Goal: Task Accomplishment & Management: Complete application form

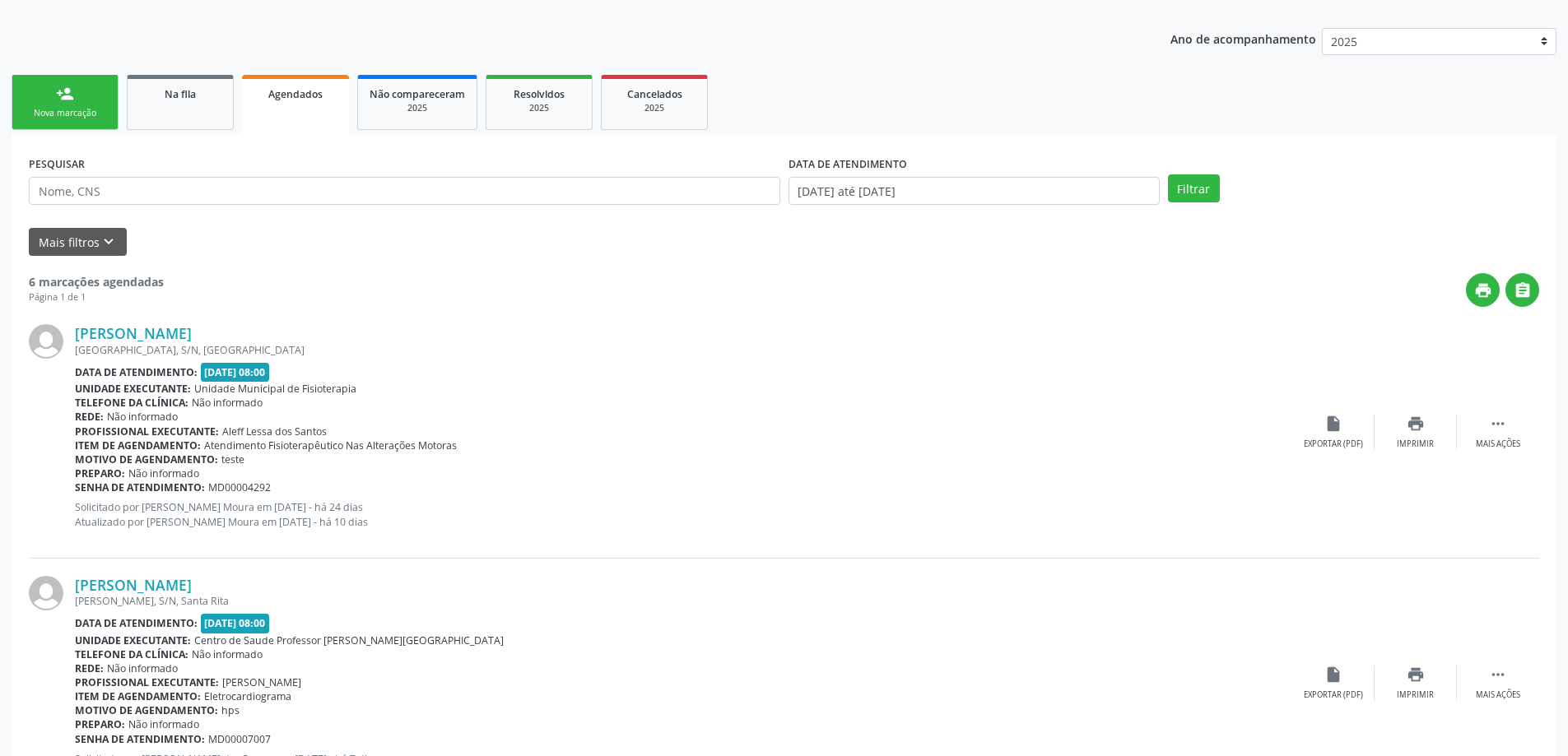
scroll to position [47, 0]
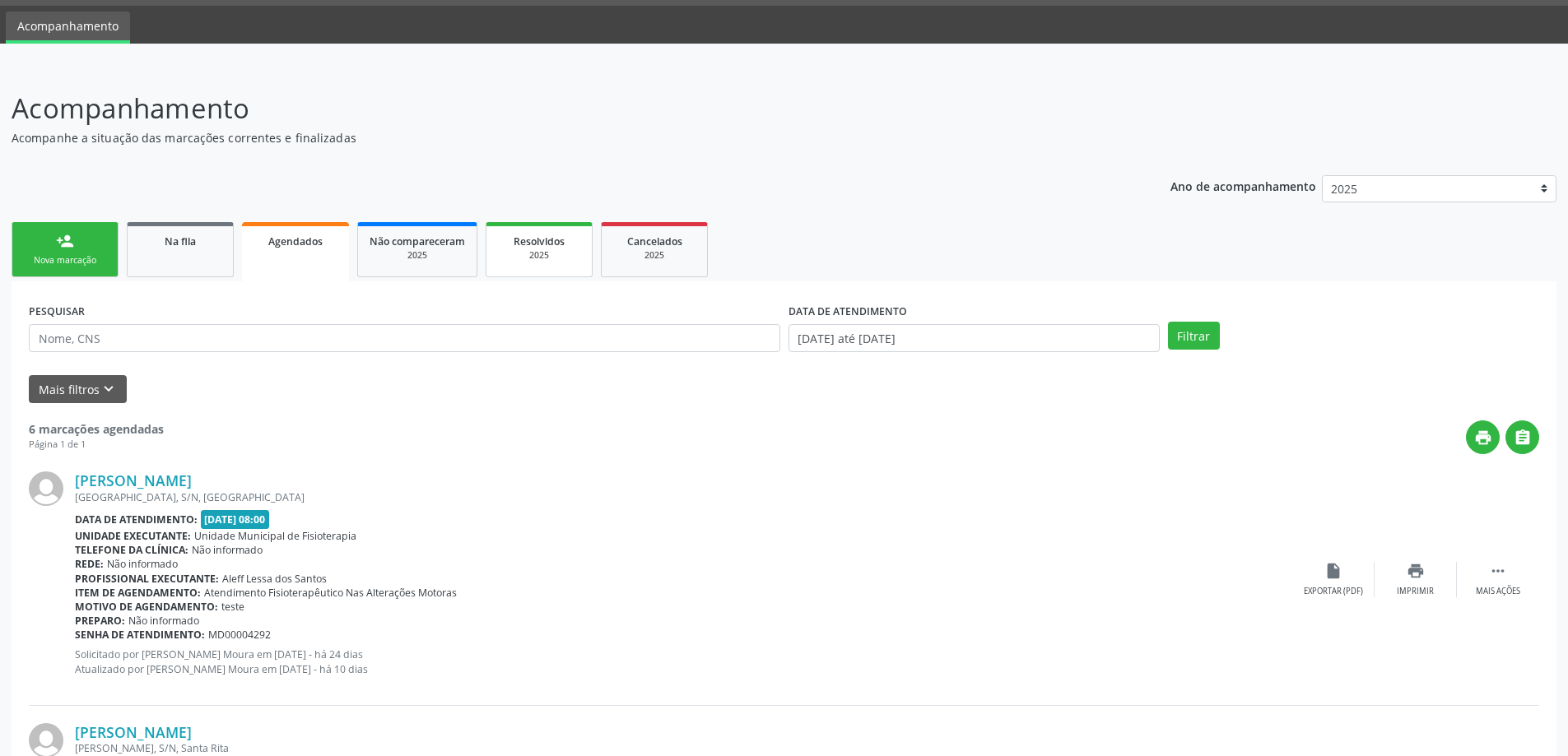
click at [537, 249] on div "Resolvidos" at bounding box center [539, 241] width 82 height 17
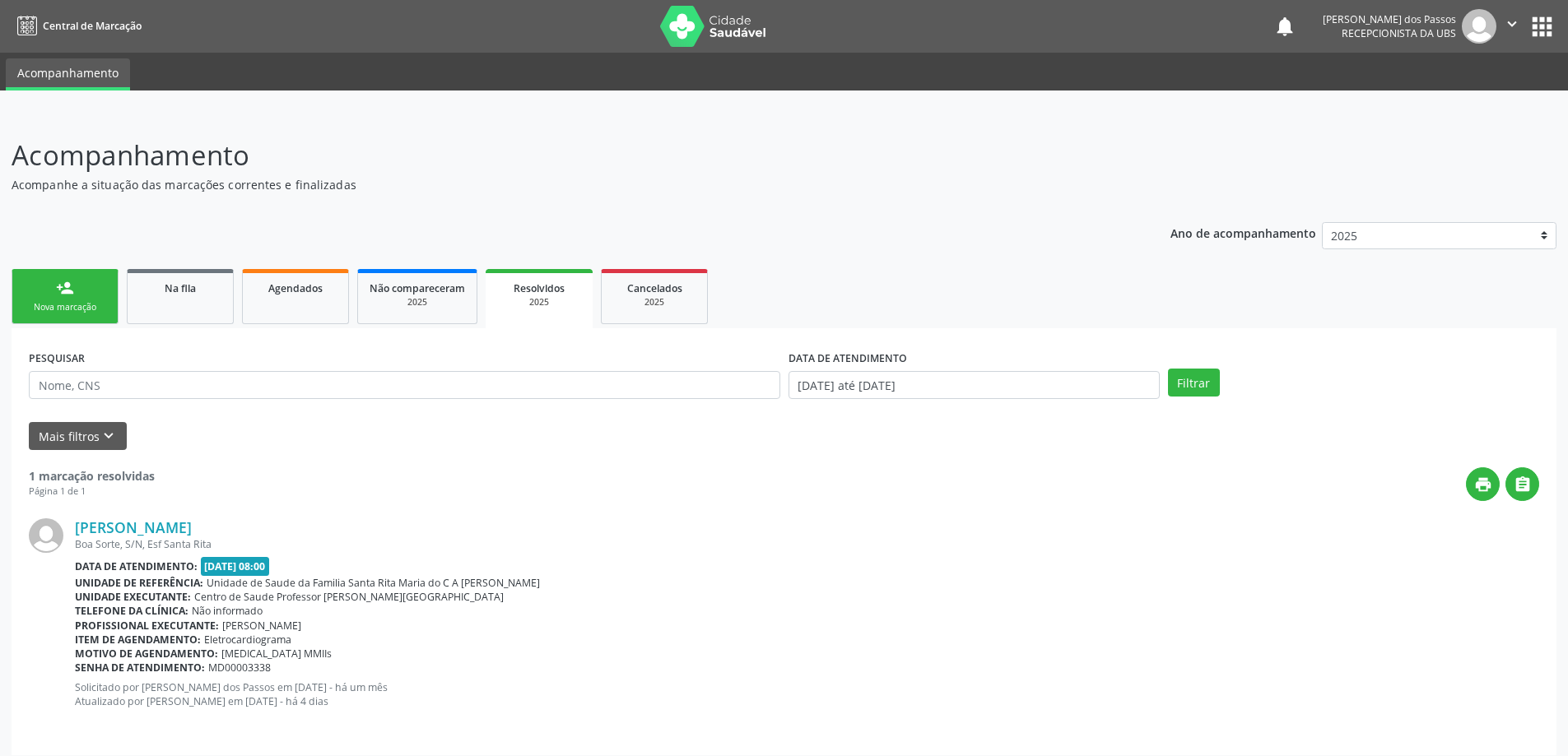
scroll to position [10, 0]
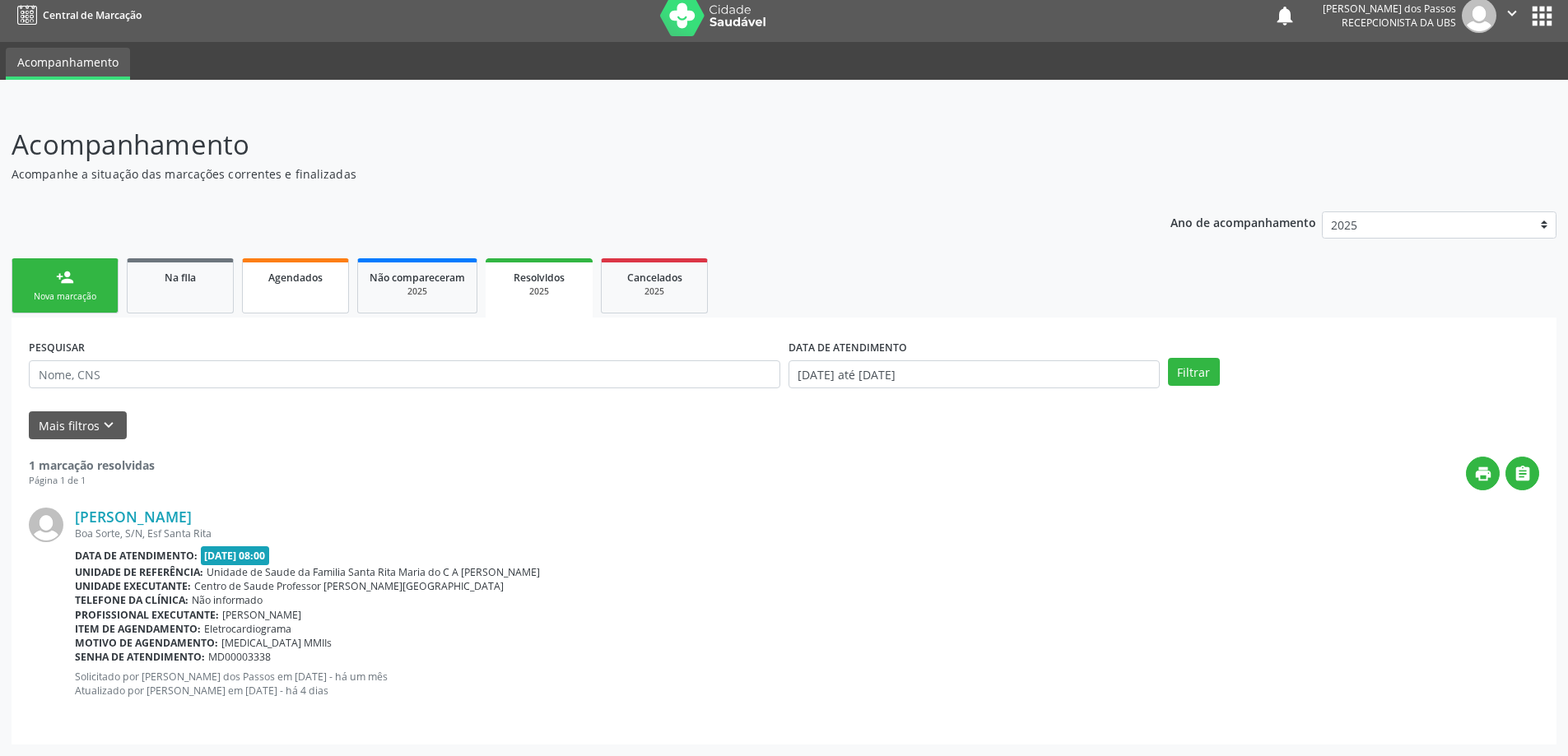
click at [280, 283] on span "Agendados" at bounding box center [295, 278] width 55 height 14
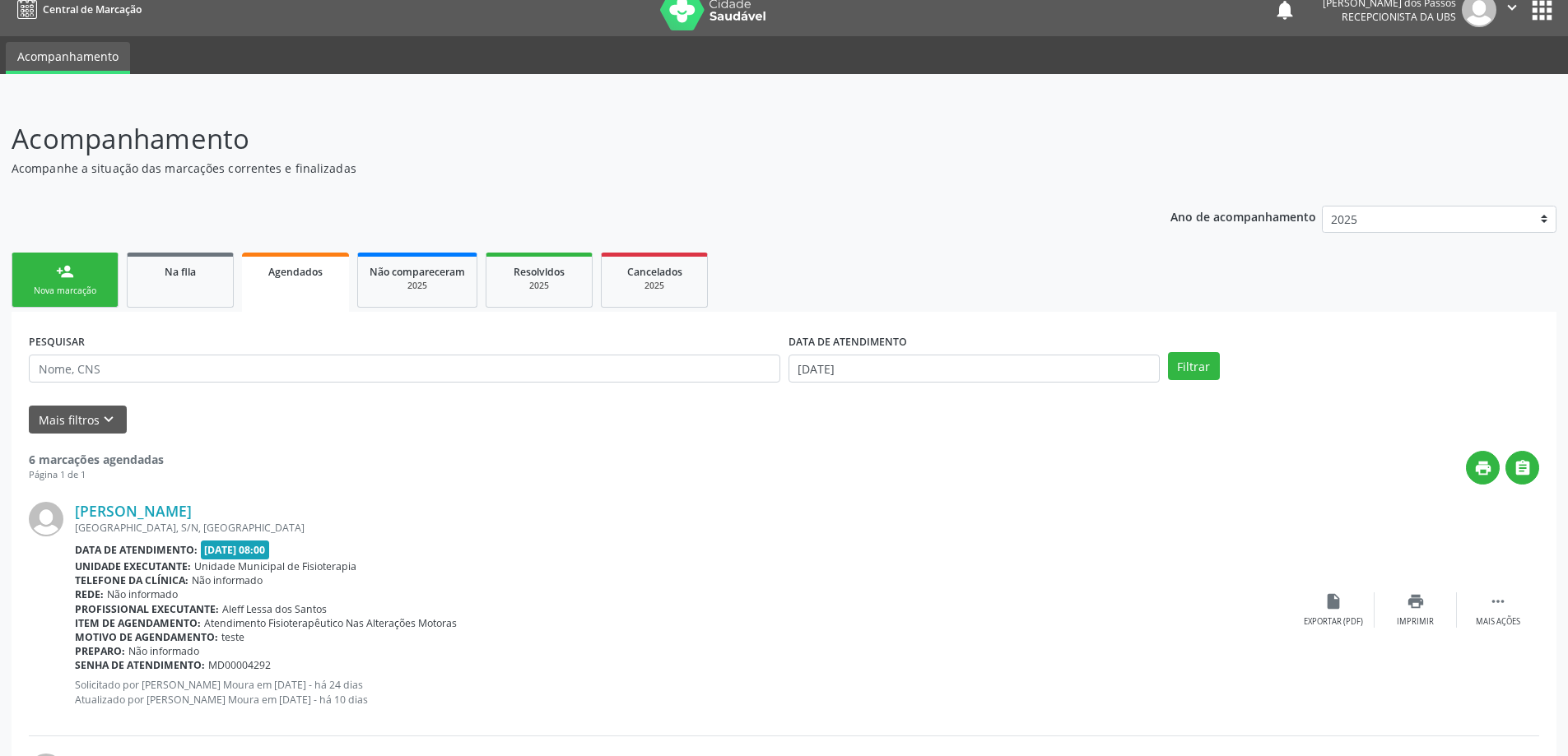
scroll to position [0, 0]
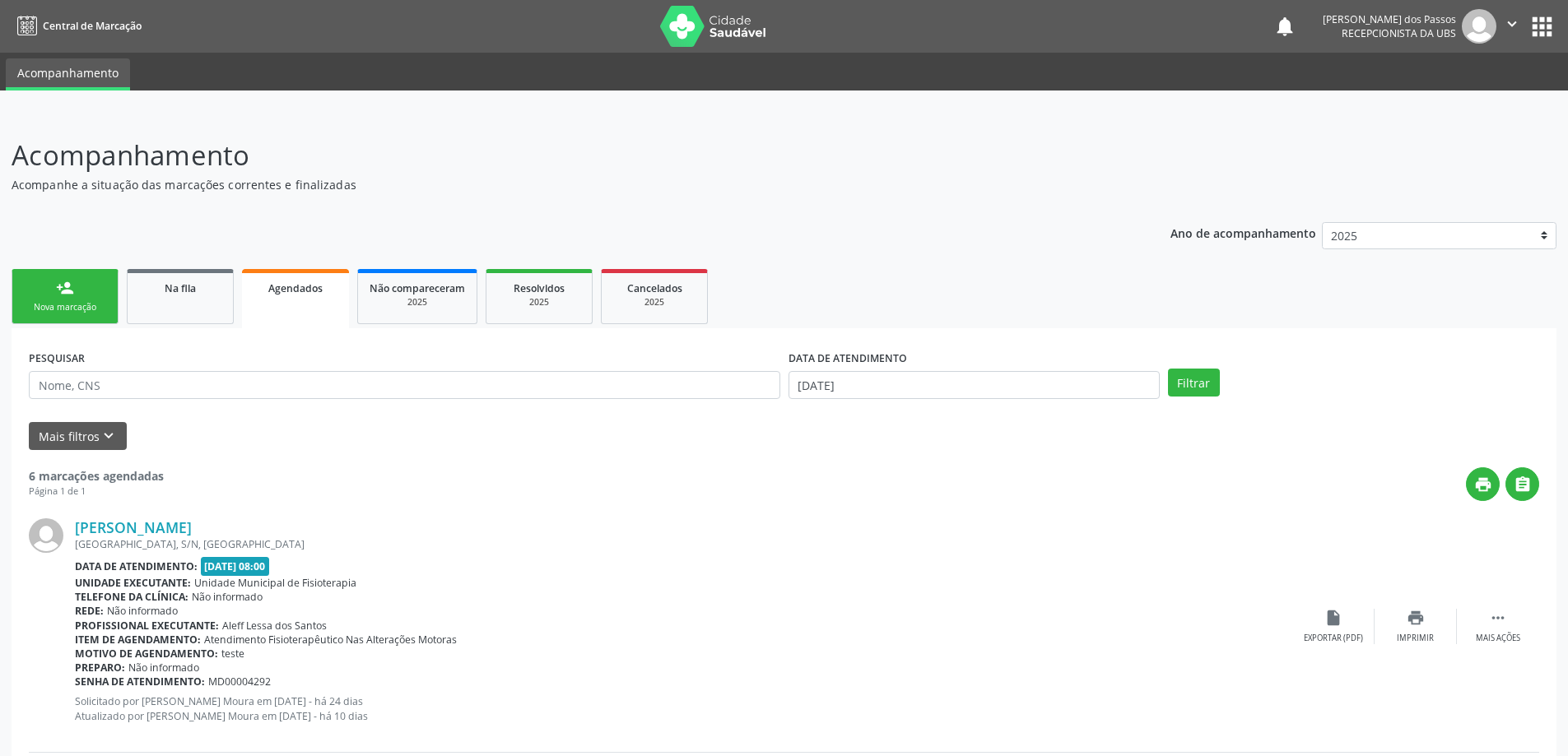
click at [43, 302] on div "Nova marcação" at bounding box center [65, 307] width 82 height 12
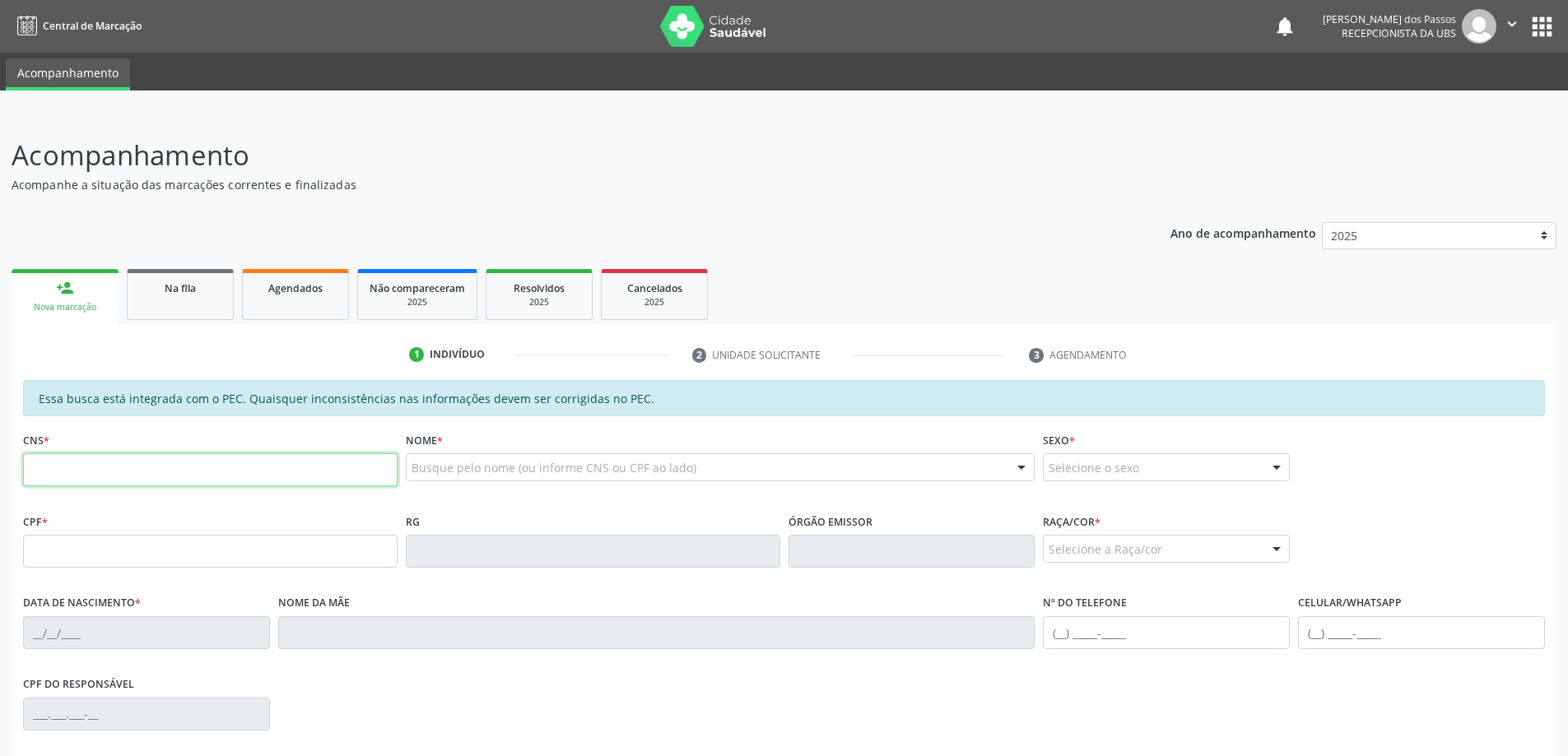
click at [157, 475] on input "text" at bounding box center [211, 470] width 374 height 33
click at [37, 470] on input "text" at bounding box center [211, 470] width 374 height 33
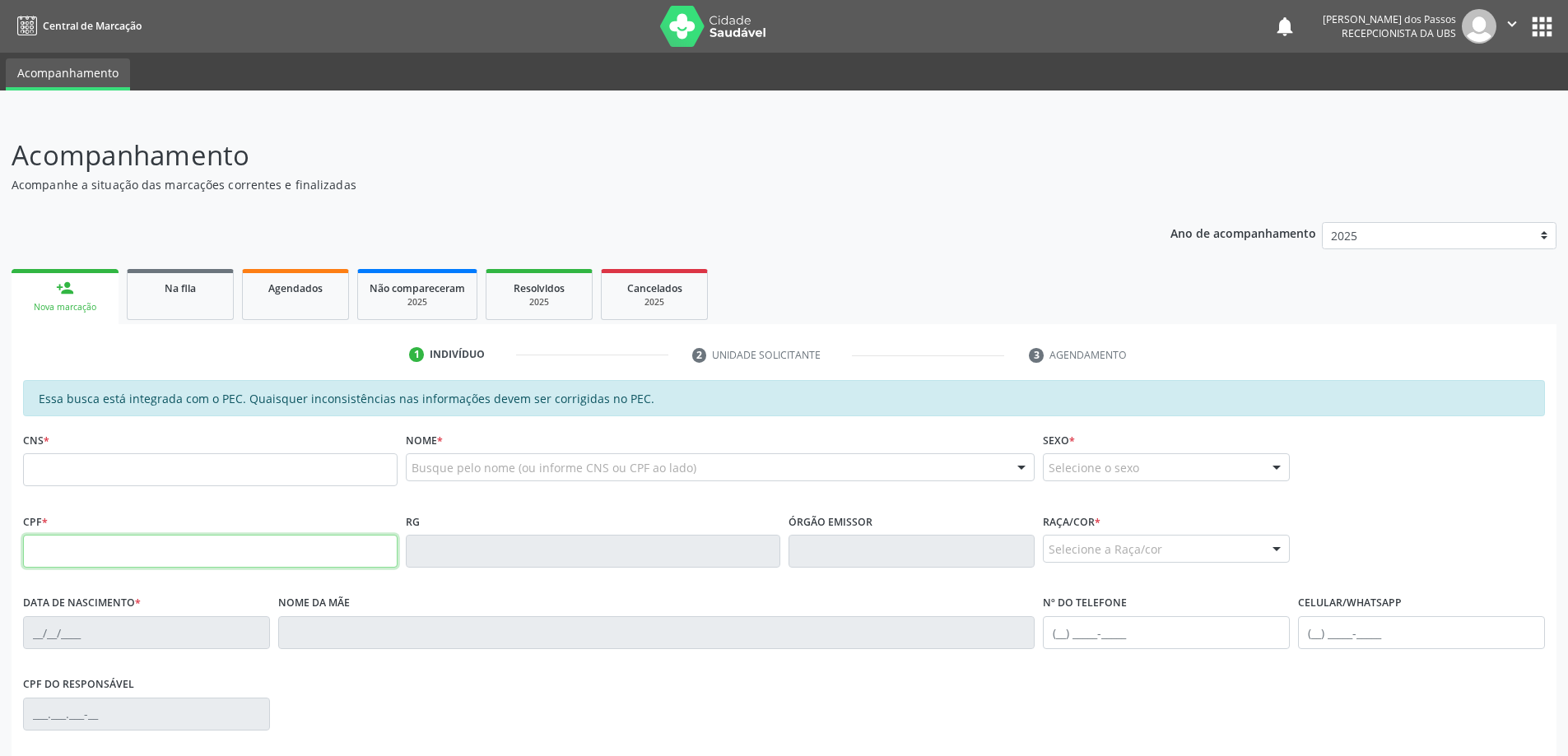
click at [48, 552] on input "text" at bounding box center [211, 552] width 374 height 33
type input "091.072.464-47"
type input "[DATE]"
type input "[PERSON_NAME]"
type input "[PHONE_NUMBER]"
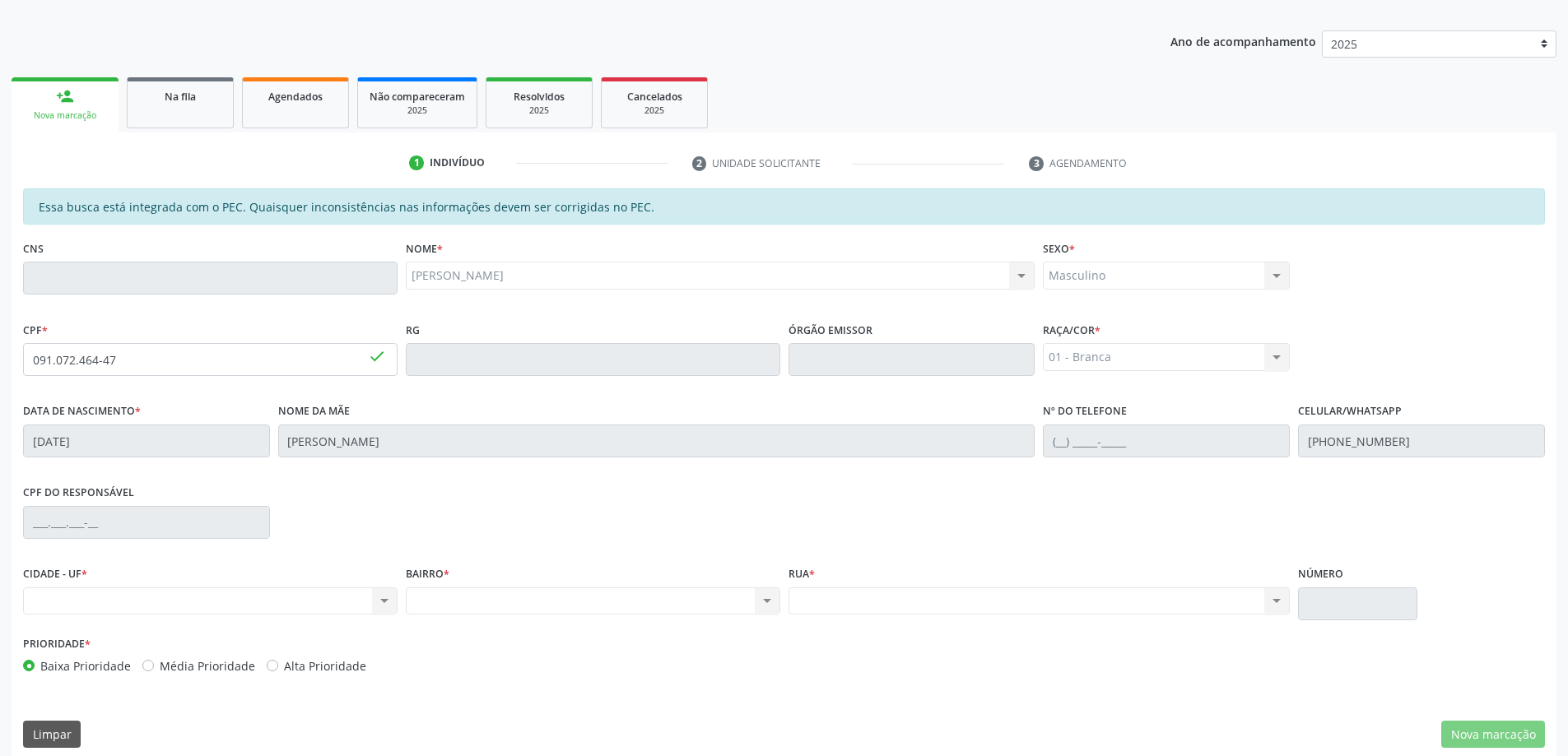
scroll to position [206, 0]
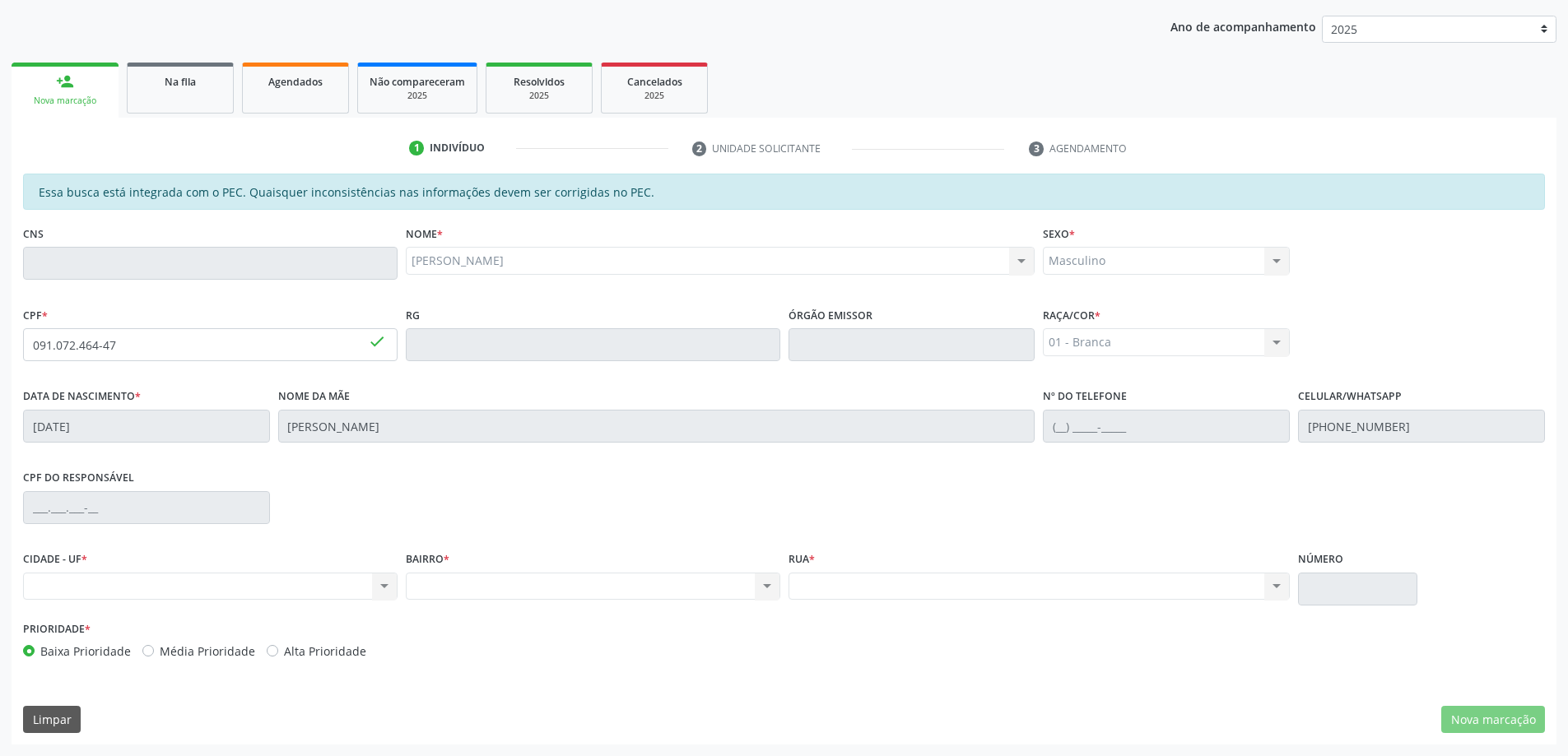
click at [46, 91] on link "person_add Nova marcação" at bounding box center [65, 90] width 107 height 55
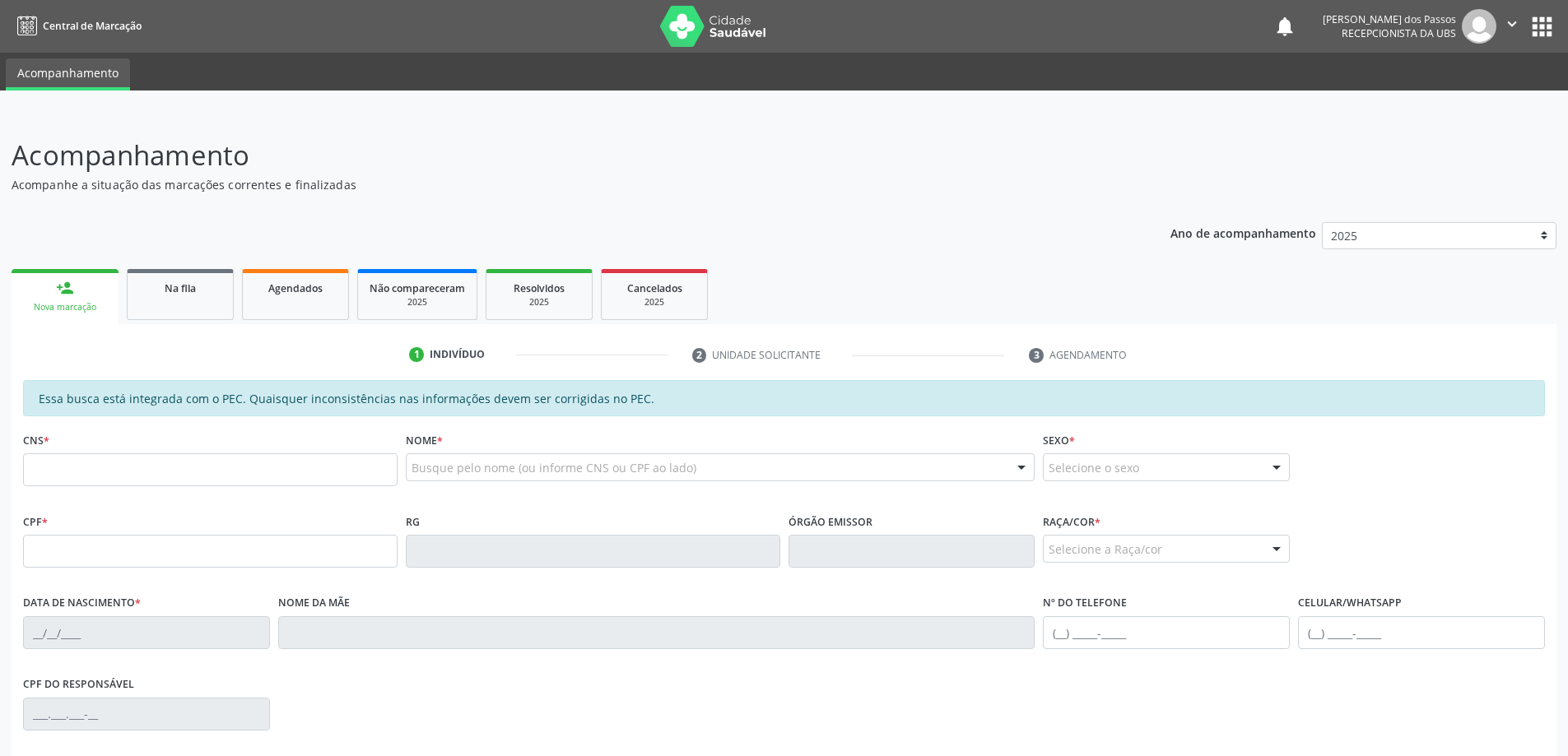
click at [58, 466] on input "text" at bounding box center [211, 470] width 374 height 33
type input "706 3086 9157 880"
type input "l"
type input "e"
type input "ELIEL VITOR"
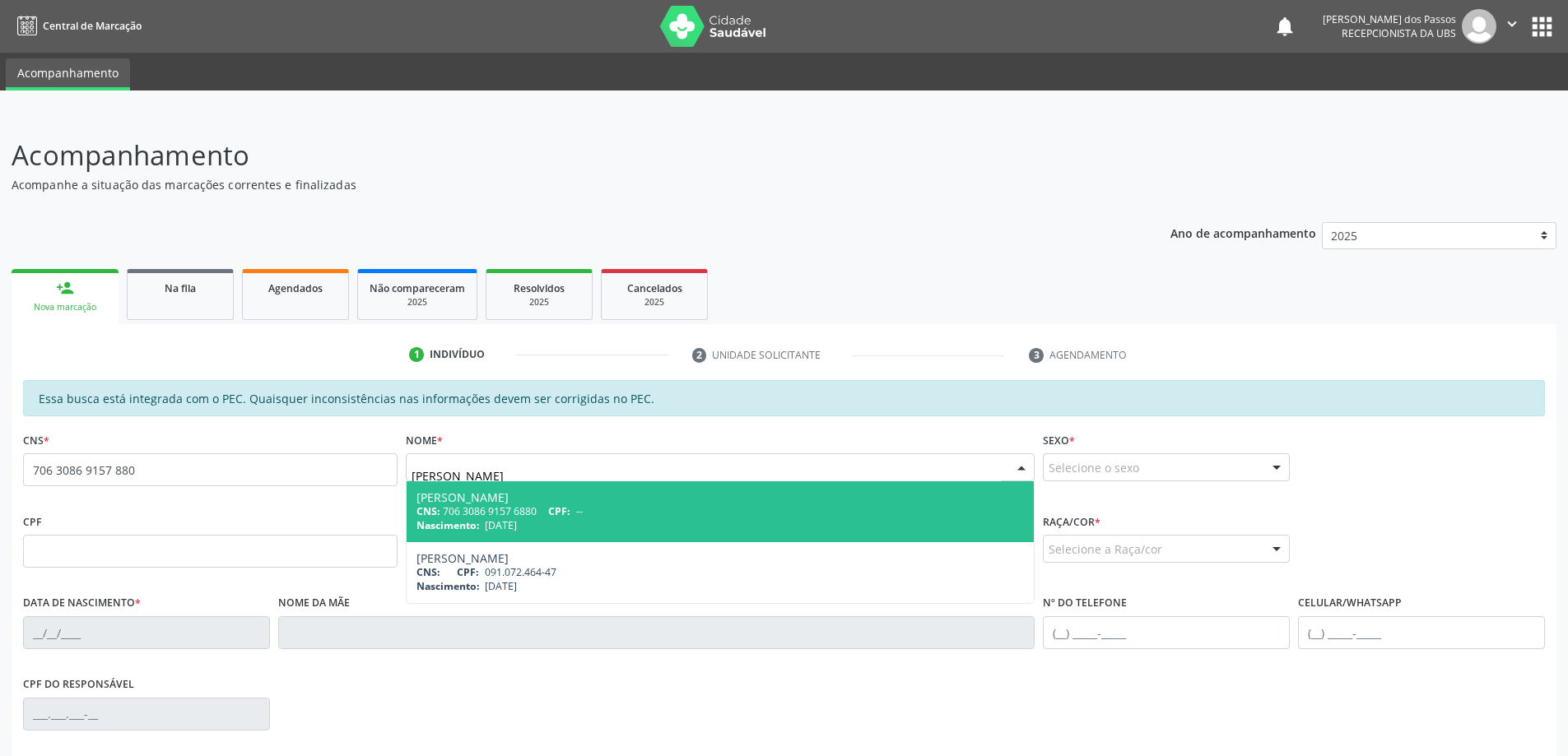
click at [461, 508] on div "CNS: 706 3086 9157 6880 CPF: --" at bounding box center [721, 511] width 608 height 14
type input "706 3086 9157 6880"
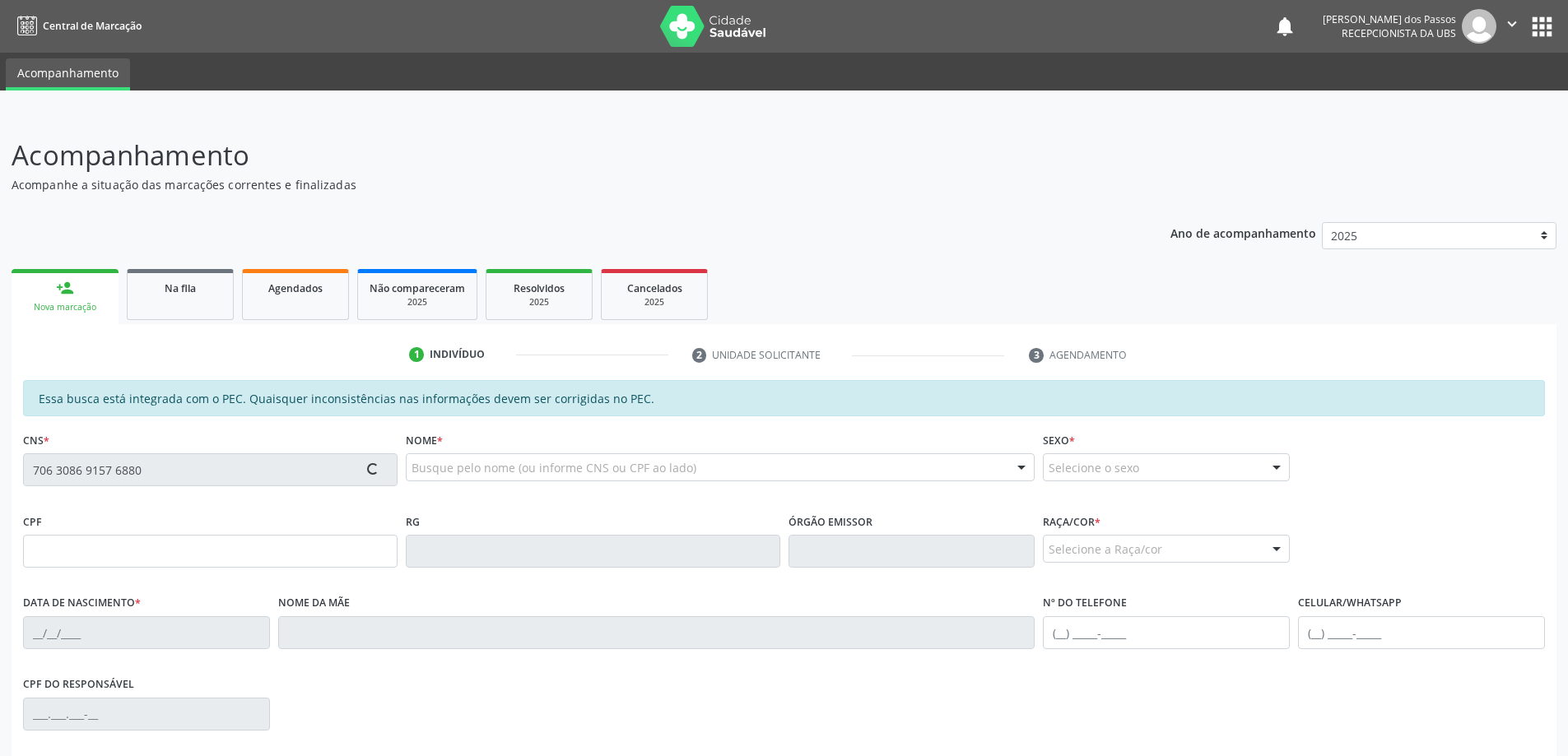
type input "[DATE]"
type input "[PERSON_NAME]"
type input "(82) 9969-8562"
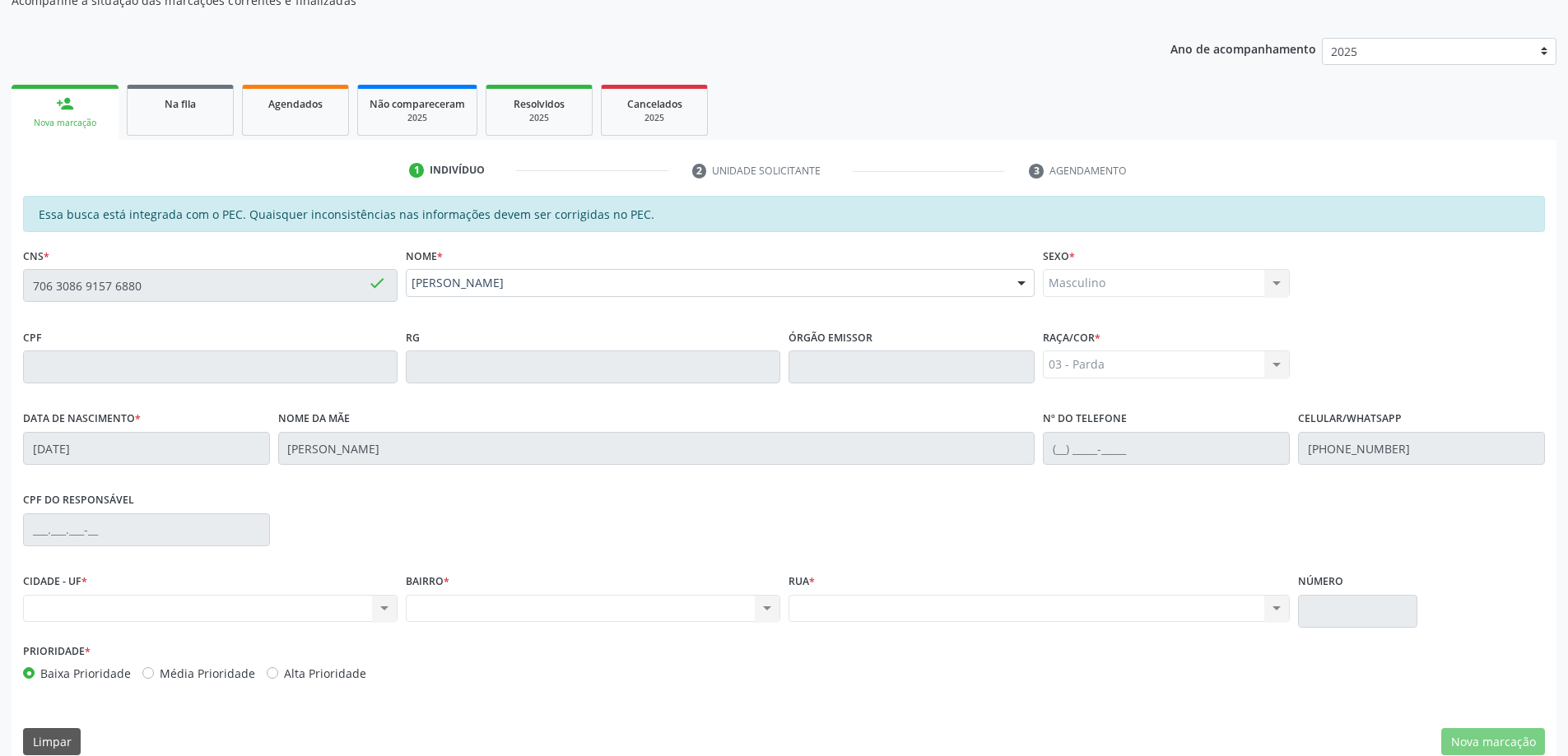
scroll to position [206, 0]
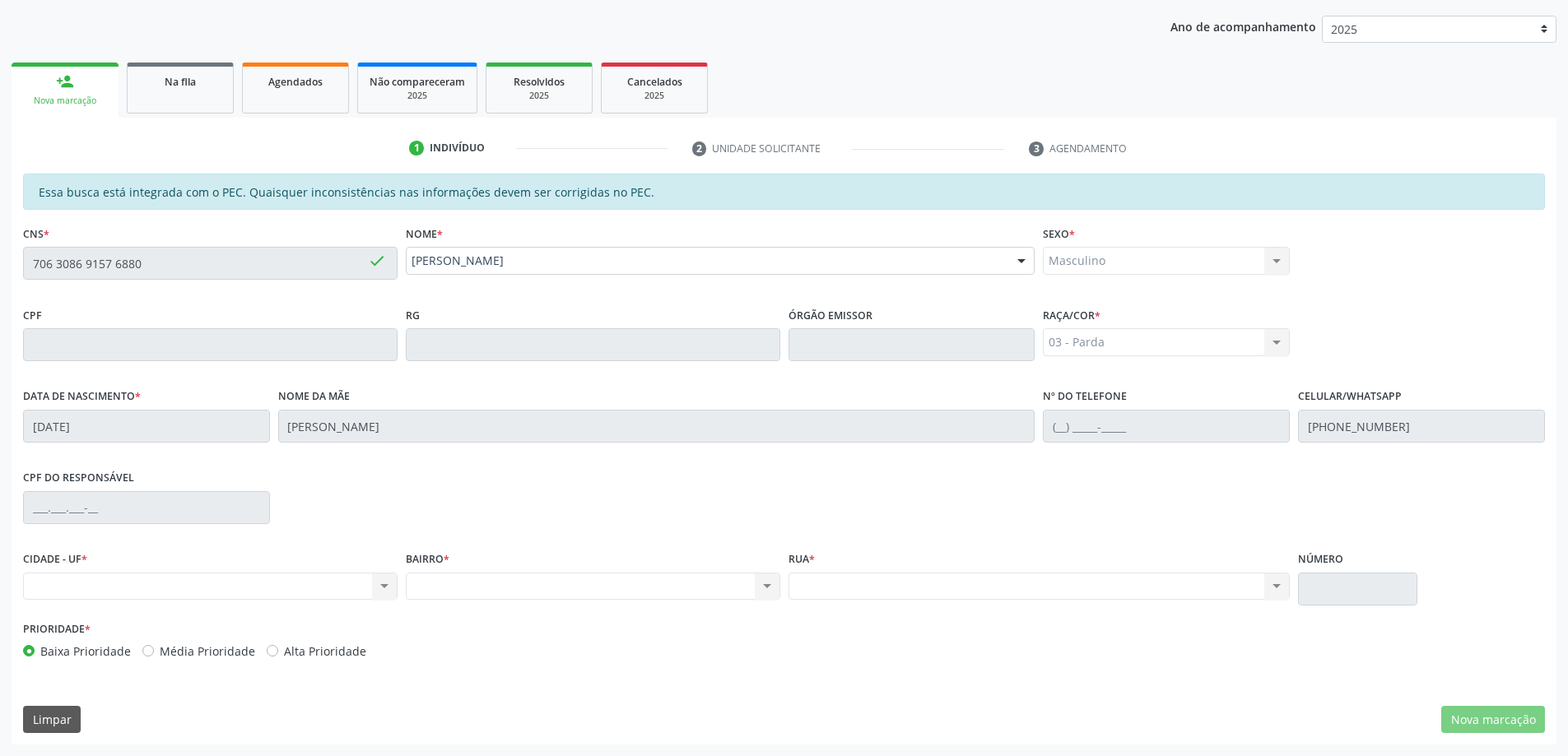
click at [245, 587] on div "Nenhum resultado encontrado para: " " Não há nenhuma opção para ser exibida." at bounding box center [211, 586] width 374 height 28
click at [67, 83] on div "person_add" at bounding box center [65, 81] width 18 height 18
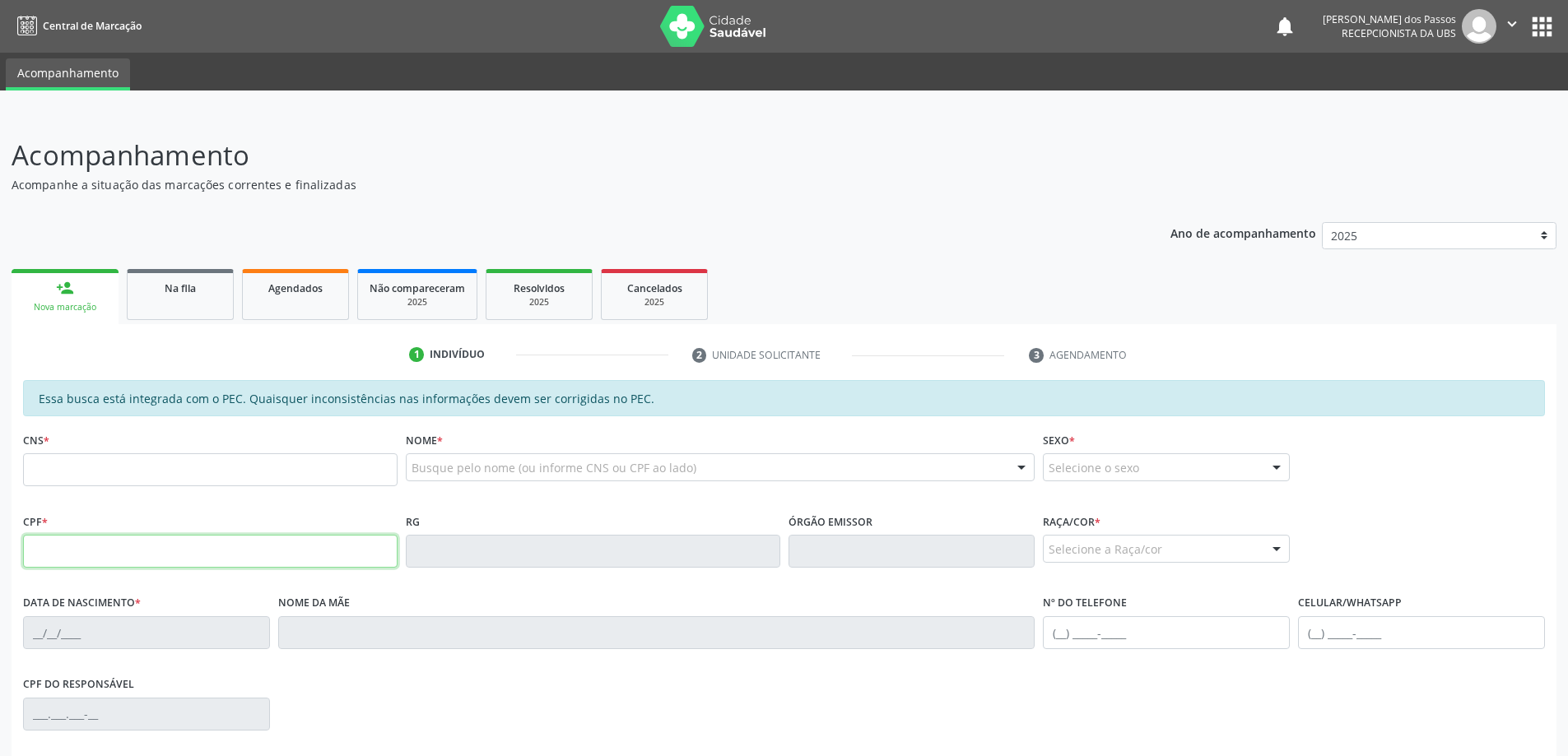
drag, startPoint x: 80, startPoint y: 553, endPoint x: 295, endPoint y: 512, distance: 218.9
click at [80, 553] on input "text" at bounding box center [211, 552] width 374 height 33
type input "091.072.464-47"
type input "[DATE]"
type input "[PERSON_NAME]"
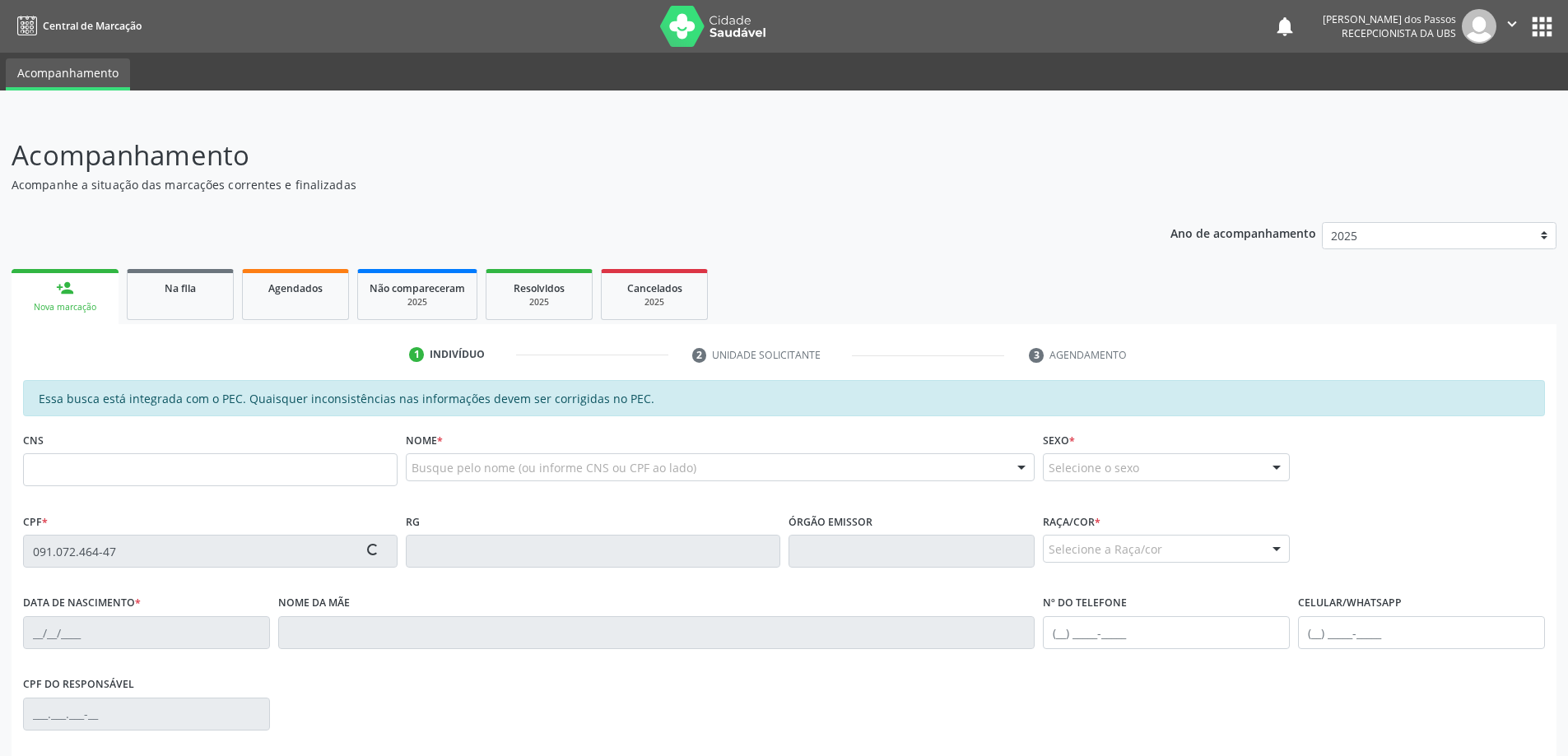
type input "(82) 98842-1654"
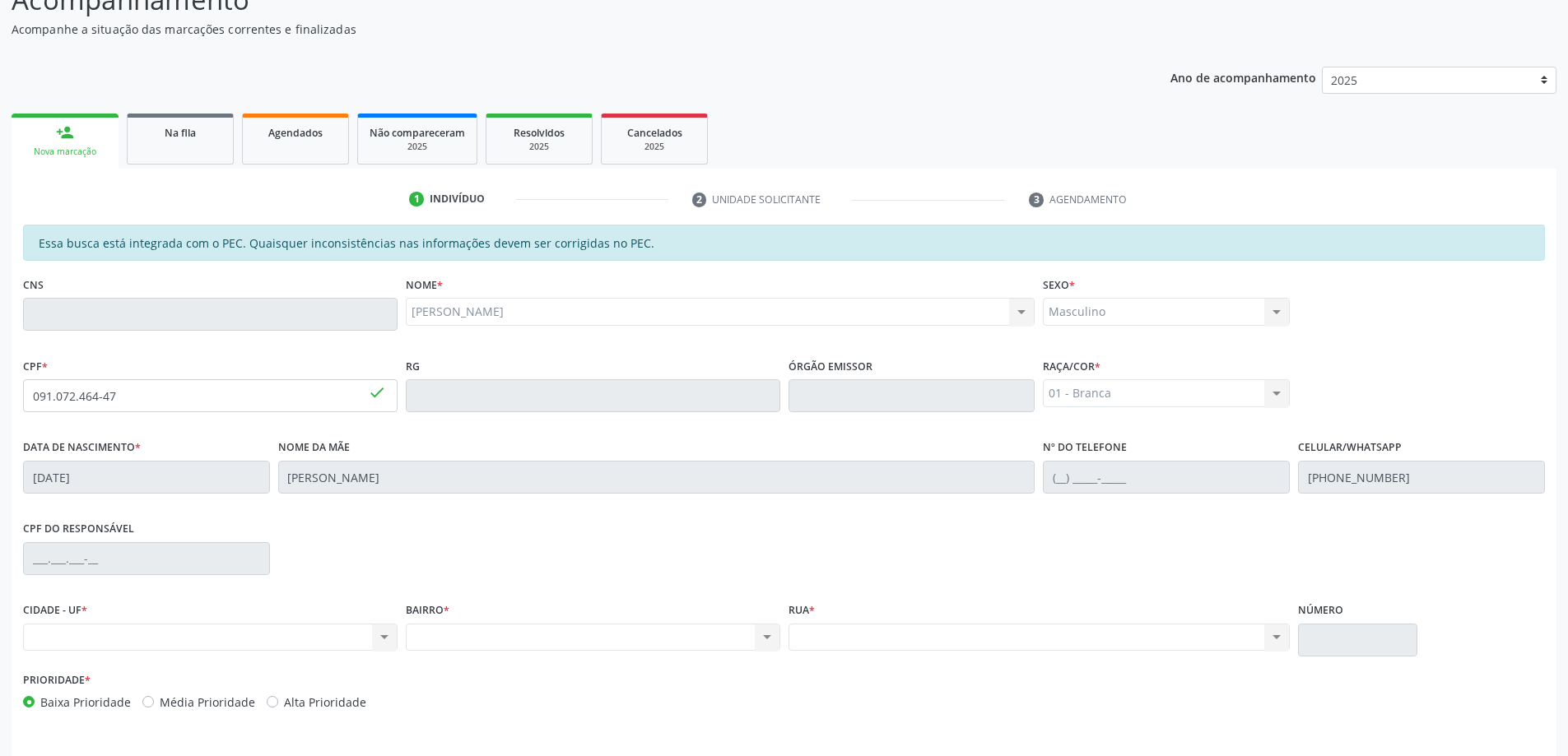
scroll to position [206, 0]
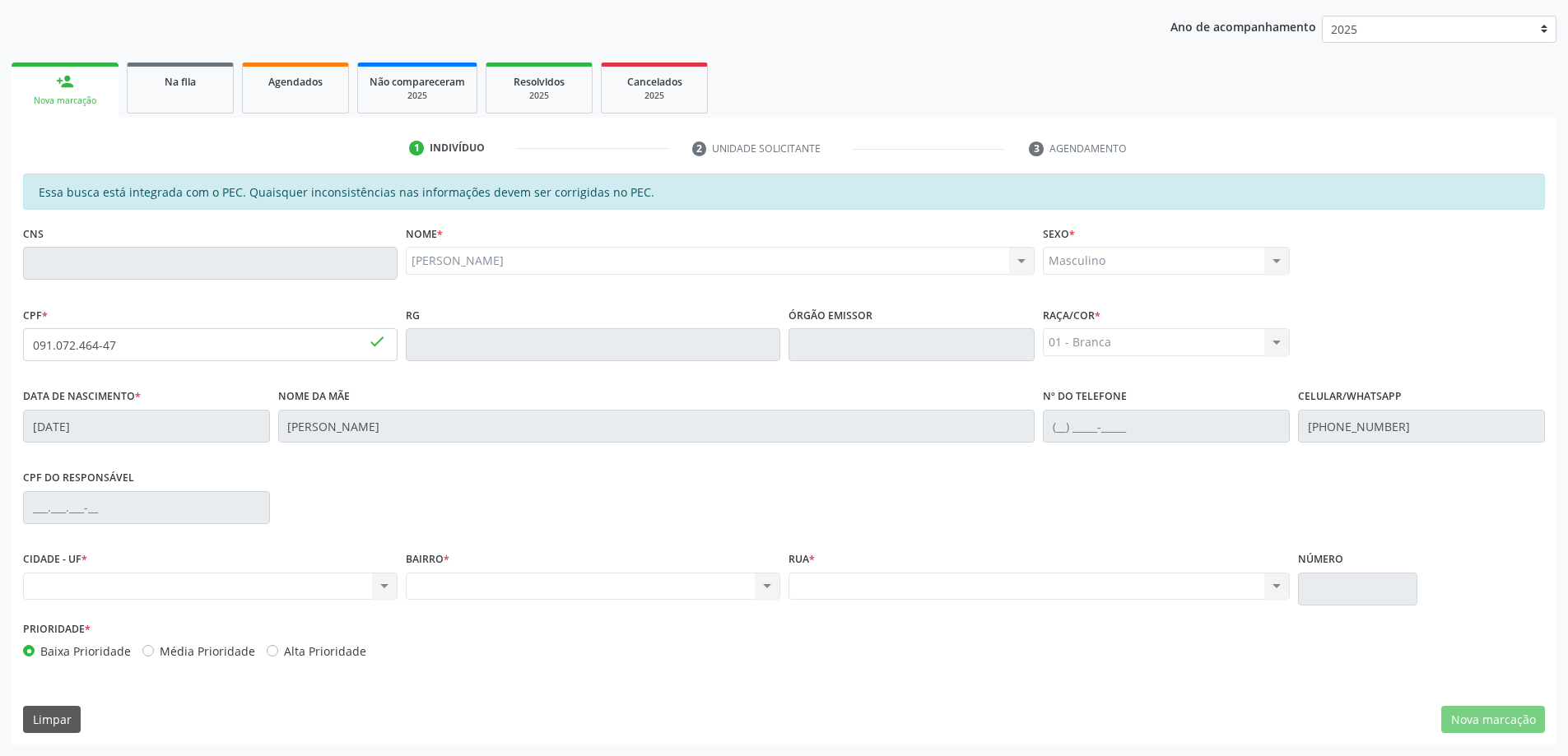
click at [768, 585] on div "Nenhum resultado encontrado para: " " Não há nenhuma opção para ser exibida." at bounding box center [593, 586] width 374 height 28
click at [384, 585] on div "Nenhum resultado encontrado para: " " Não há nenhuma opção para ser exibida." at bounding box center [211, 586] width 374 height 28
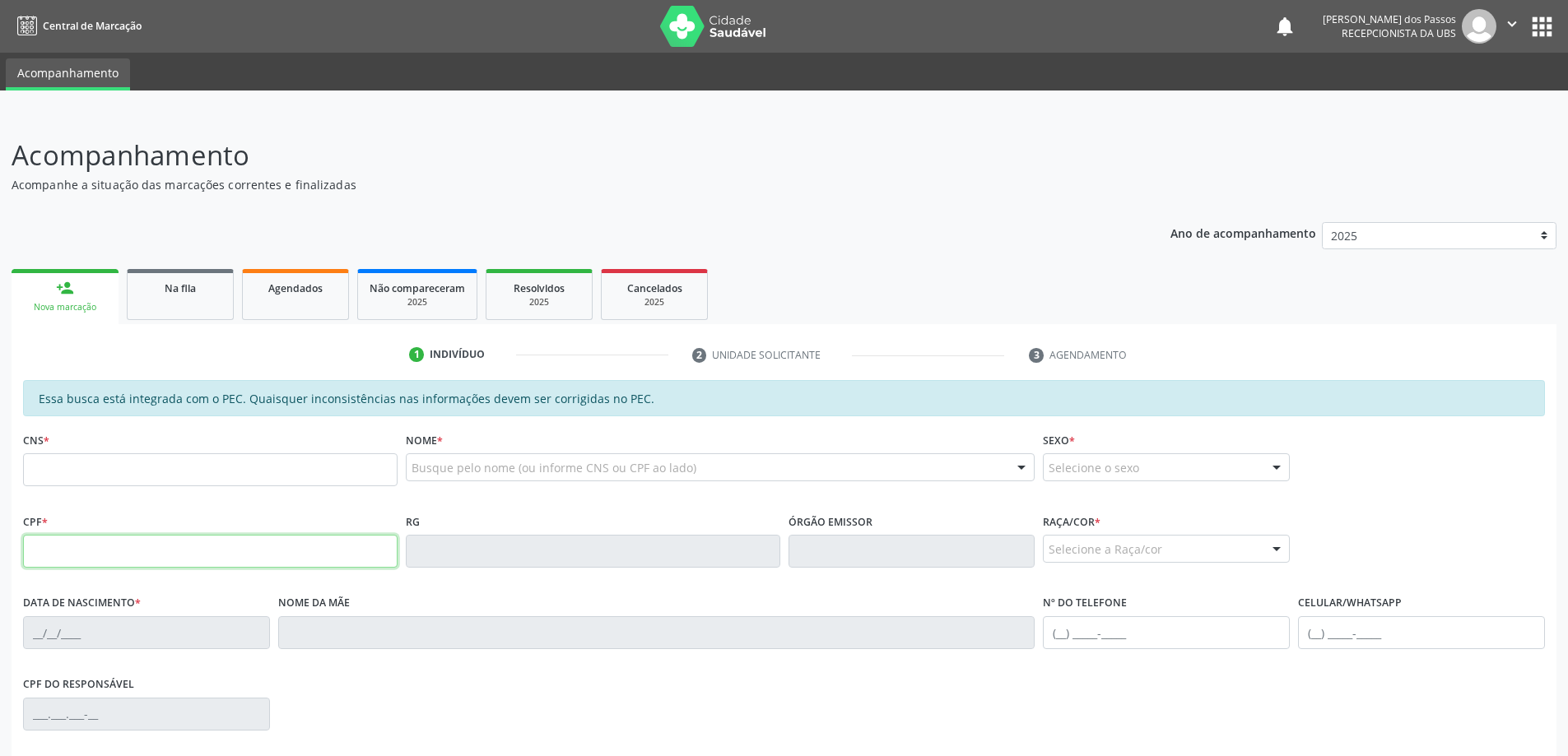
click at [65, 552] on input "text" at bounding box center [211, 552] width 374 height 33
type input "091.072.464-47"
type input "[DATE]"
type input "[PERSON_NAME]"
type input "[PHONE_NUMBER]"
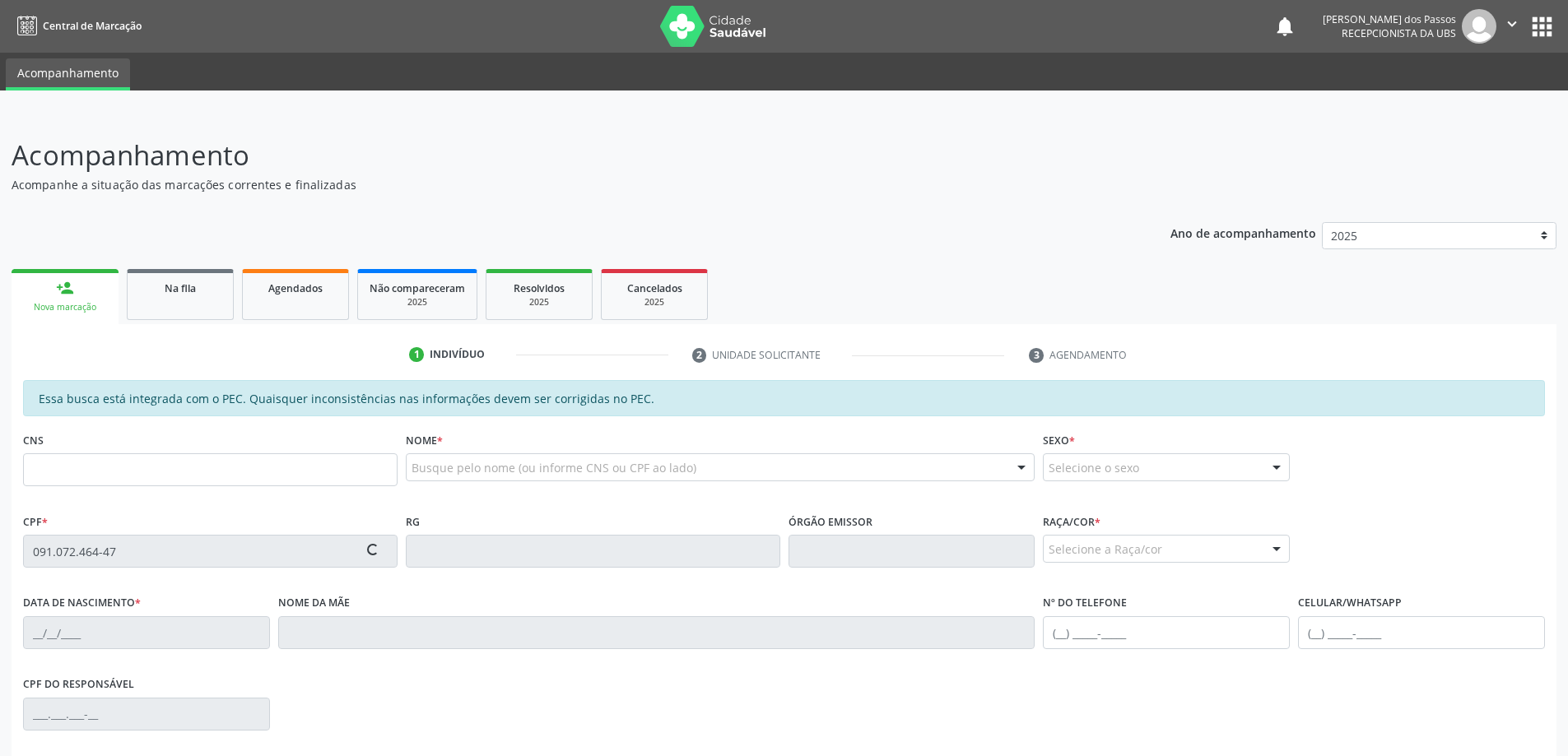
type input "10"
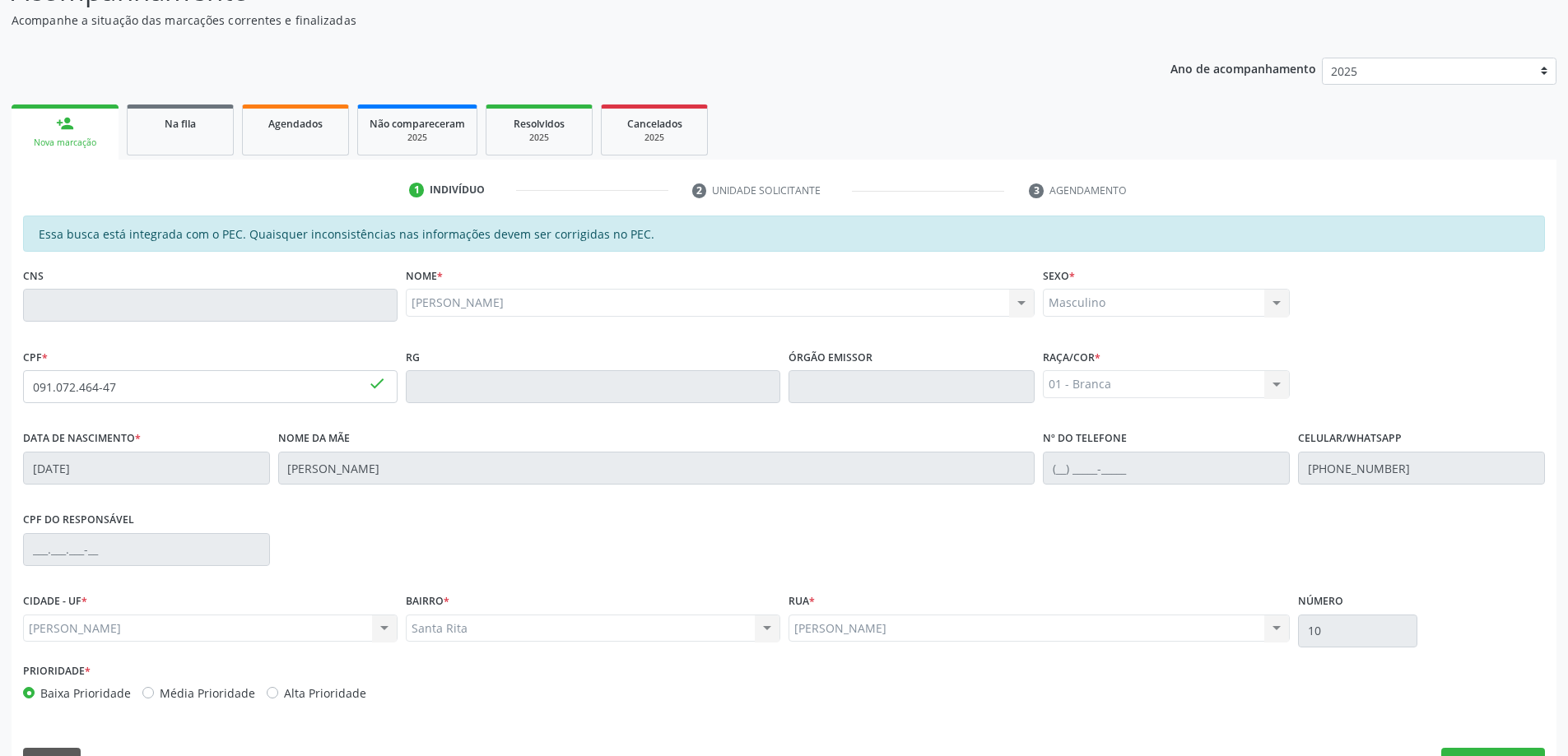
scroll to position [206, 0]
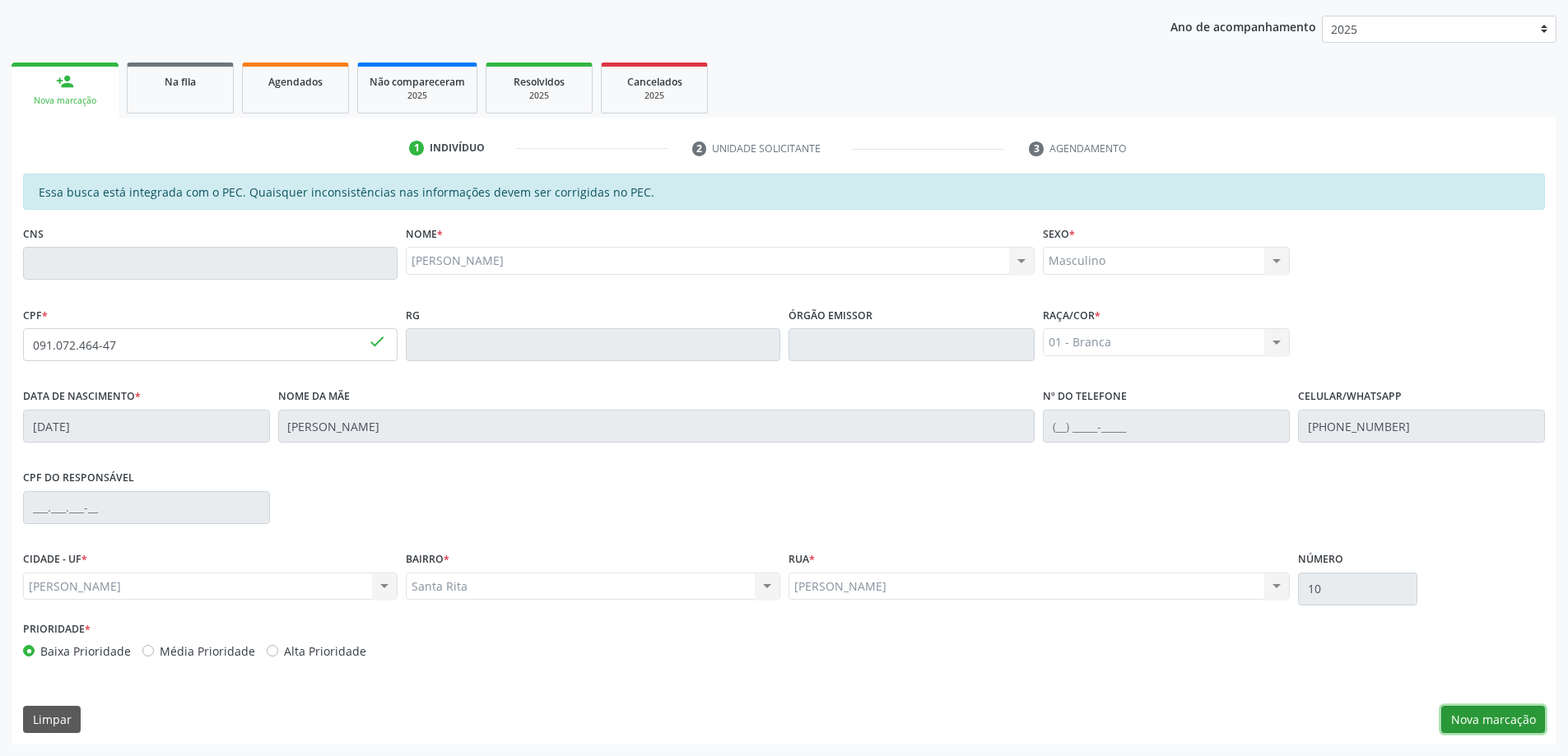
drag, startPoint x: 1495, startPoint y: 717, endPoint x: 1299, endPoint y: 612, distance: 222.4
click at [1495, 715] on button "Nova marcação" at bounding box center [1493, 720] width 104 height 28
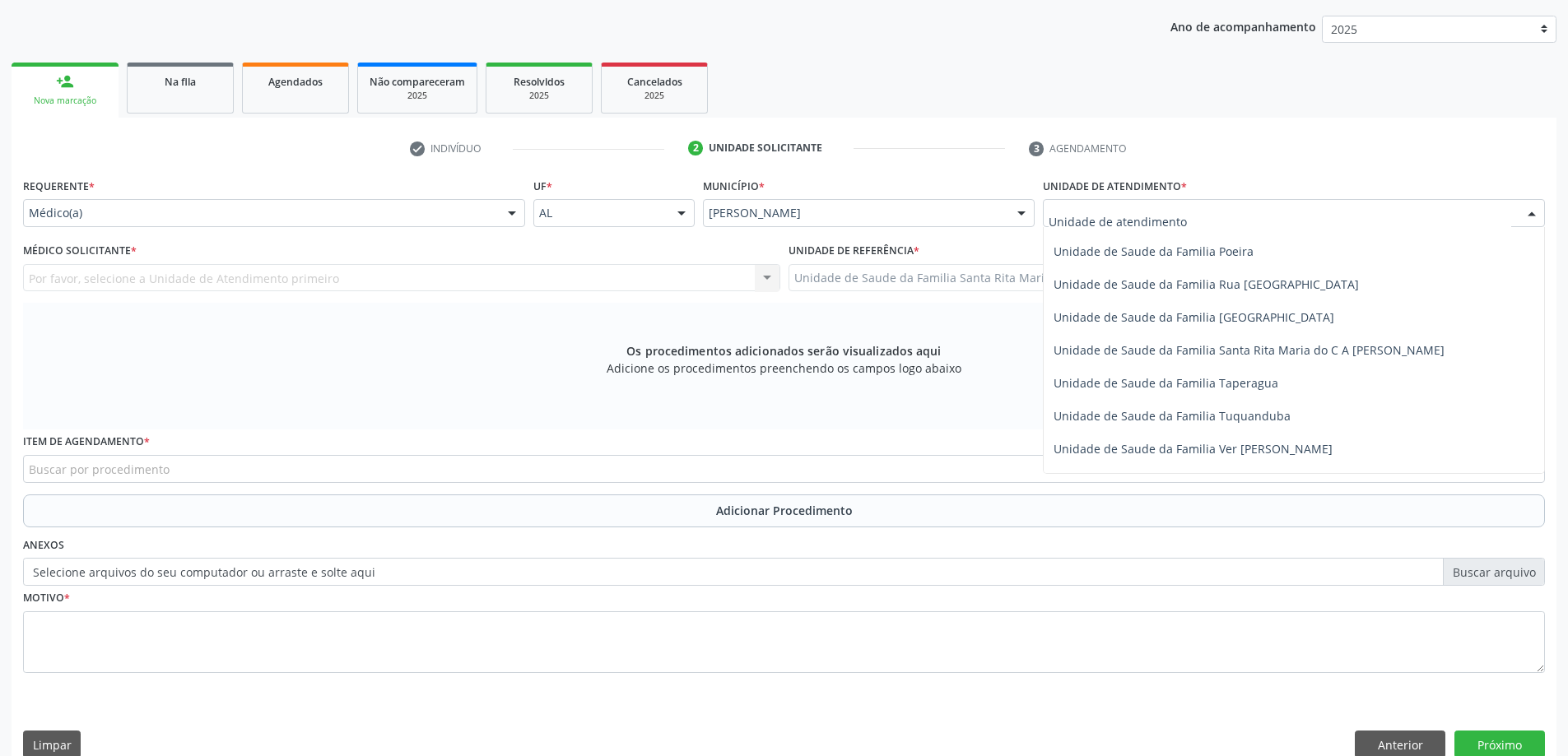
scroll to position [1069, 0]
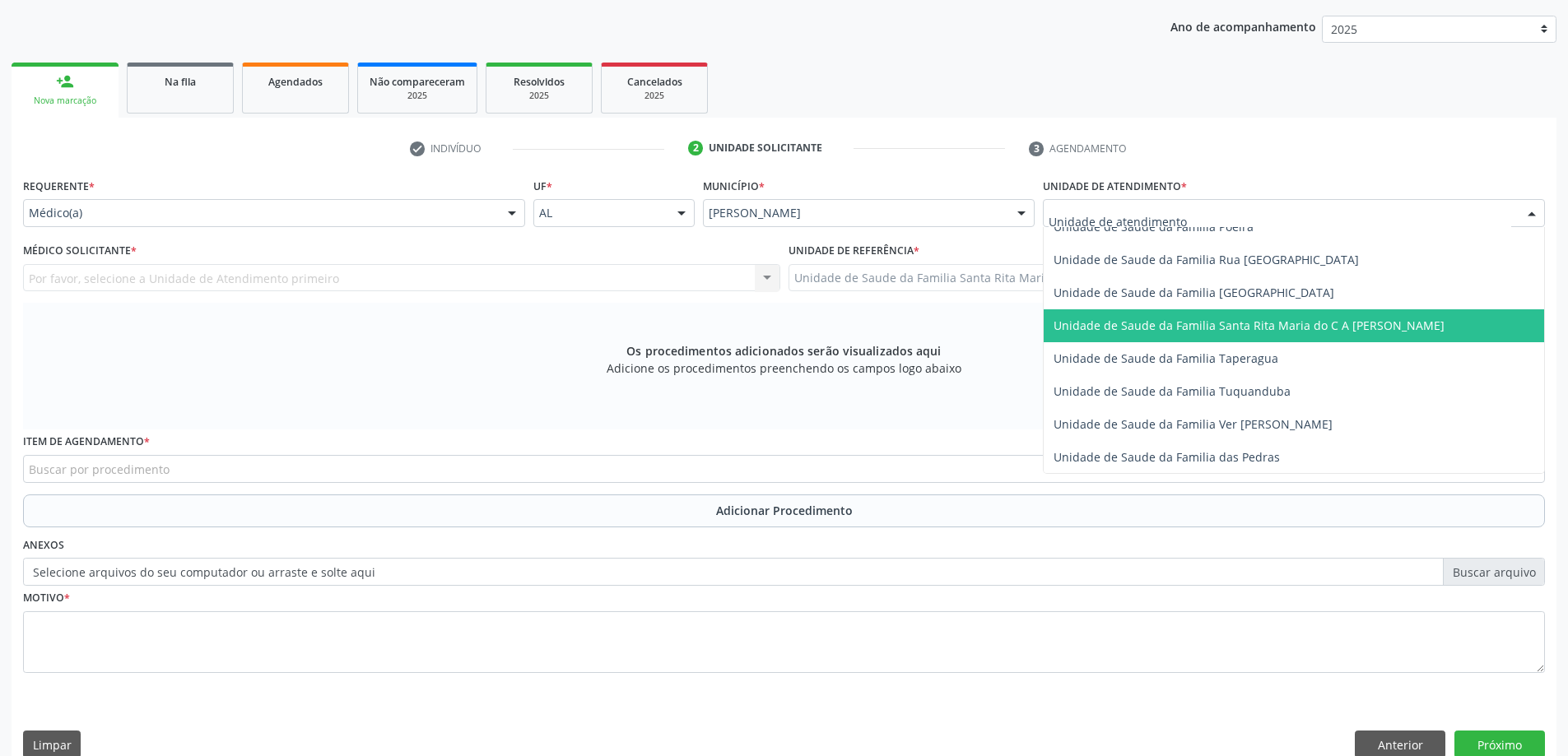
click at [1176, 322] on span "Unidade de Saude da Familia Santa Rita Maria do C A [PERSON_NAME]" at bounding box center [1248, 326] width 391 height 16
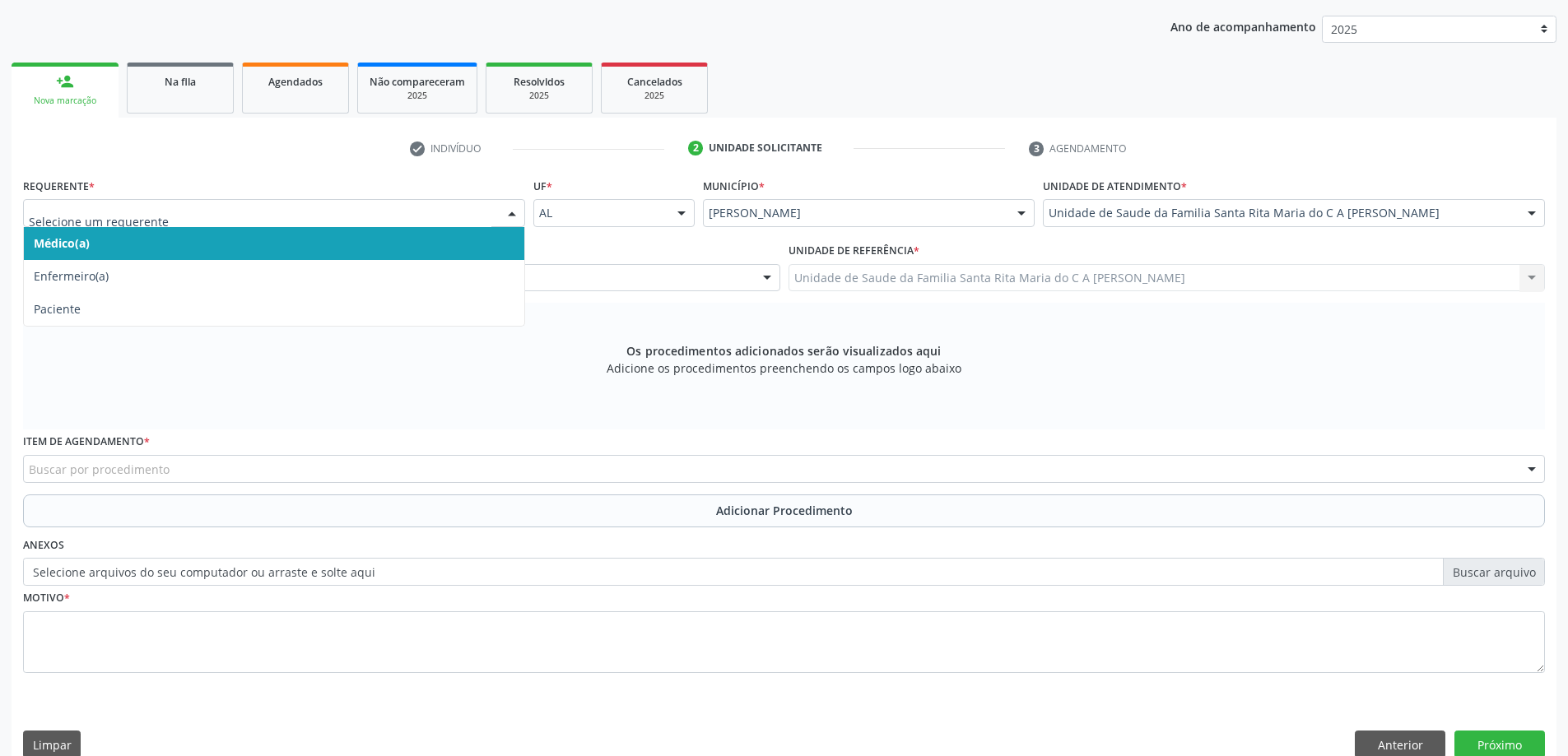
click at [380, 255] on span "Médico(a)" at bounding box center [275, 243] width 501 height 33
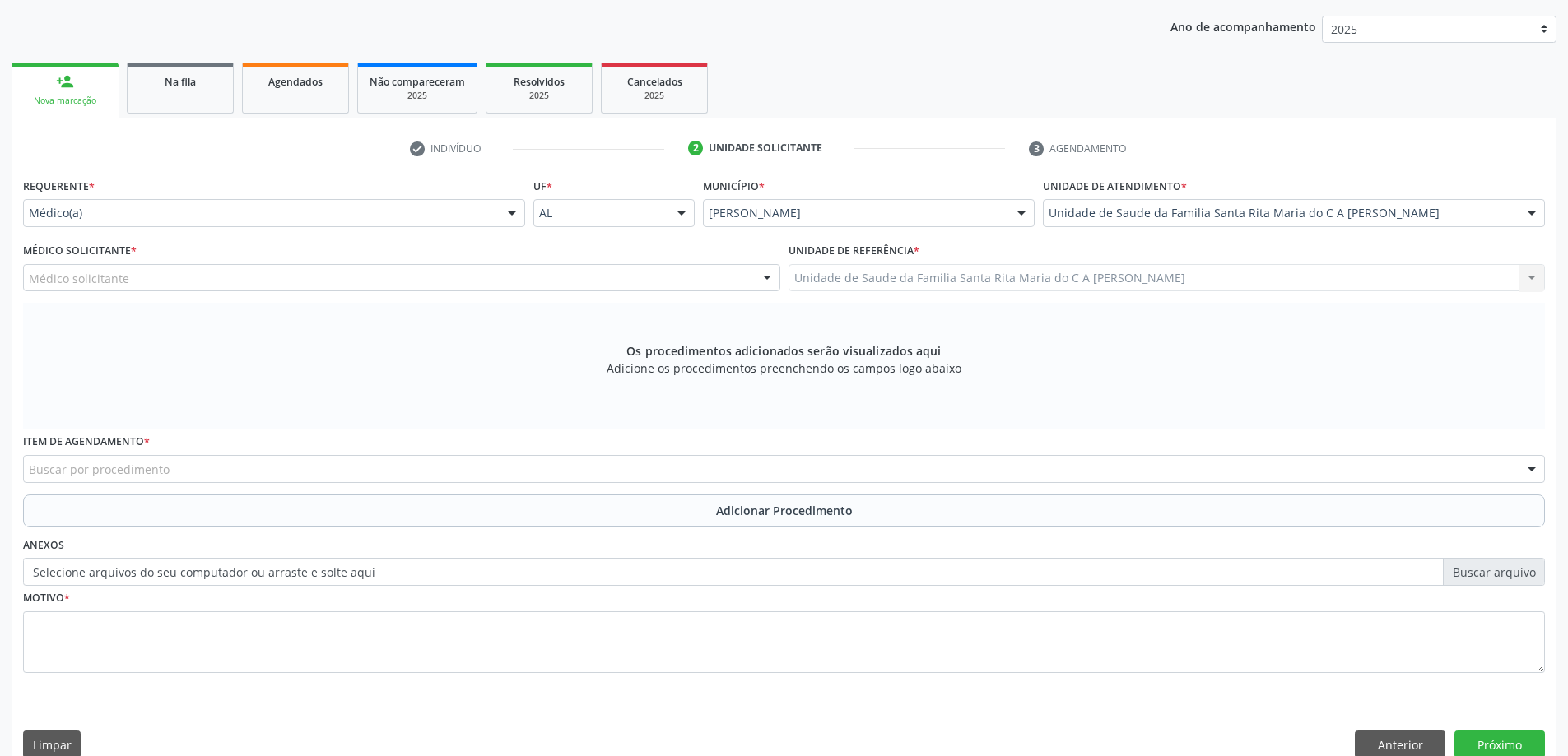
click at [360, 281] on div "Médico solicitante" at bounding box center [402, 278] width 757 height 28
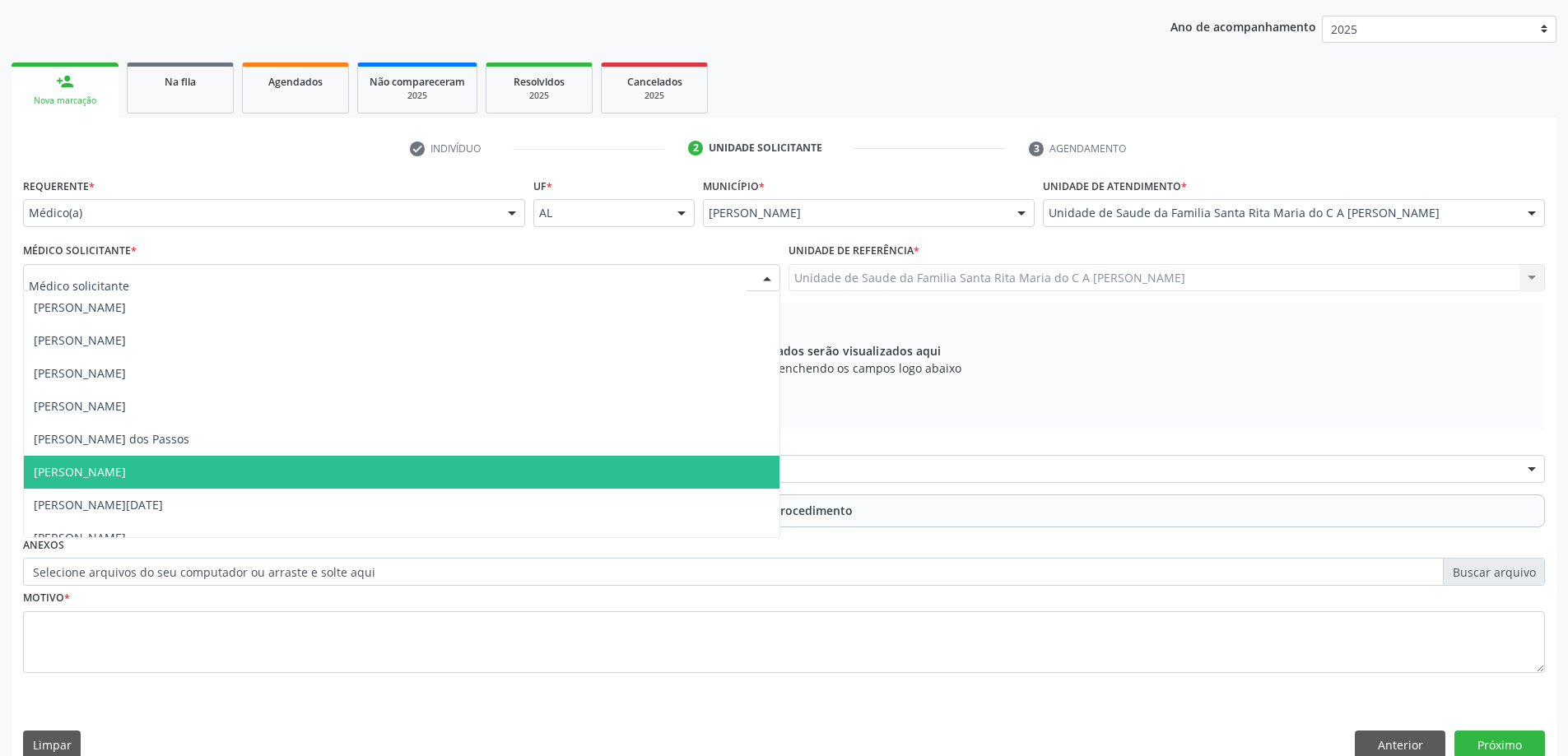
click at [319, 474] on span "[PERSON_NAME]" at bounding box center [402, 472] width 755 height 33
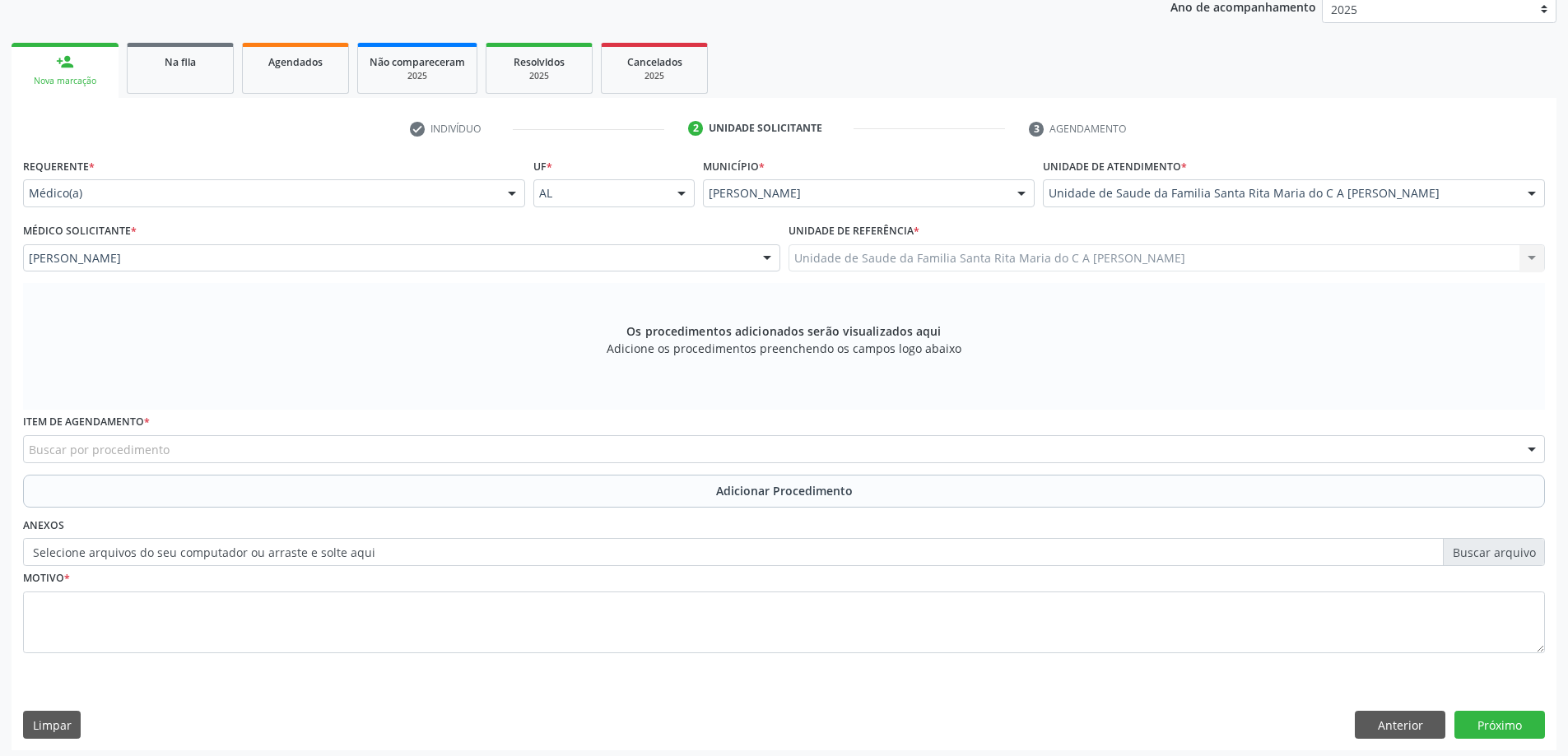
scroll to position [232, 0]
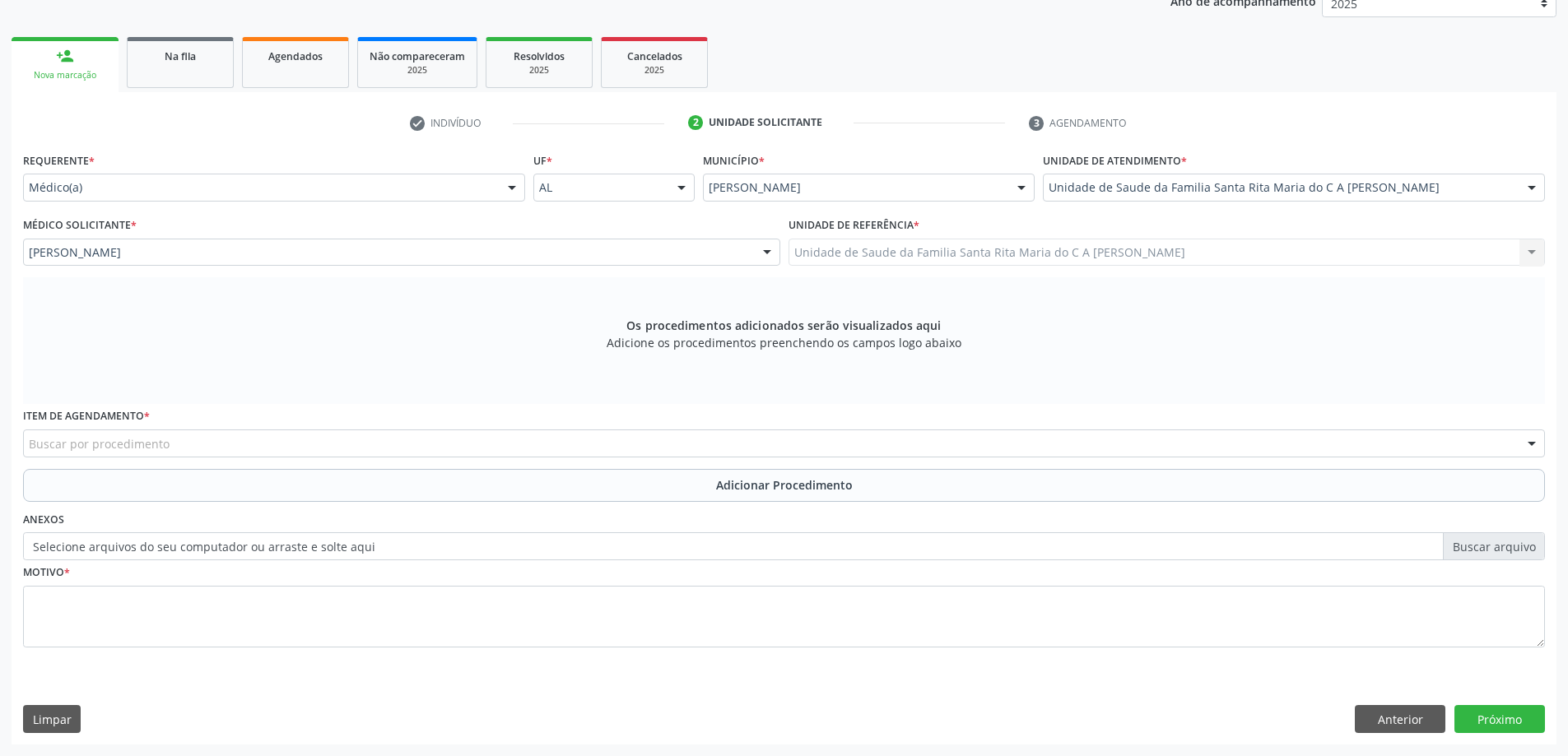
click at [271, 443] on div "Buscar por procedimento" at bounding box center [784, 443] width 1522 height 28
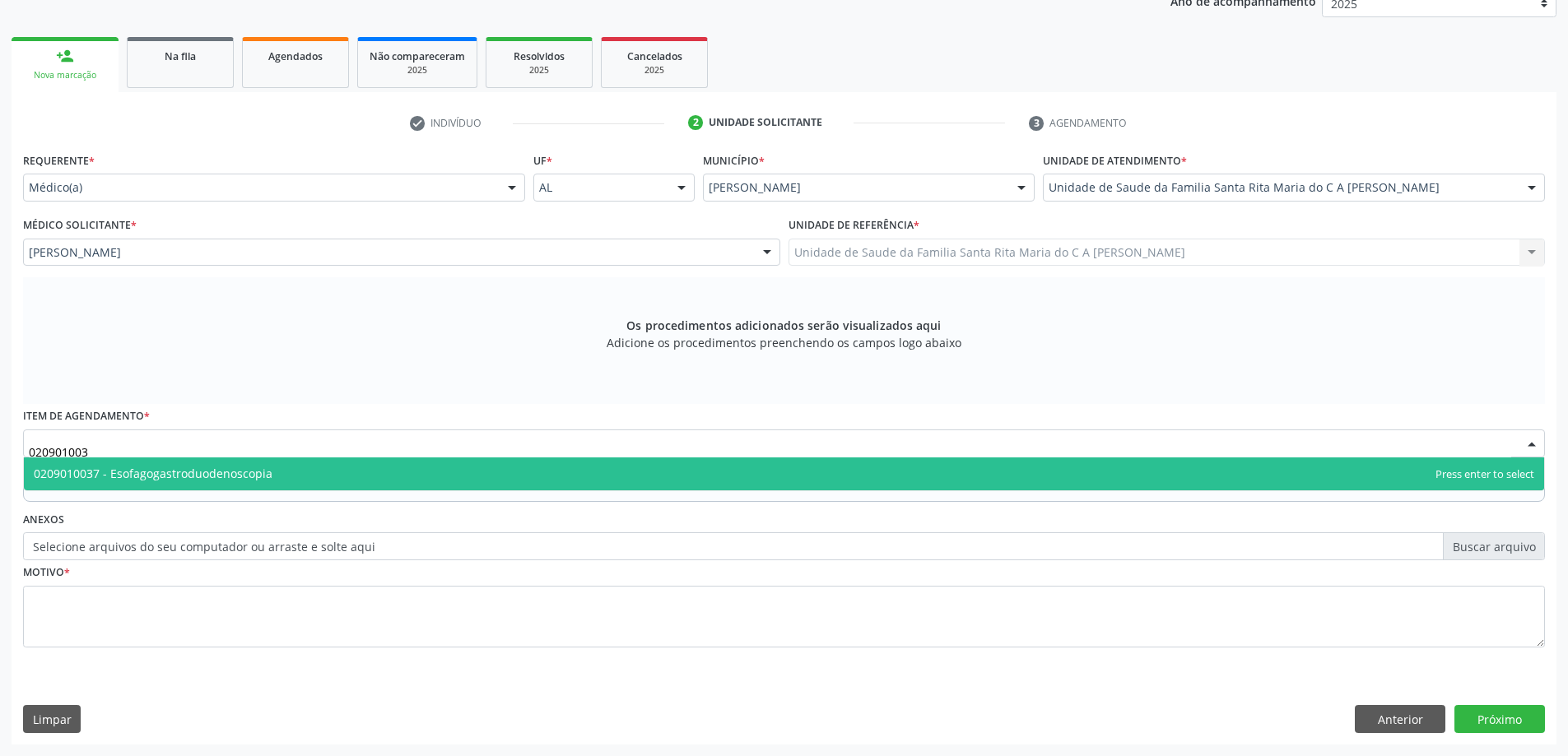
type input "0209010037"
click at [270, 478] on span "0209010037 - Esofagogastroduodenoscopia" at bounding box center [784, 474] width 1520 height 33
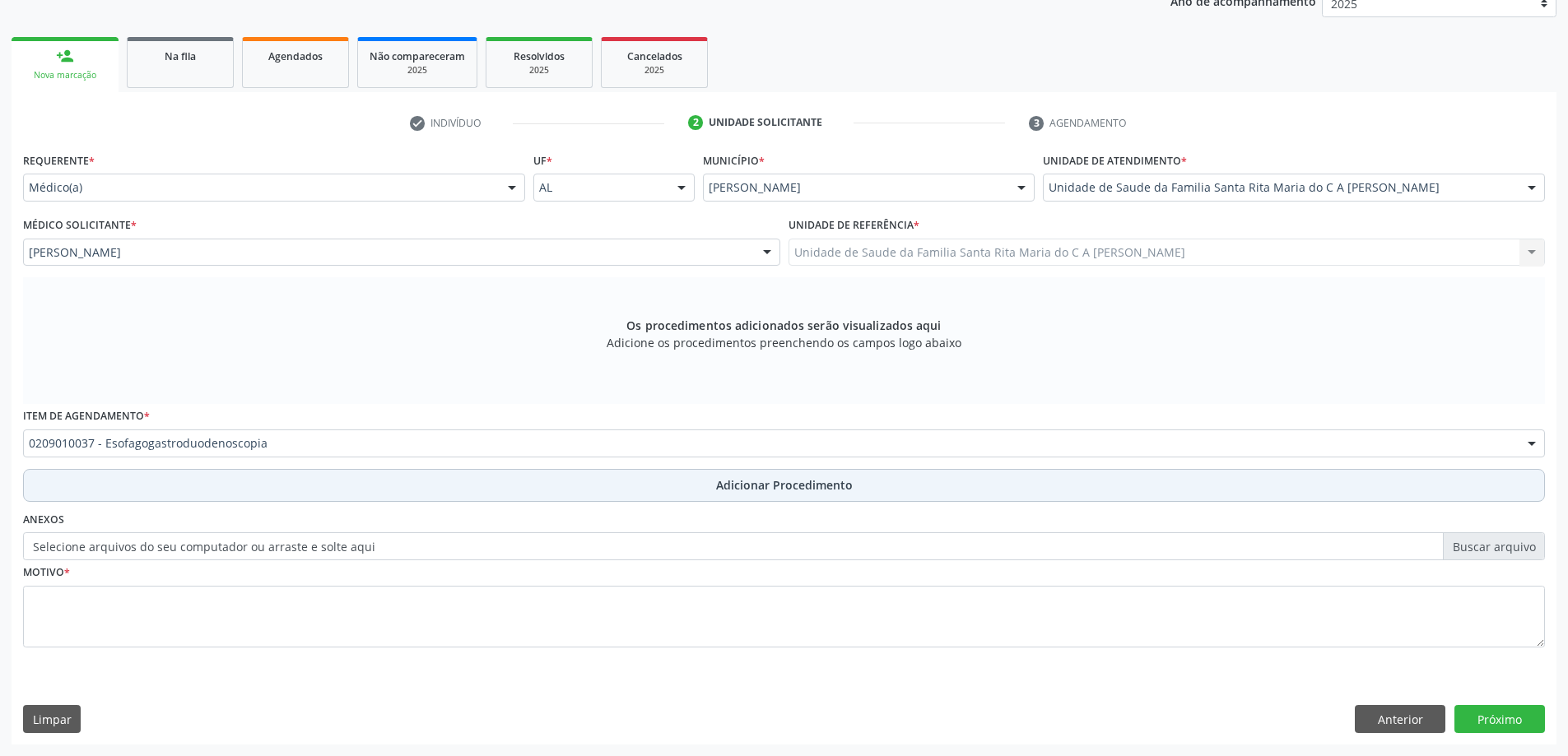
click at [239, 494] on button "Adicionar Procedimento" at bounding box center [784, 486] width 1522 height 33
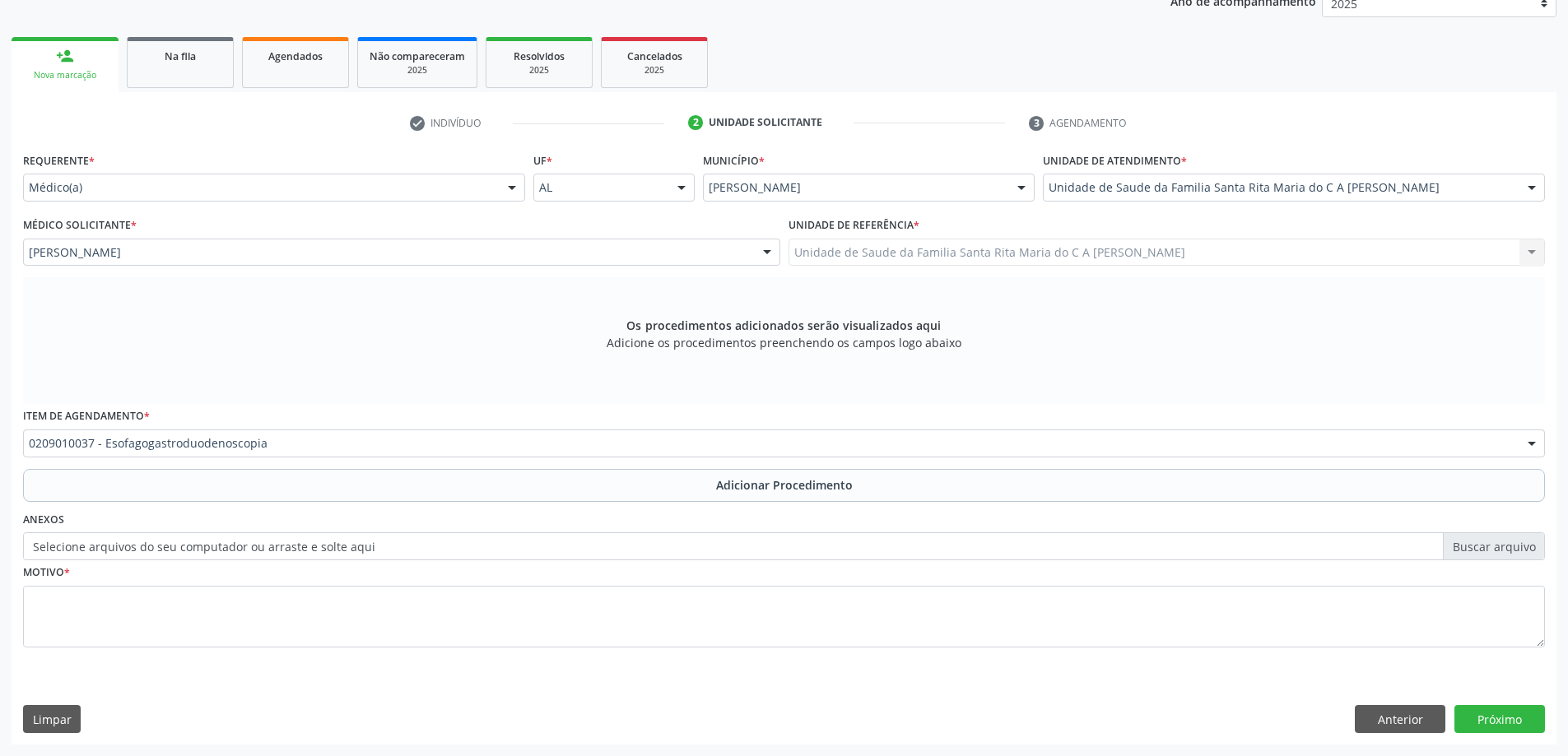
scroll to position [170, 0]
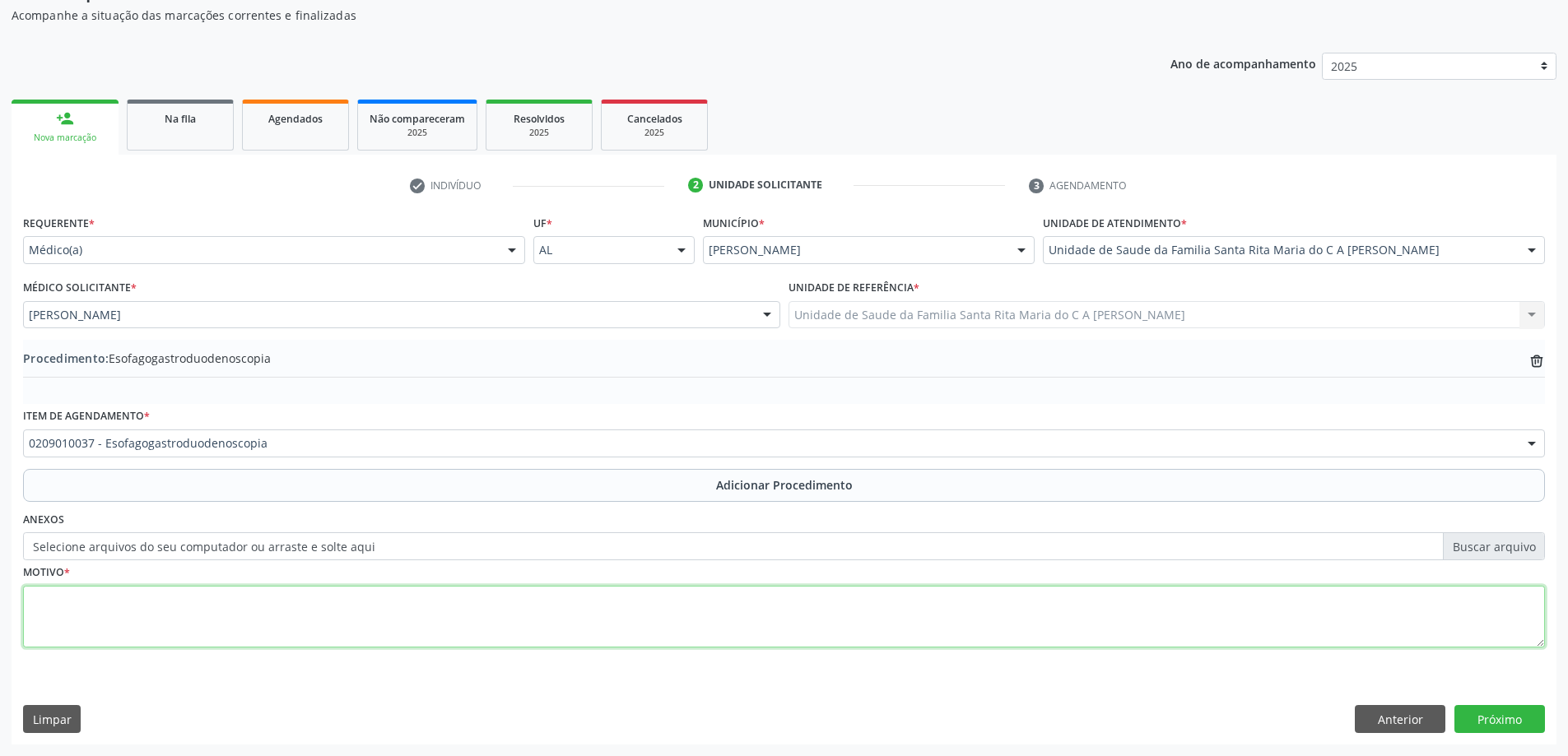
click at [157, 617] on textarea at bounding box center [784, 617] width 1522 height 62
type textarea "PSE?"
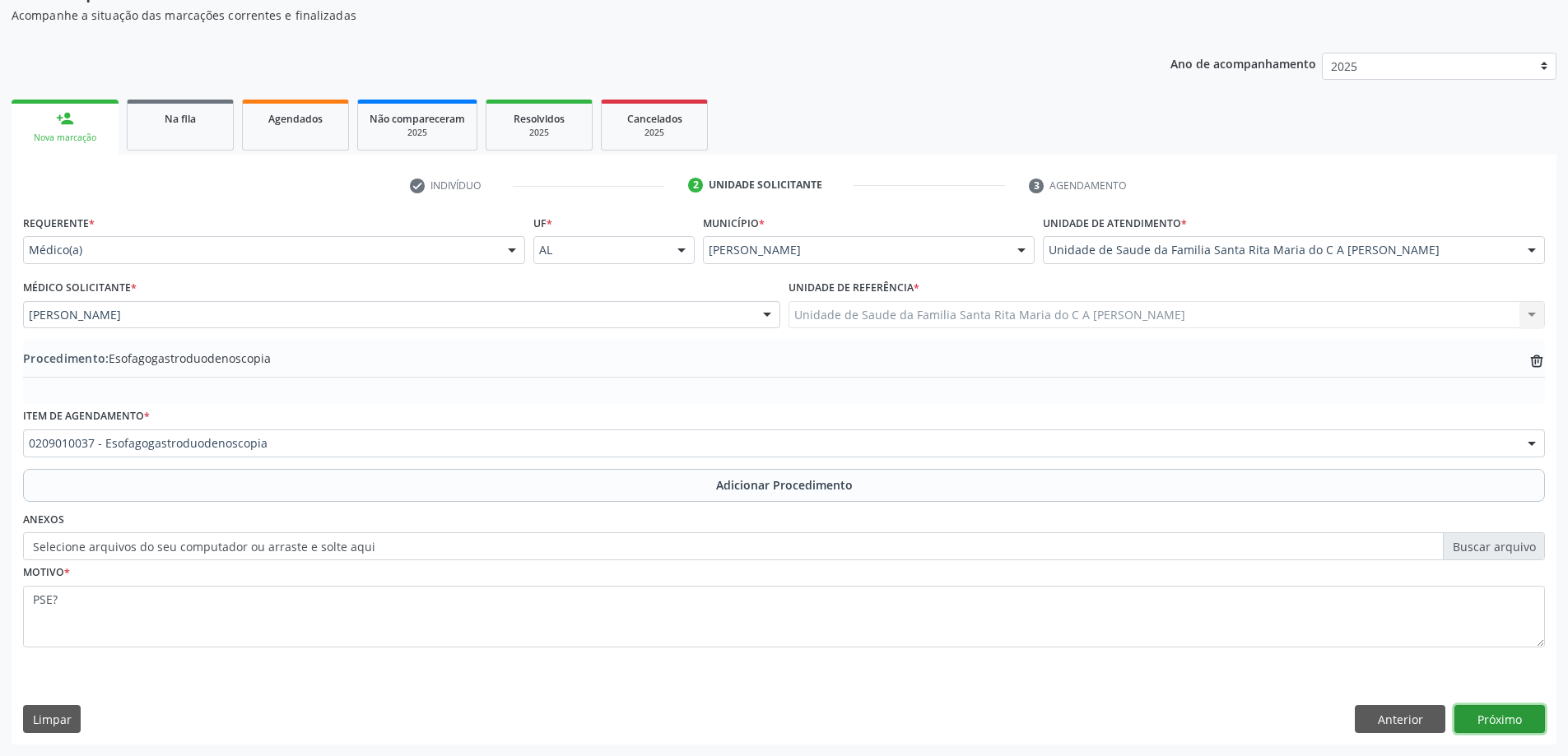
click at [1513, 719] on button "Próximo" at bounding box center [1500, 719] width 91 height 28
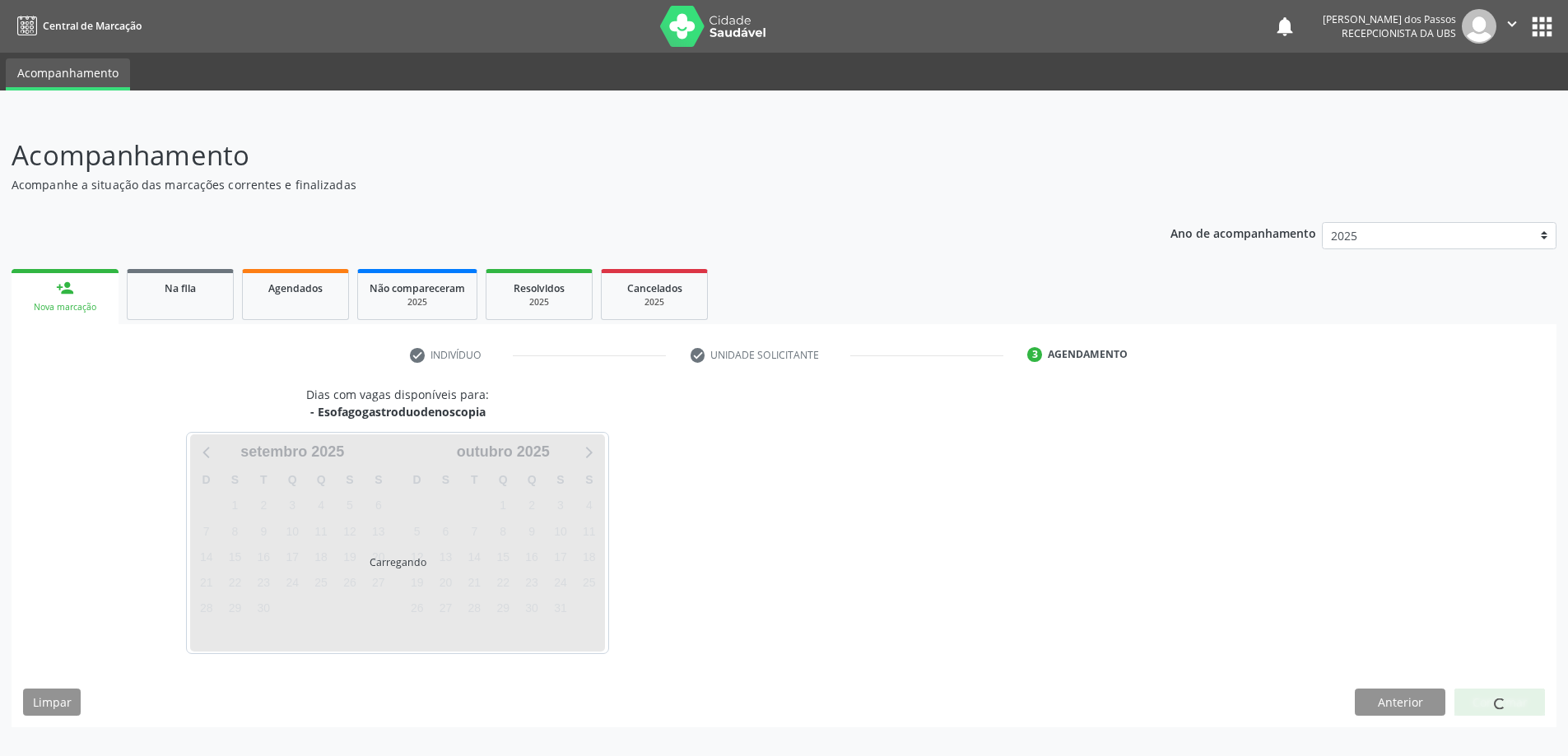
scroll to position [0, 0]
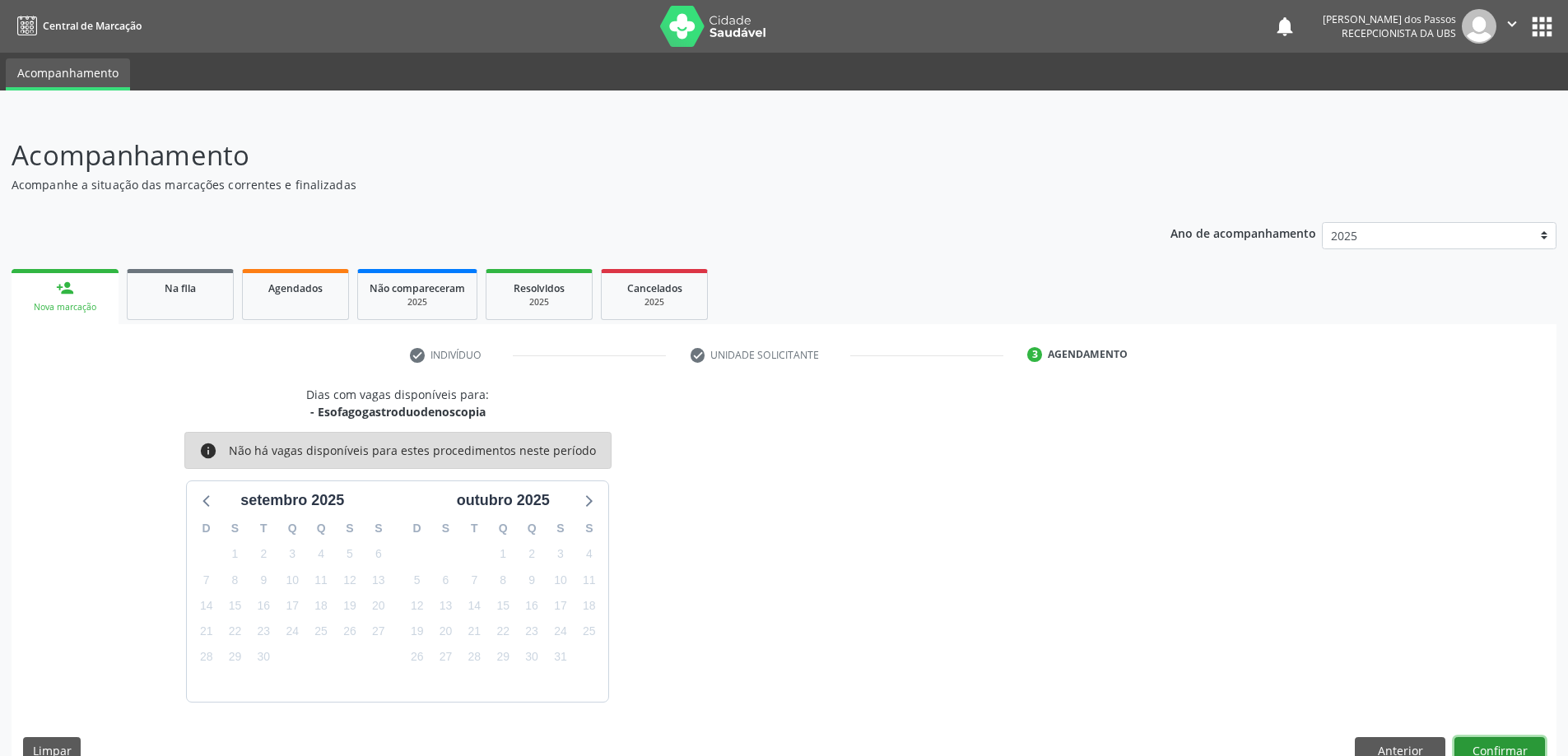
click at [1475, 746] on button "Confirmar" at bounding box center [1500, 751] width 91 height 28
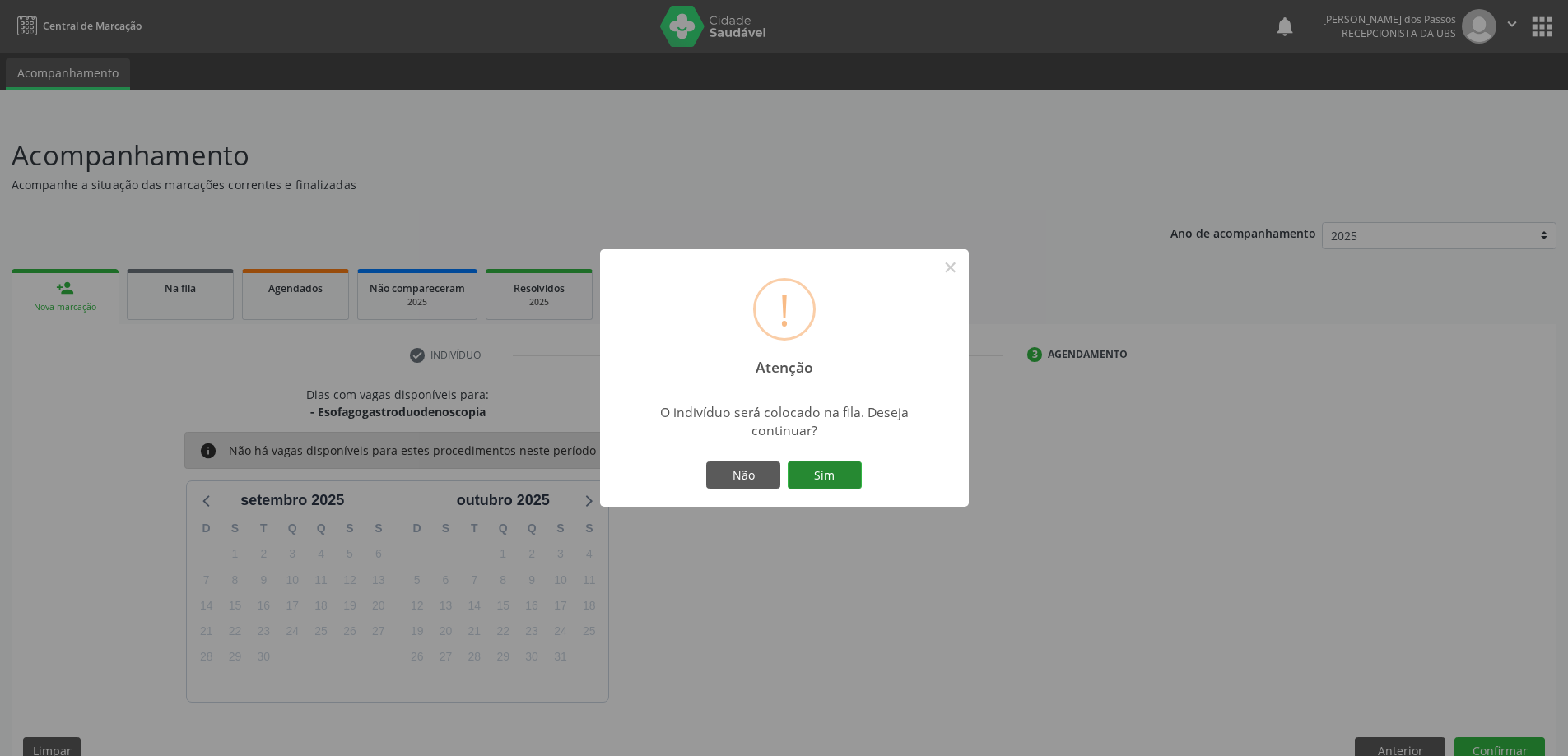
click at [831, 468] on button "Sim" at bounding box center [825, 475] width 75 height 28
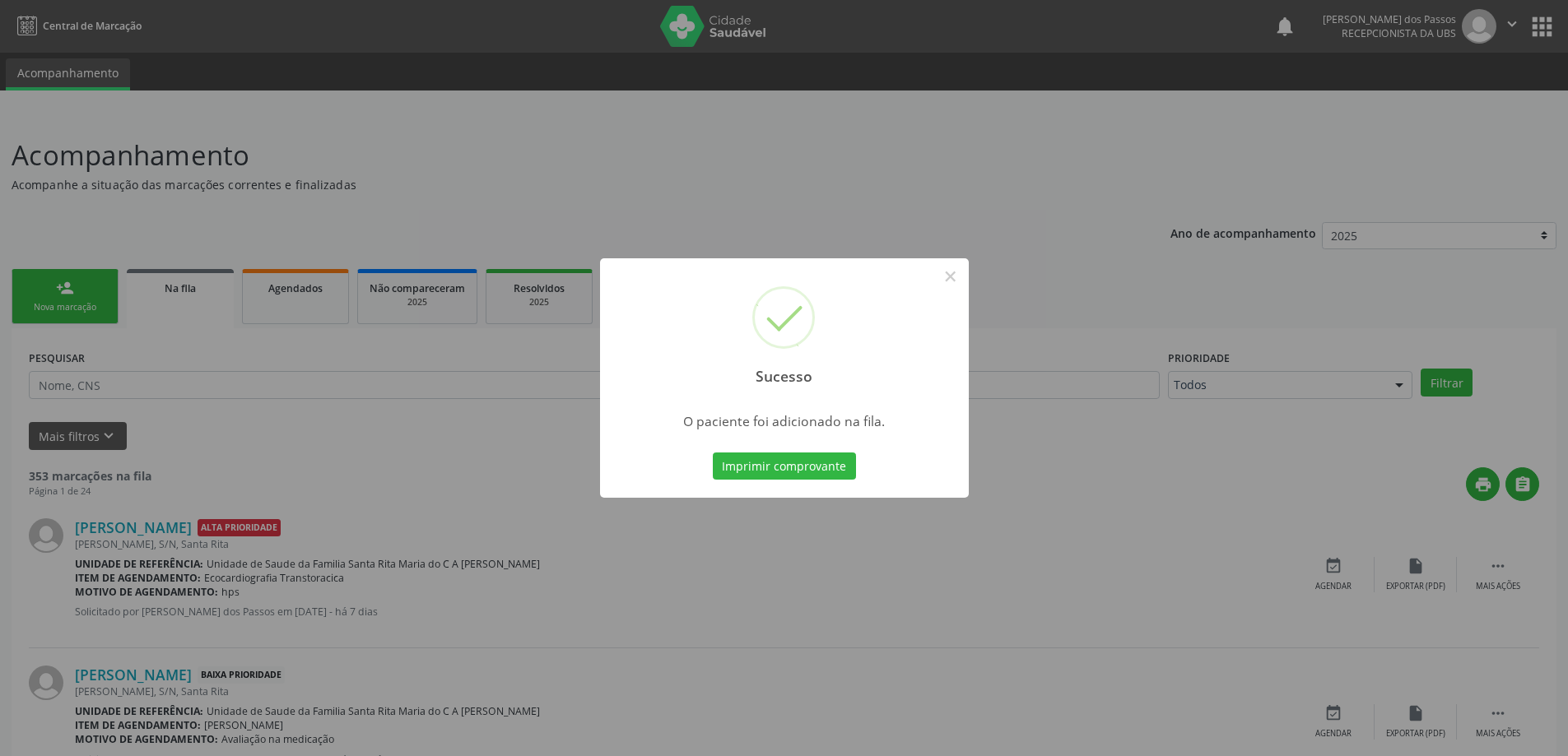
click at [831, 468] on button "Imprimir comprovante" at bounding box center [784, 467] width 143 height 28
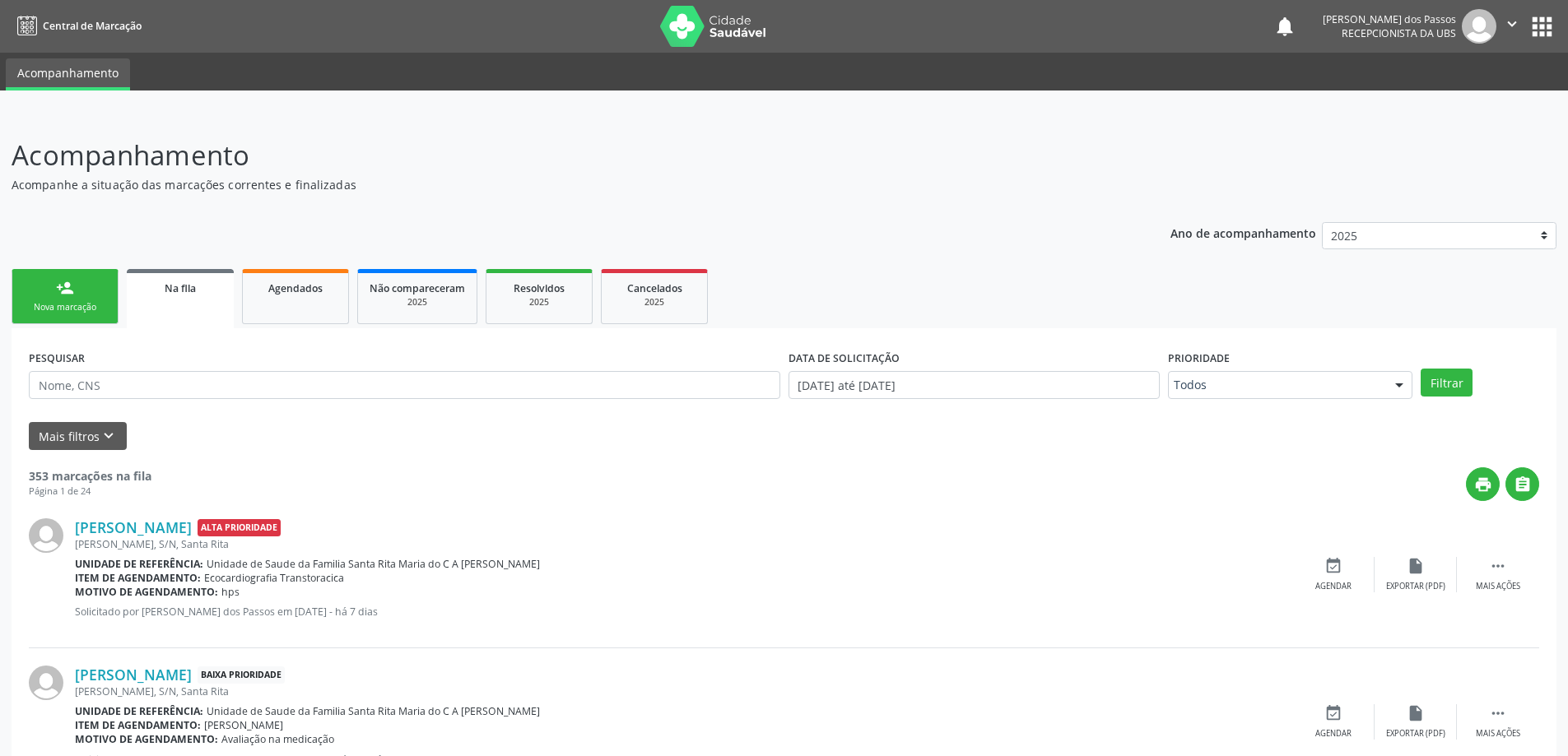
click at [47, 303] on div "Nova marcação" at bounding box center [65, 307] width 82 height 12
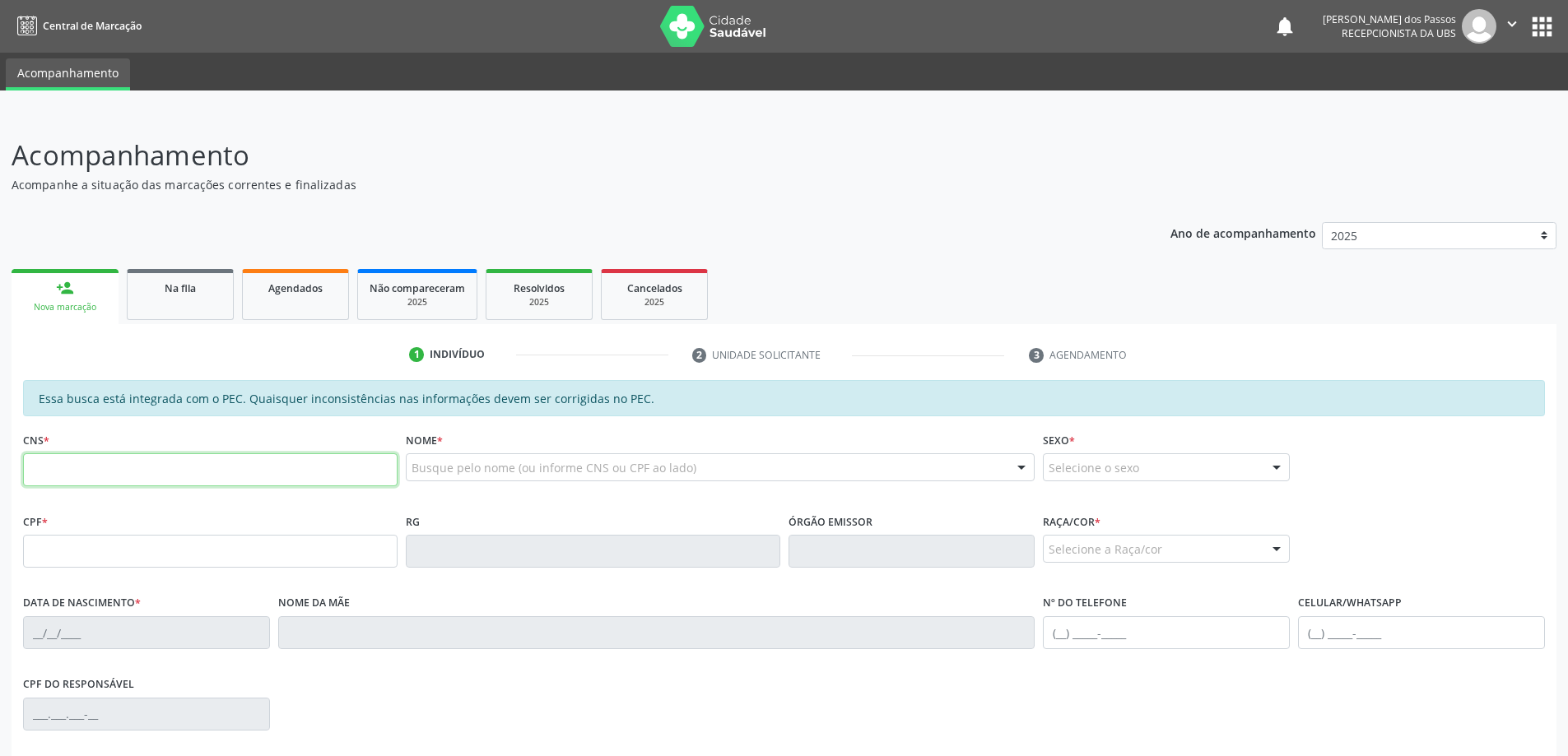
click at [115, 468] on input "text" at bounding box center [211, 470] width 374 height 33
type input "898 0041 7737 0969"
type input "29/10/1971"
type input "Maria Cicera da Conceio"
type input "(82) 99605-3059"
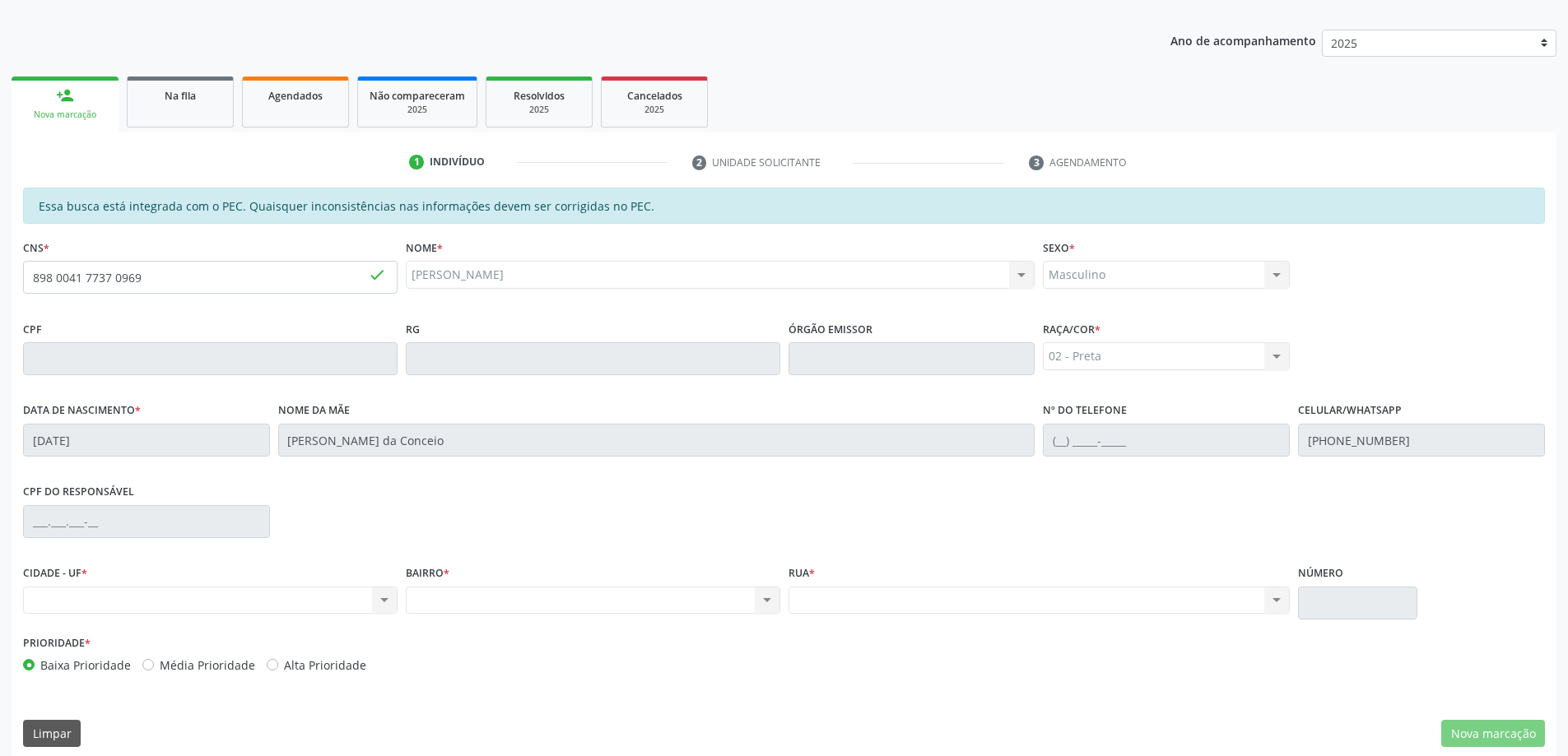
scroll to position [206, 0]
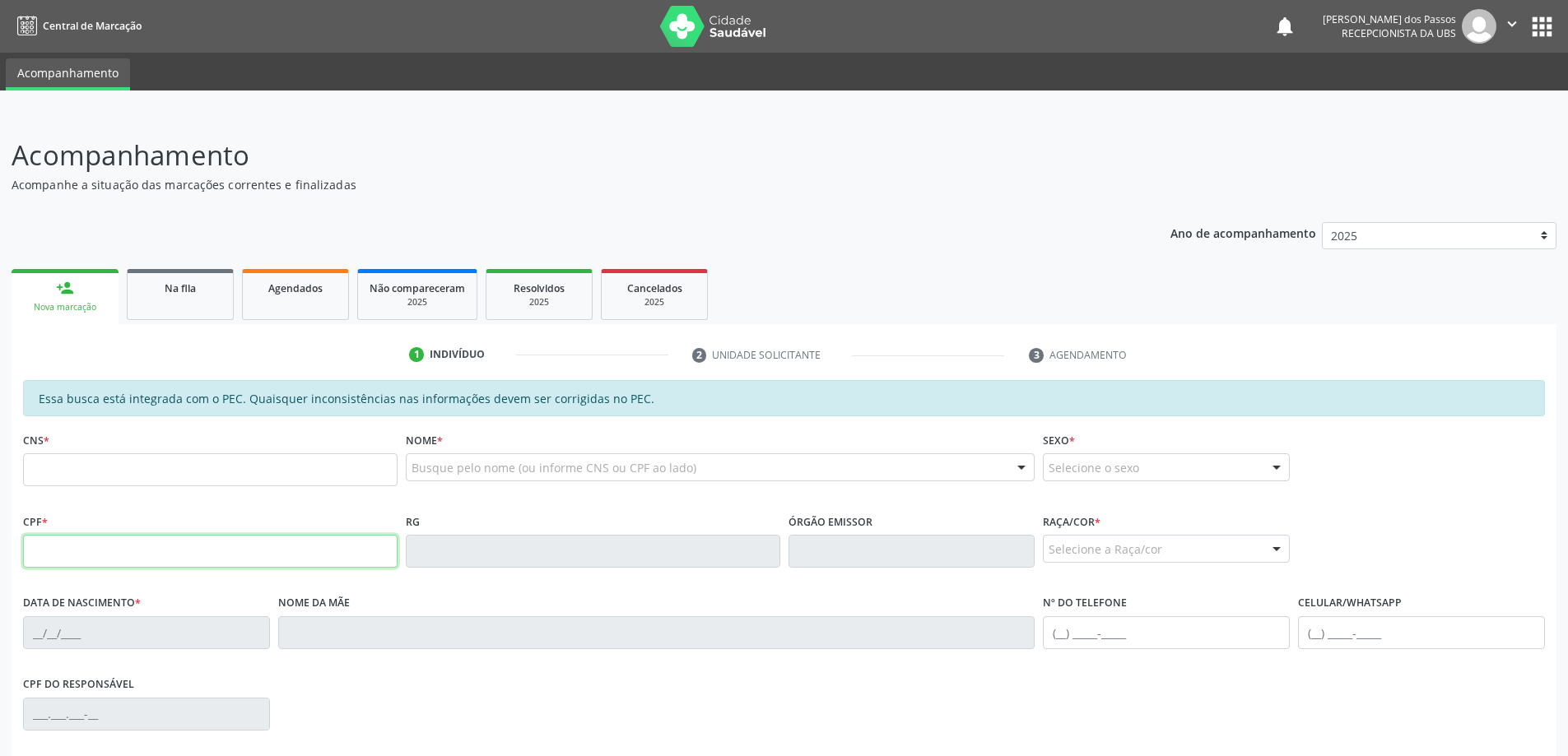
click at [98, 549] on input "text" at bounding box center [211, 552] width 374 height 33
type input "941.197.674-34"
type input "702 0098 6672 5880"
type input "2[DATE]"
type input "[PERSON_NAME] da Conceicao"
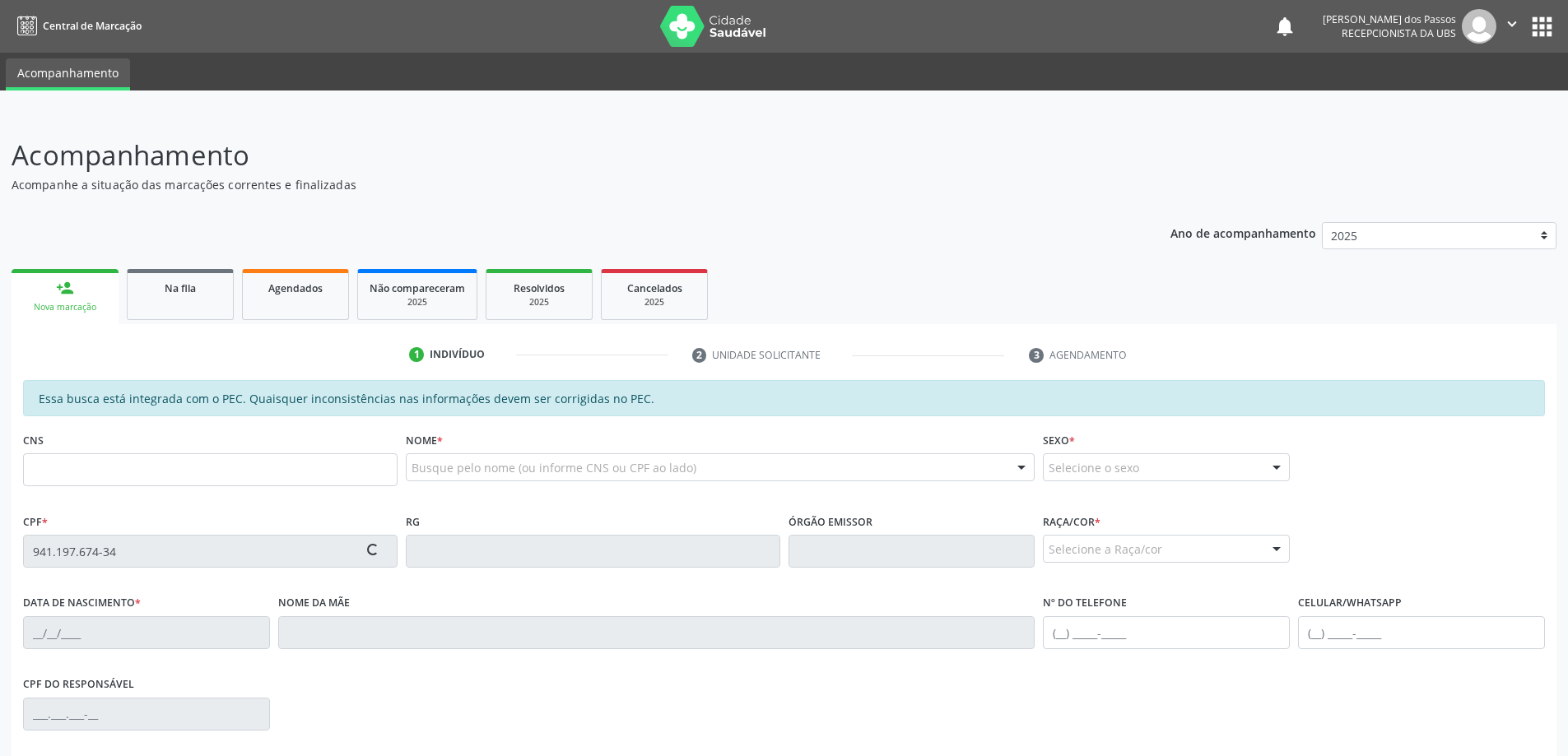
type input "[PHONE_NUMBER]"
type input "S/N"
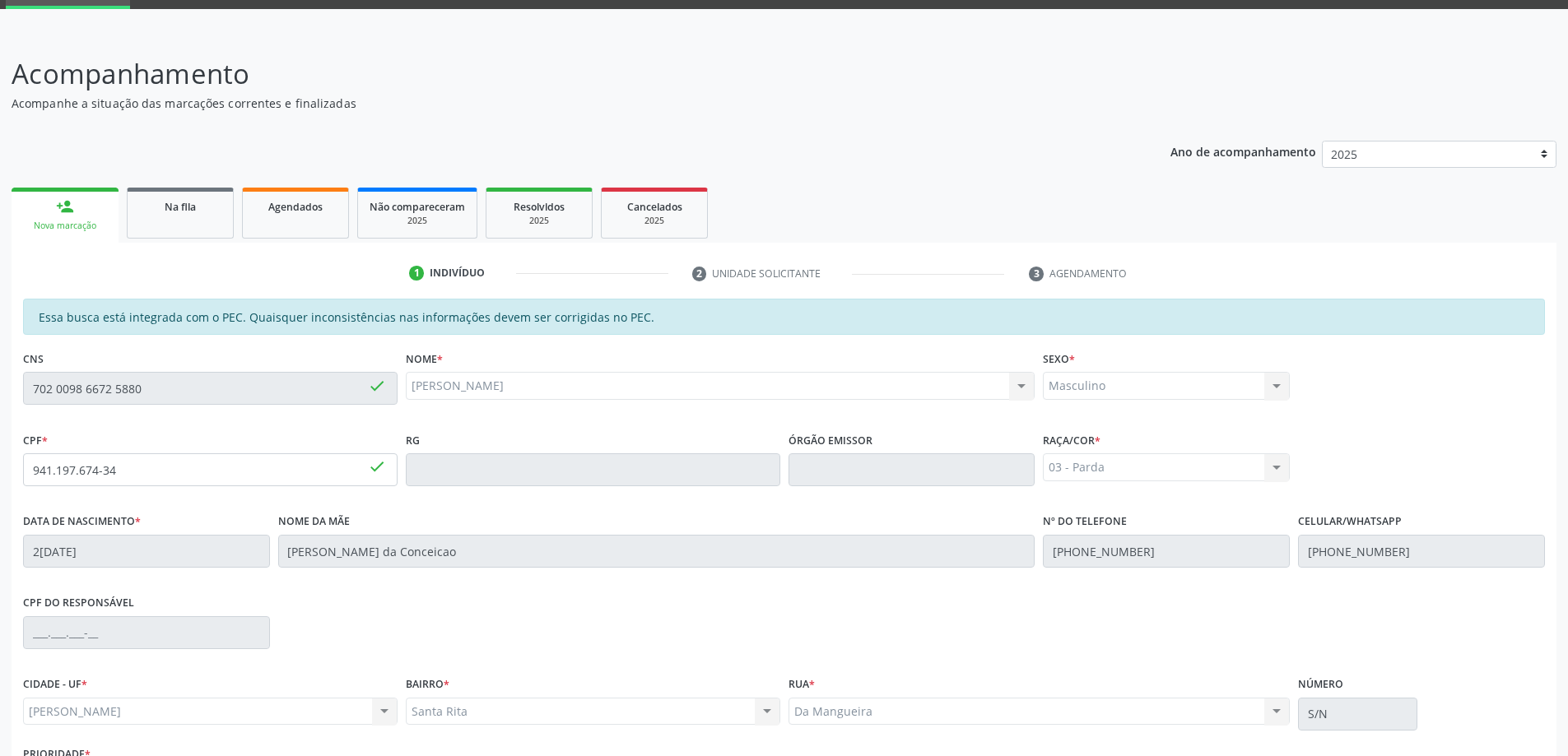
scroll to position [206, 0]
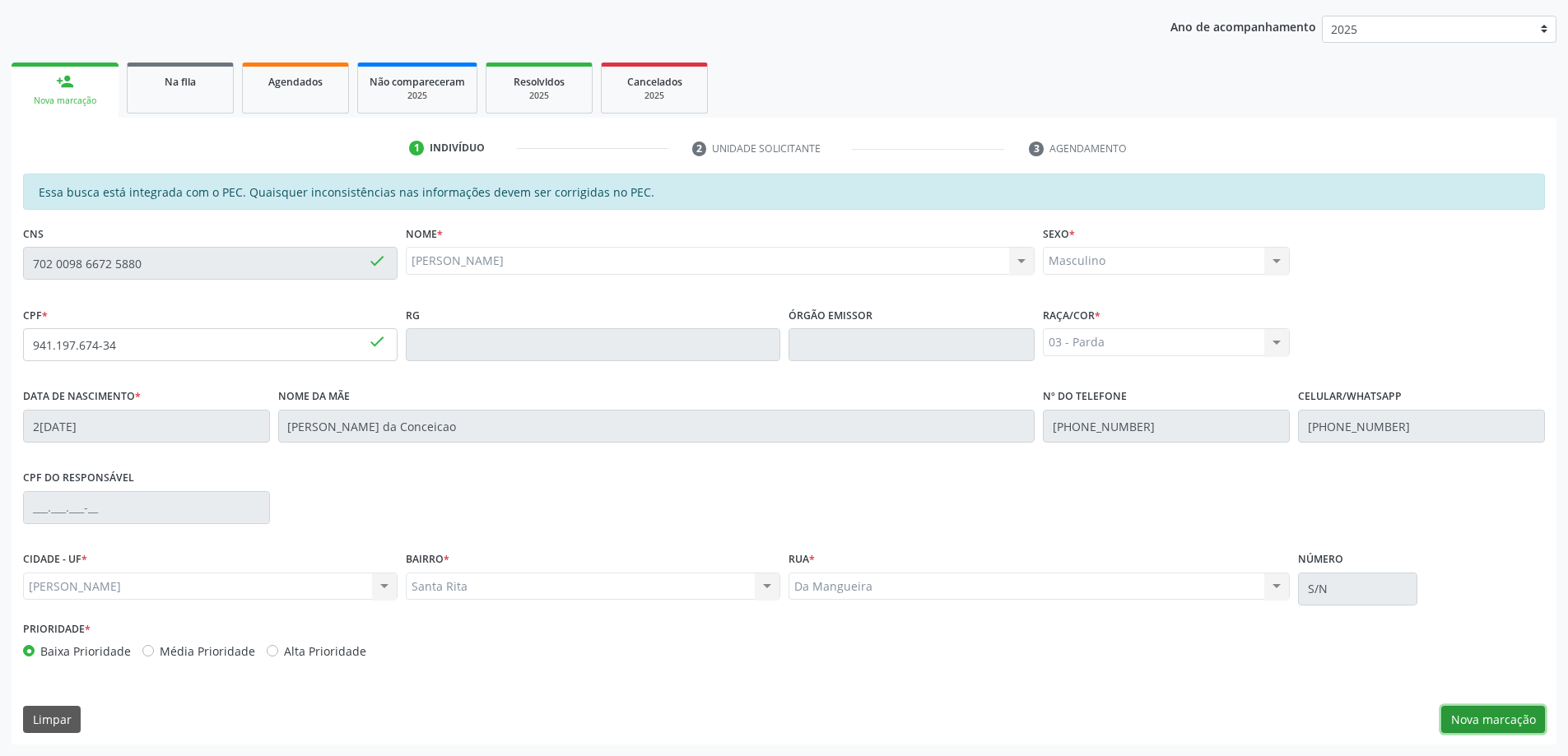
click at [1510, 727] on button "Nova marcação" at bounding box center [1493, 720] width 104 height 28
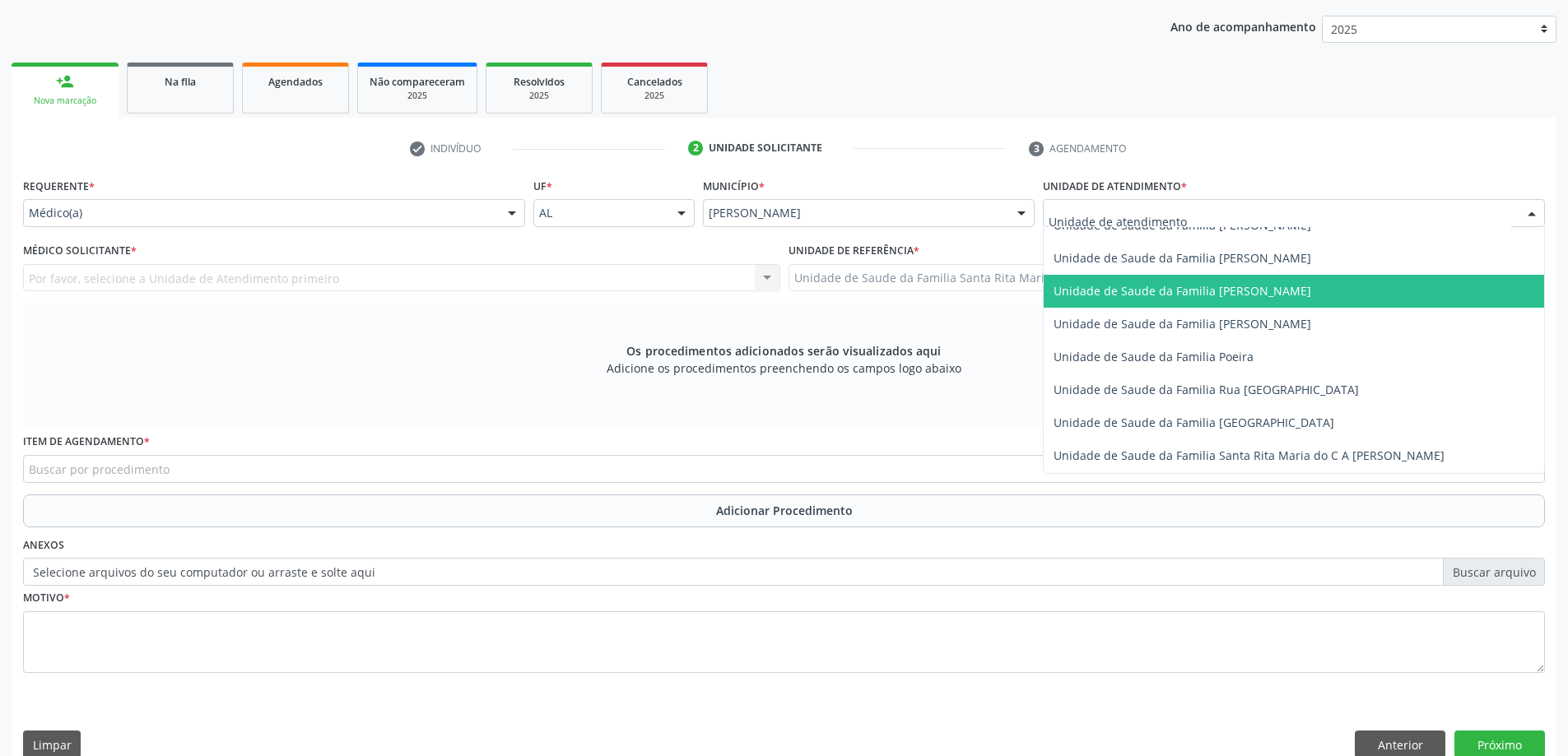
scroll to position [987, 0]
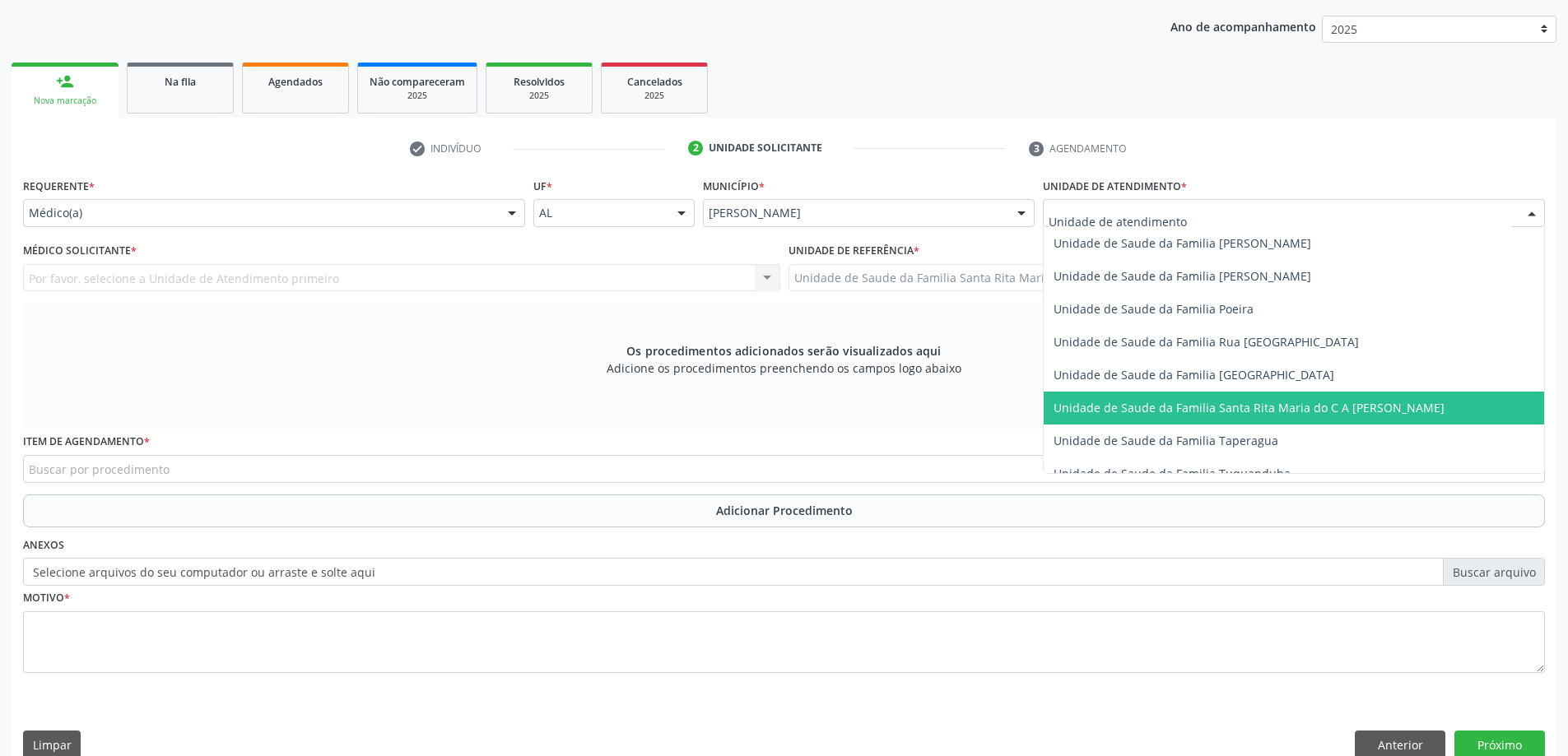
click at [1124, 406] on span "Unidade de Saude da Familia Santa Rita Maria do C A [PERSON_NAME]" at bounding box center [1248, 408] width 391 height 16
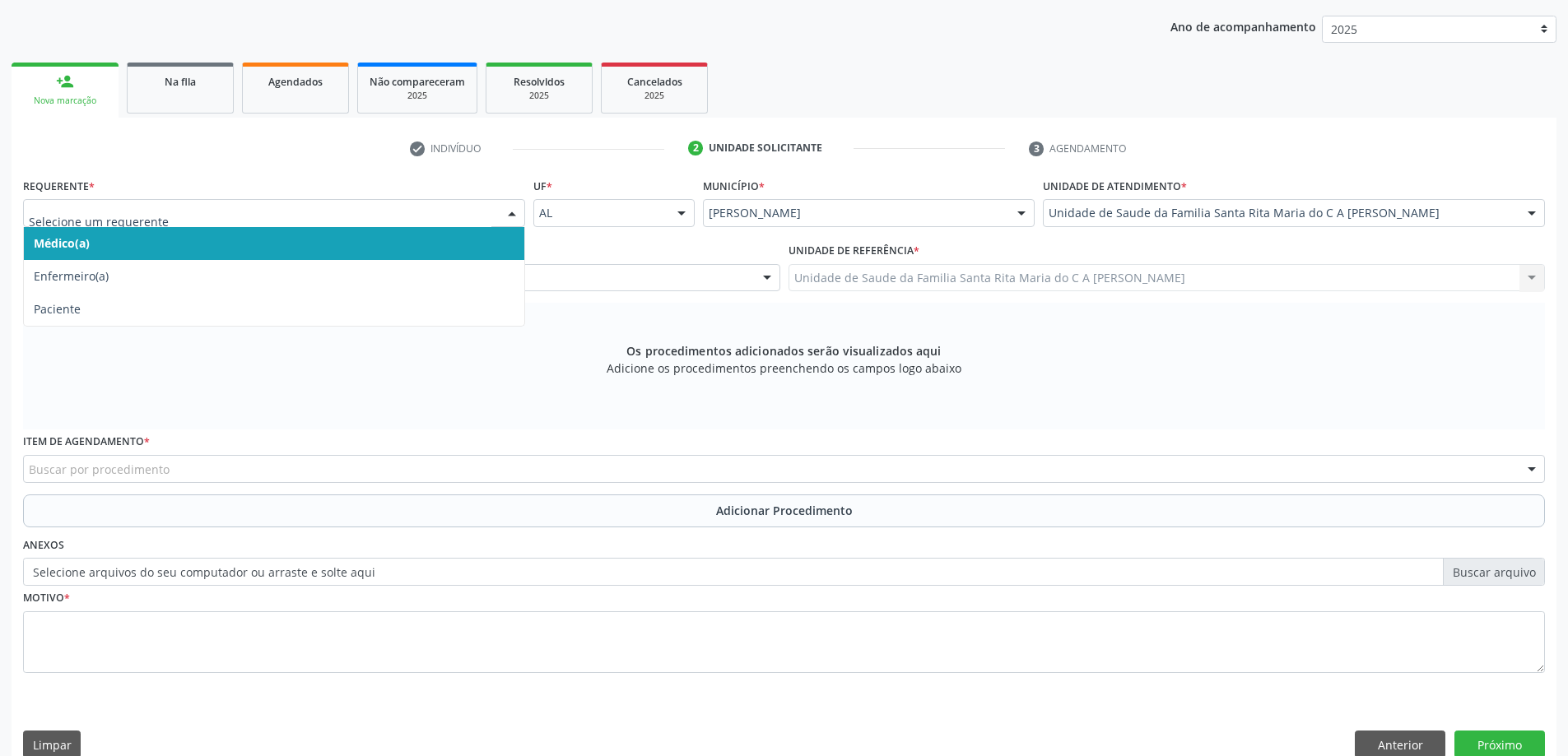
click at [249, 242] on span "Médico(a)" at bounding box center [275, 243] width 501 height 33
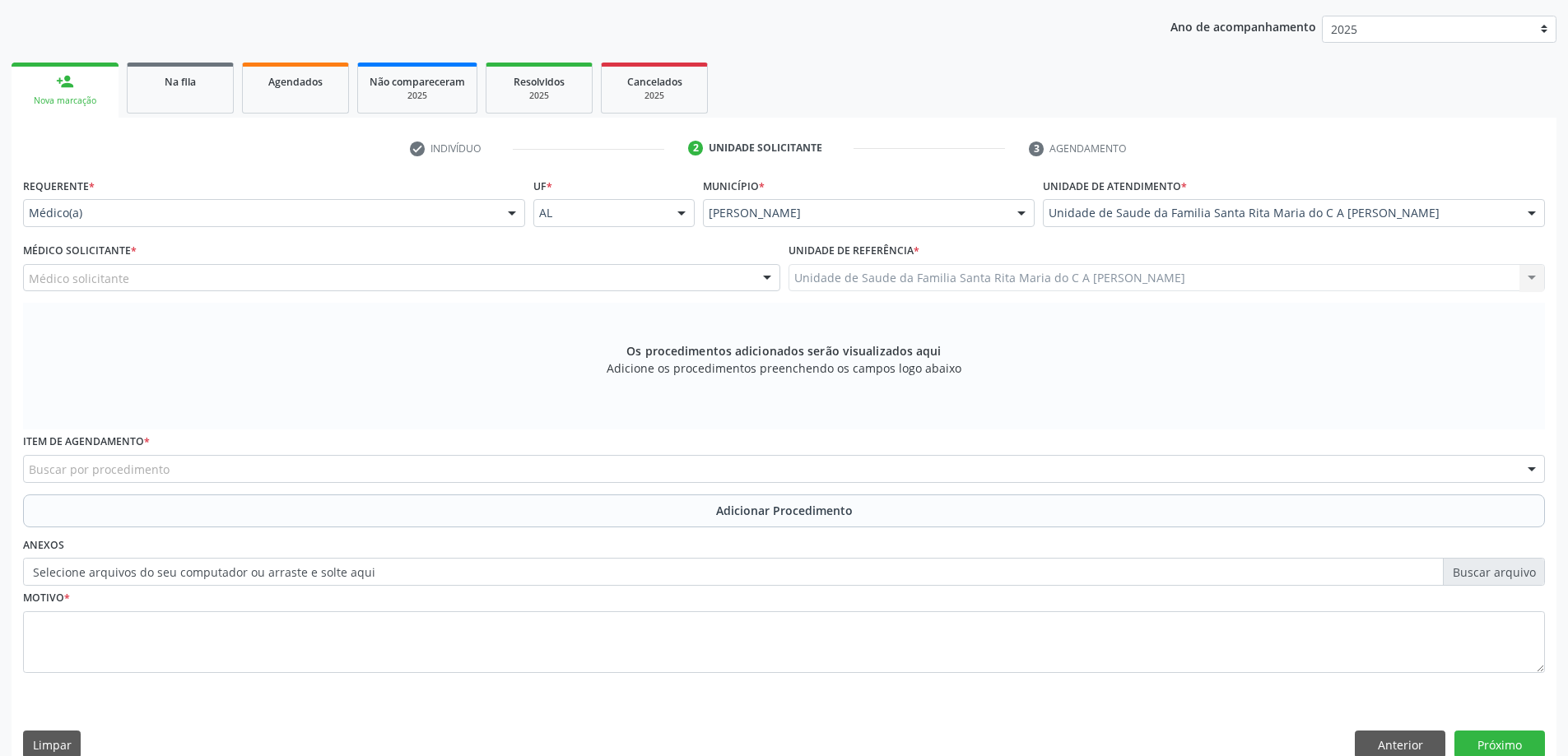
click at [257, 275] on div "Médico solicitante" at bounding box center [402, 278] width 757 height 28
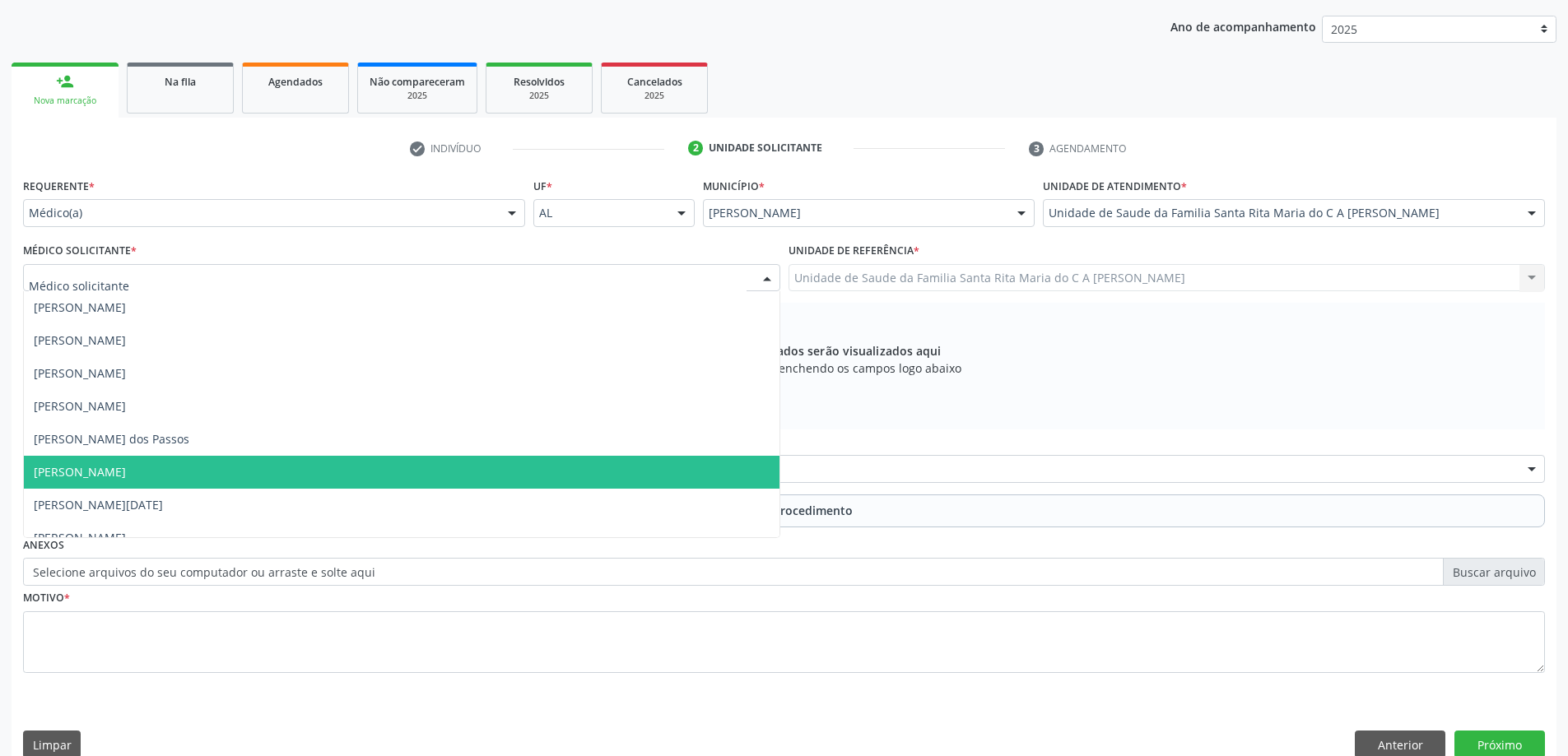
click at [240, 473] on span "[PERSON_NAME]" at bounding box center [402, 472] width 755 height 33
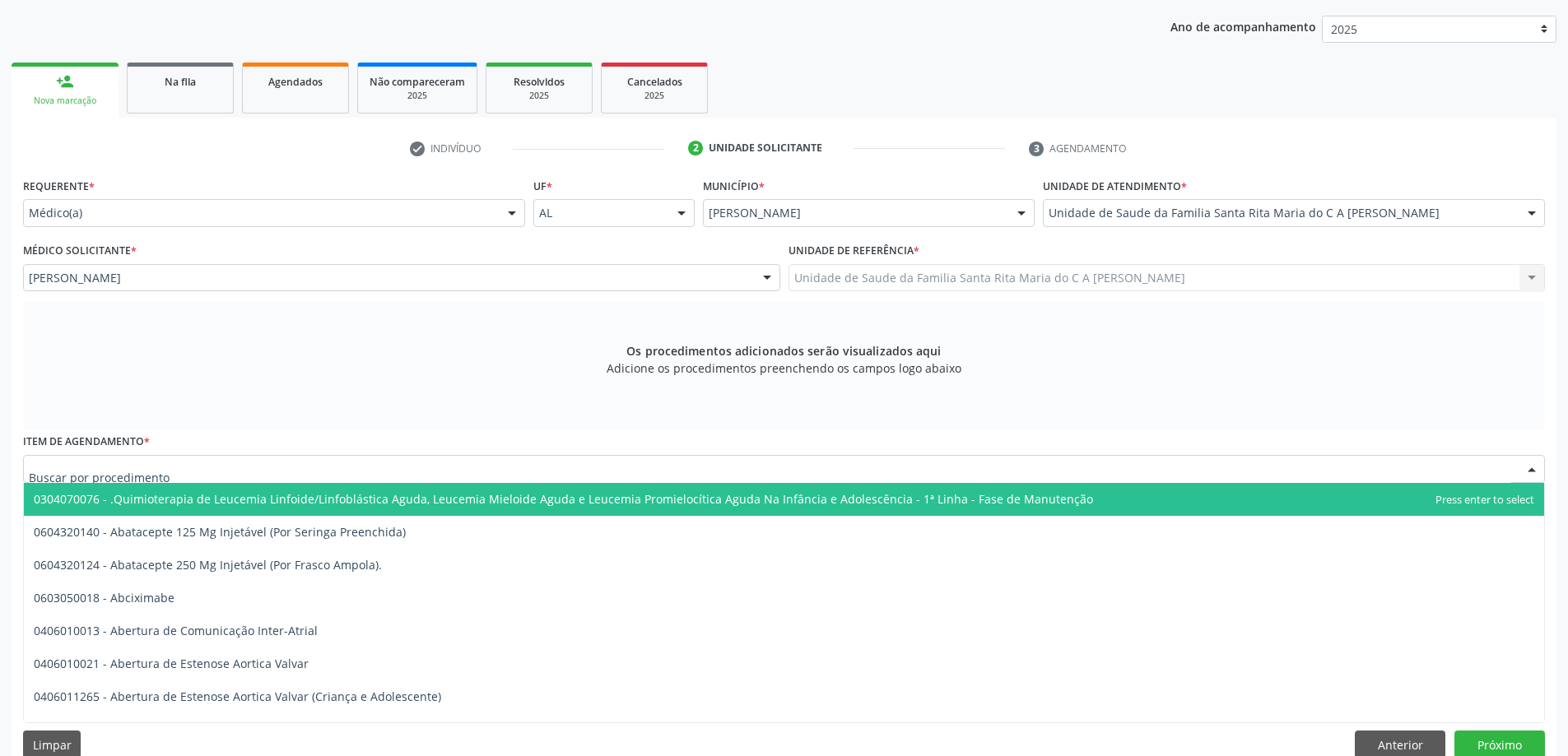
click at [241, 473] on div at bounding box center [784, 468] width 1522 height 28
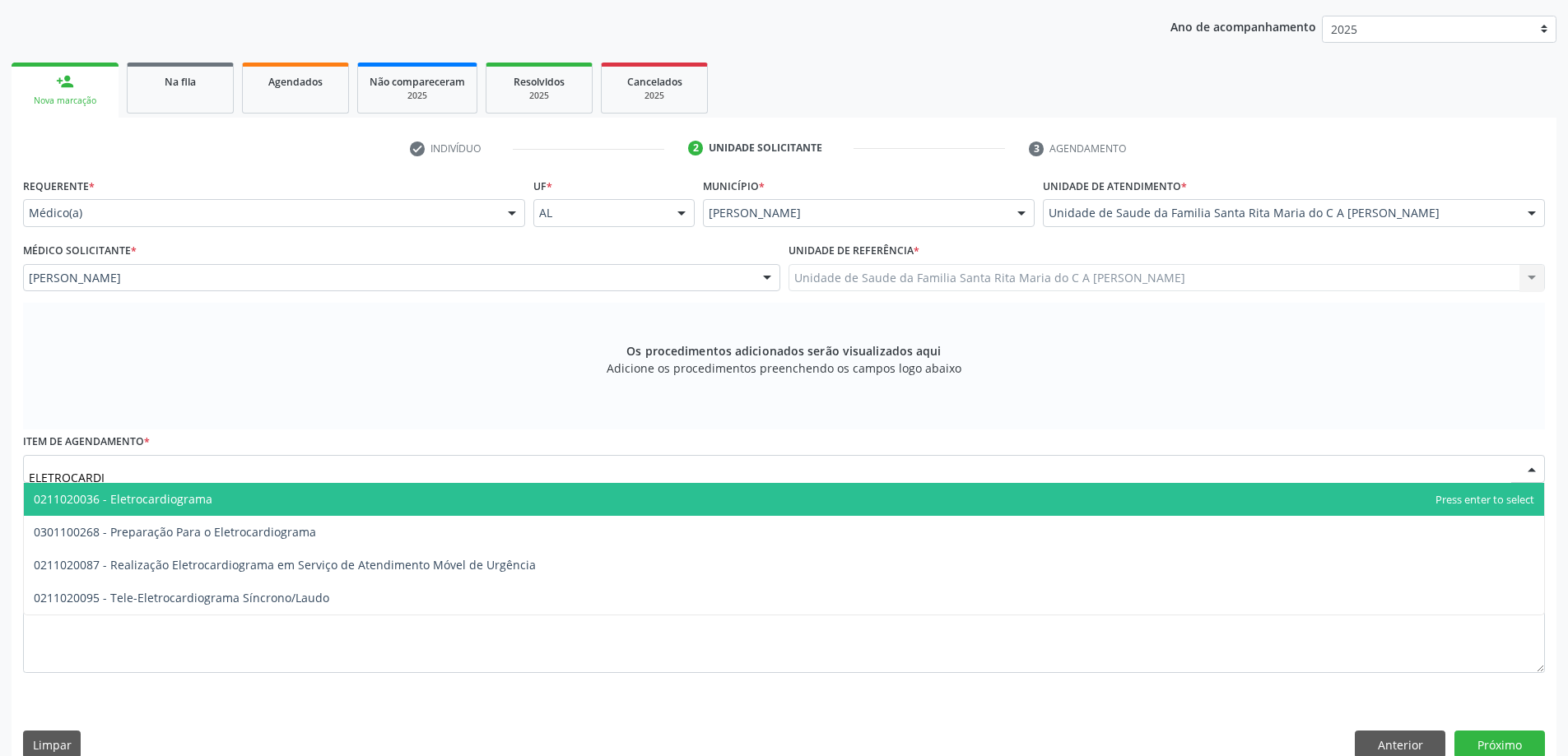
type input "ELETROCARDIO"
click at [255, 507] on span "0211020036 - Eletrocardiograma" at bounding box center [784, 500] width 1520 height 33
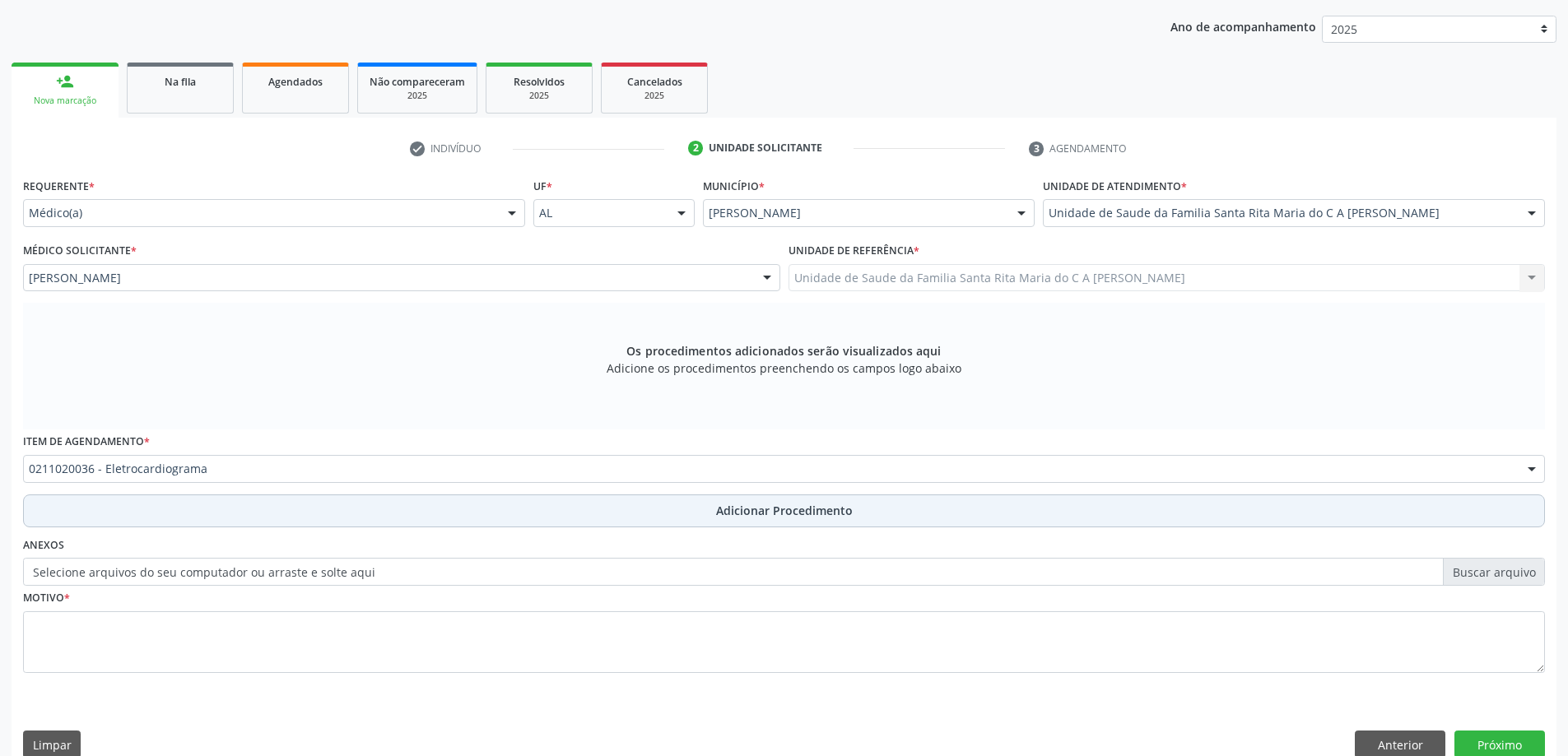
click at [242, 520] on button "Adicionar Procedimento" at bounding box center [784, 511] width 1522 height 33
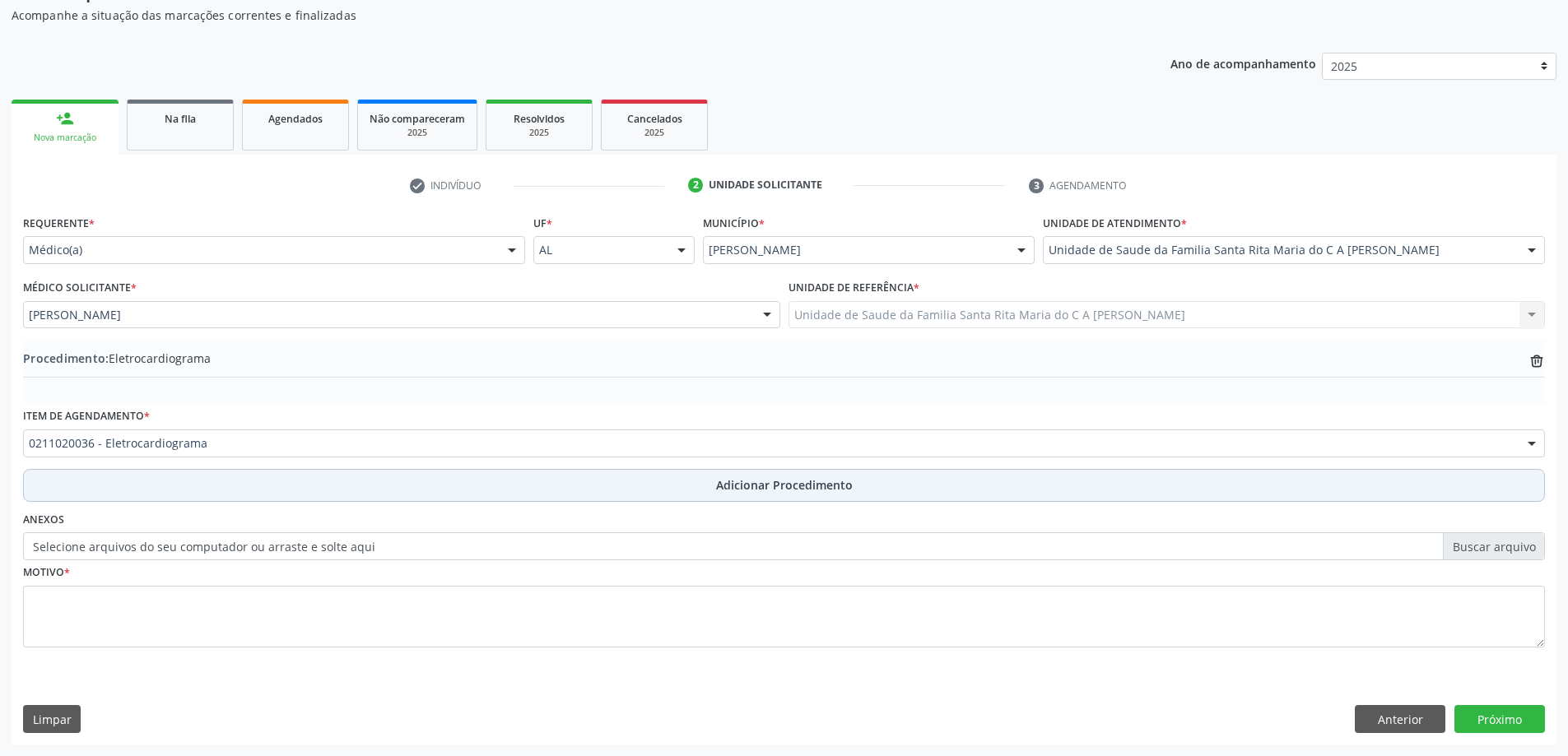
scroll to position [170, 0]
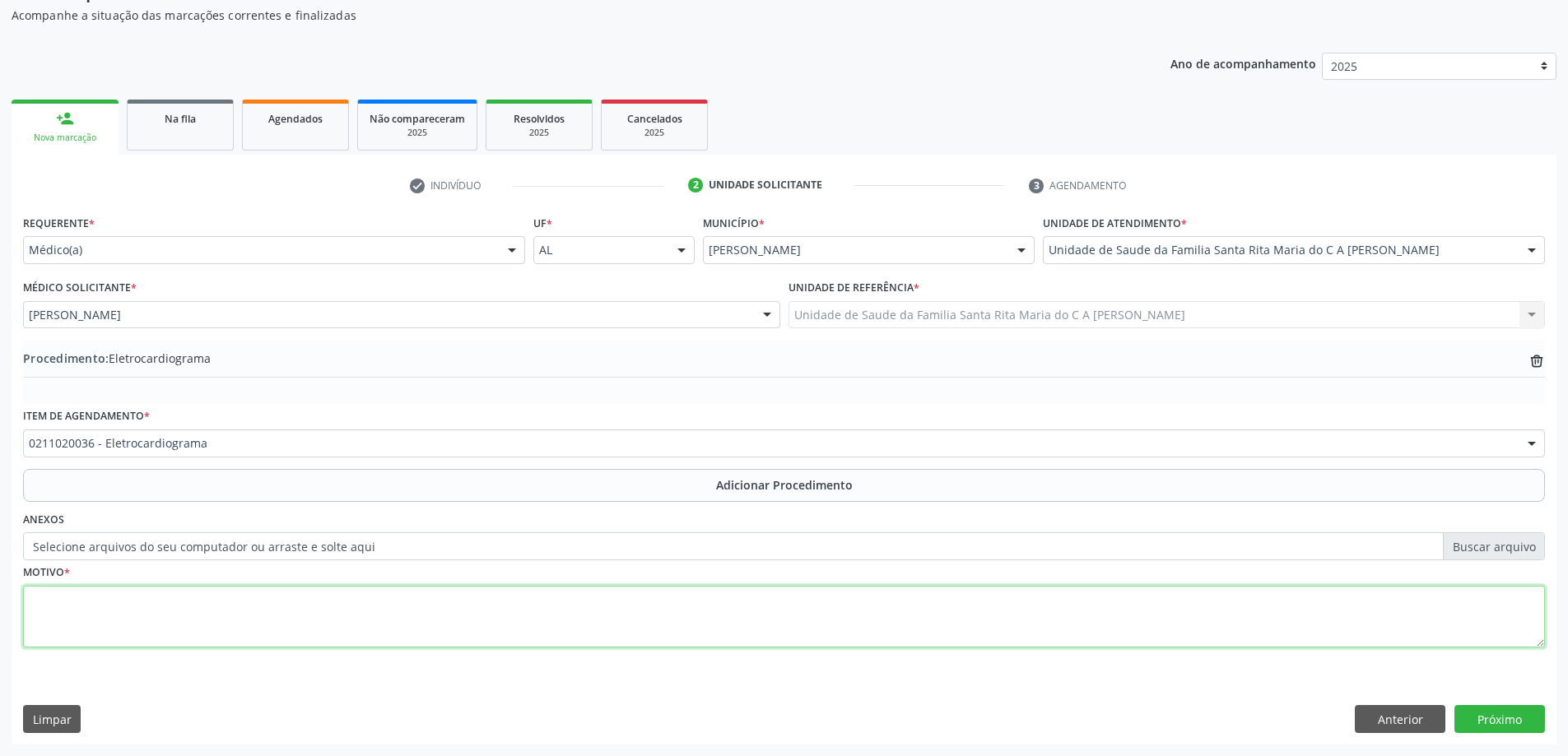
click at [179, 630] on textarea at bounding box center [784, 617] width 1522 height 62
type textarea "HPS"
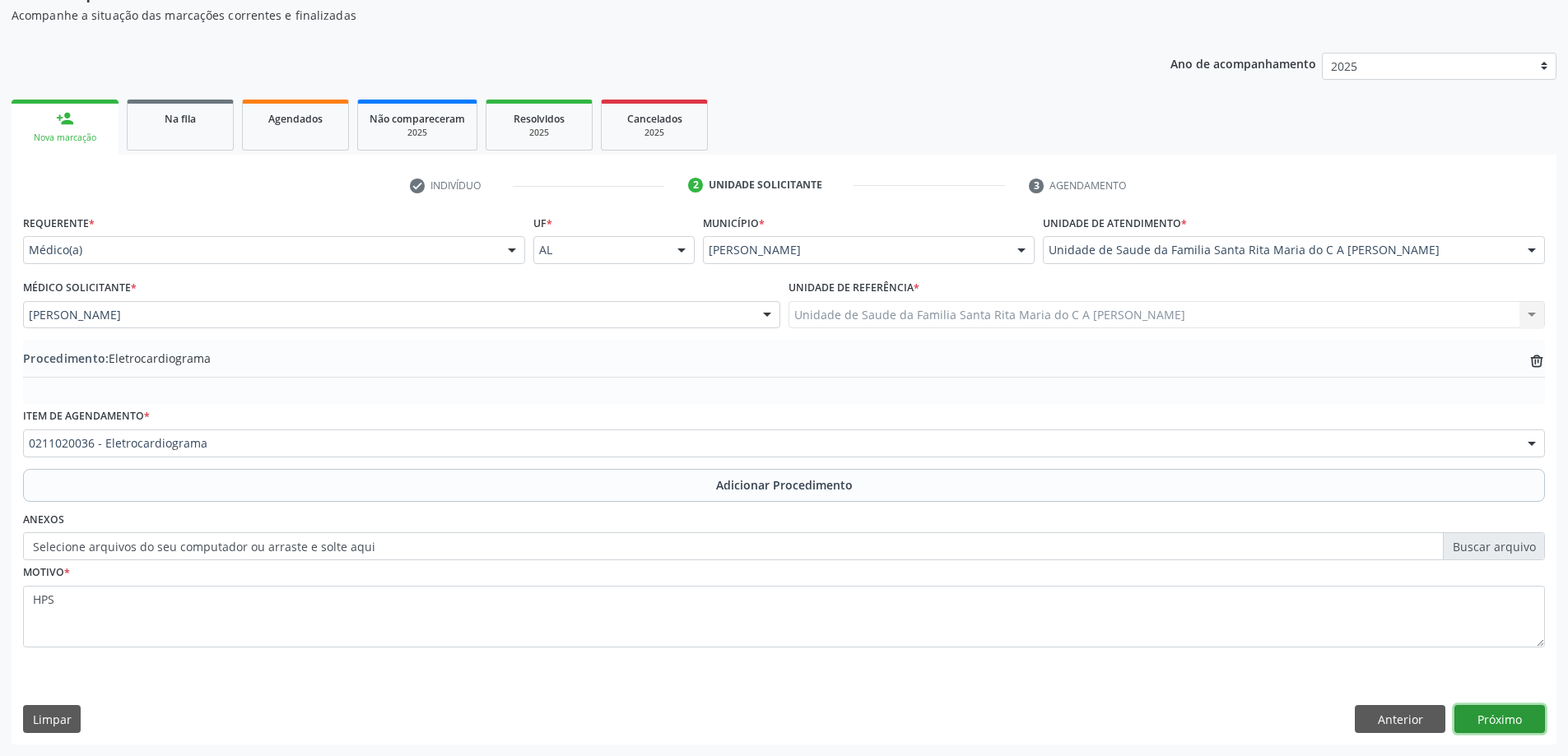
click at [1506, 726] on button "Próximo" at bounding box center [1500, 719] width 91 height 28
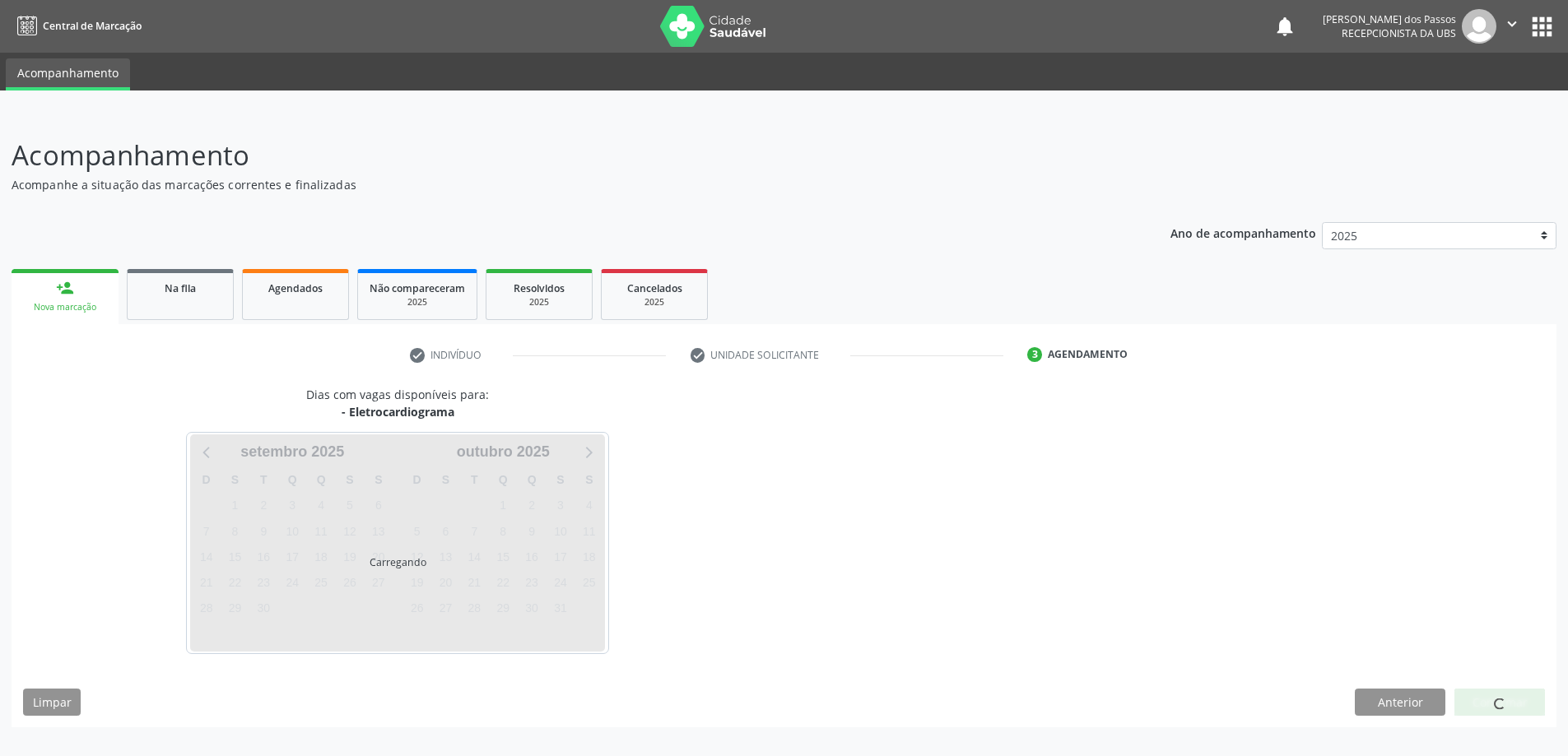
scroll to position [0, 0]
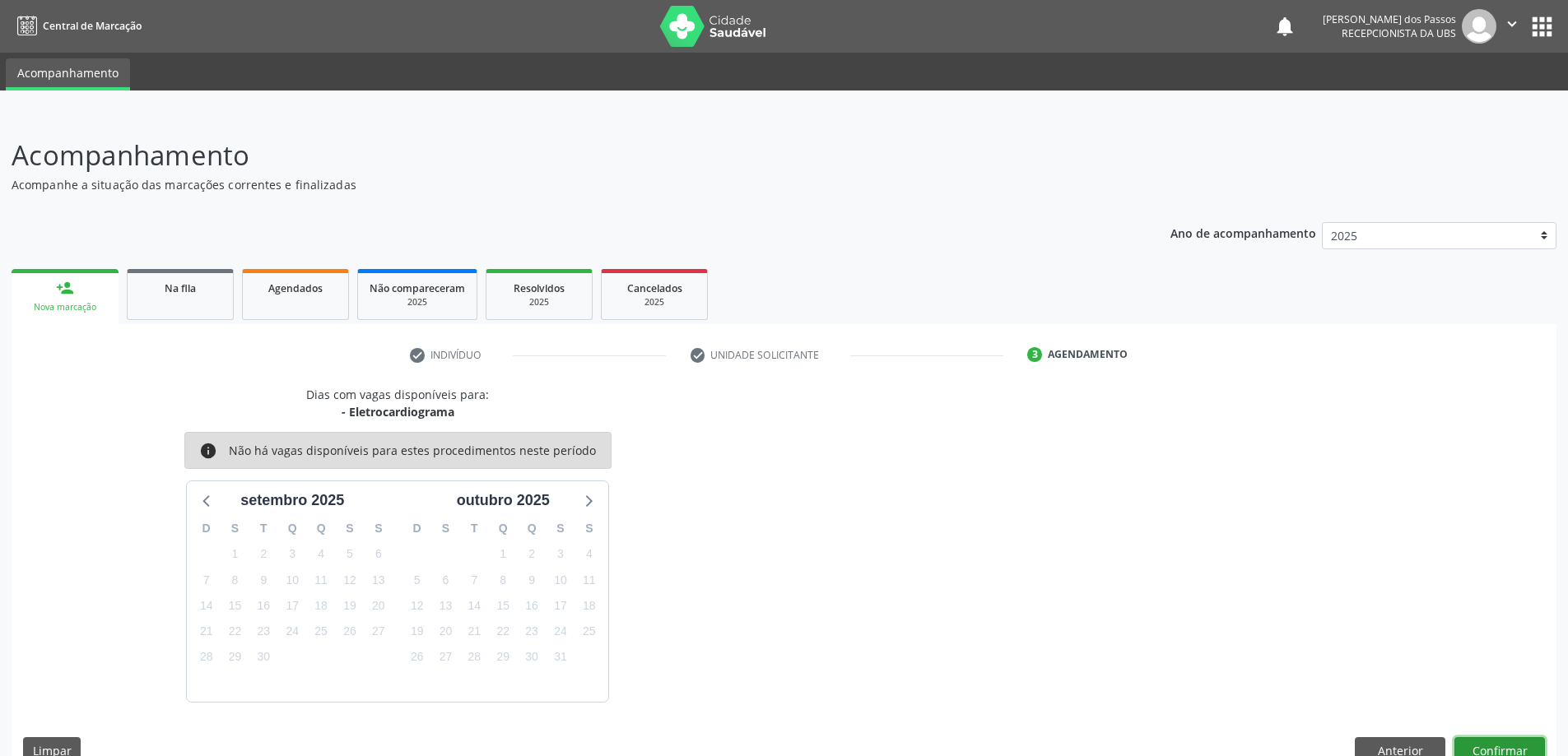
click at [1493, 751] on button "Confirmar" at bounding box center [1500, 751] width 91 height 28
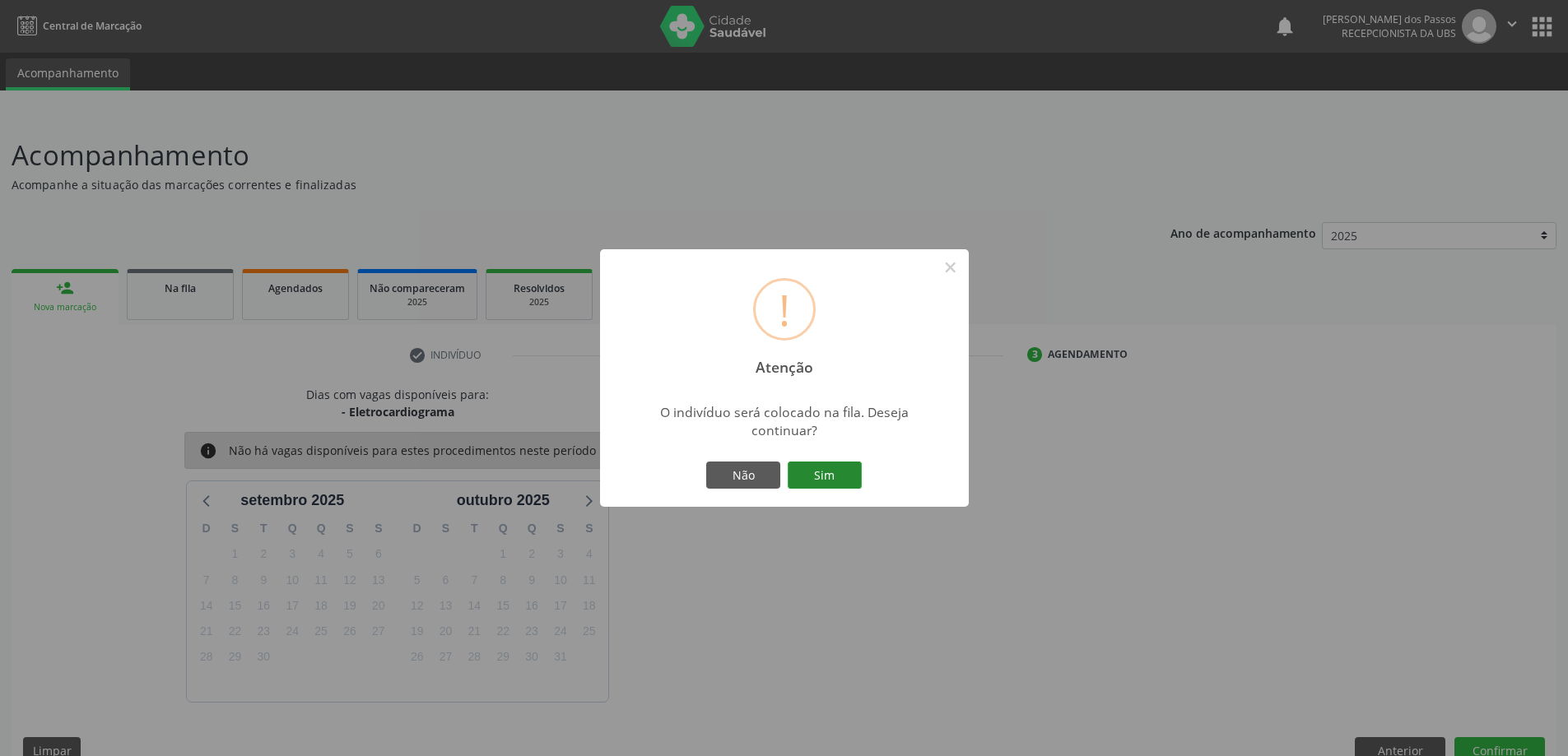
click at [824, 477] on button "Sim" at bounding box center [825, 475] width 75 height 28
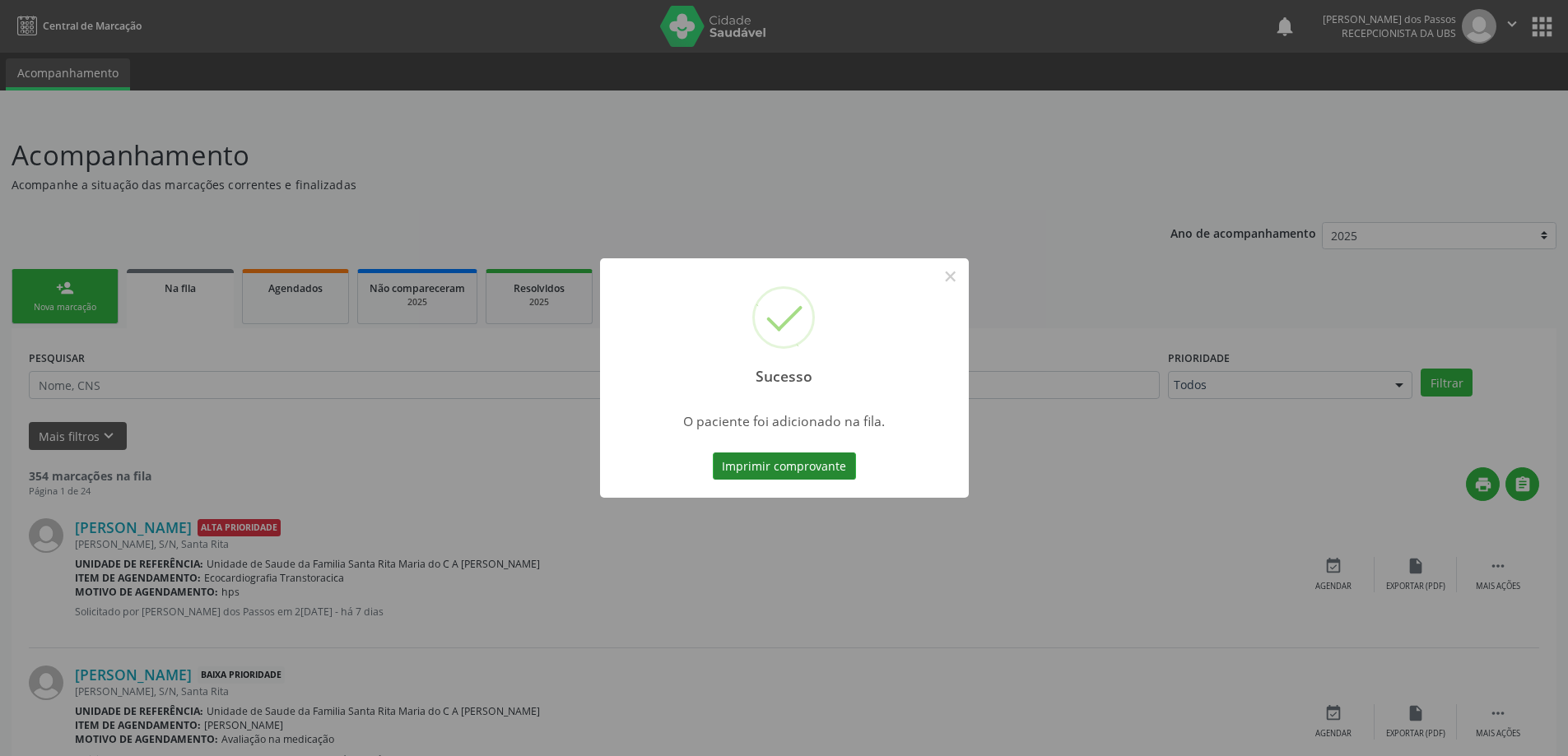
click at [833, 472] on button "Imprimir comprovante" at bounding box center [784, 467] width 143 height 28
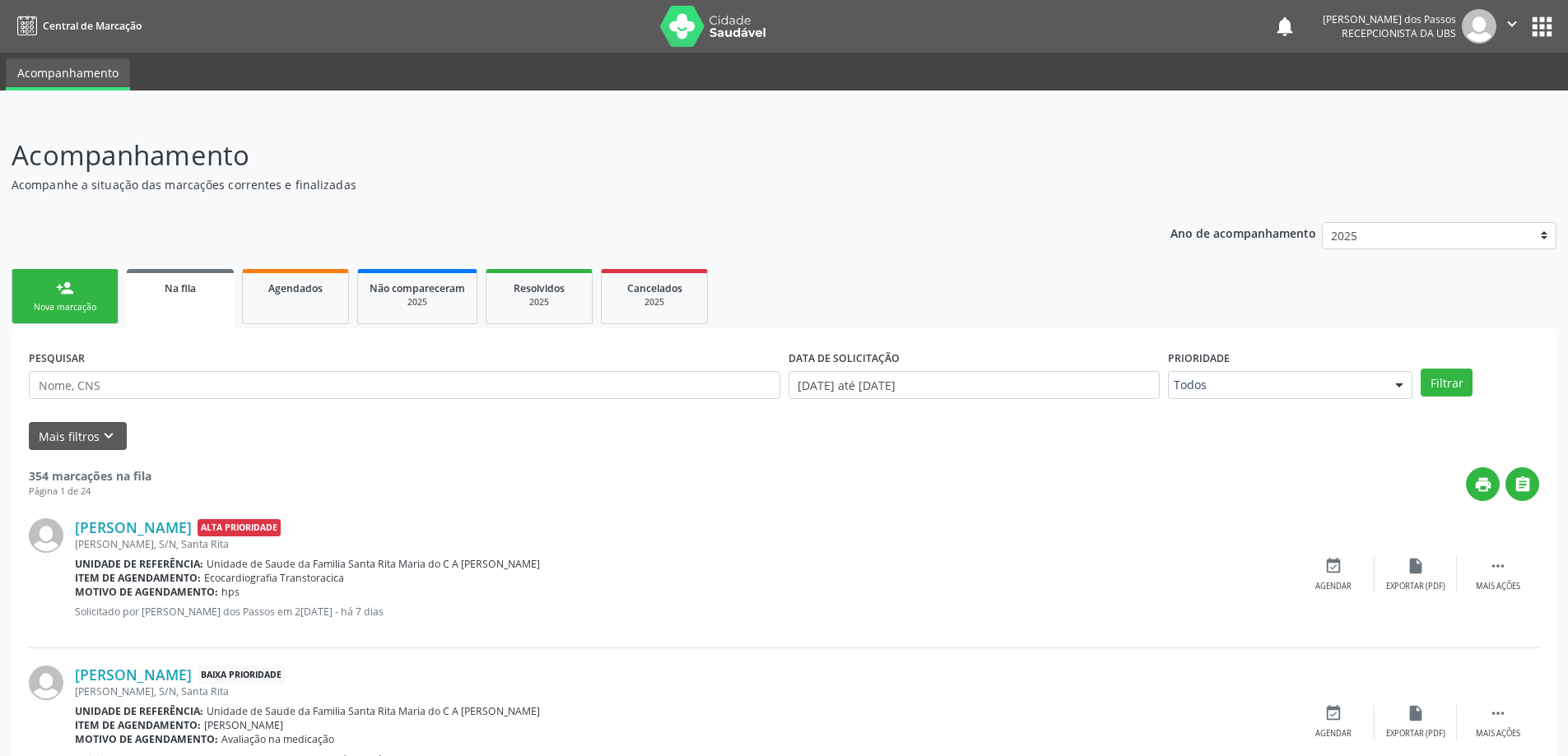
click at [82, 292] on link "person_add Nova marcação" at bounding box center [65, 297] width 107 height 55
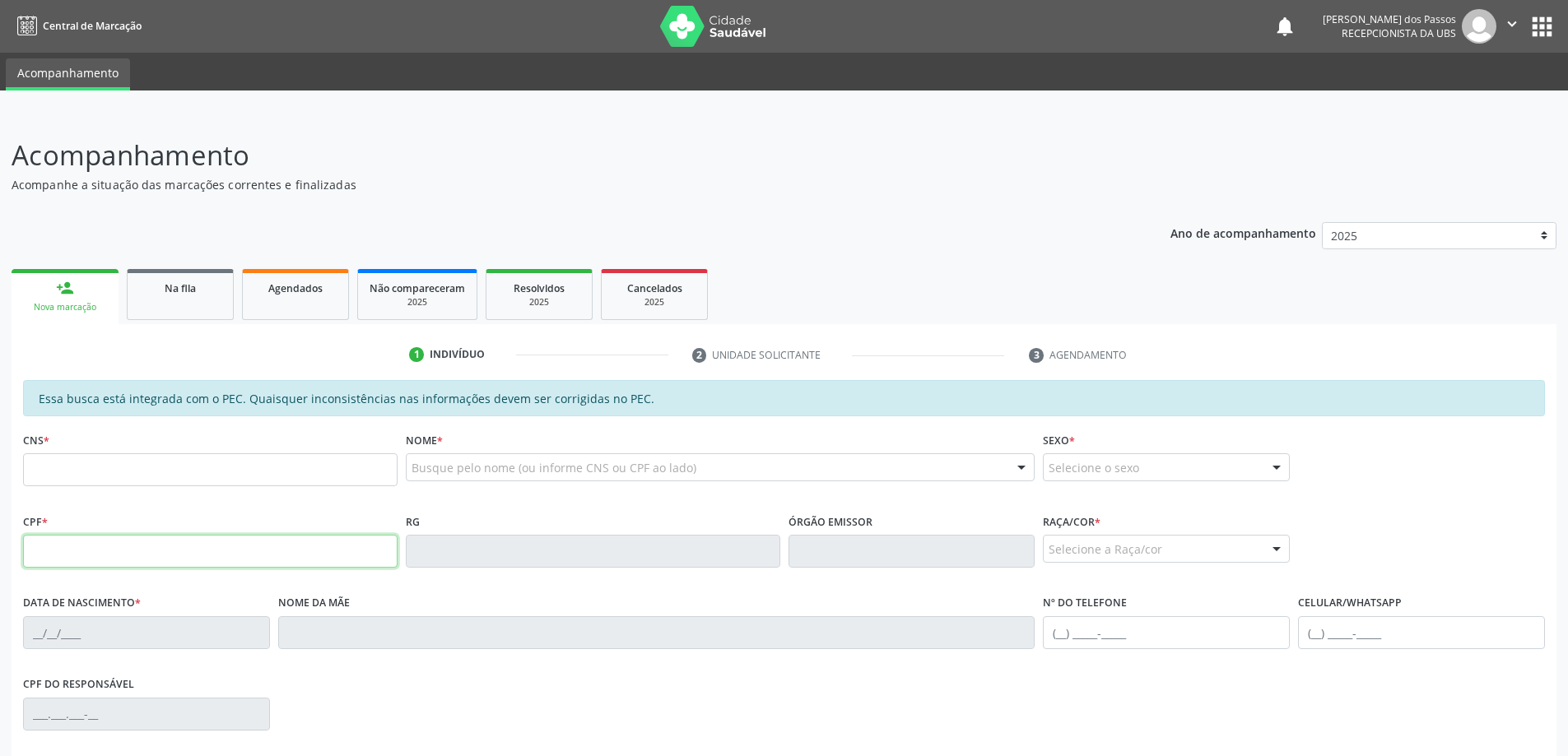
click at [122, 561] on input "text" at bounding box center [211, 552] width 374 height 33
type input "941.197.674-34"
type input "702 0098 6672 5880"
type input "2[DATE]"
type input "[PERSON_NAME] da Conceicao"
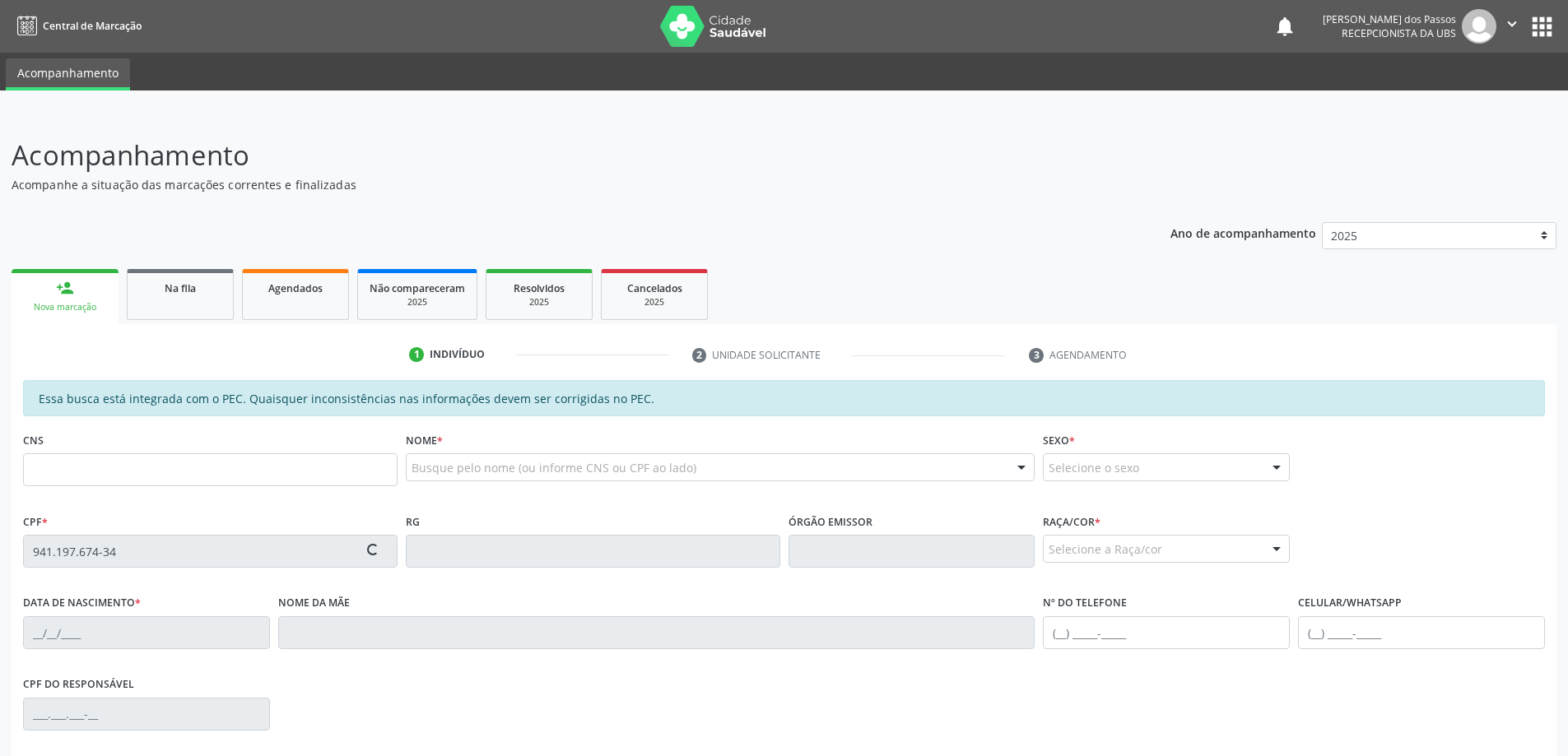
type input "[PHONE_NUMBER]"
type input "S/N"
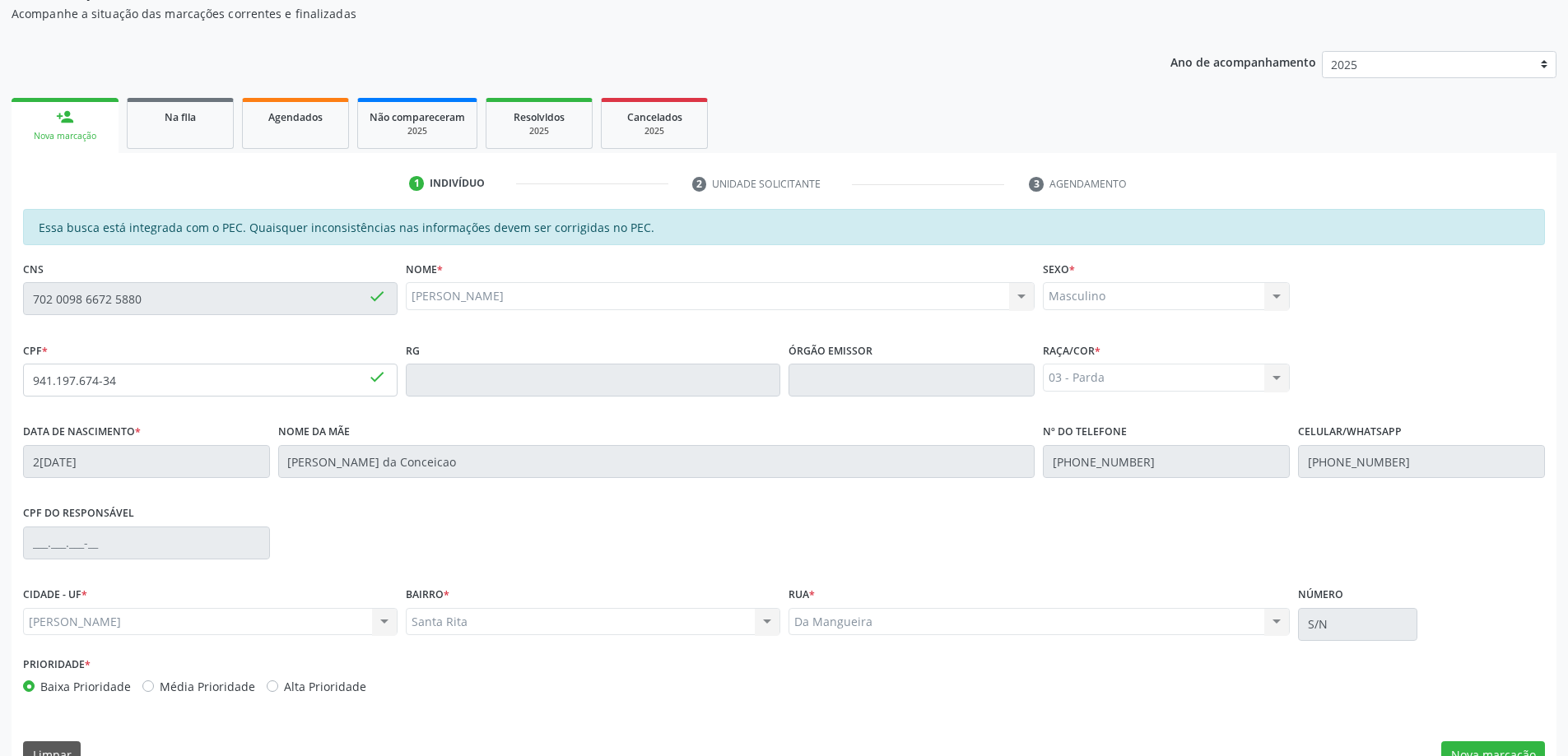
scroll to position [206, 0]
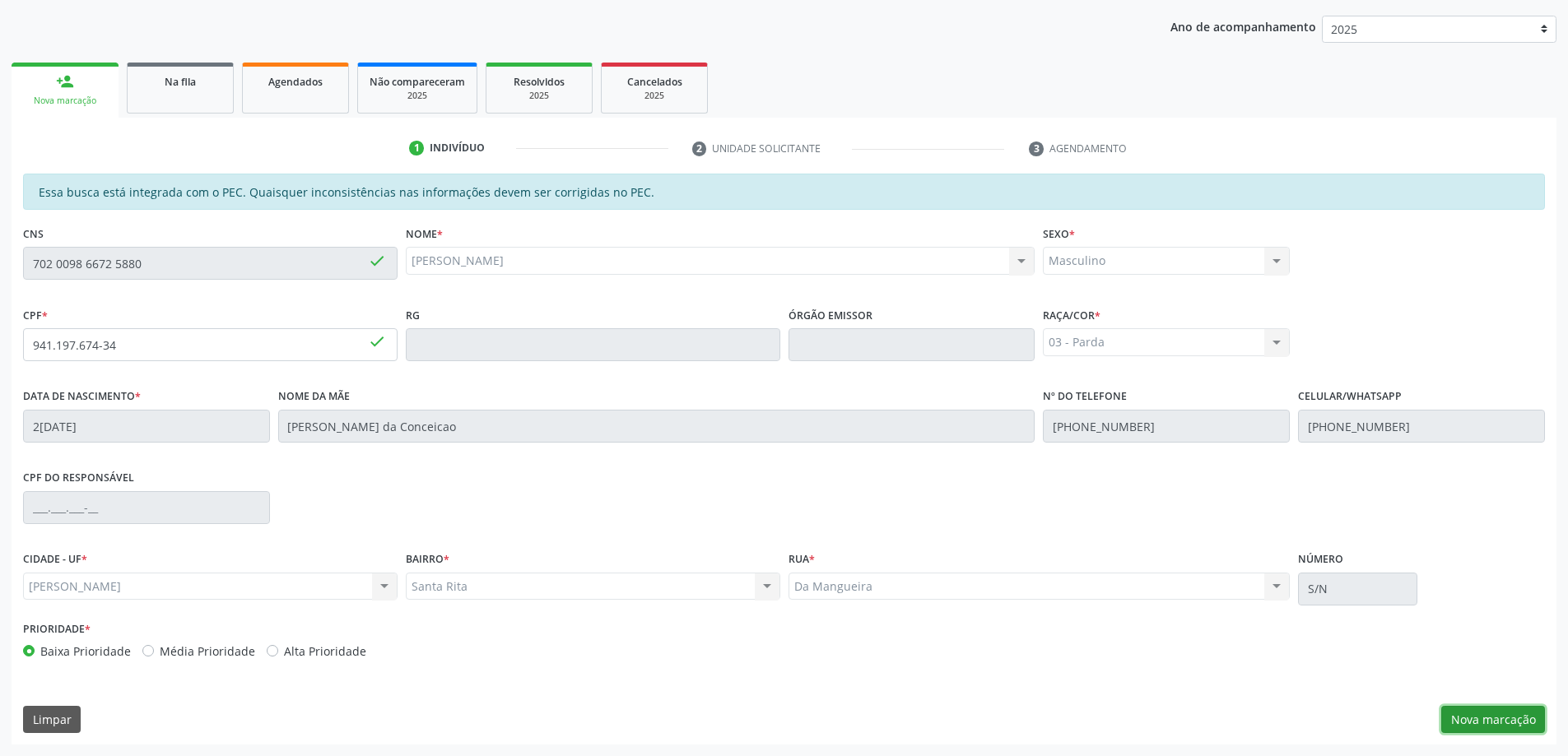
click at [1499, 717] on button "Nova marcação" at bounding box center [1493, 720] width 104 height 28
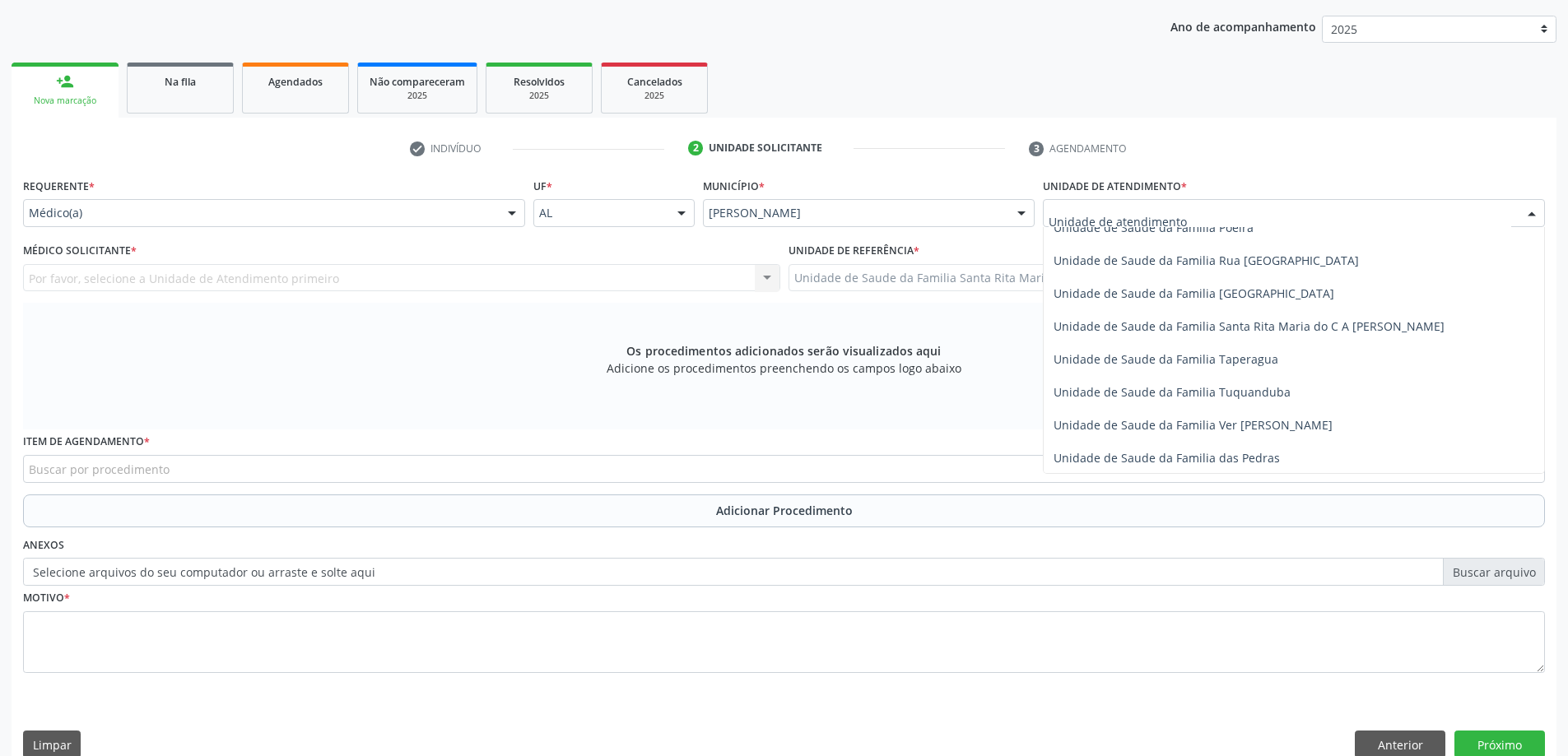
scroll to position [1069, 0]
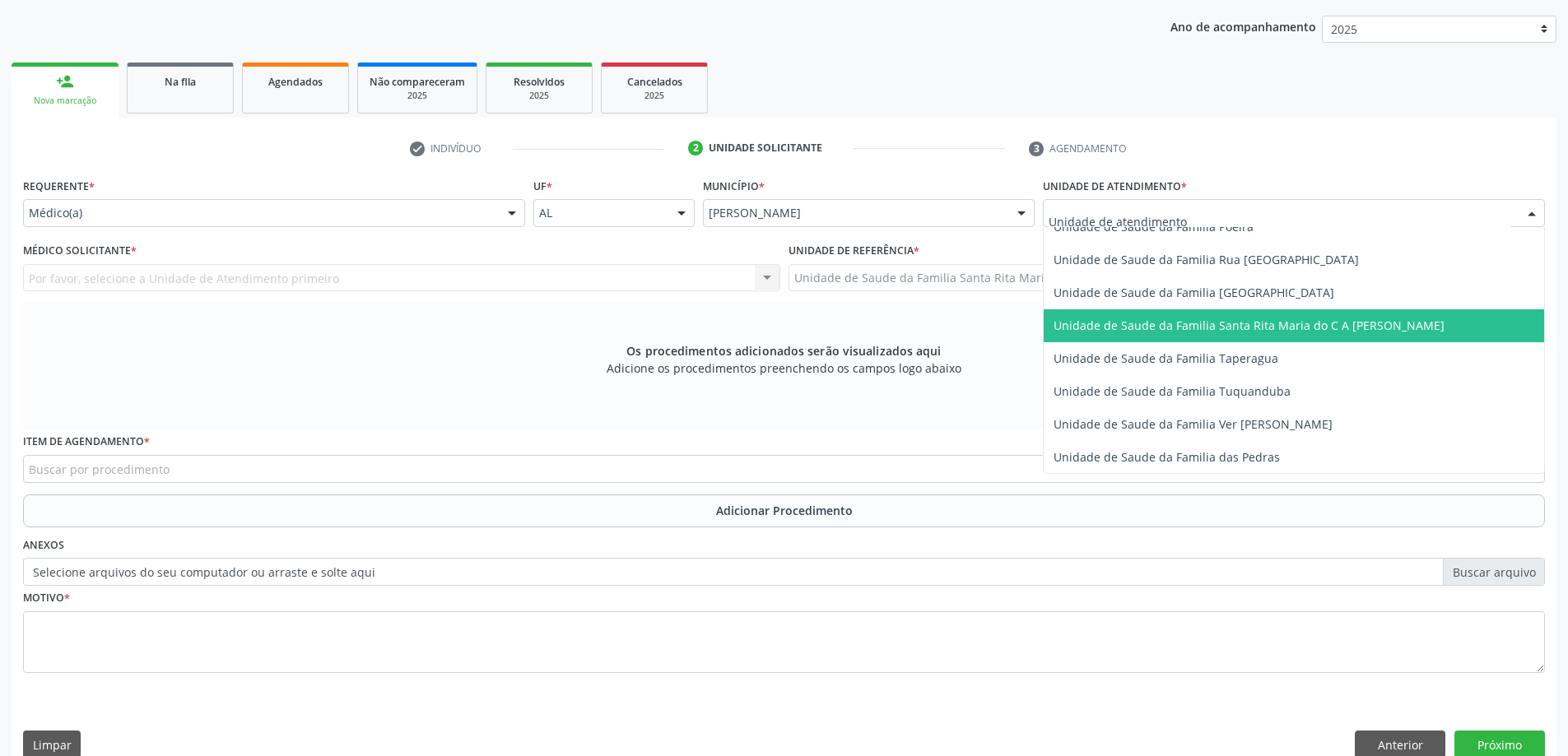
click at [1141, 326] on span "Unidade de Saude da Familia Santa Rita Maria do C A [PERSON_NAME]" at bounding box center [1248, 326] width 391 height 16
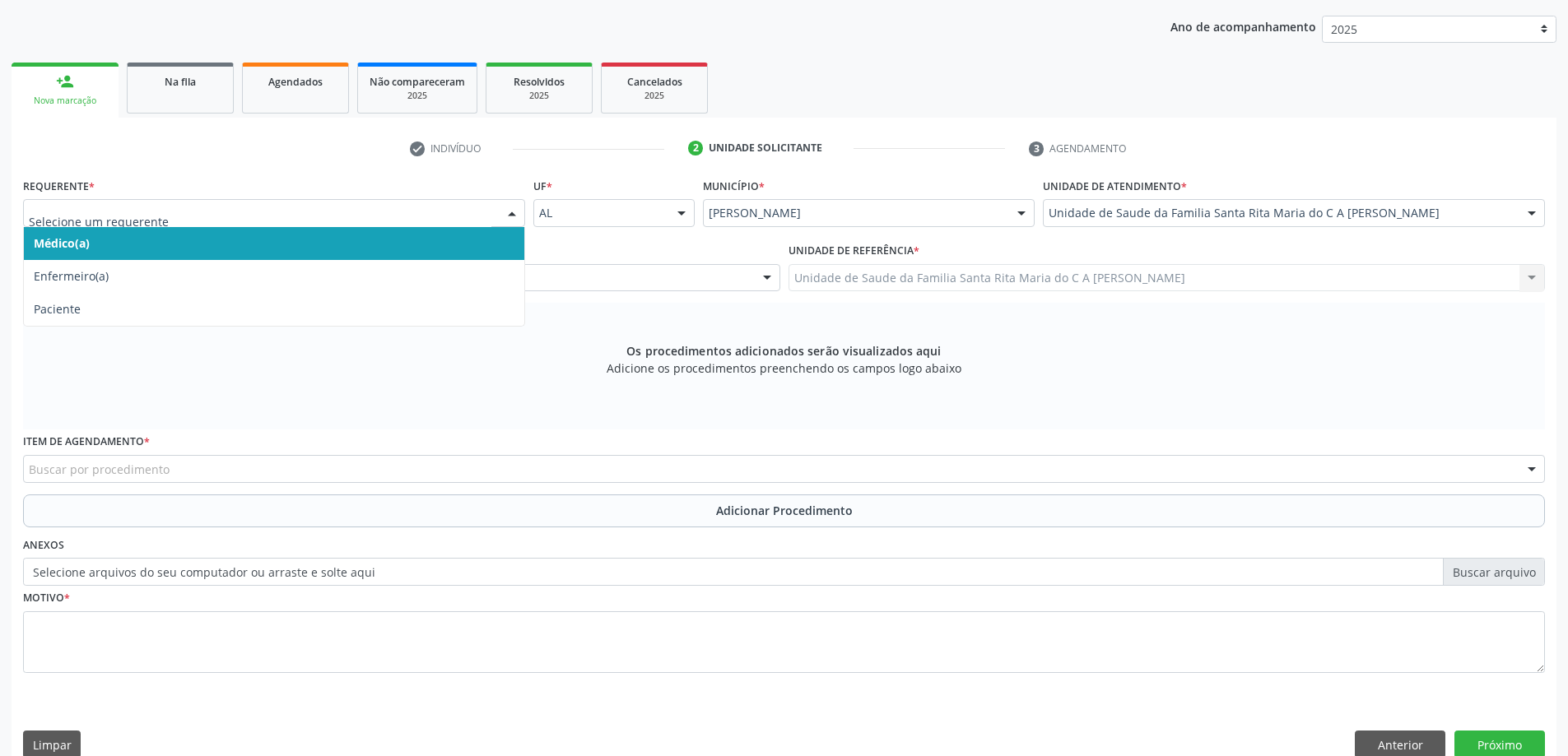
click at [225, 240] on span "Médico(a)" at bounding box center [275, 243] width 501 height 33
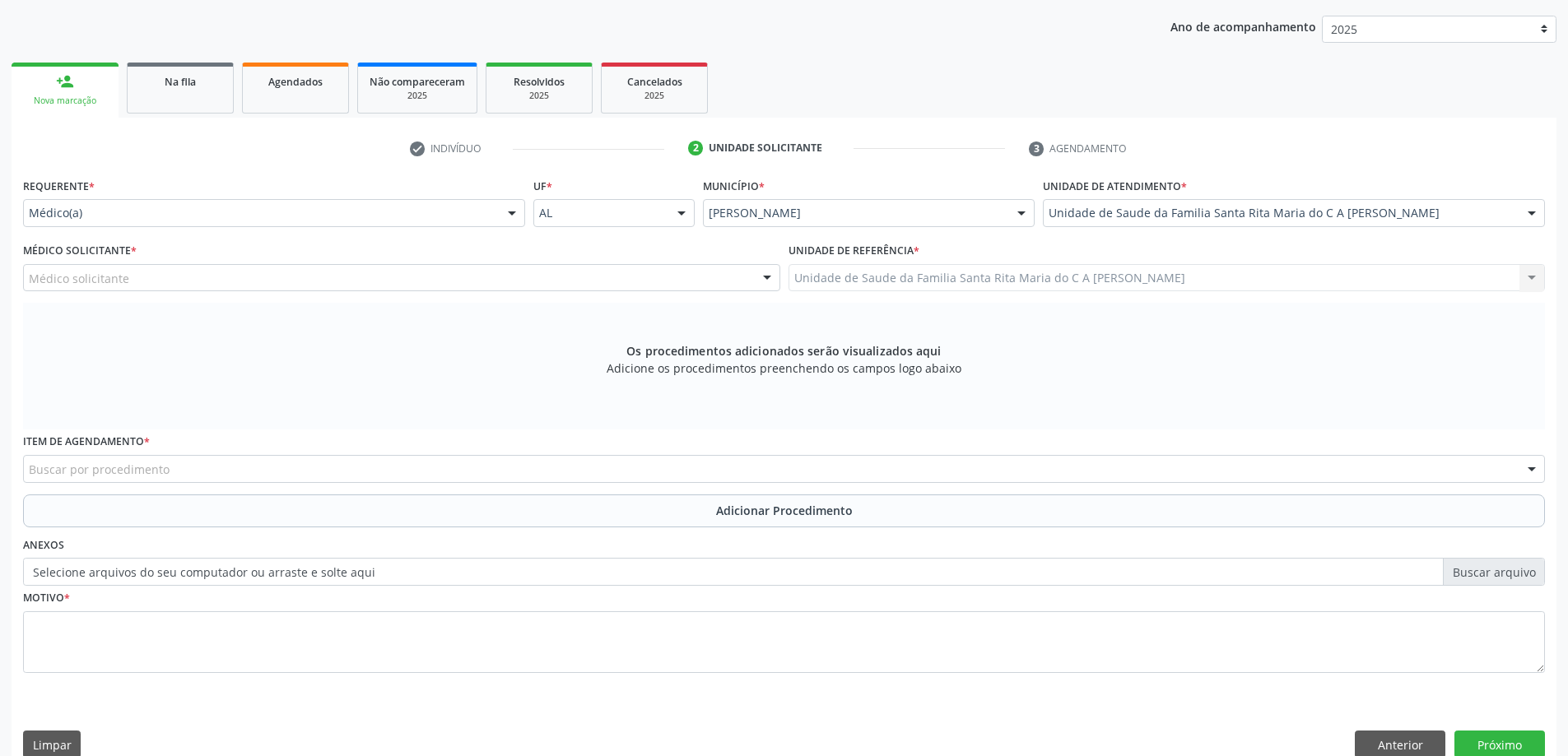
click at [204, 273] on div "Médico solicitante" at bounding box center [402, 278] width 757 height 28
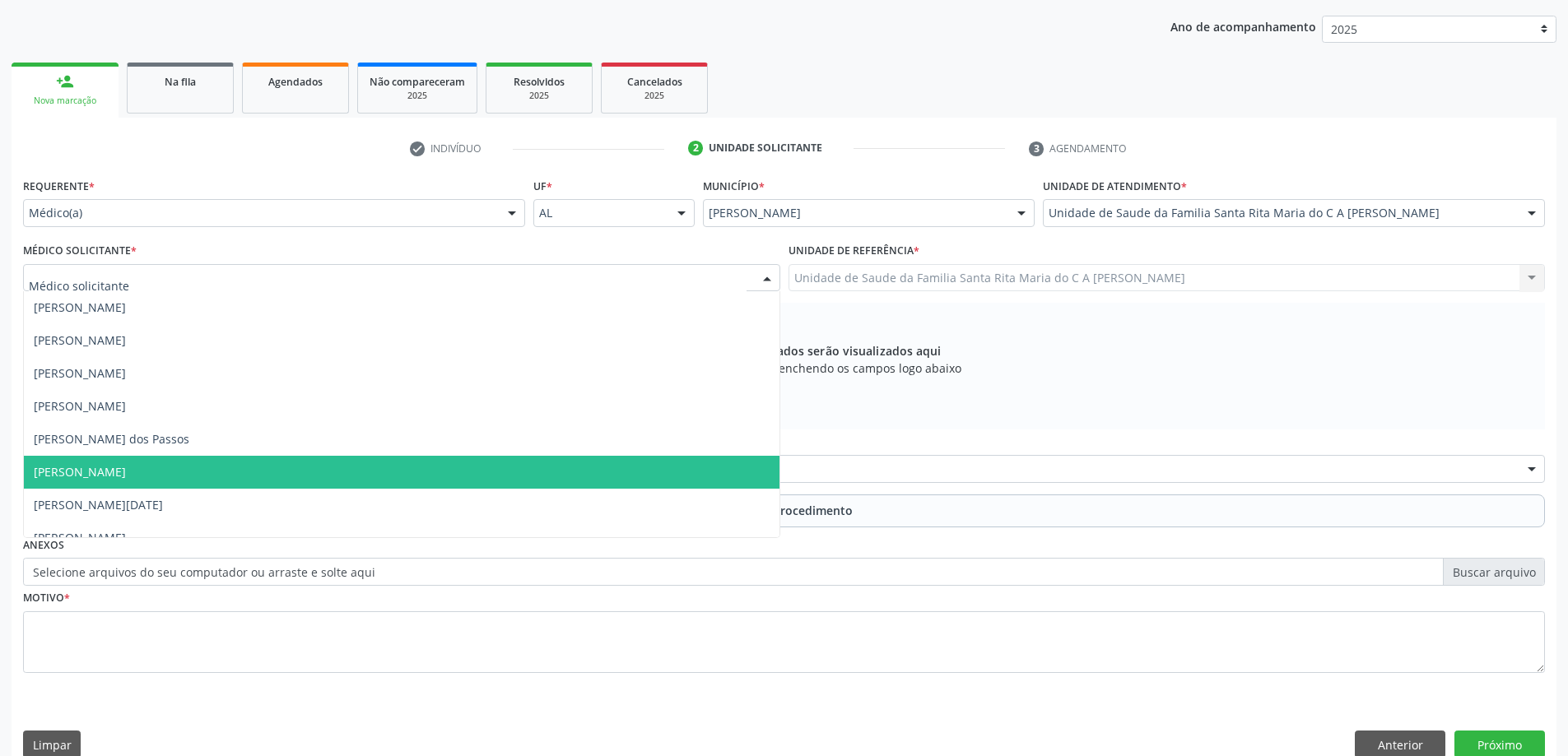
click at [193, 475] on span "[PERSON_NAME]" at bounding box center [402, 472] width 755 height 33
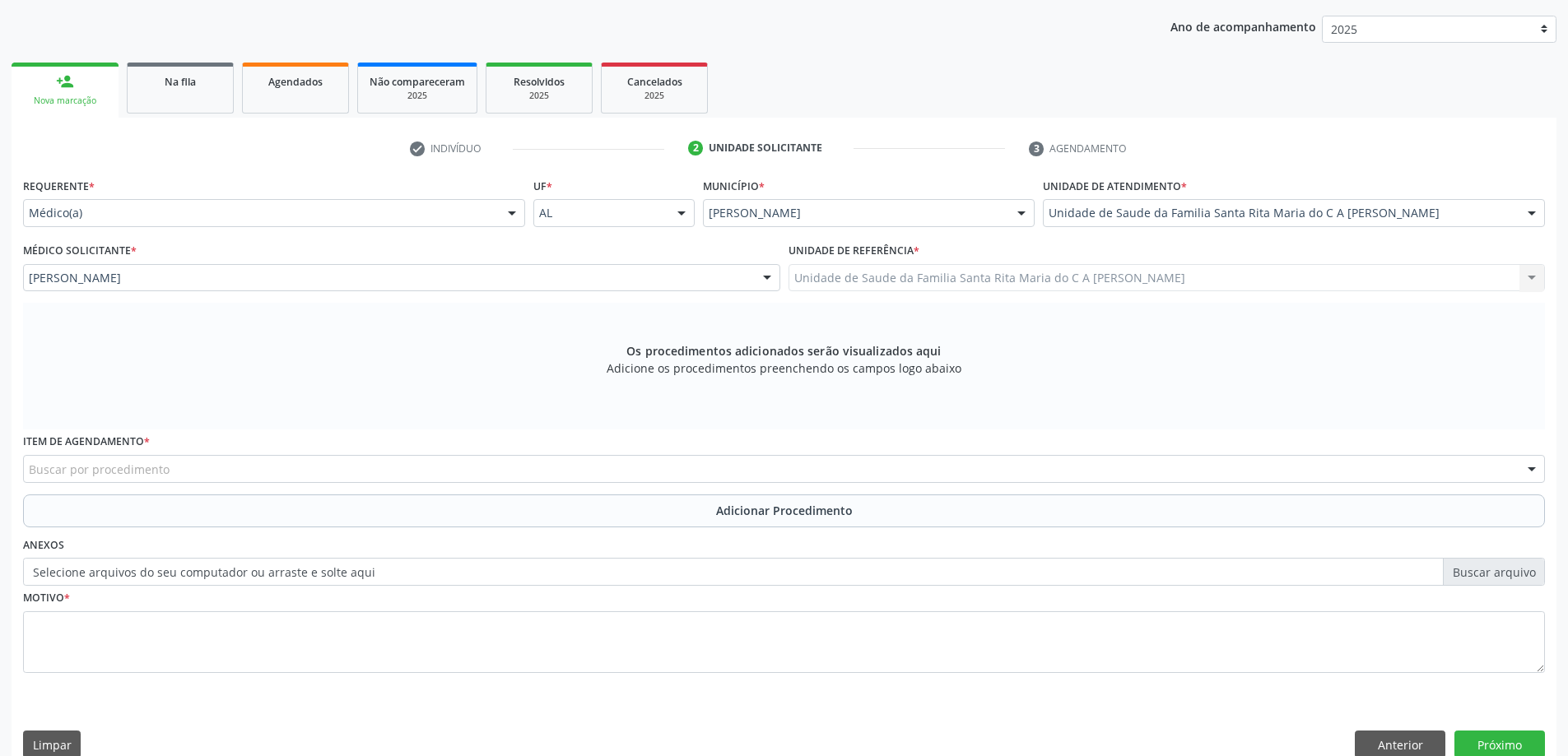
click at [373, 478] on div "Buscar por procedimento" at bounding box center [784, 468] width 1522 height 28
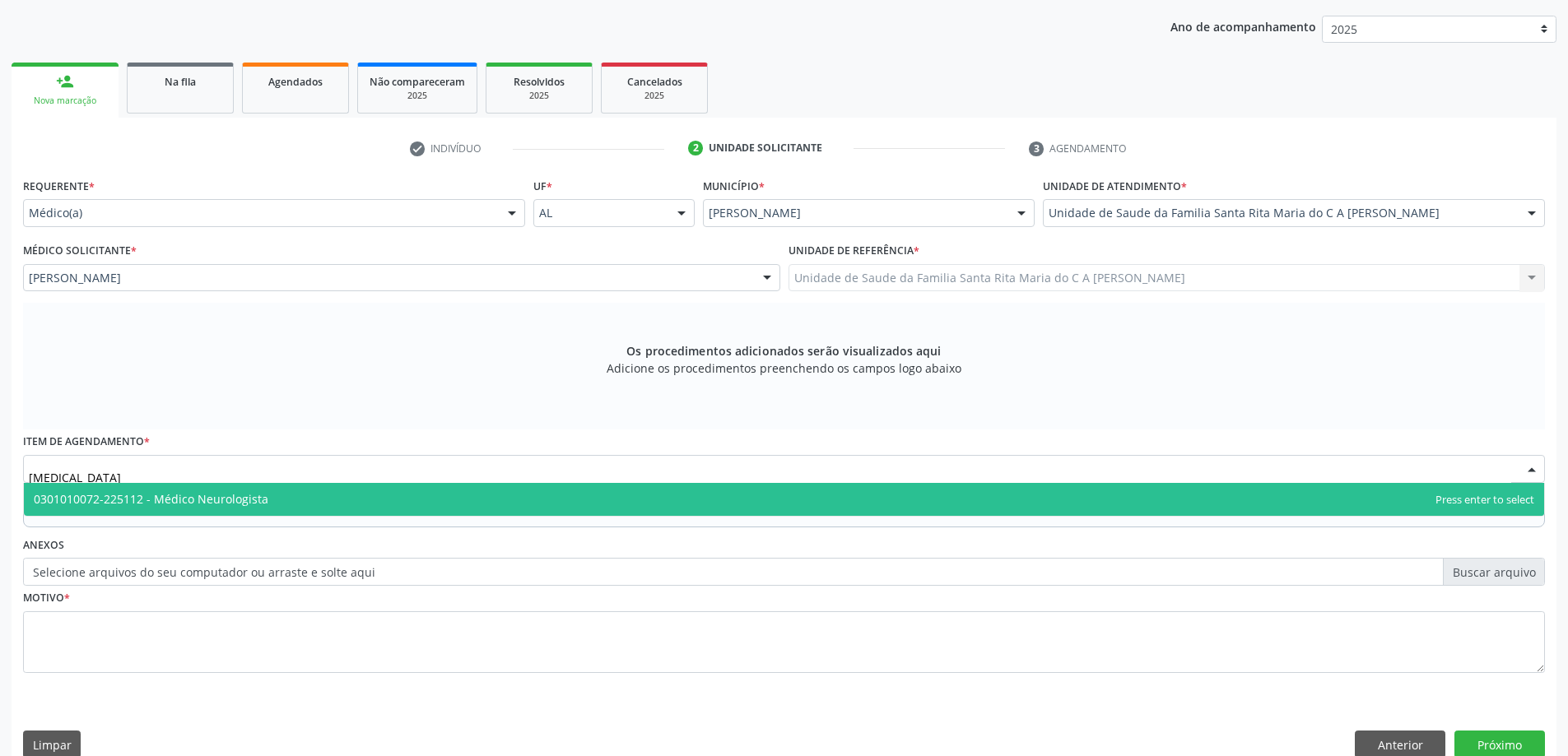
type input "NEUROLOGISTA"
click at [380, 497] on span "0301010072-225112 - Médico Neurologista" at bounding box center [784, 500] width 1520 height 33
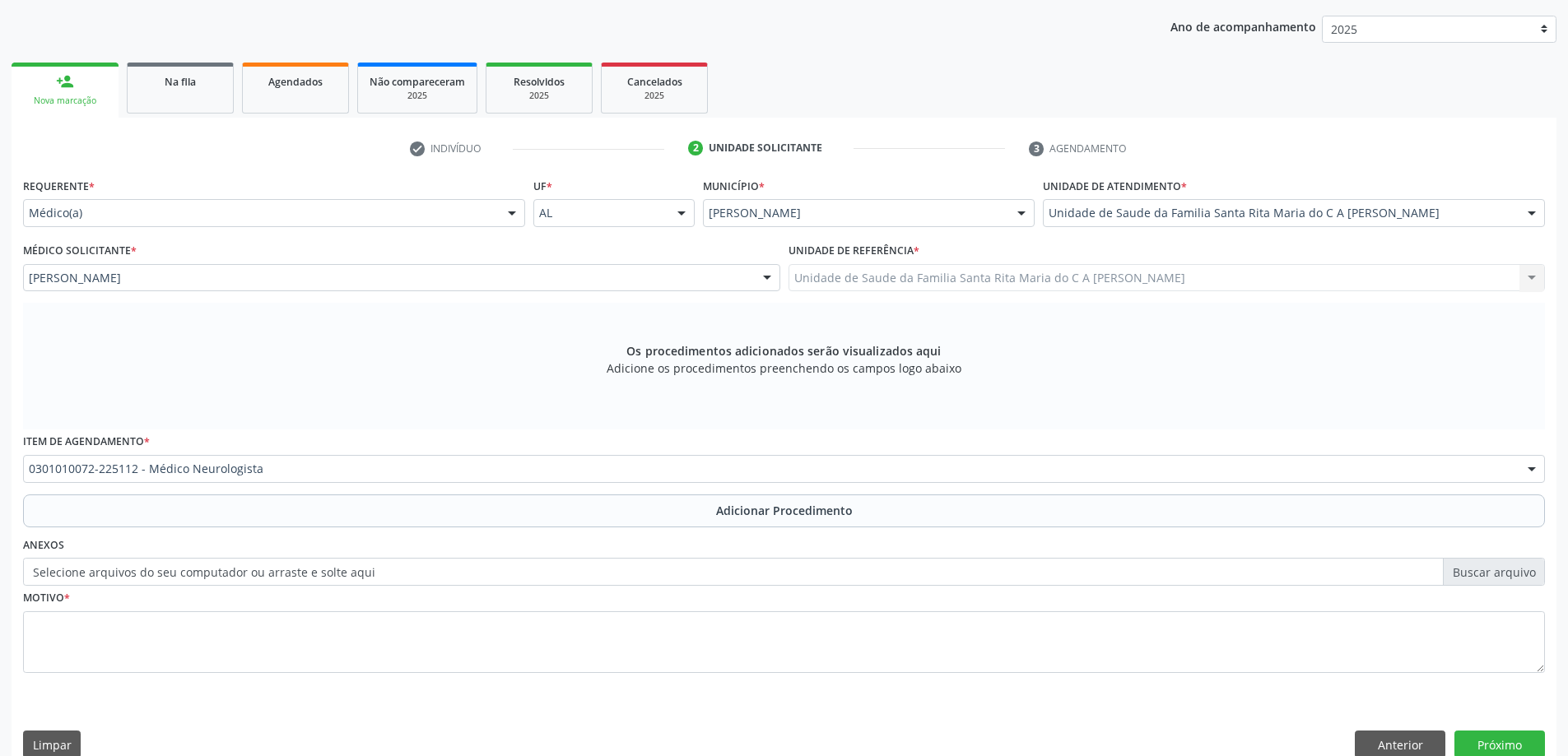
click at [327, 516] on button "Adicionar Procedimento" at bounding box center [784, 511] width 1522 height 33
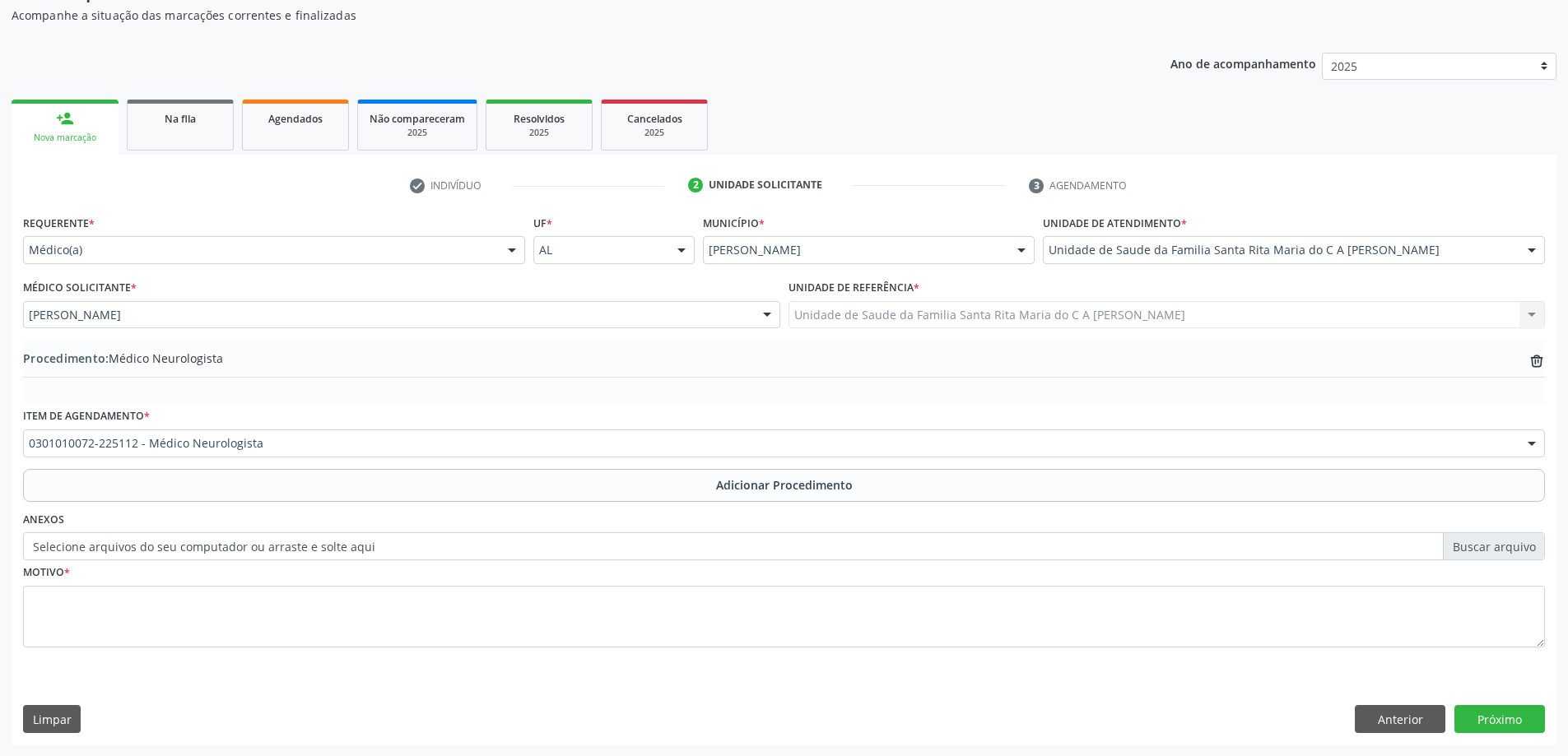
scroll to position [170, 0]
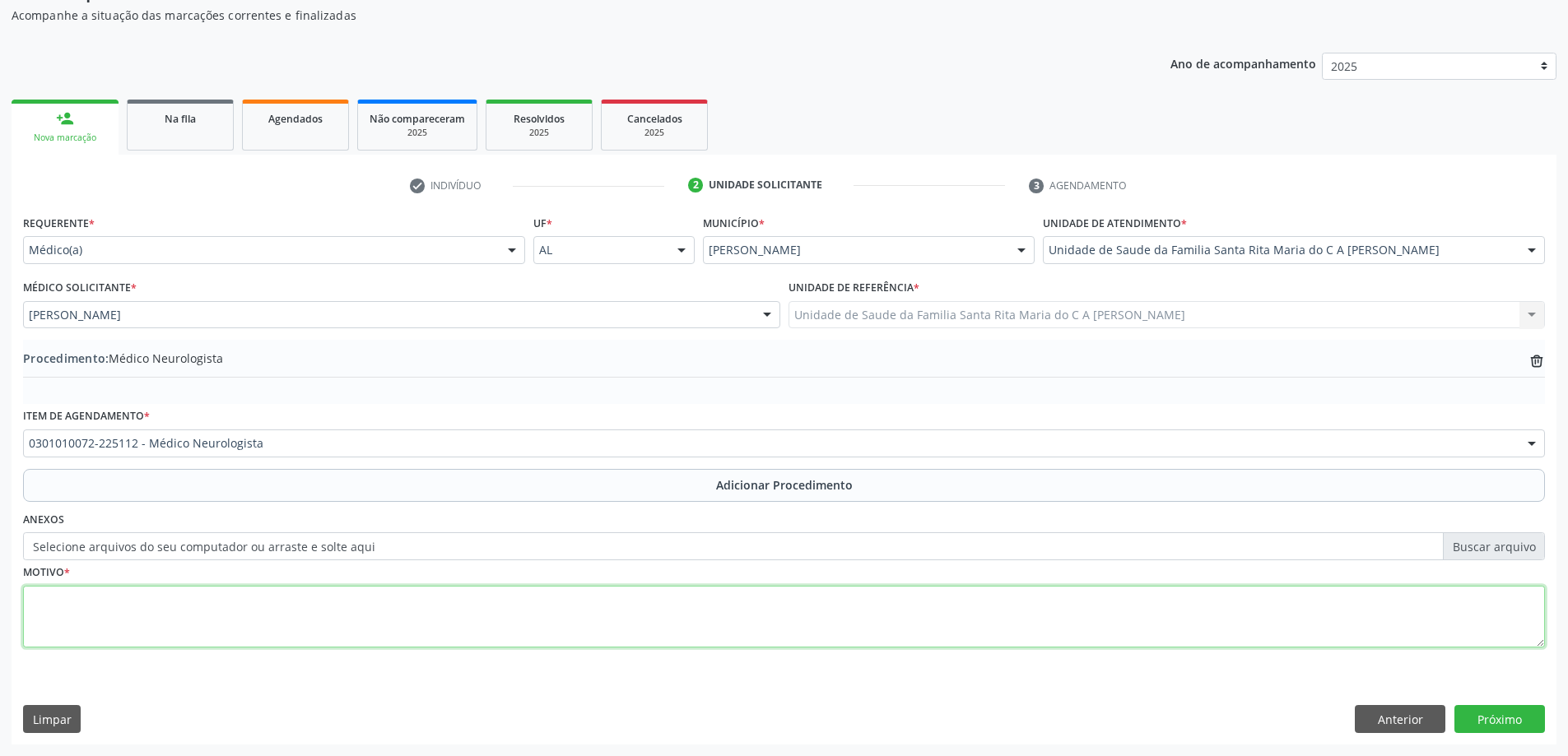
click at [292, 609] on textarea at bounding box center [784, 617] width 1522 height 62
type textarea "AVALIAÇÃO"
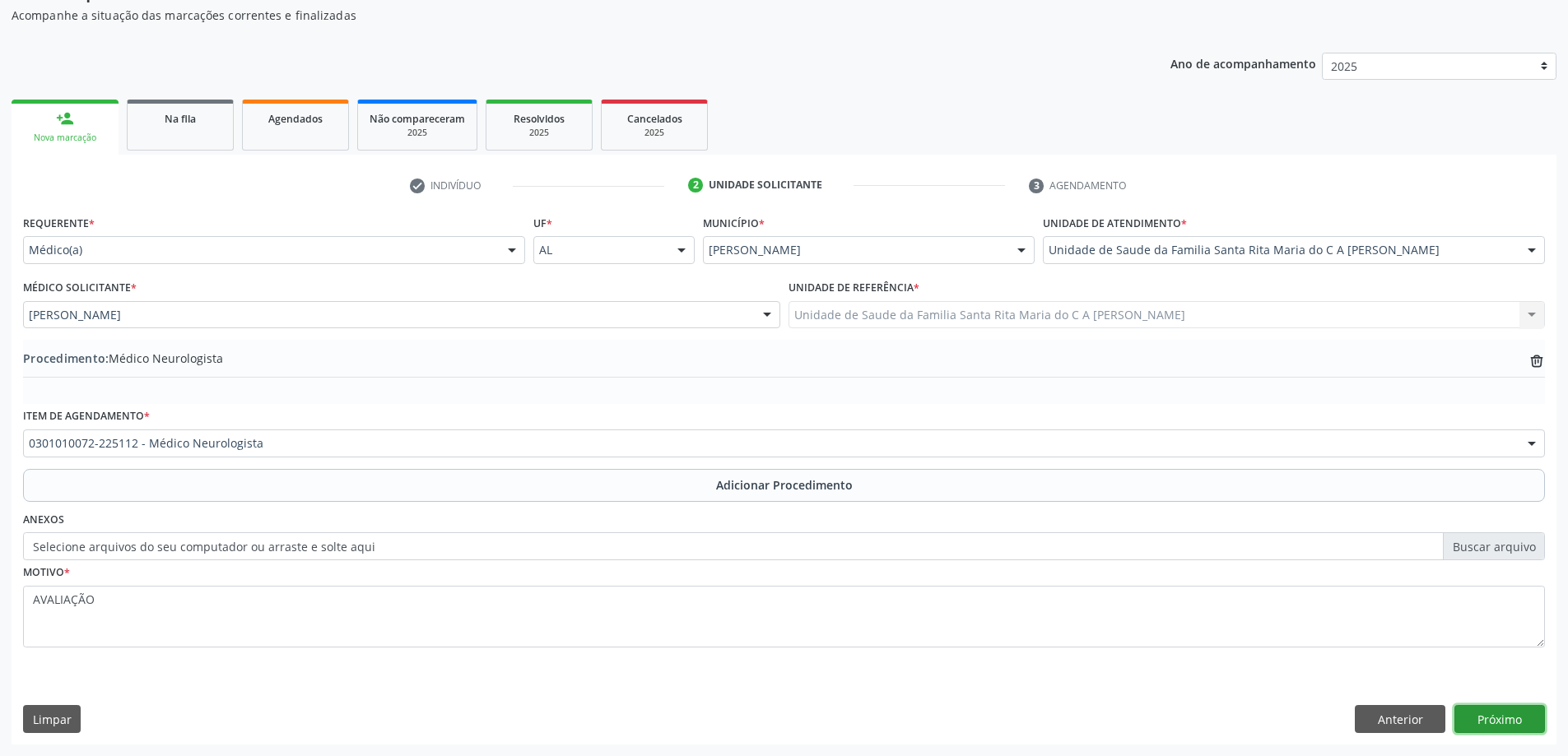
click at [1516, 708] on button "Próximo" at bounding box center [1500, 719] width 91 height 28
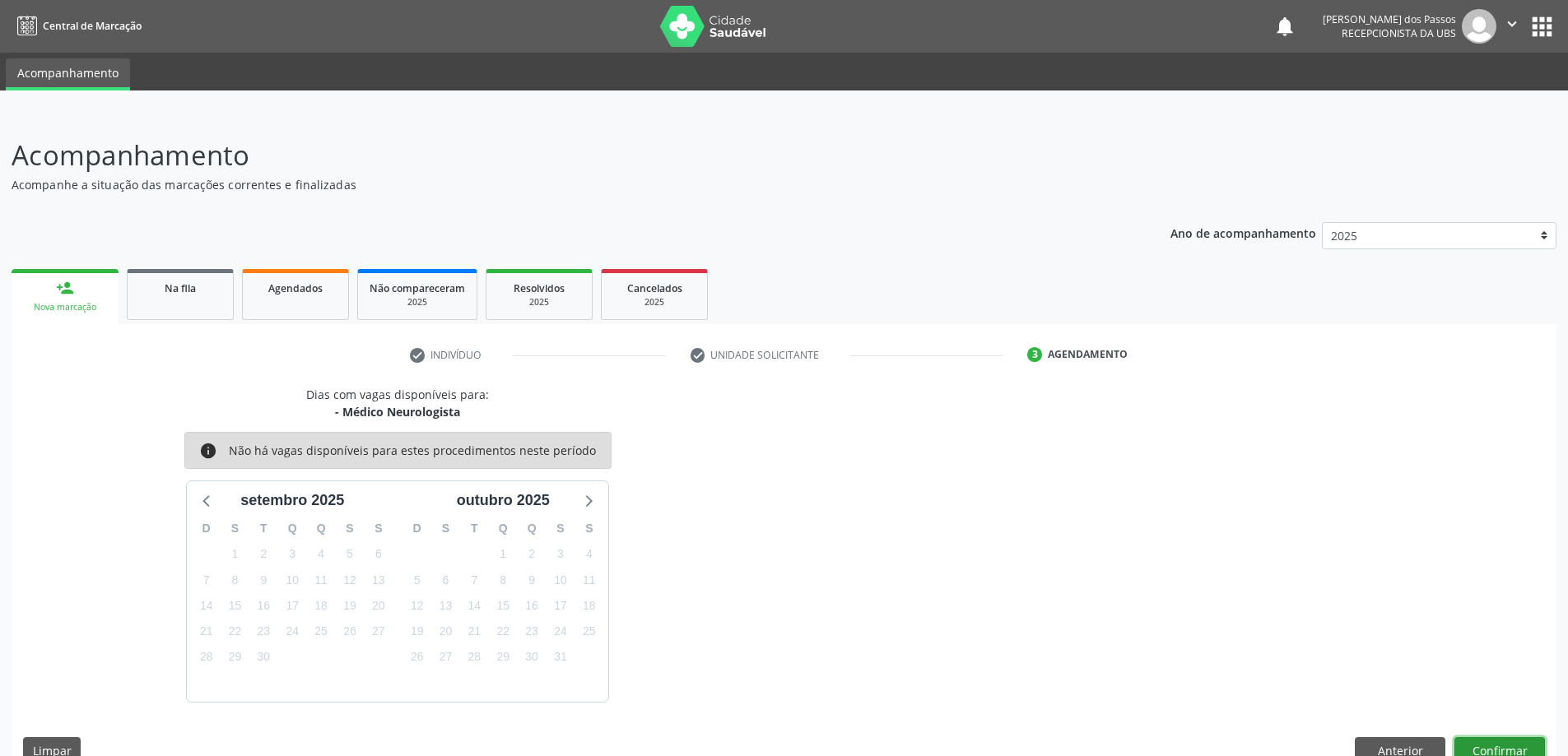
click at [1487, 742] on button "Confirmar" at bounding box center [1500, 751] width 91 height 28
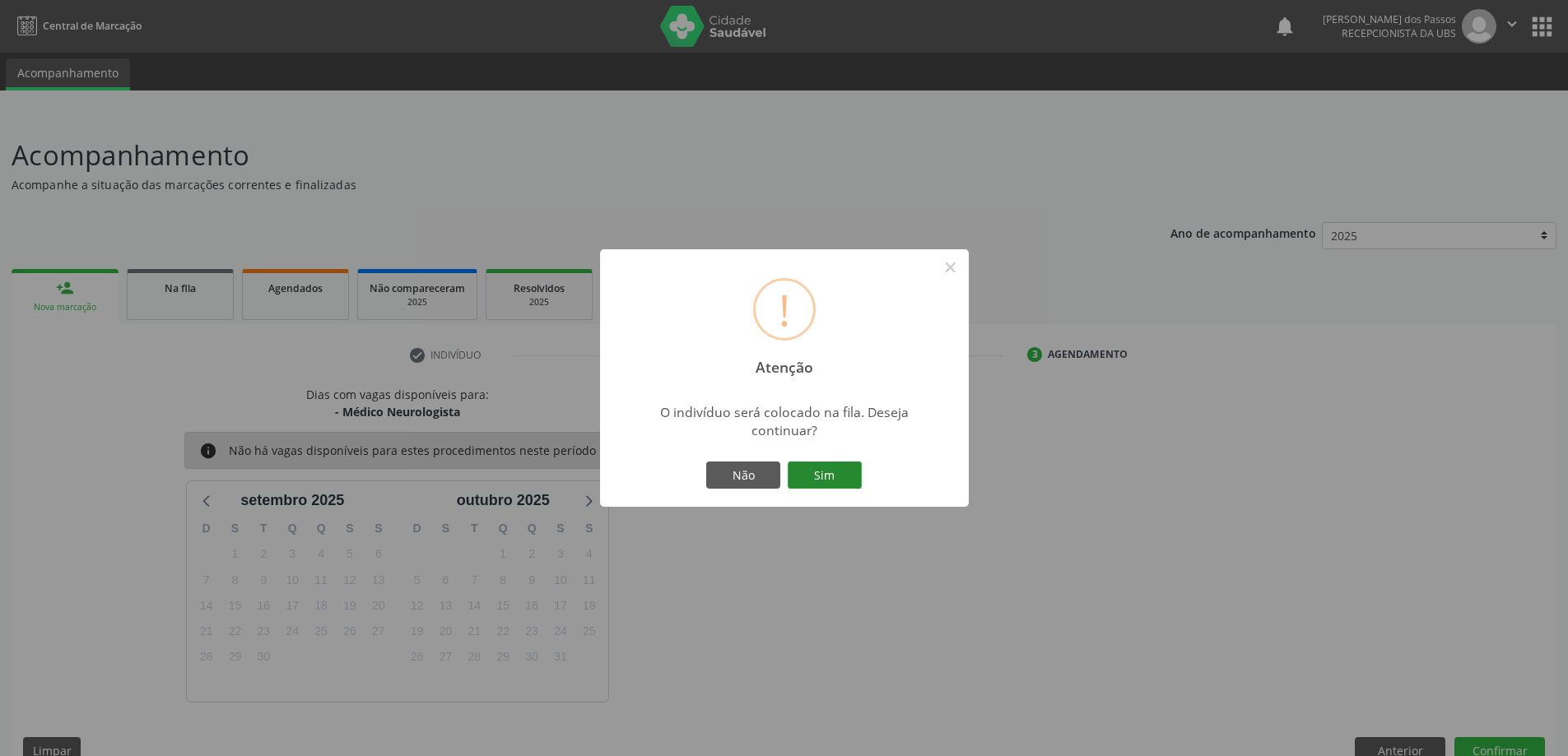
click at [843, 468] on button "Sim" at bounding box center [825, 475] width 75 height 28
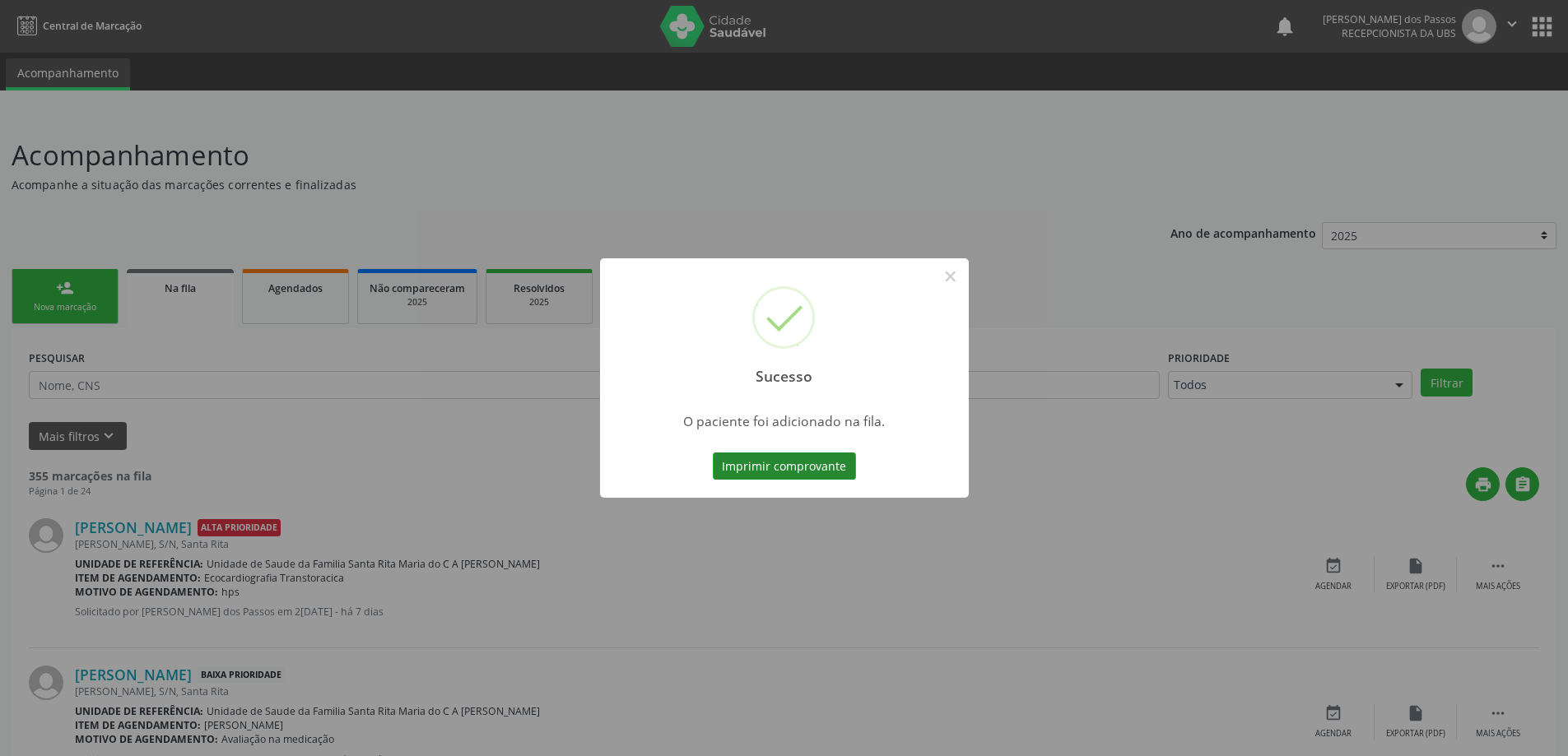
click at [844, 466] on button "Imprimir comprovante" at bounding box center [784, 467] width 143 height 28
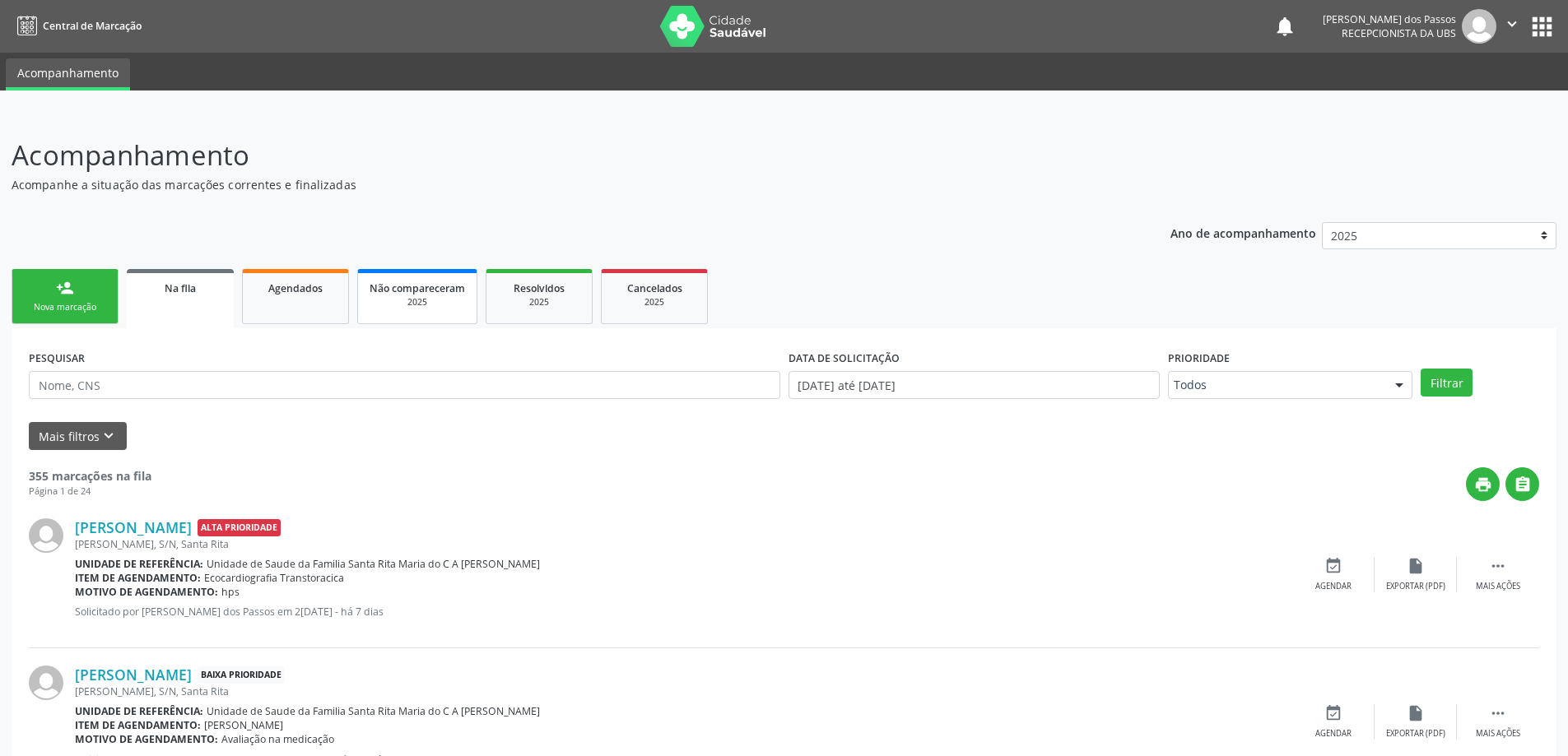
click at [43, 297] on link "person_add Nova marcação" at bounding box center [65, 297] width 107 height 55
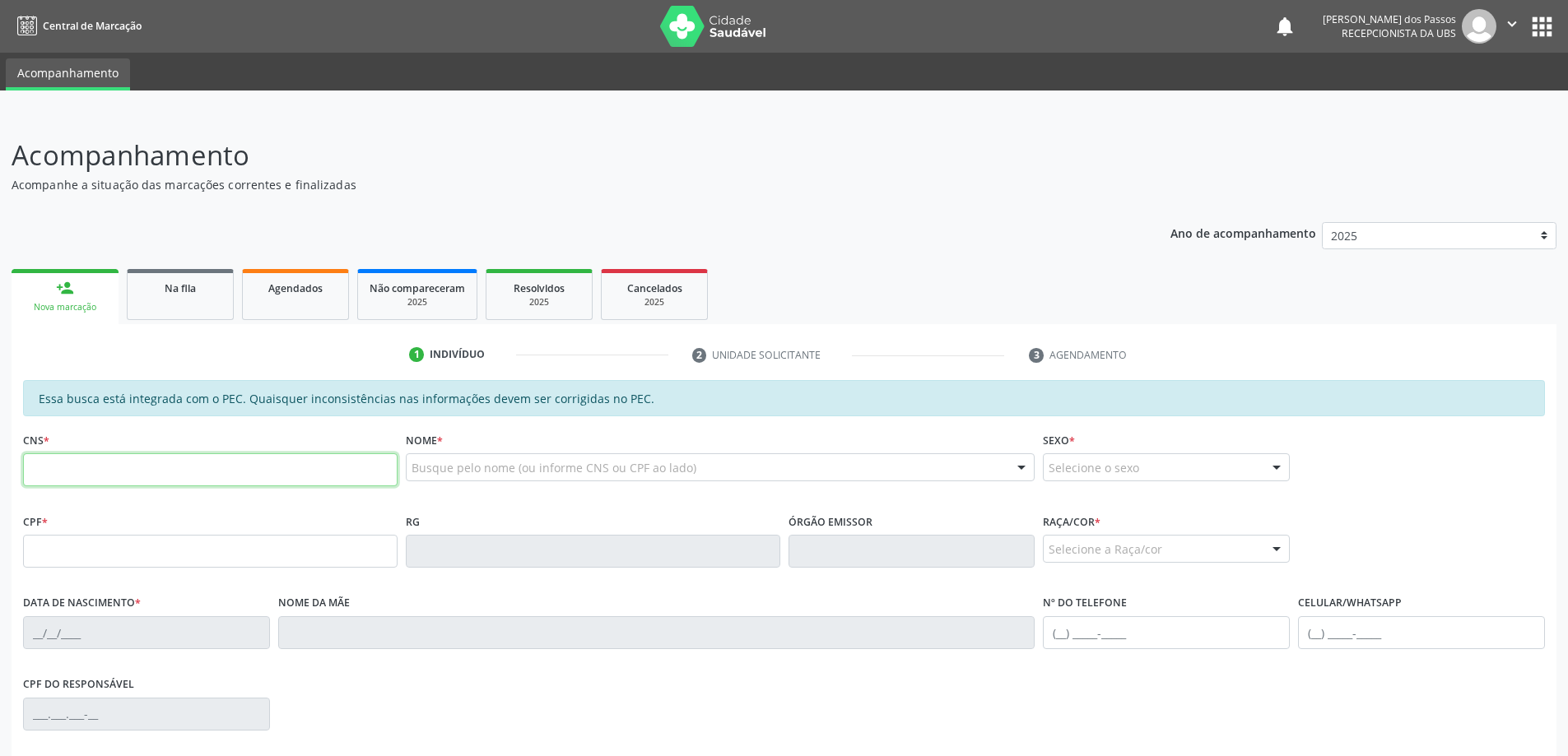
click at [147, 477] on input "text" at bounding box center [211, 470] width 374 height 33
type input "706 3011 4916 5880"
type input "050.326.574-84"
type input "[DATE]"
type input "[PERSON_NAME]"
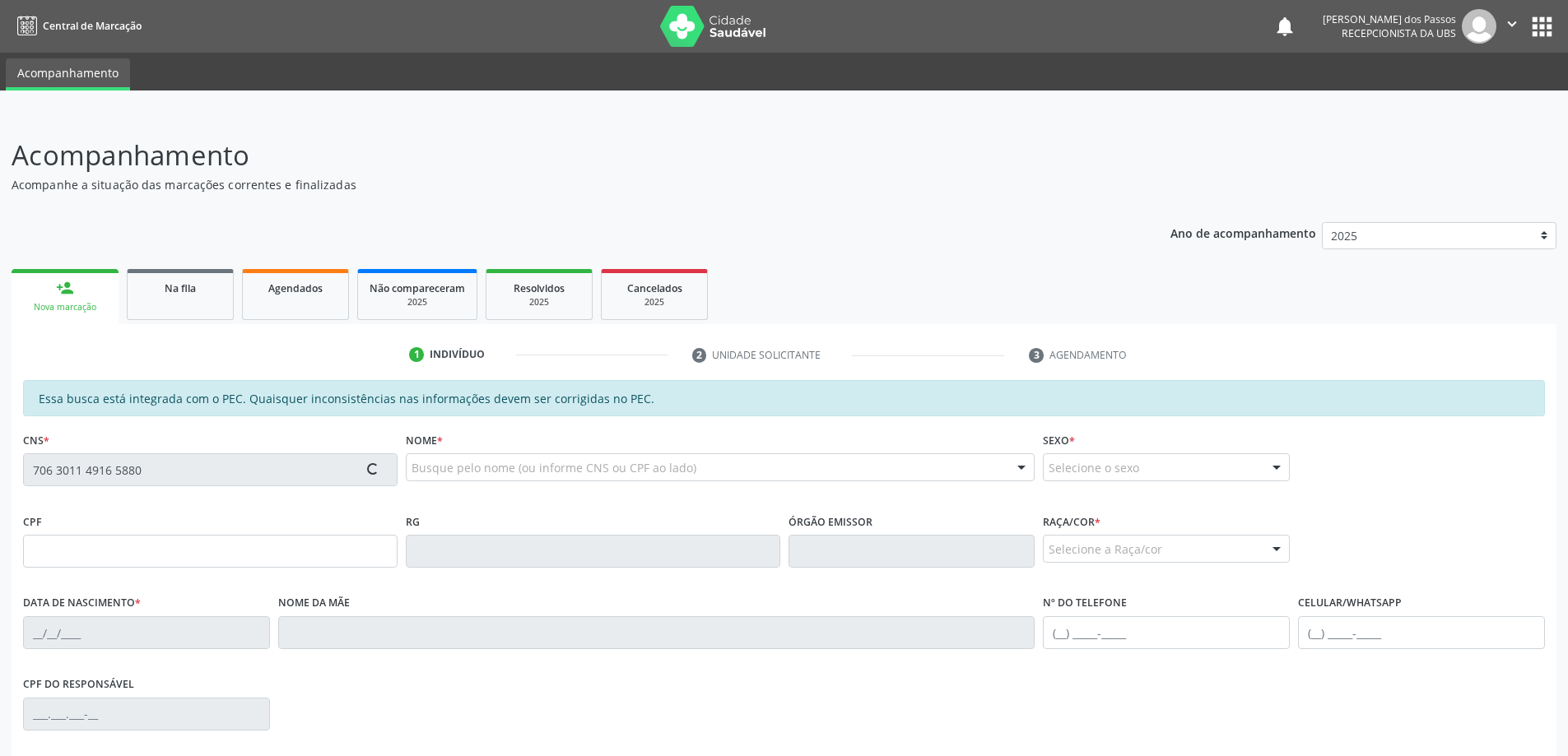
type input "[PHONE_NUMBER]"
type input "S/N"
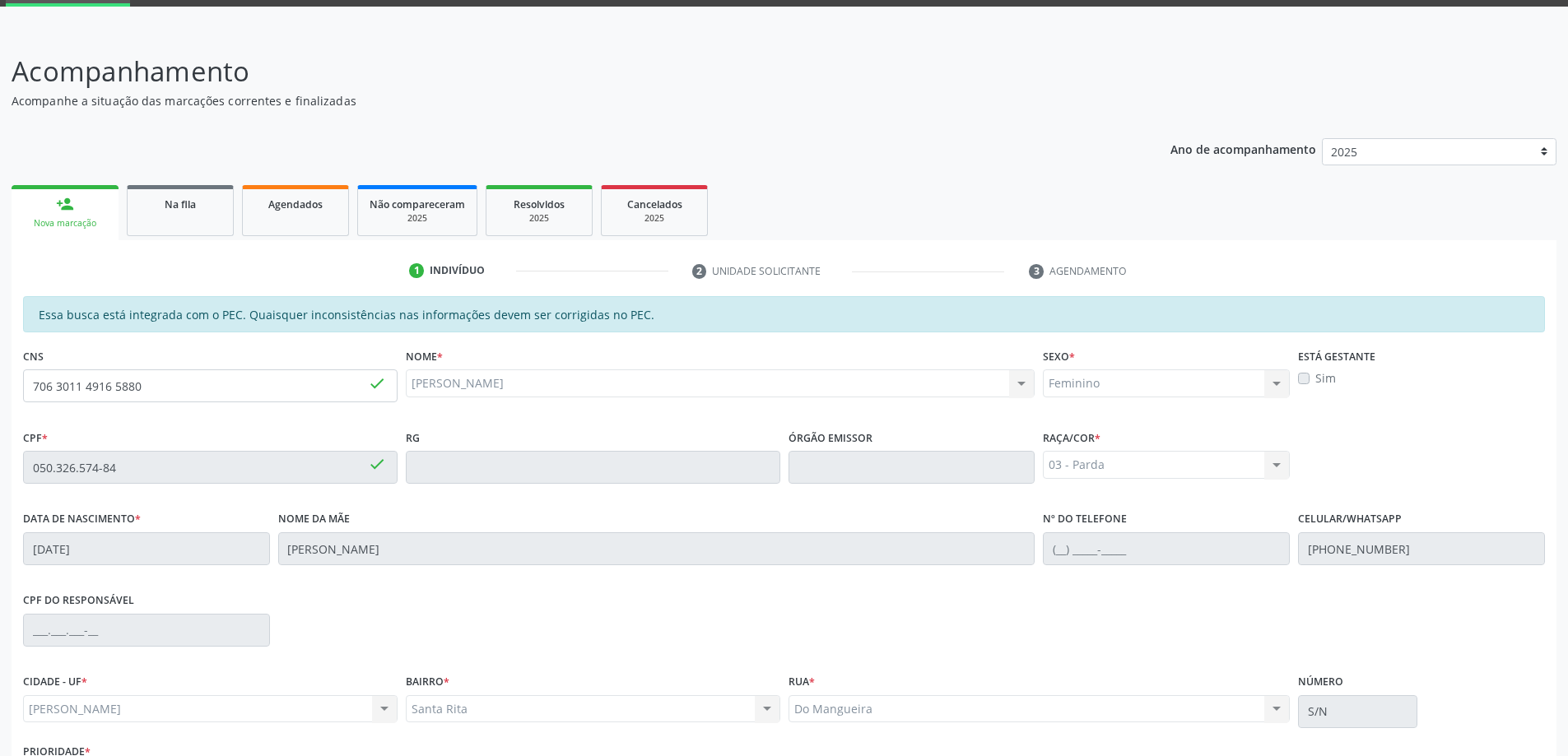
scroll to position [206, 0]
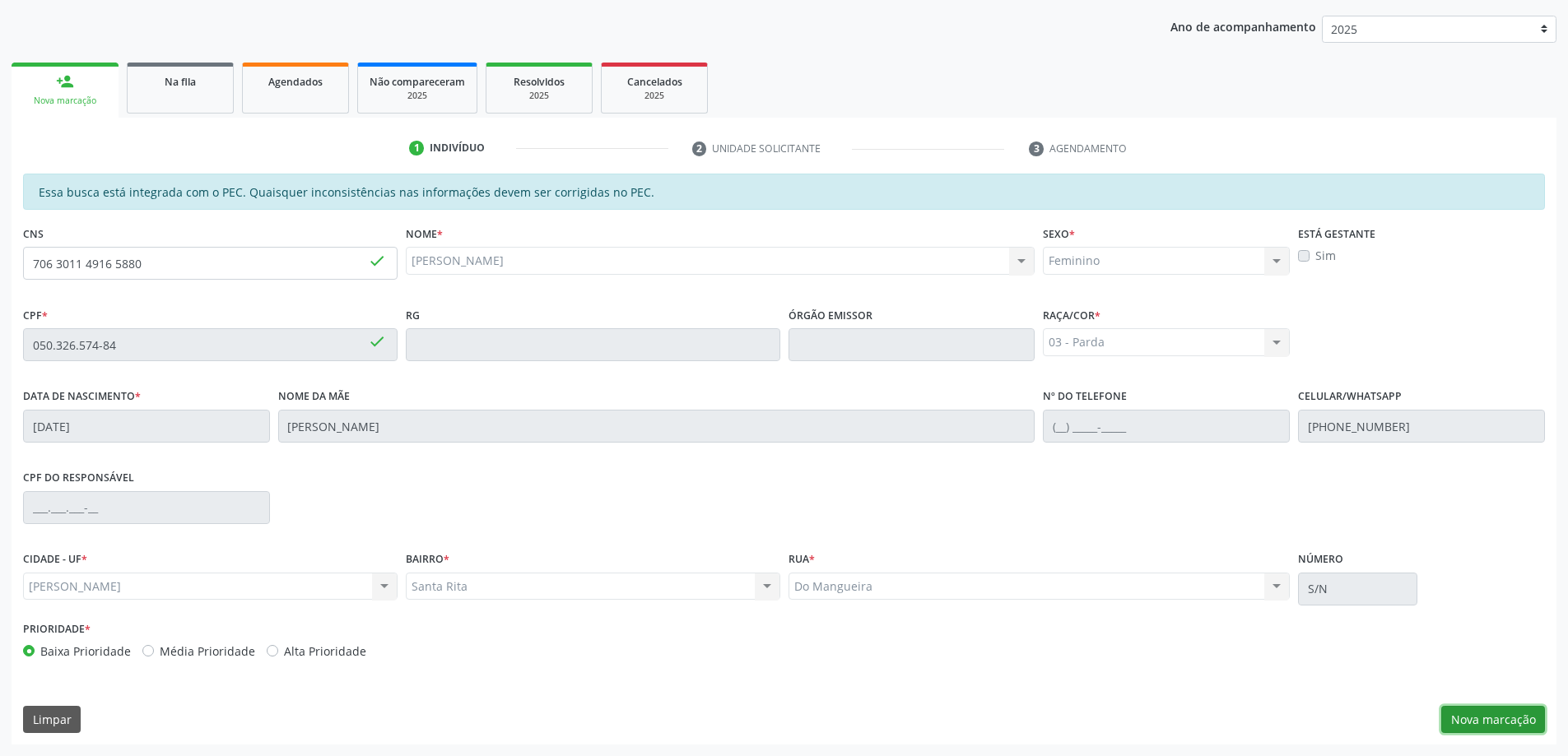
click at [1502, 716] on button "Nova marcação" at bounding box center [1493, 720] width 104 height 28
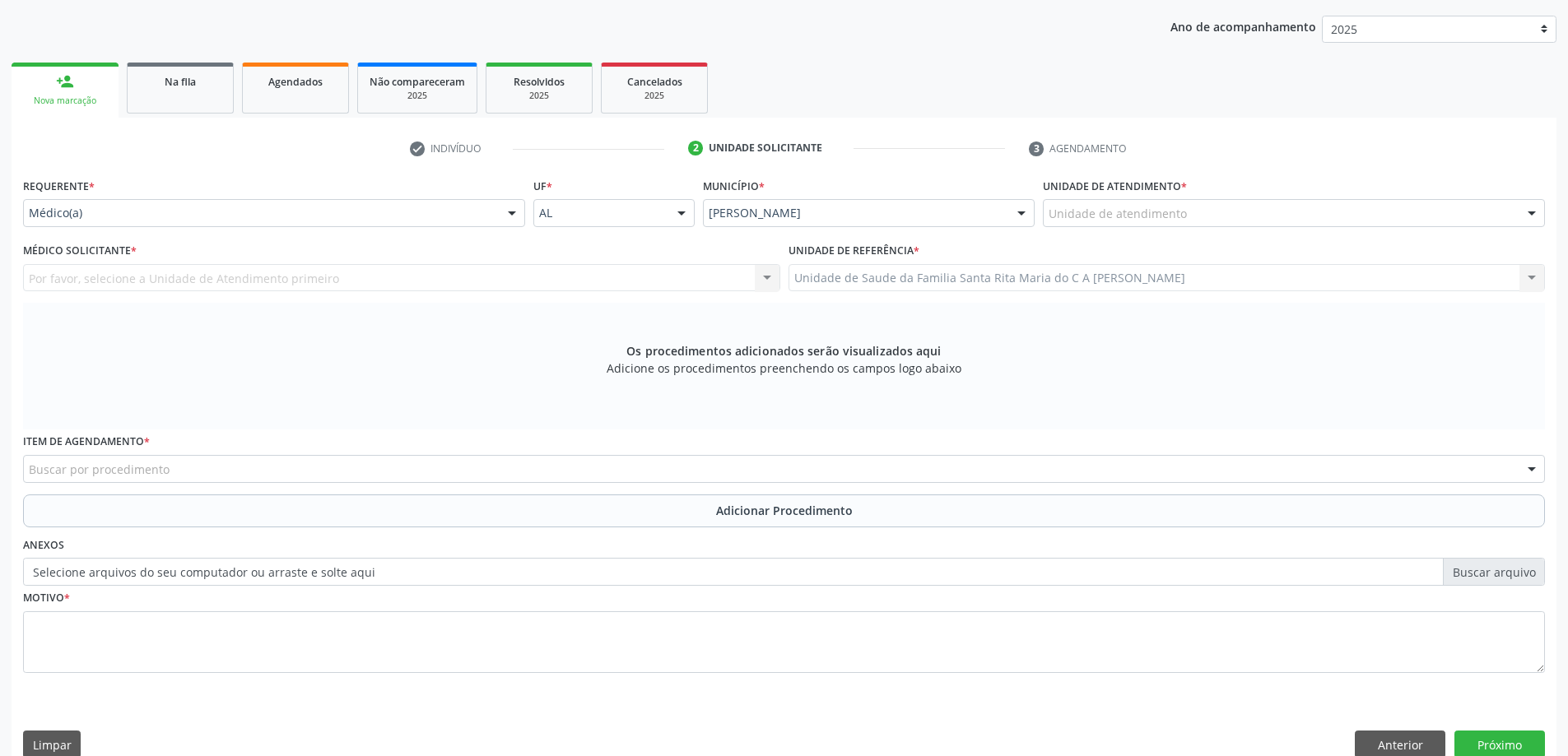
click at [1150, 204] on div "Unidade de atendimento" at bounding box center [1294, 213] width 502 height 28
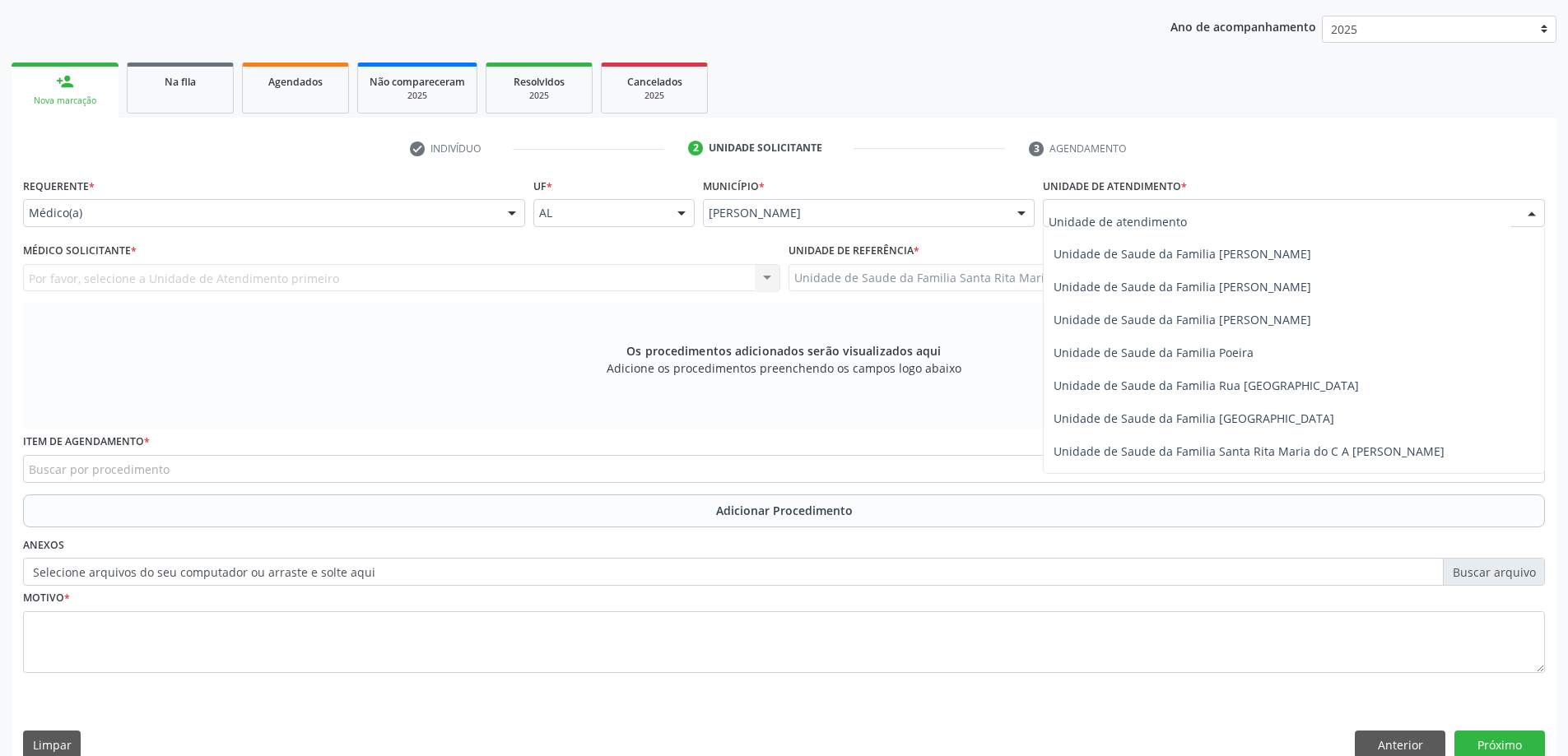
scroll to position [987, 0]
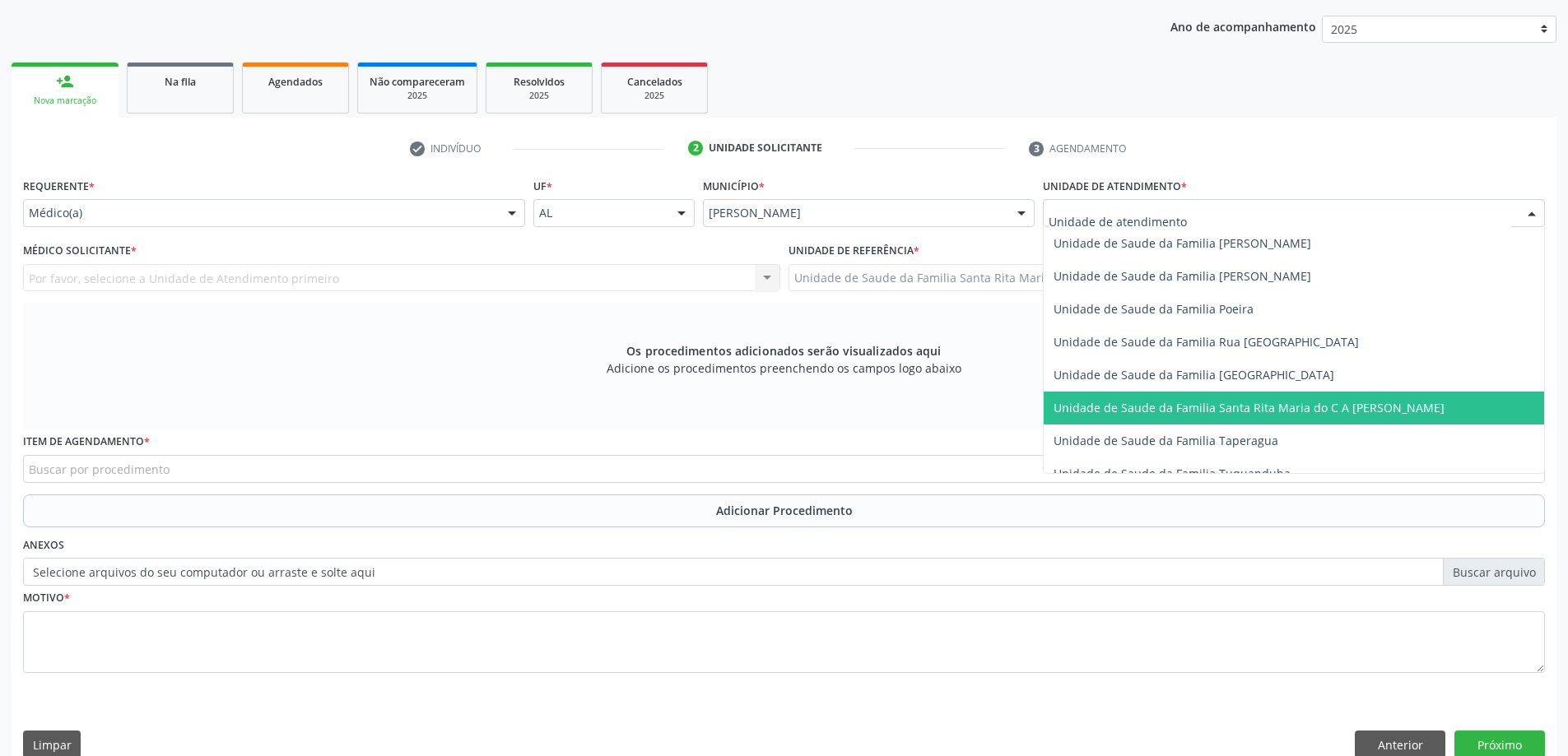
click at [1148, 400] on span "Unidade de Saude da Familia Santa Rita Maria do C A [PERSON_NAME]" at bounding box center [1248, 408] width 391 height 16
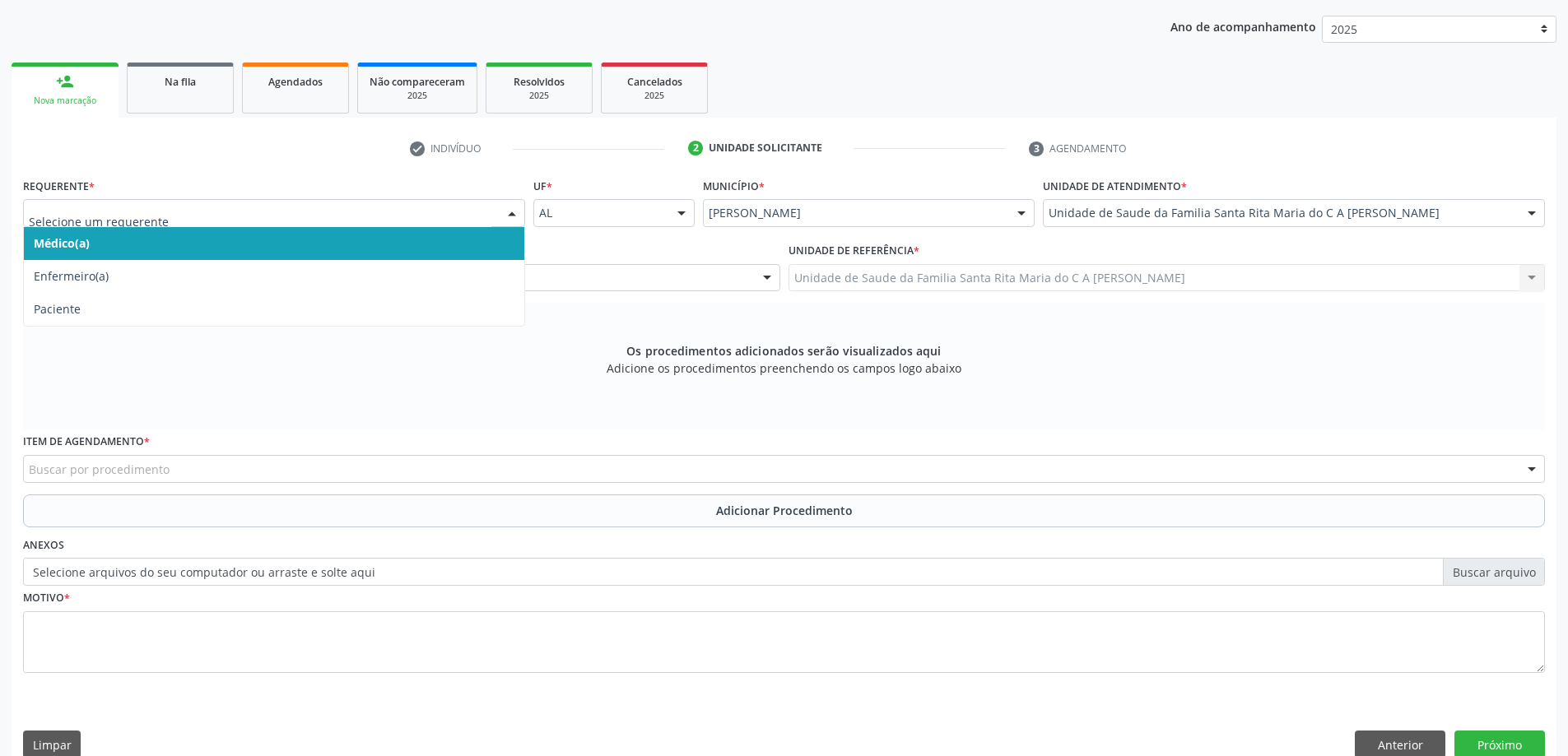
click at [435, 250] on span "Médico(a)" at bounding box center [275, 243] width 501 height 33
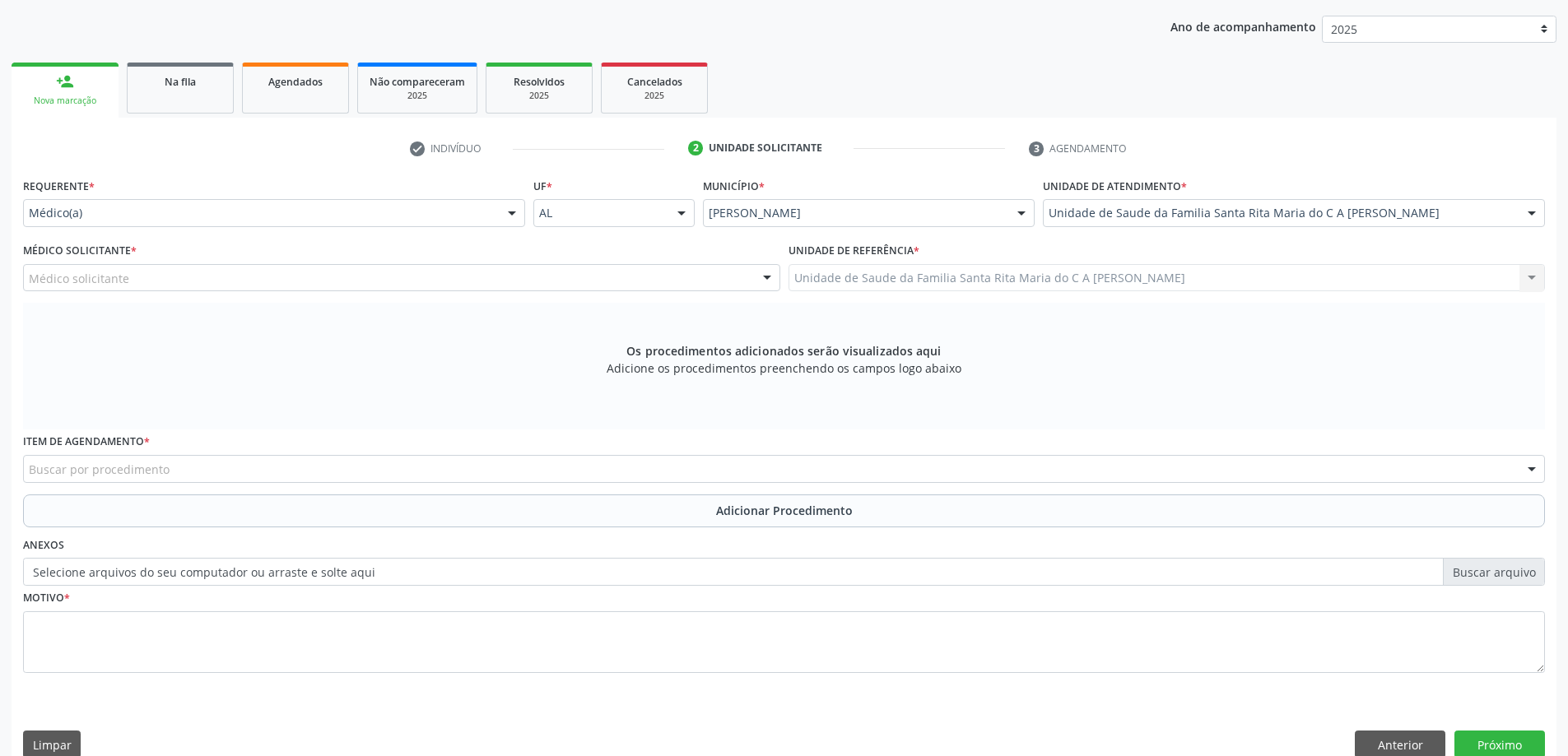
click at [265, 286] on div "Médico solicitante" at bounding box center [402, 278] width 757 height 28
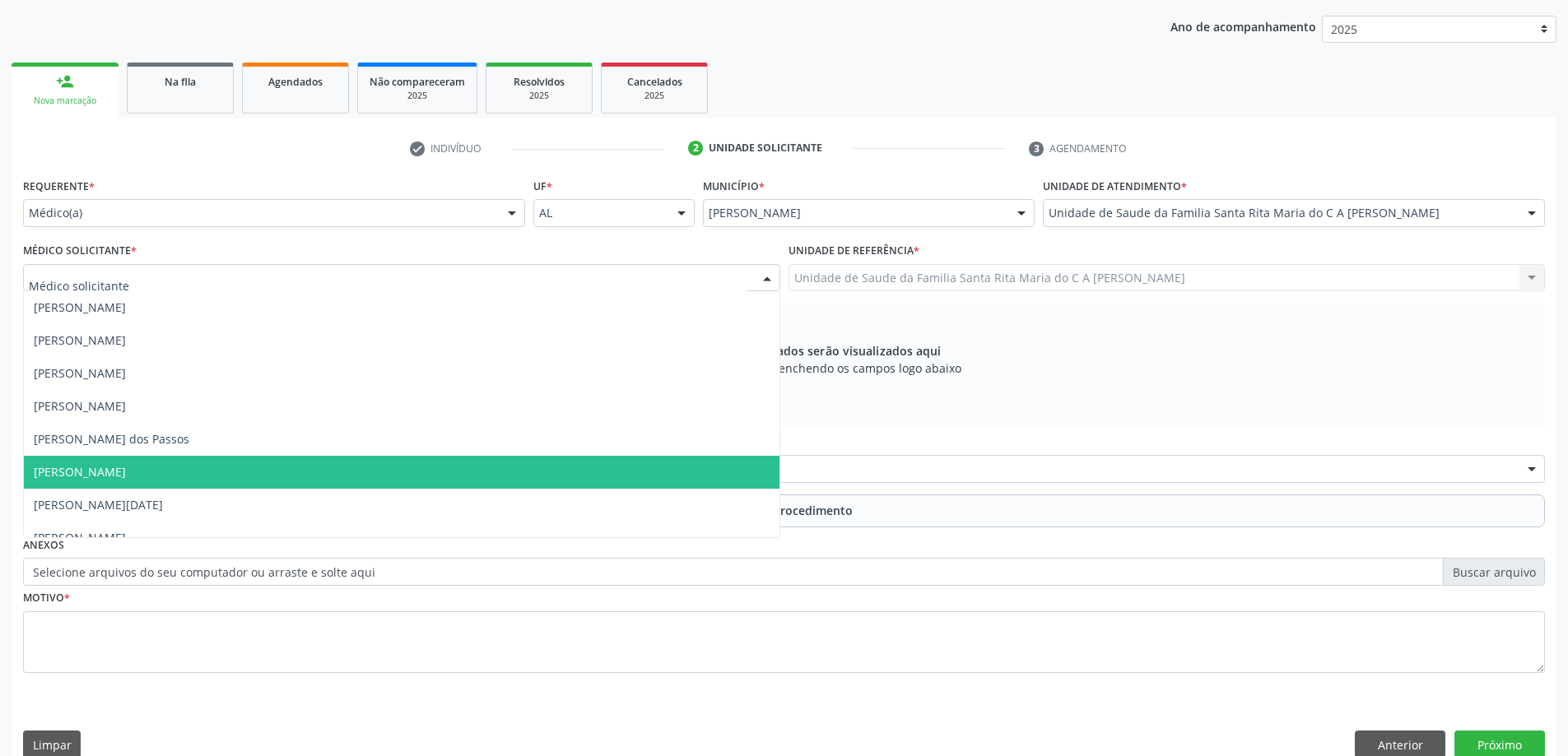
click at [273, 463] on span "[PERSON_NAME]" at bounding box center [402, 472] width 755 height 33
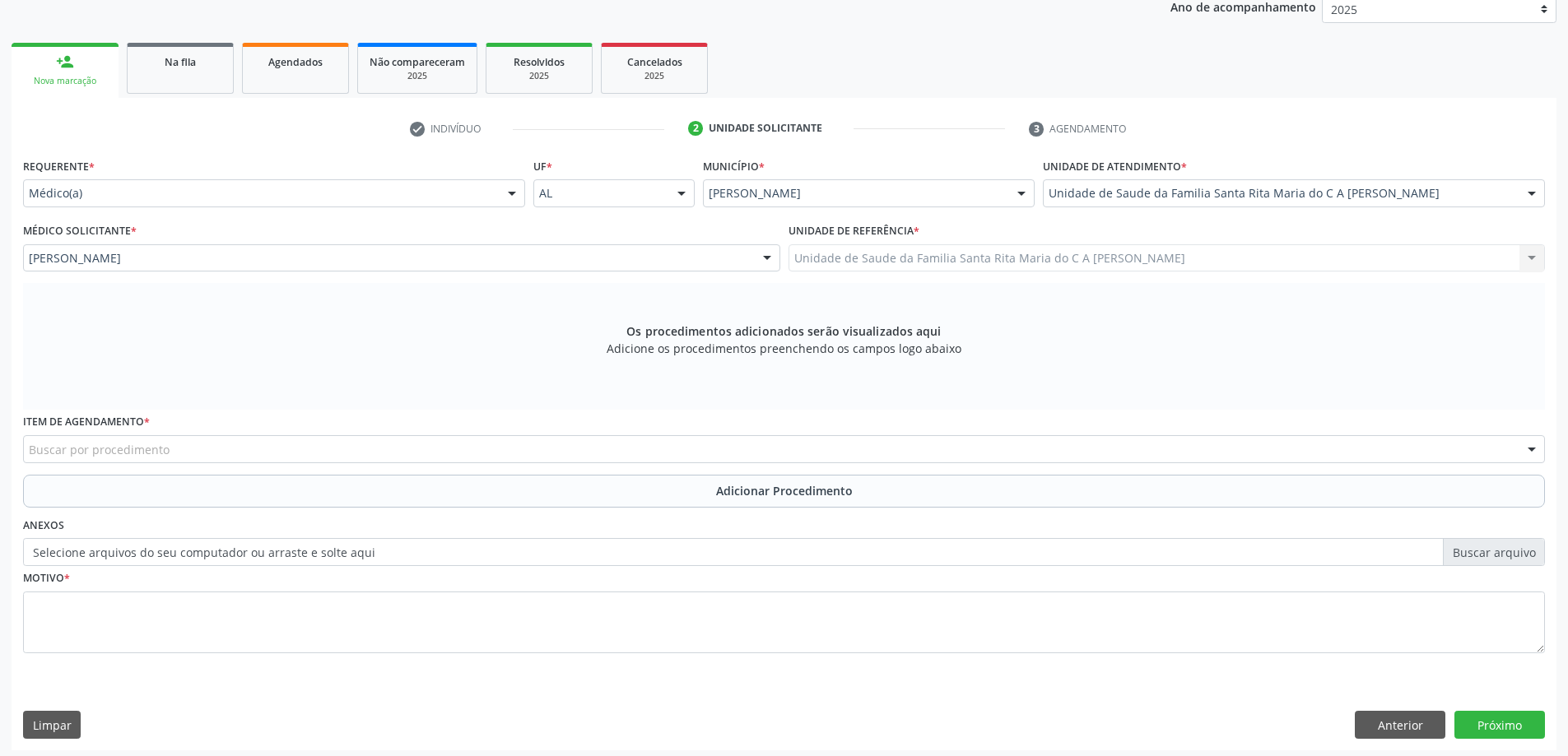
scroll to position [232, 0]
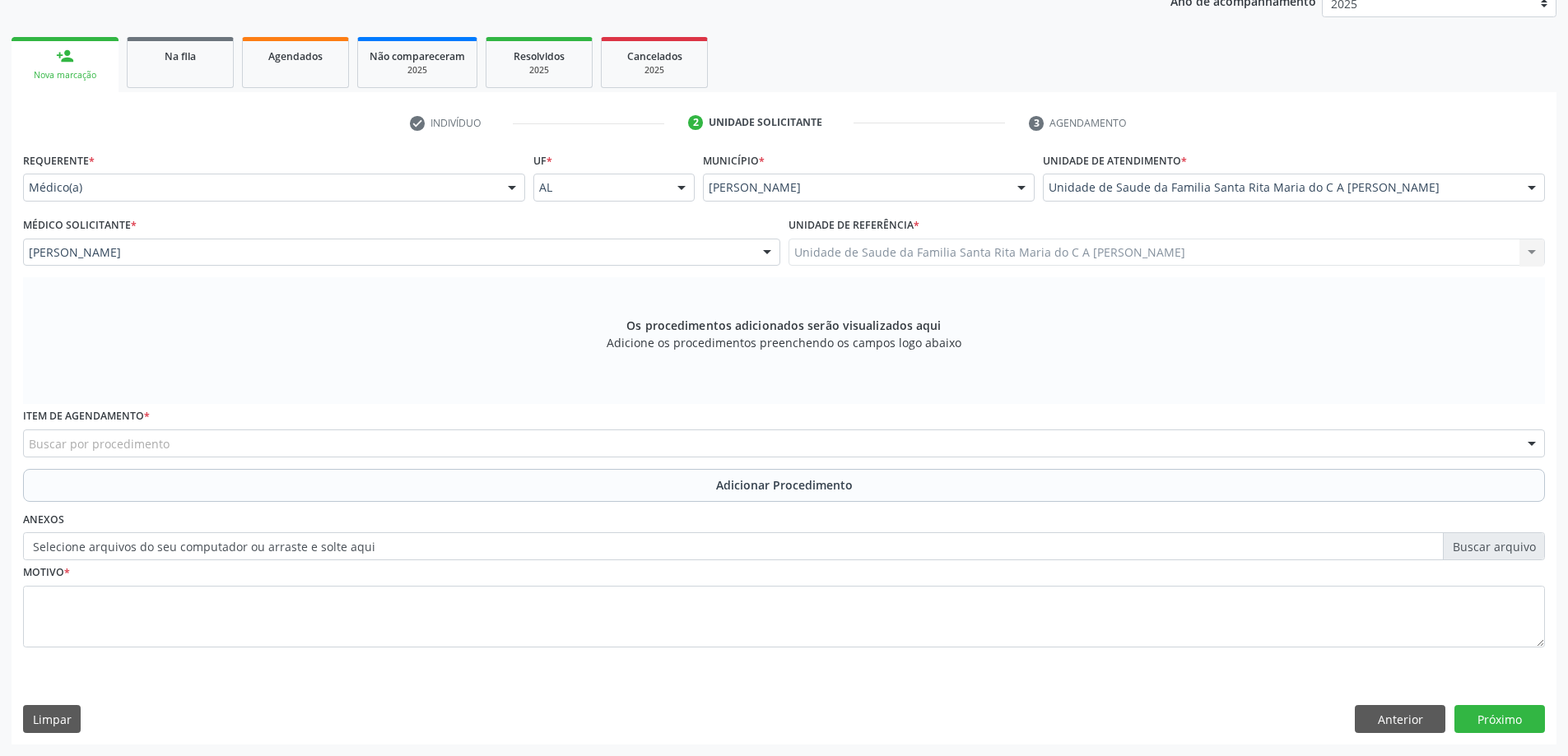
click at [277, 443] on div "Buscar por procedimento" at bounding box center [784, 443] width 1522 height 28
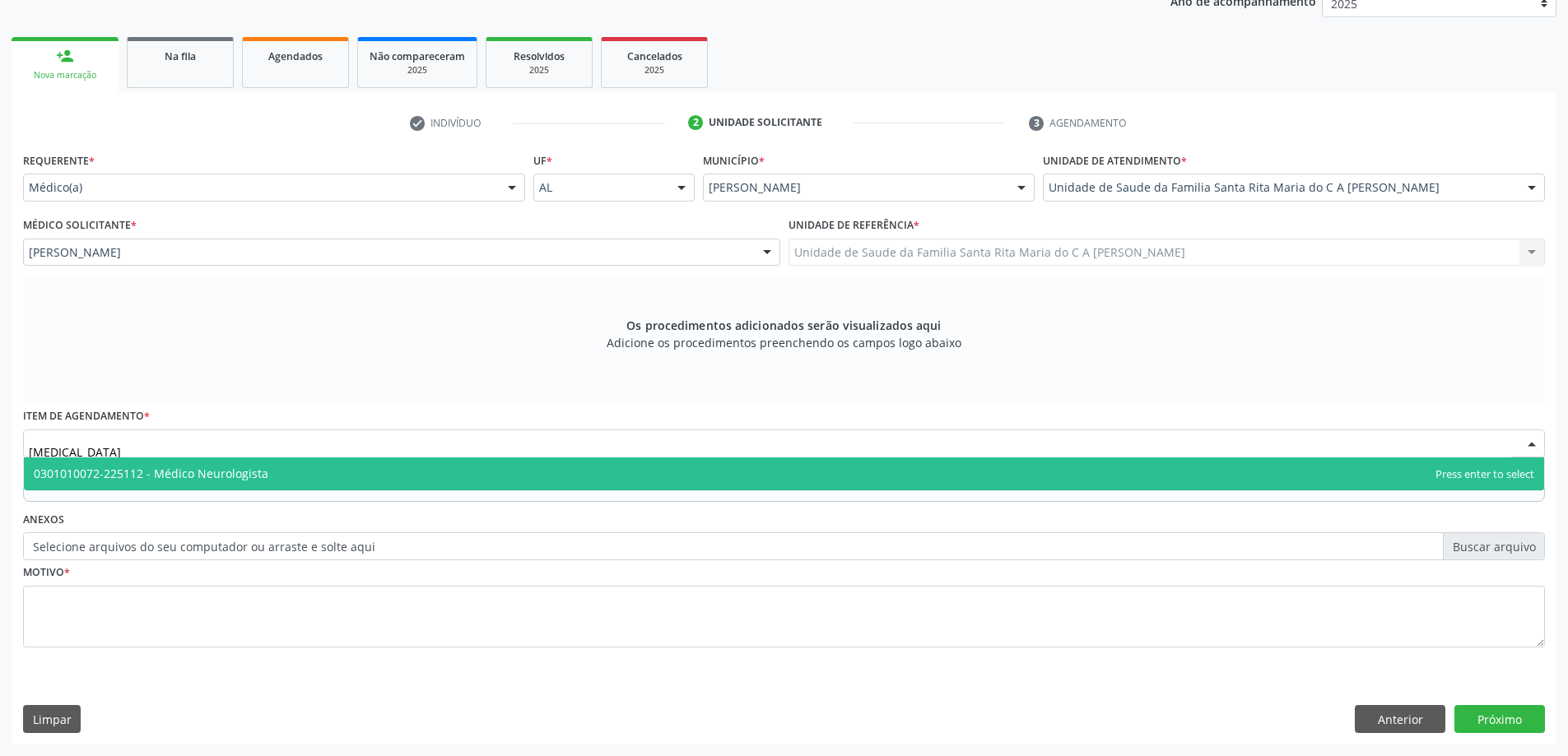
type input "NEUROLOGISTA"
click at [319, 470] on span "0301010072-225112 - Médico Neurologista" at bounding box center [784, 474] width 1520 height 33
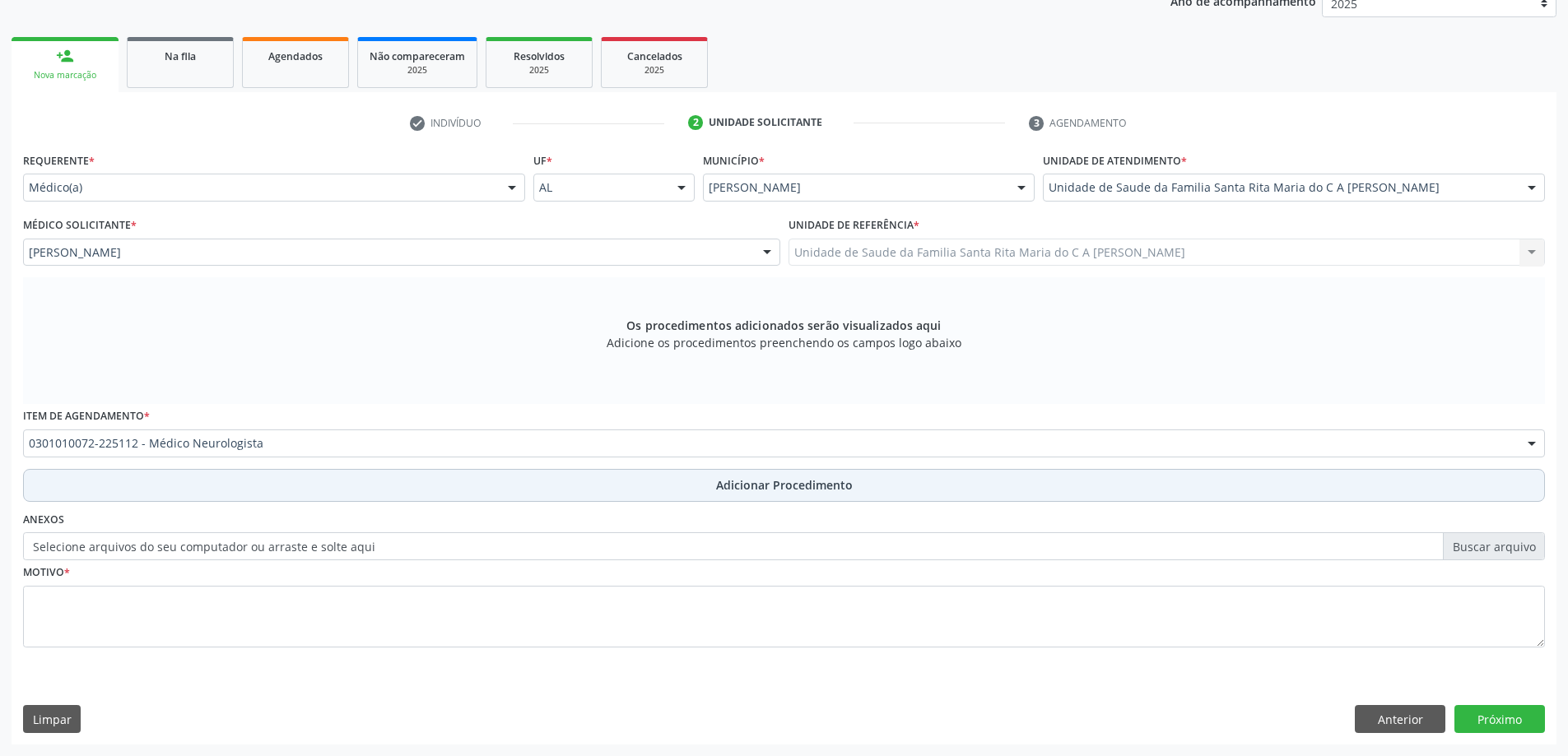
click at [267, 489] on button "Adicionar Procedimento" at bounding box center [784, 486] width 1522 height 33
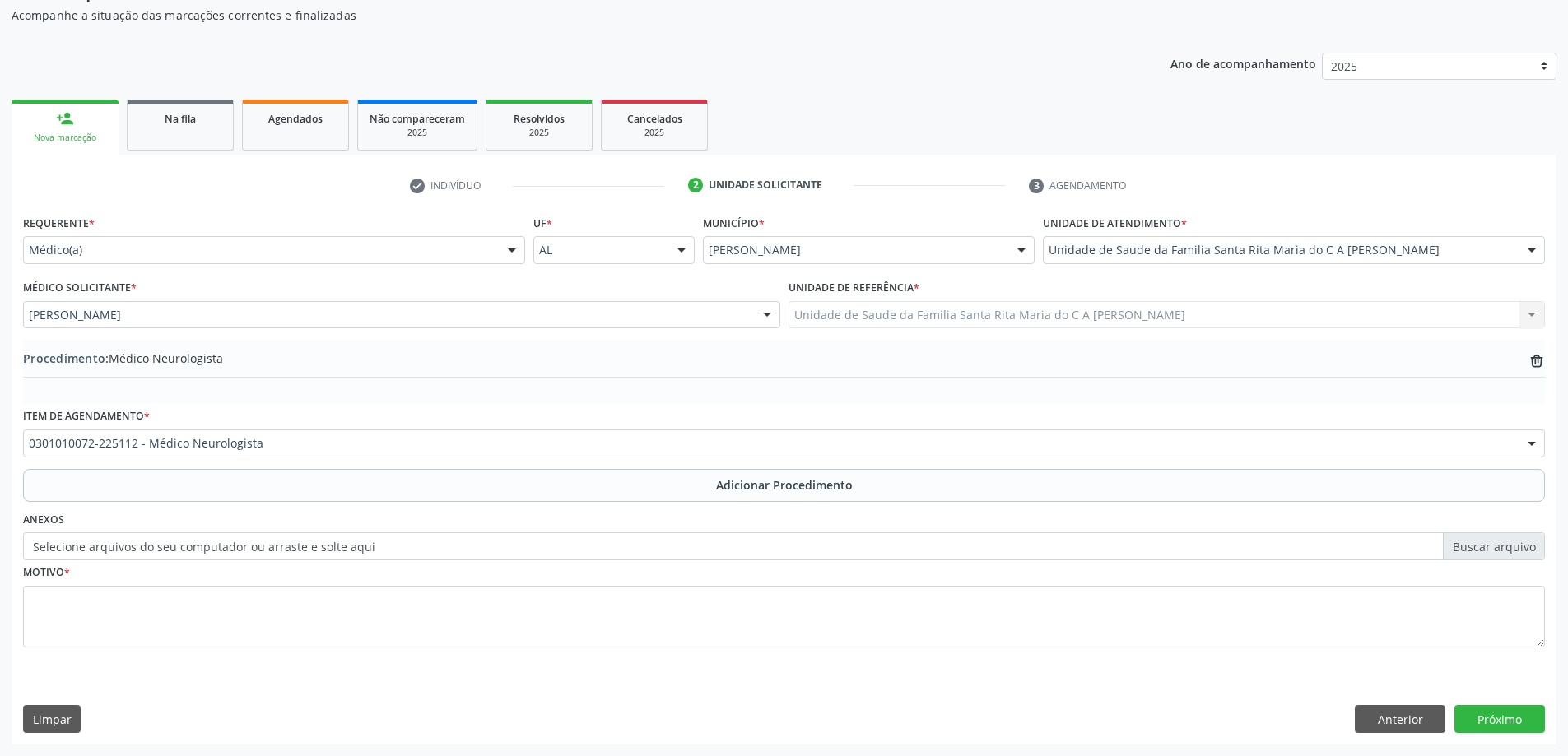
scroll to position [170, 0]
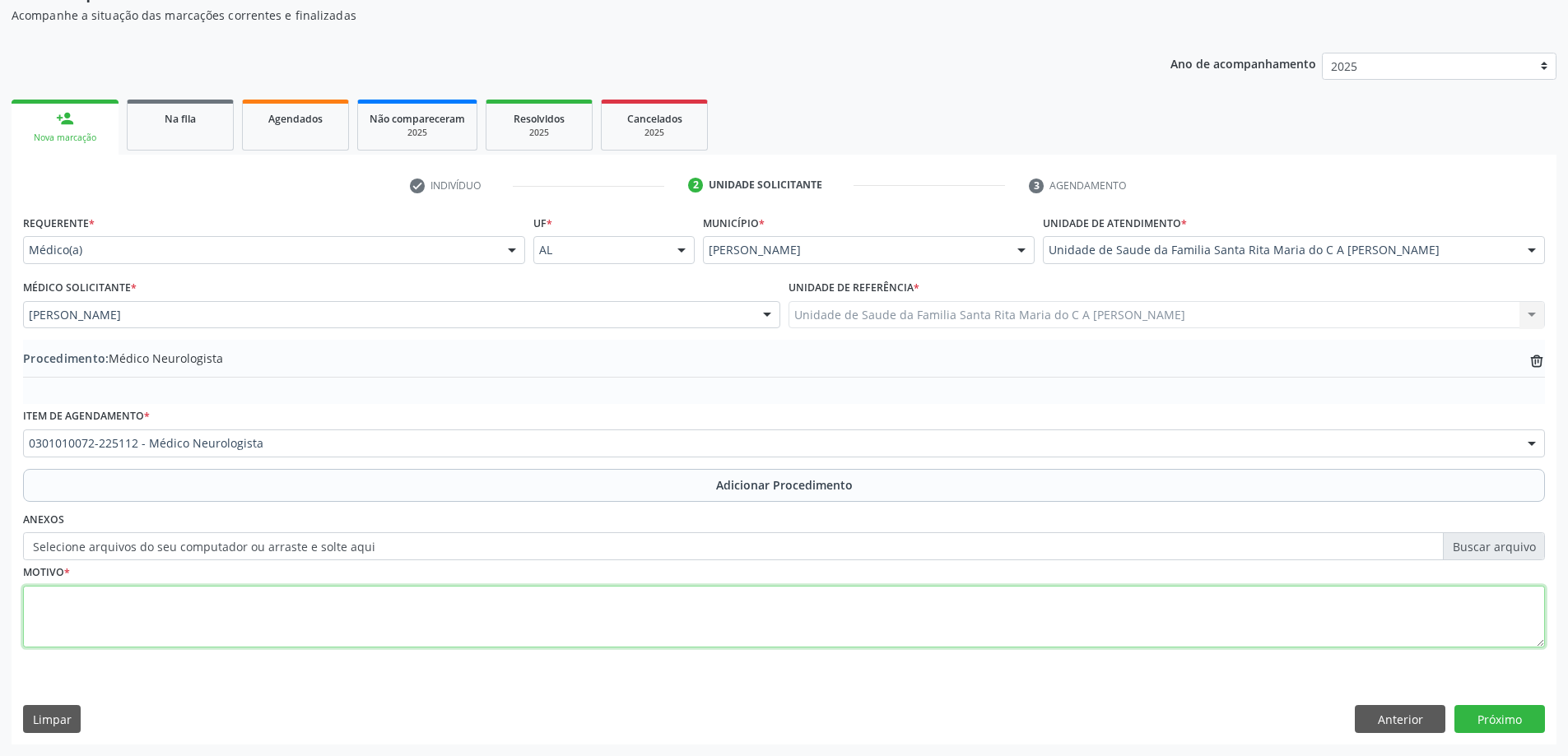
click at [199, 618] on textarea at bounding box center [784, 617] width 1522 height 62
type textarea "CEFALEIA"
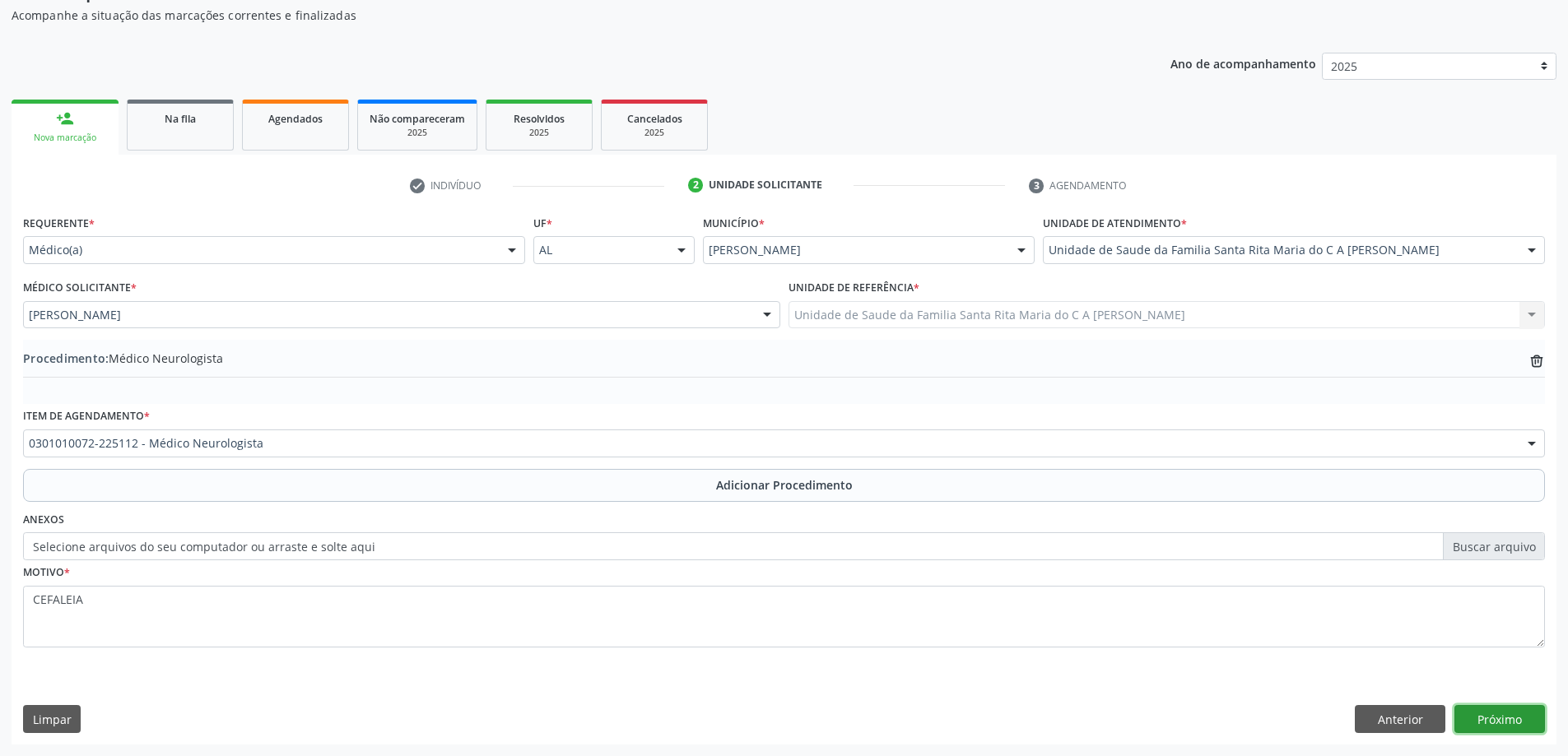
click at [1487, 714] on button "Próximo" at bounding box center [1500, 719] width 91 height 28
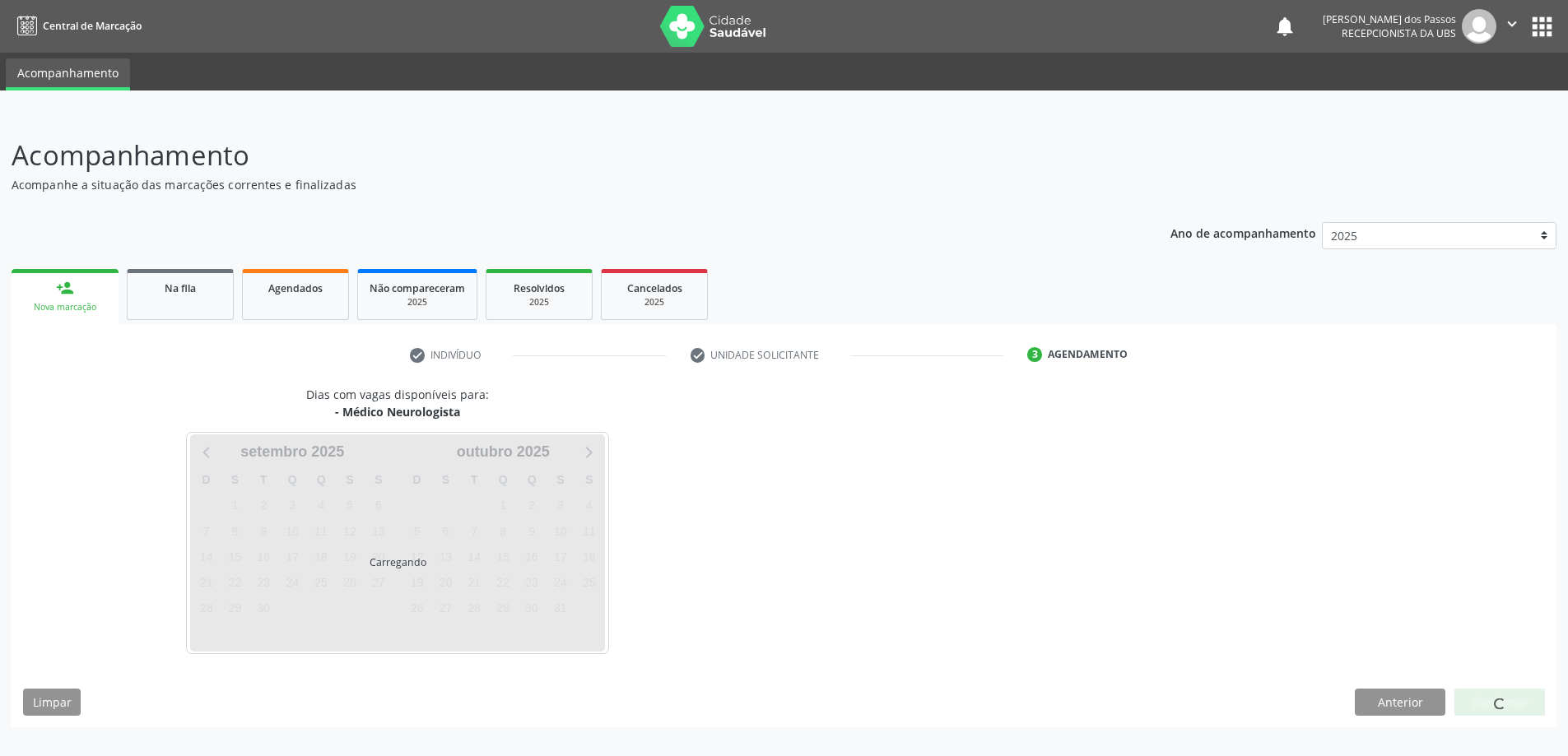
scroll to position [0, 0]
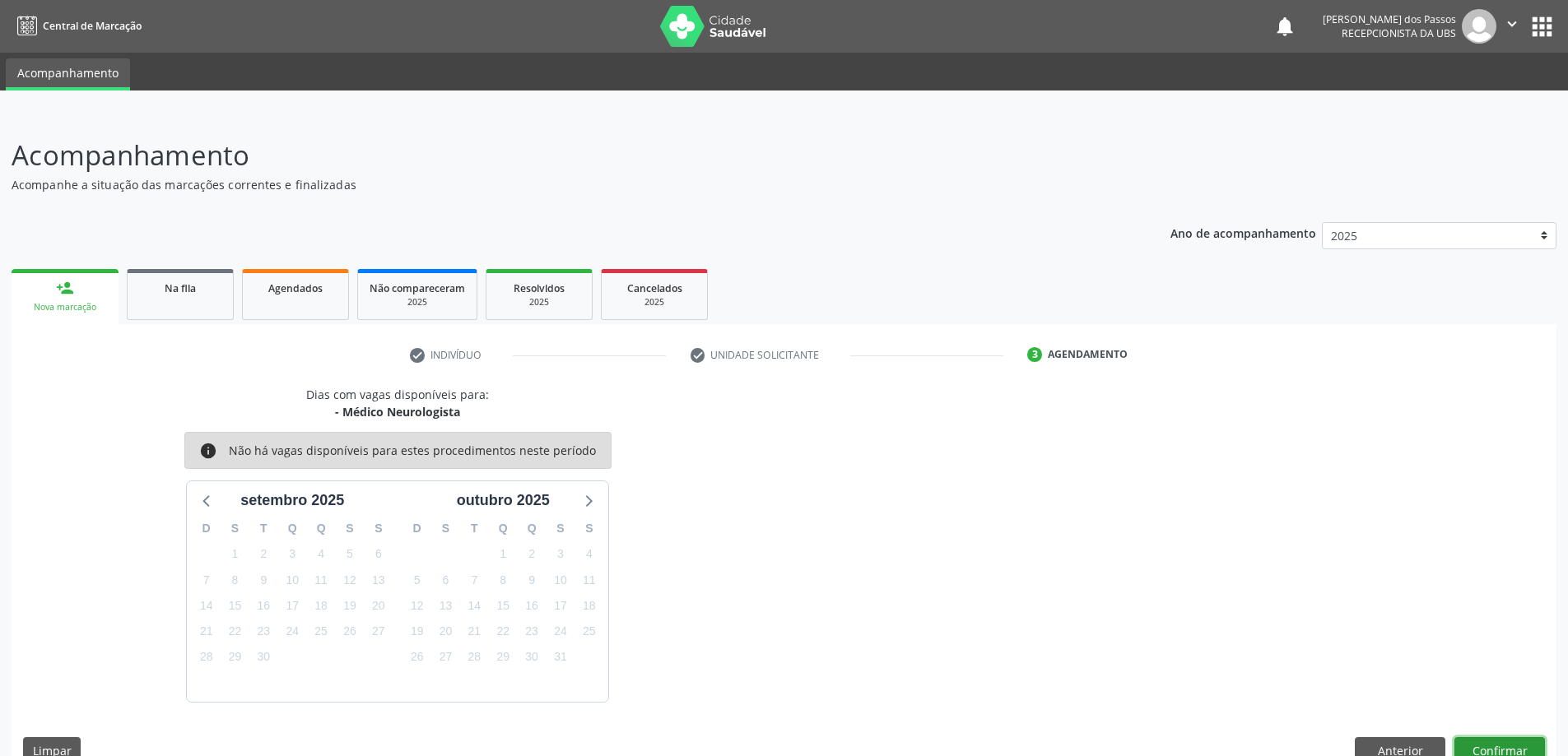
click at [1516, 747] on button "Confirmar" at bounding box center [1500, 751] width 91 height 28
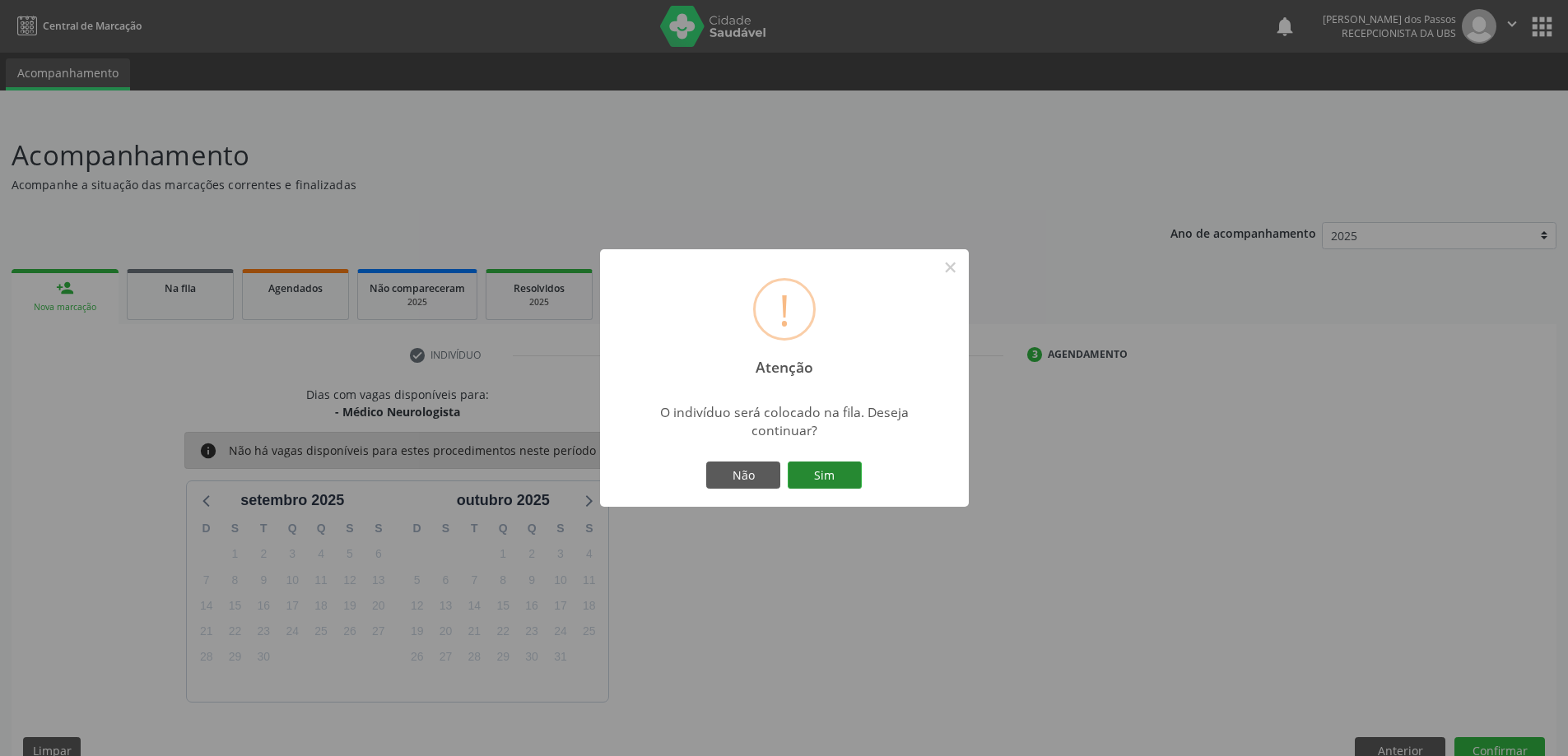
click at [837, 475] on button "Sim" at bounding box center [825, 475] width 75 height 28
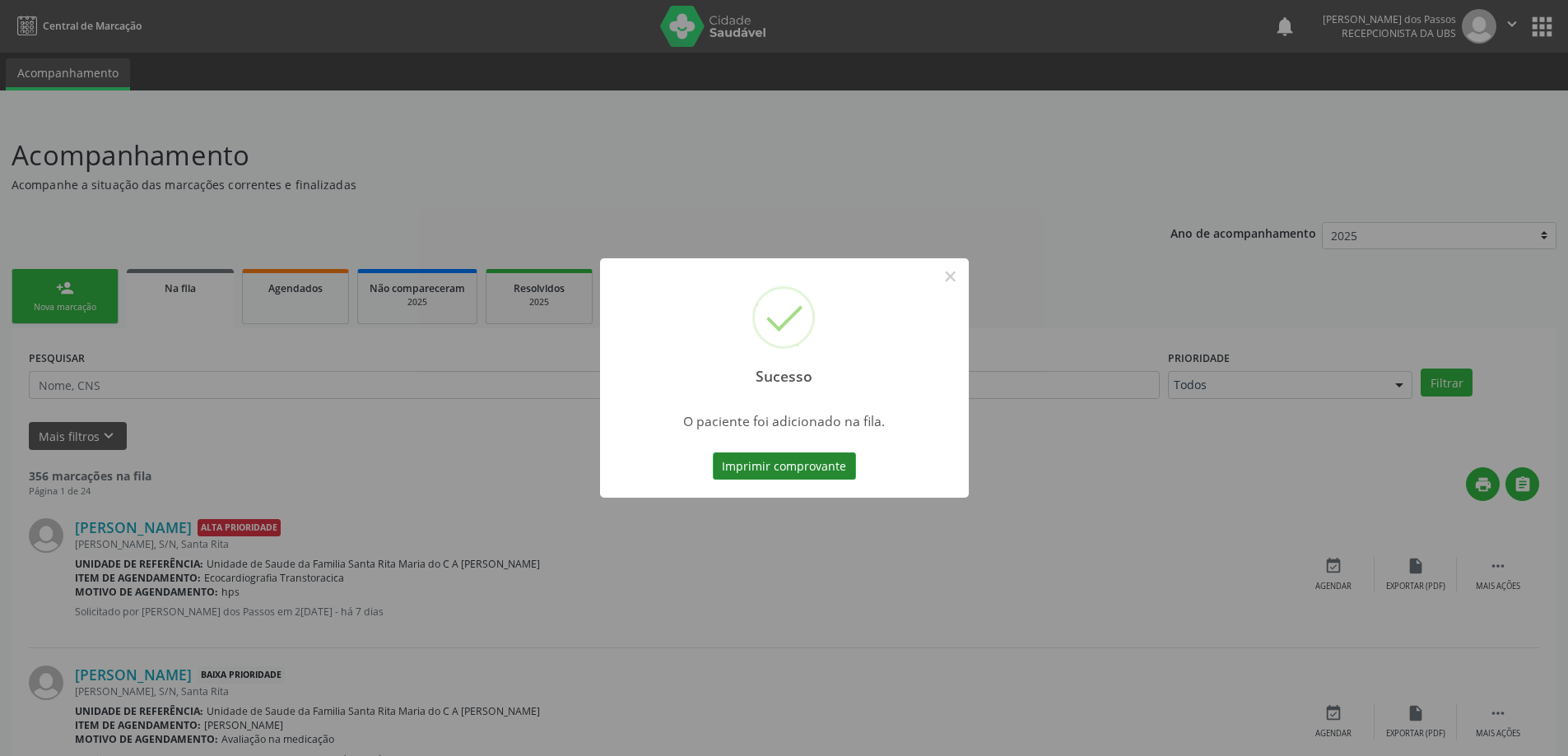
click at [826, 470] on button "Imprimir comprovante" at bounding box center [784, 467] width 143 height 28
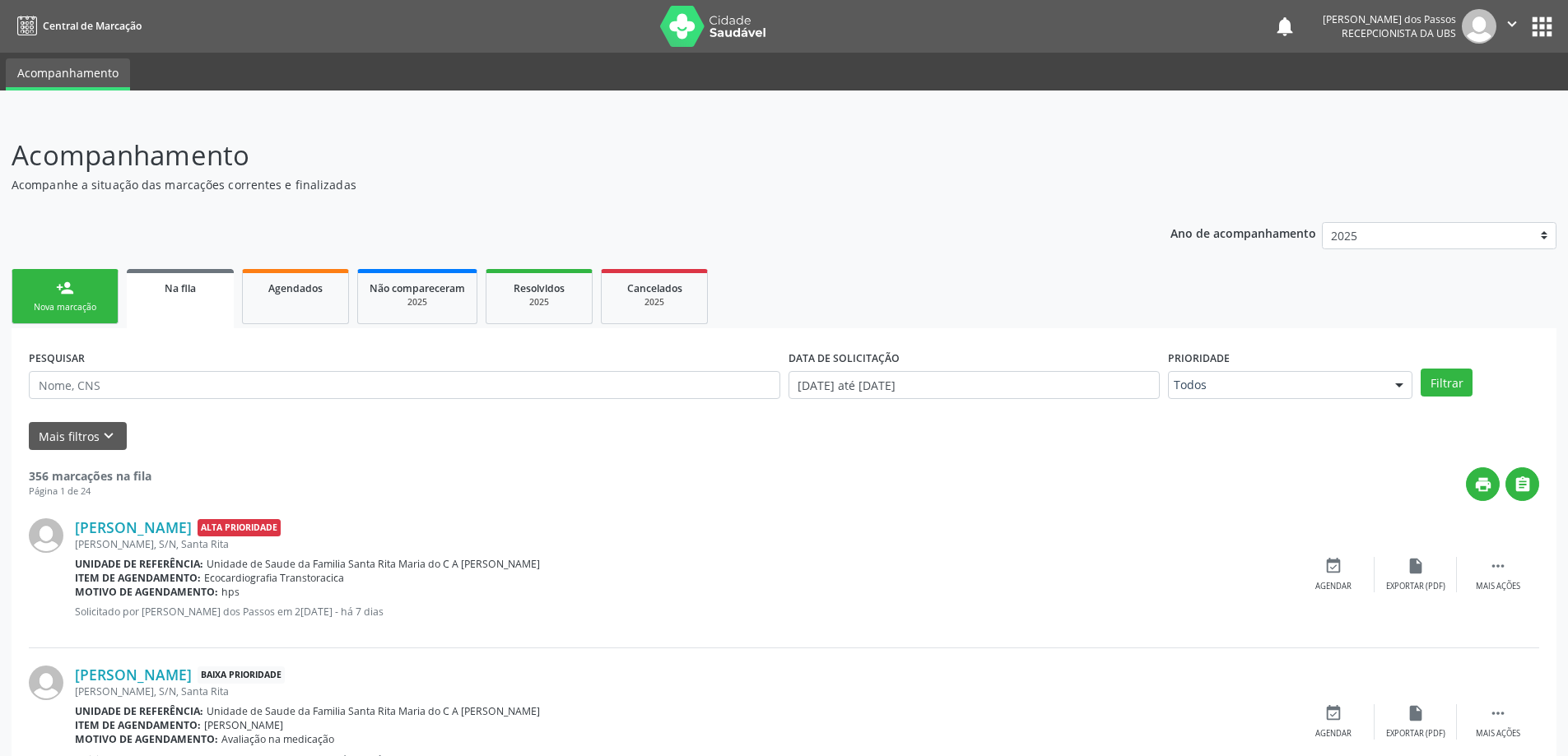
click at [57, 303] on div "Nova marcação" at bounding box center [65, 307] width 82 height 12
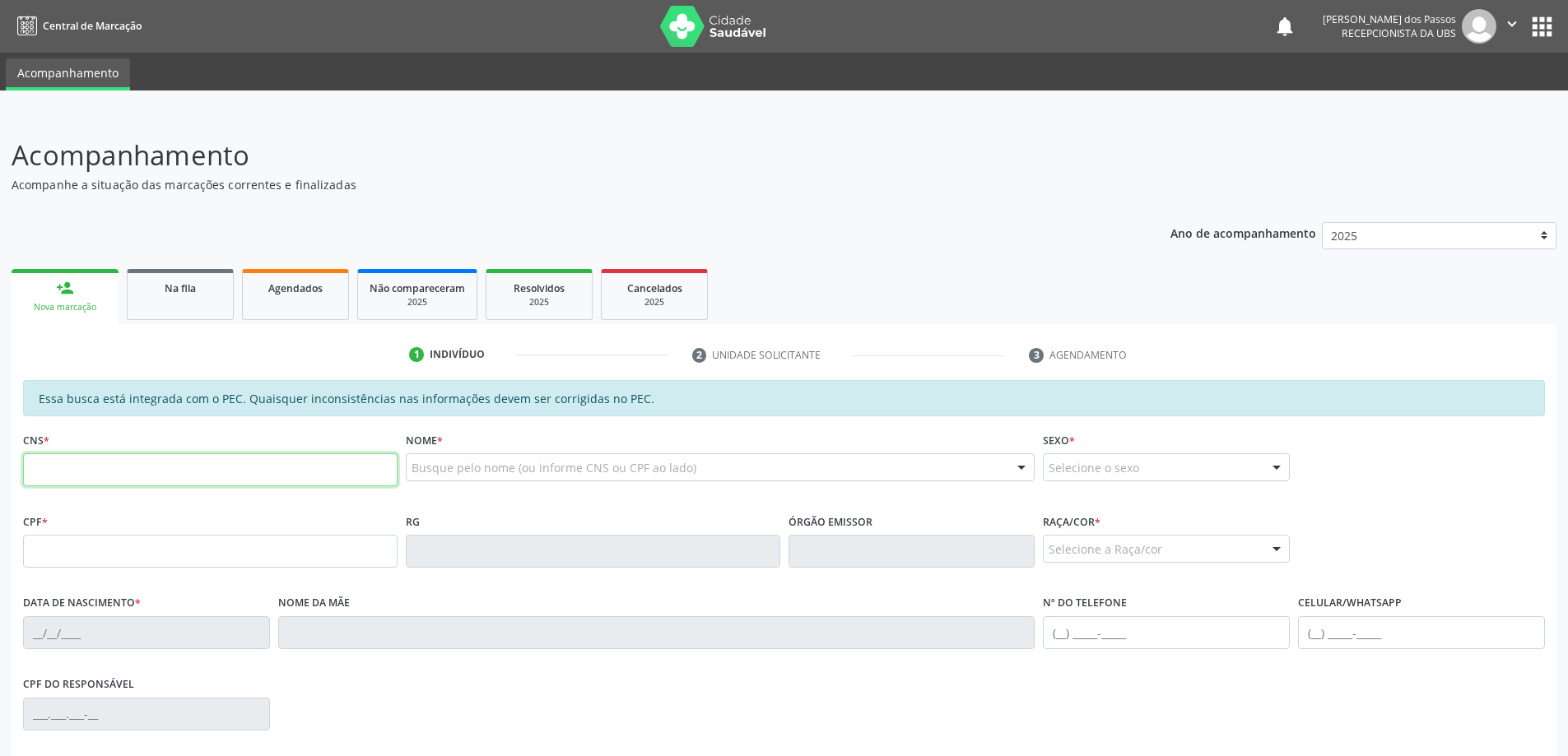
click at [126, 475] on input "text" at bounding box center [211, 470] width 374 height 33
type input "706 3011 4916 5880"
type input "050.326.574-84"
type input "[DATE]"
type input "[PERSON_NAME]"
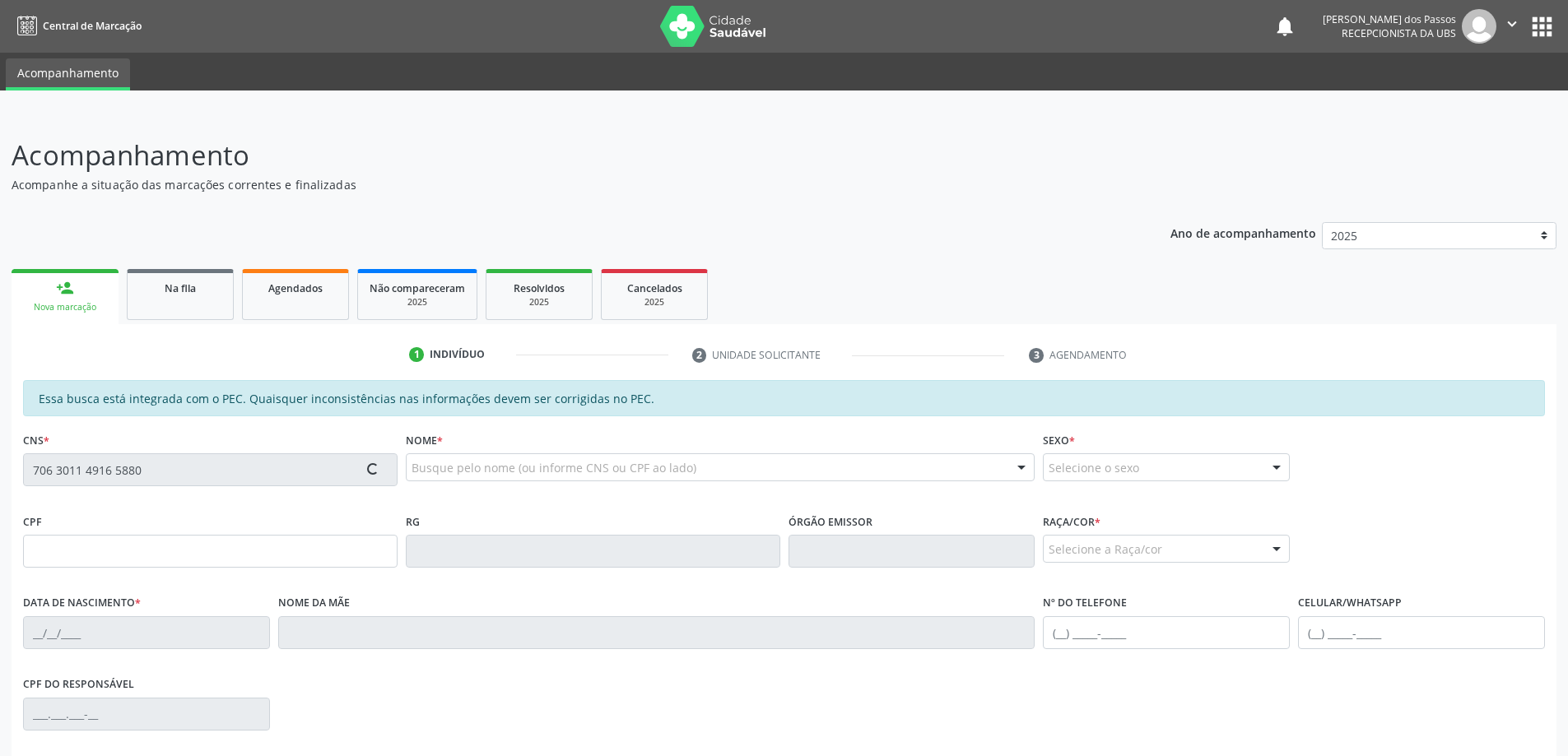
type input "[PHONE_NUMBER]"
type input "S/N"
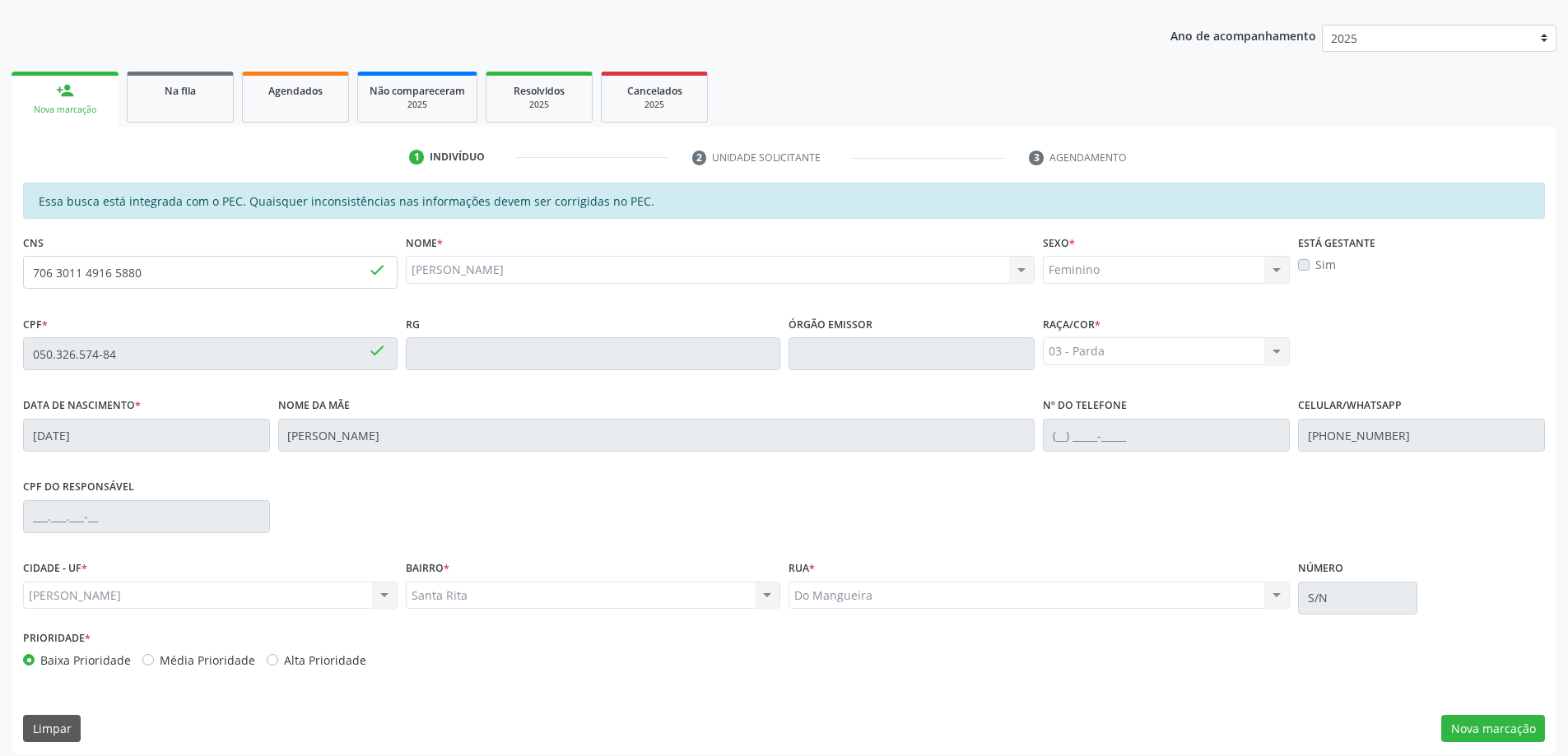
scroll to position [206, 0]
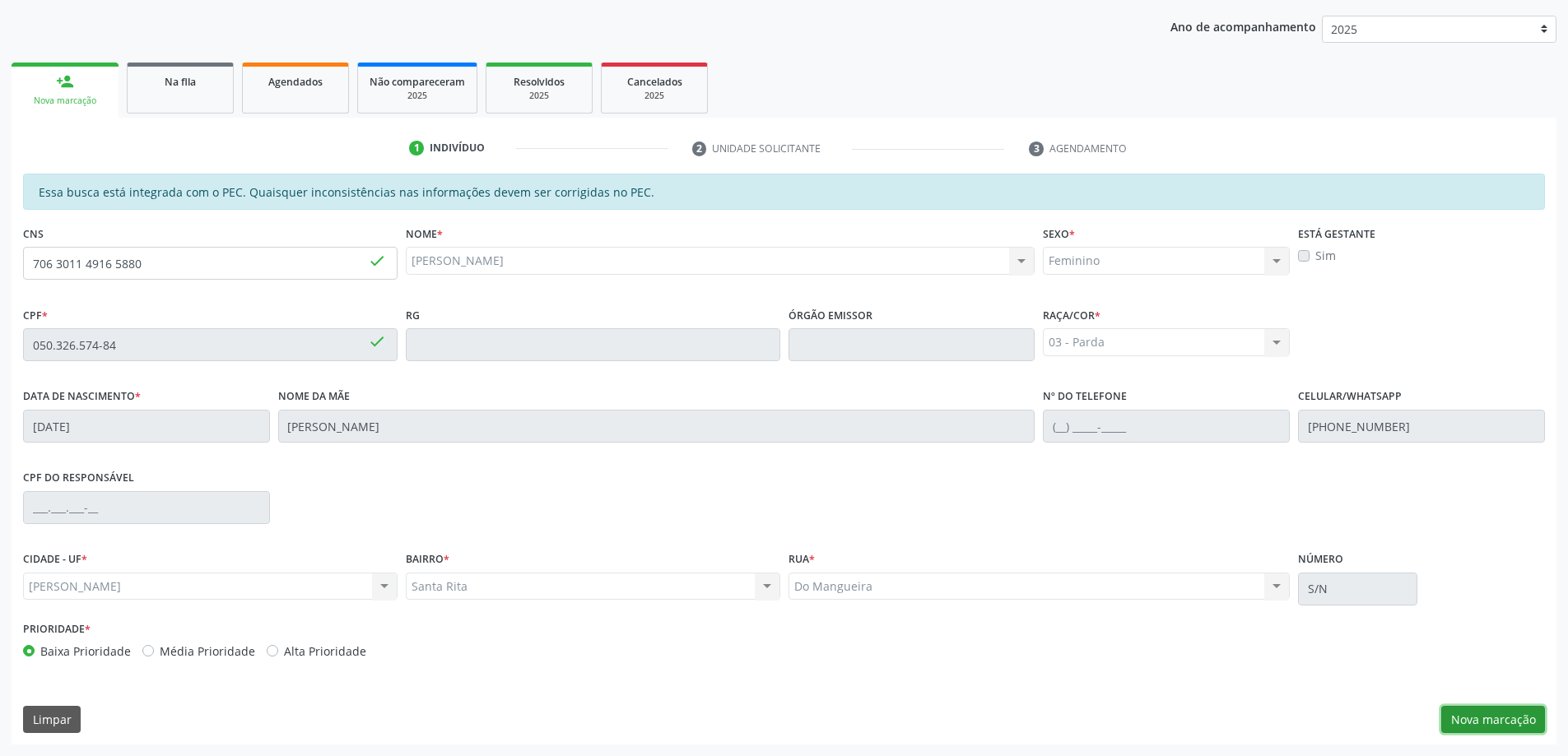
click at [1475, 714] on button "Nova marcação" at bounding box center [1493, 720] width 104 height 28
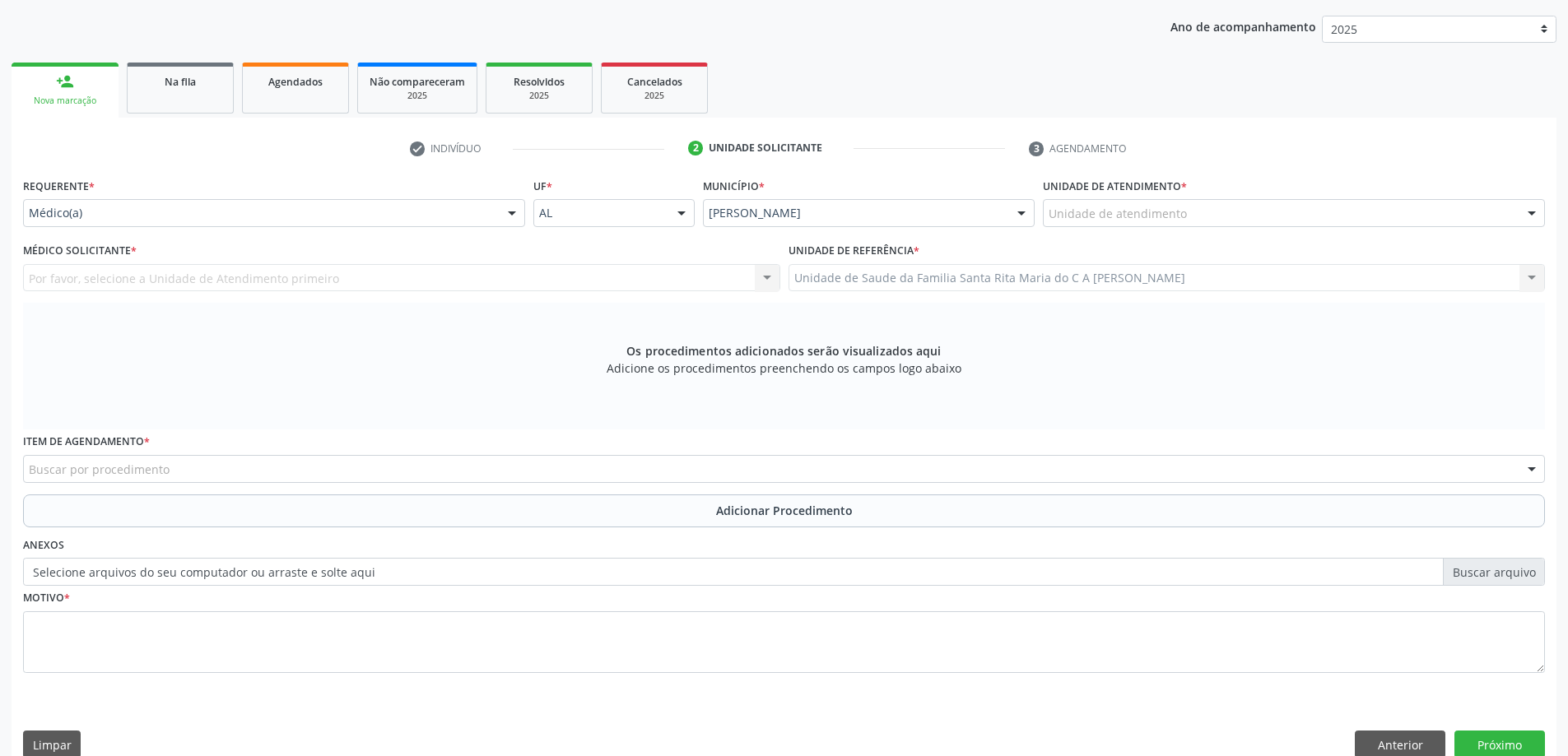
click at [1215, 212] on div "Unidade de atendimento" at bounding box center [1294, 213] width 502 height 28
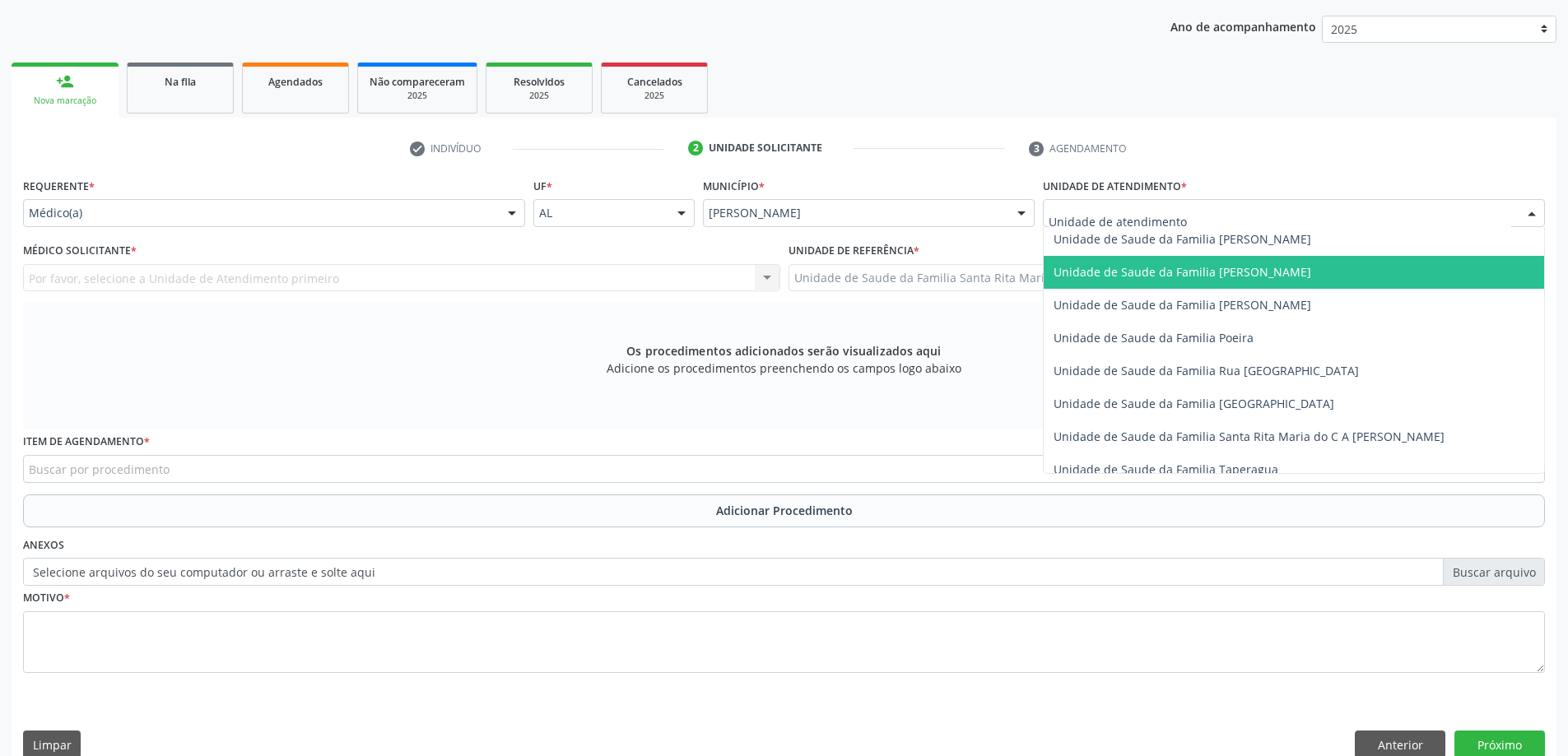
scroll to position [987, 0]
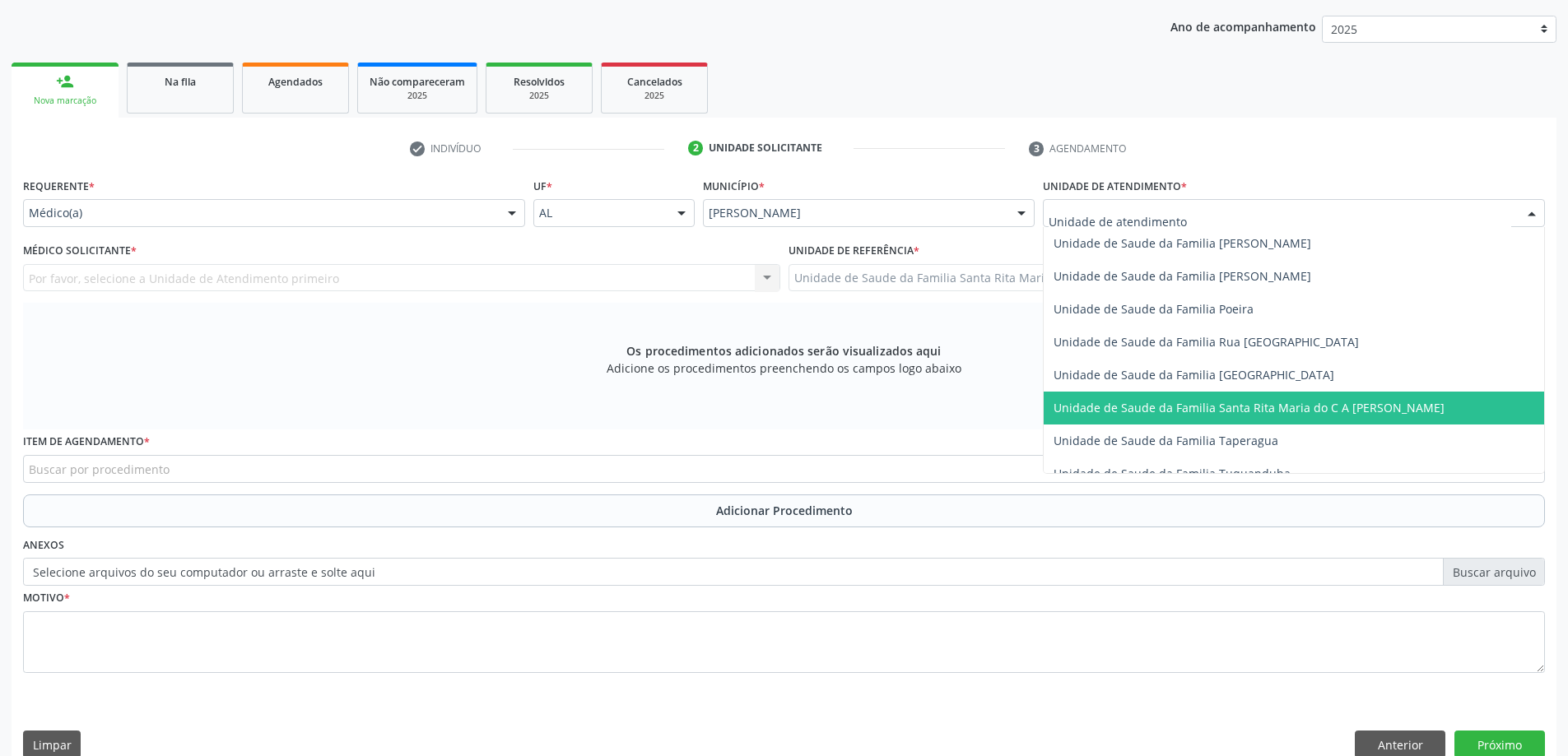
click at [1166, 413] on span "Unidade de Saude da Familia Santa Rita Maria do C A [PERSON_NAME]" at bounding box center [1248, 408] width 391 height 16
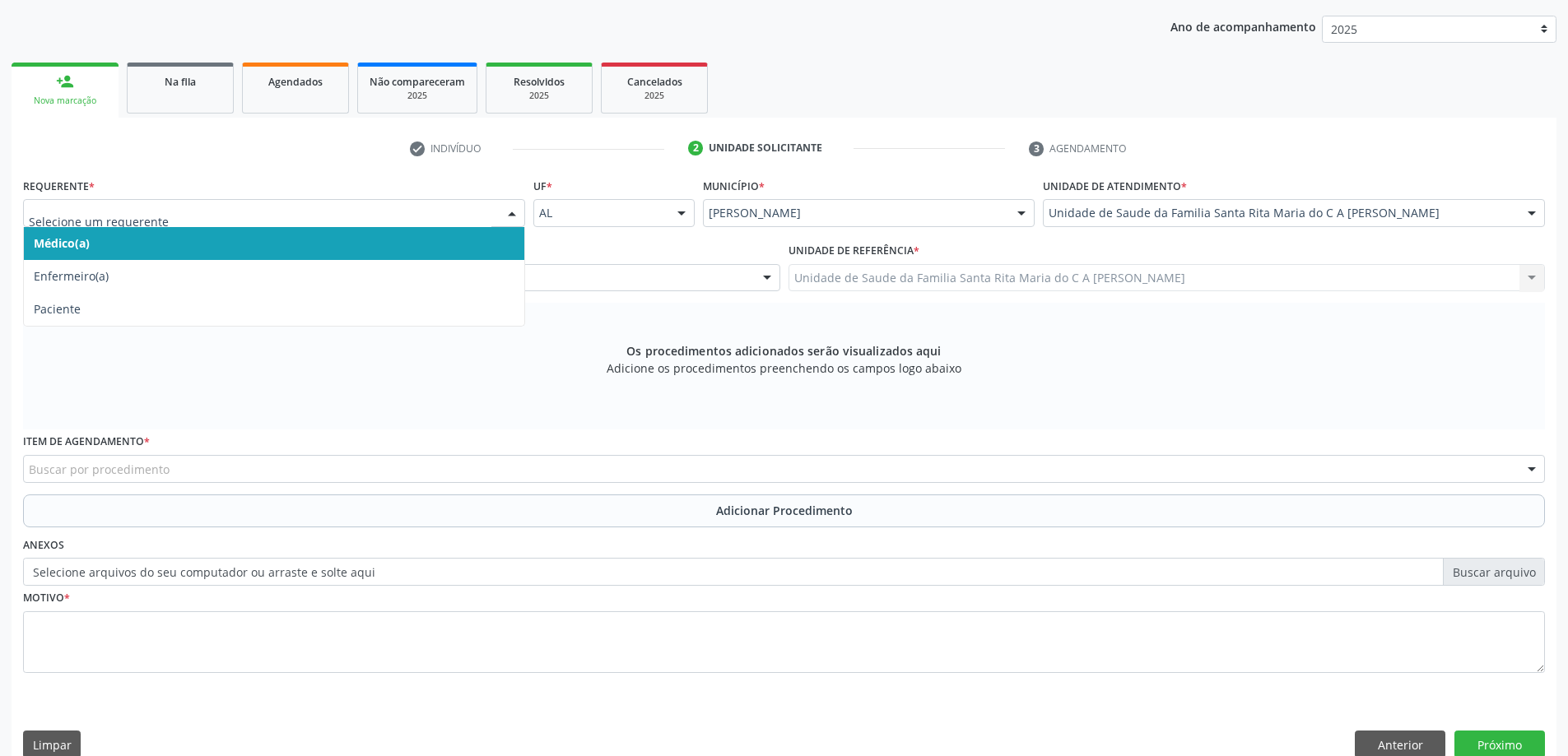
click at [352, 244] on span "Médico(a)" at bounding box center [275, 243] width 501 height 33
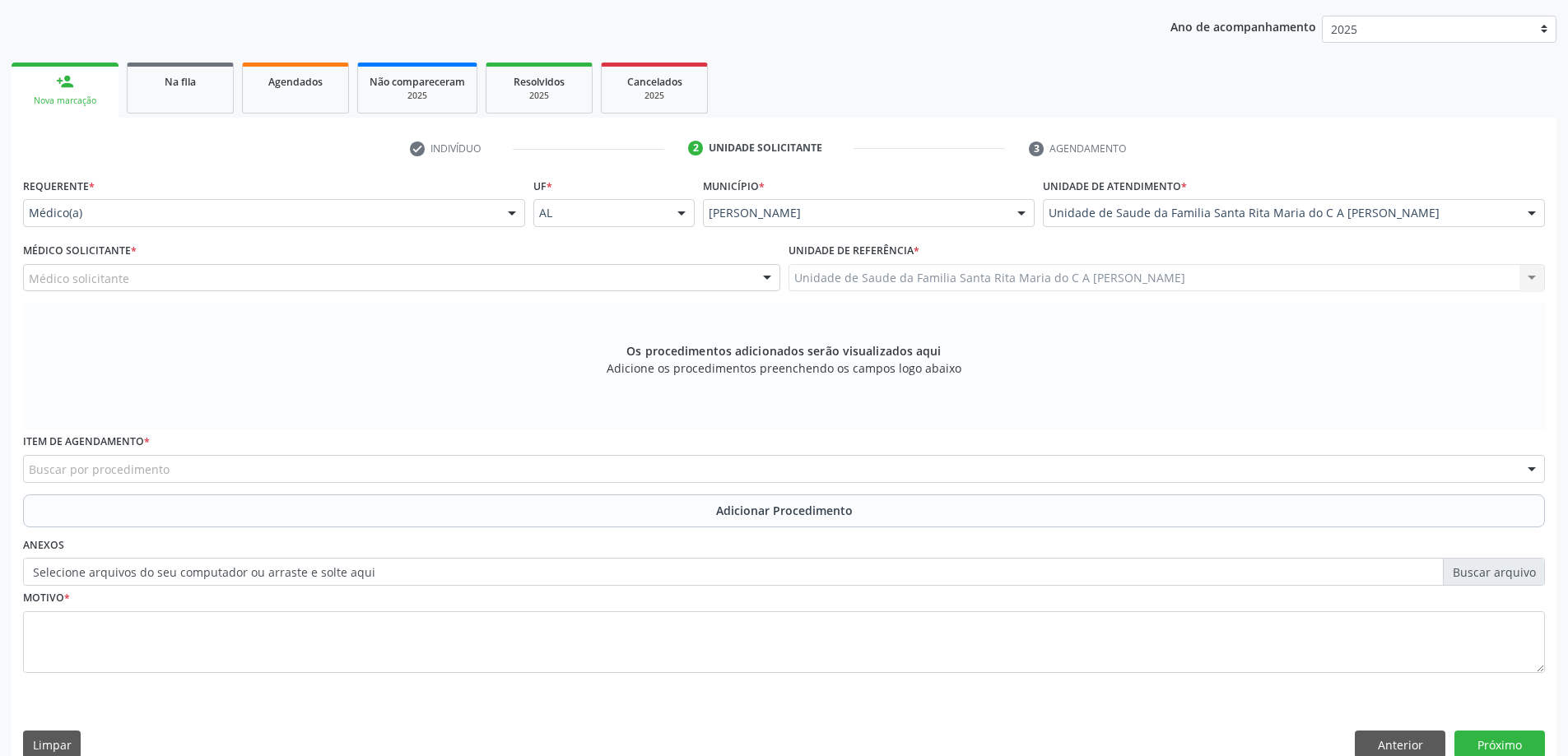
click at [322, 277] on div "Médico solicitante" at bounding box center [402, 278] width 757 height 28
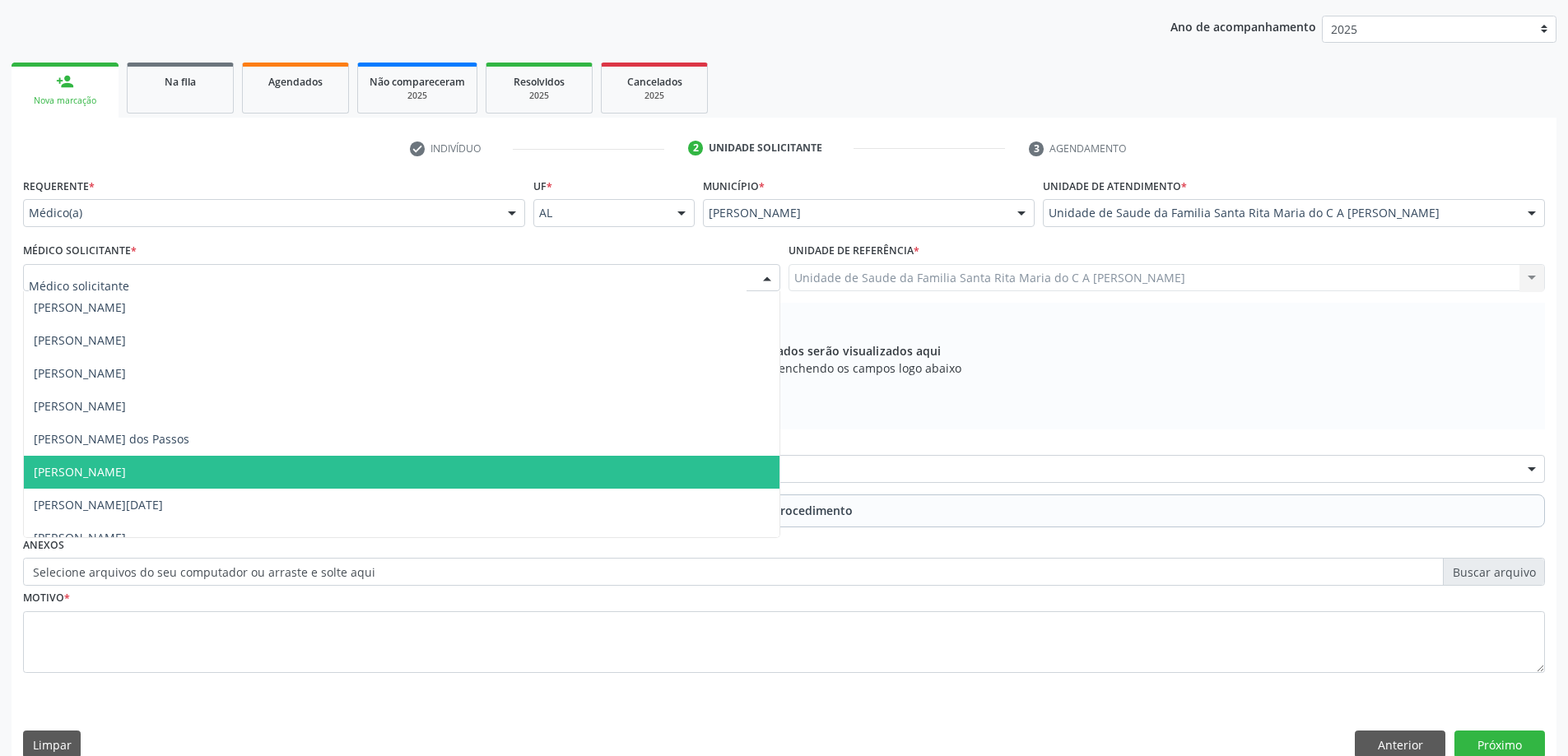
click at [256, 471] on span "[PERSON_NAME]" at bounding box center [402, 472] width 755 height 33
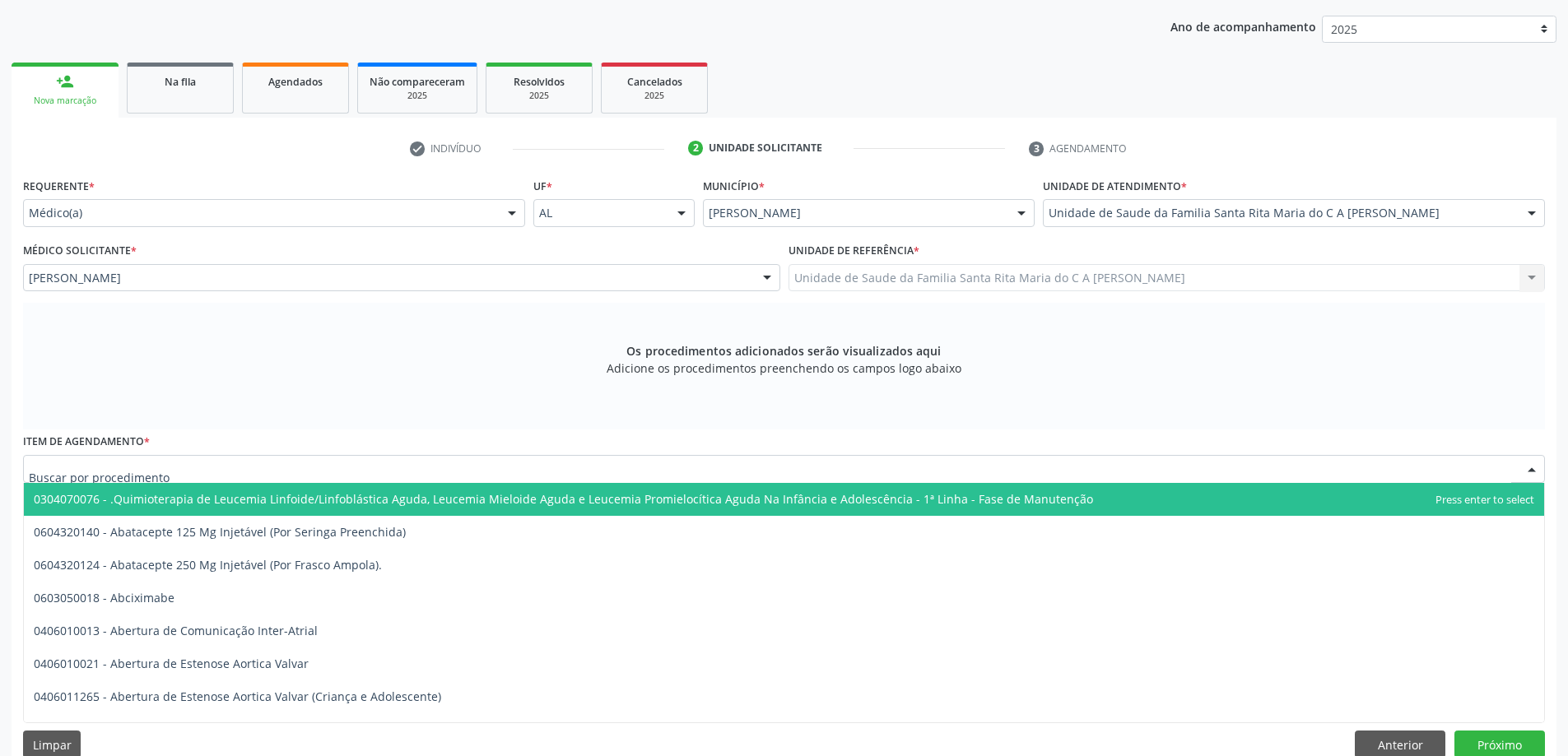
click at [212, 475] on div at bounding box center [784, 468] width 1522 height 28
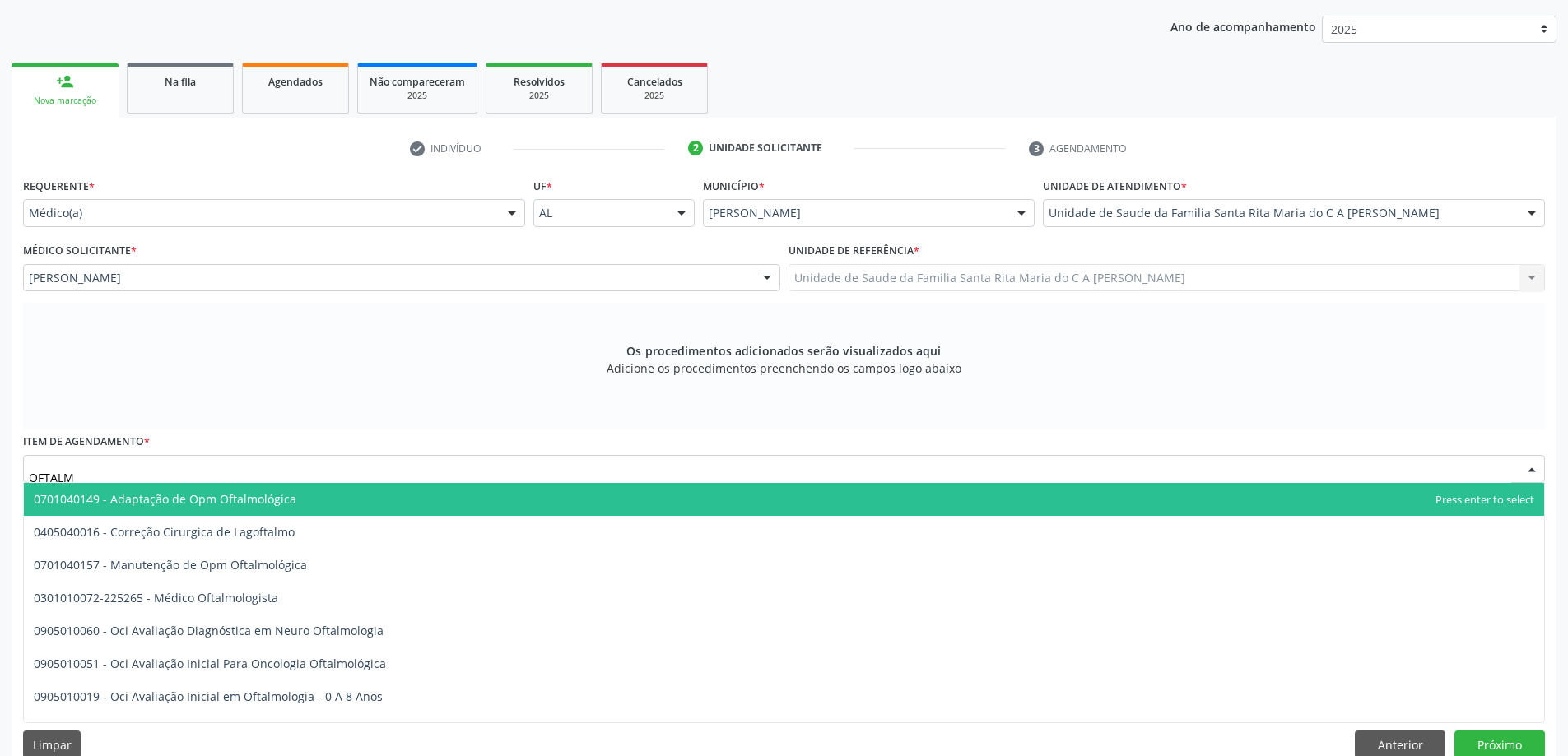
type input "OFTALMO"
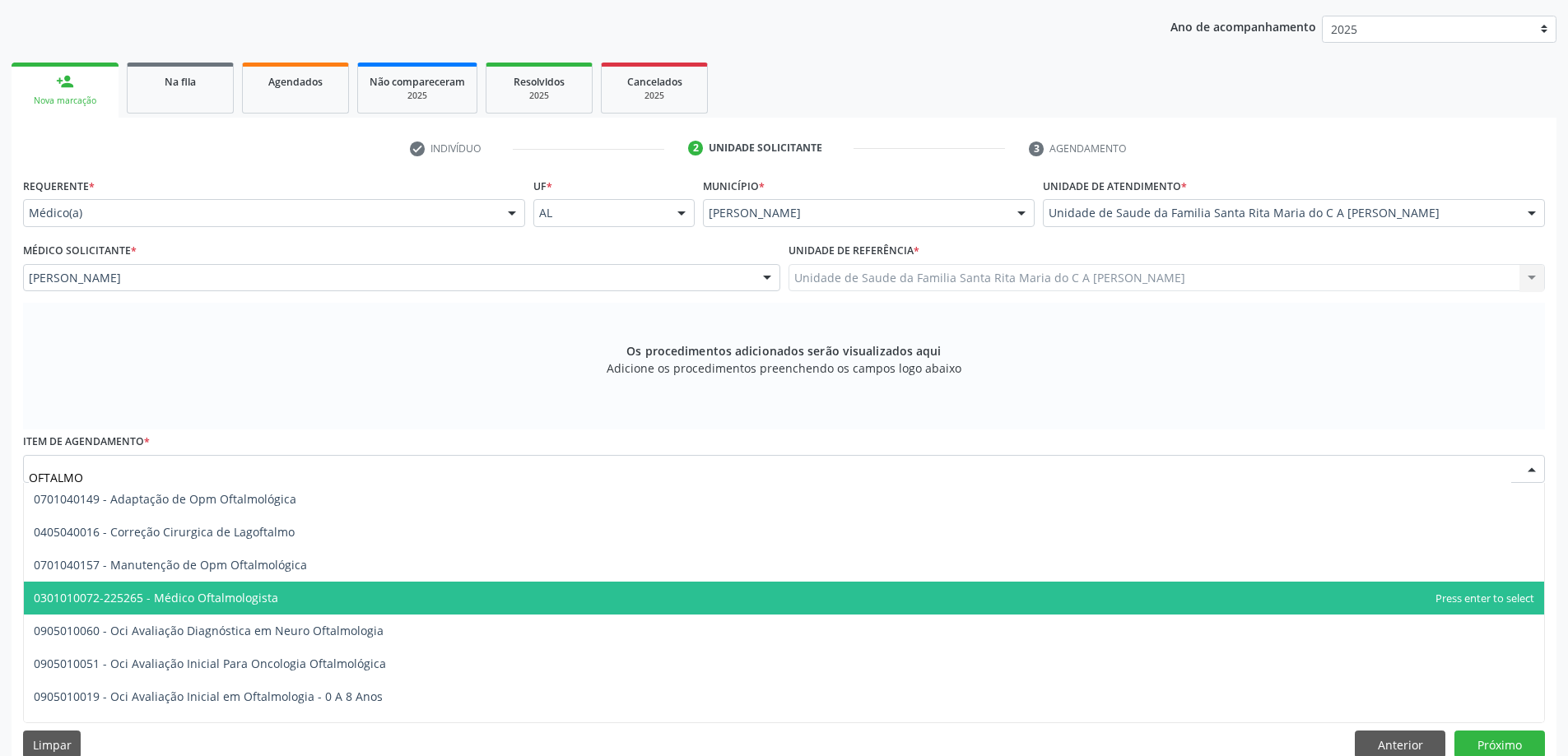
click at [215, 604] on span "0301010072-225265 - Médico Oftalmologista" at bounding box center [156, 598] width 244 height 16
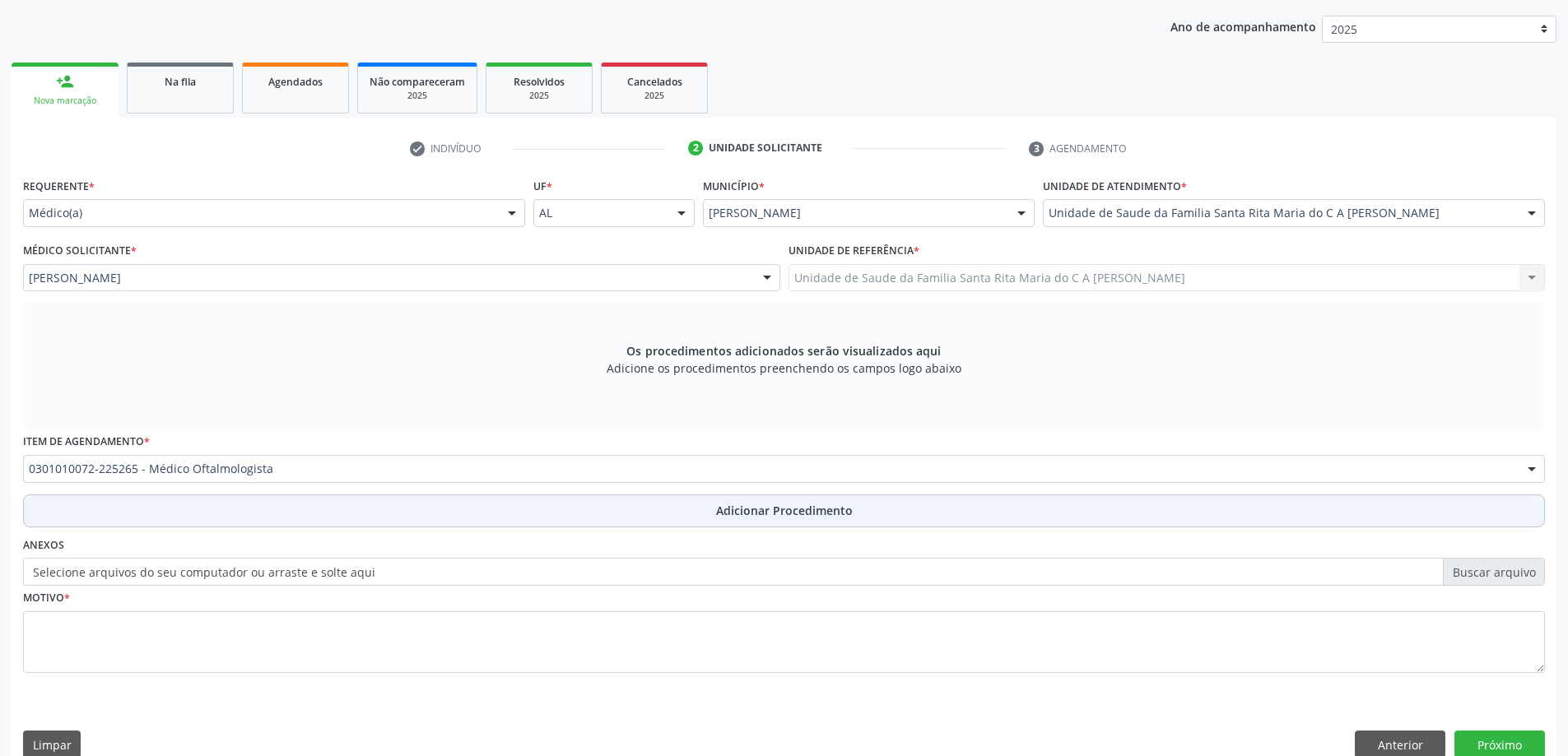
click at [209, 513] on button "Adicionar Procedimento" at bounding box center [784, 511] width 1522 height 33
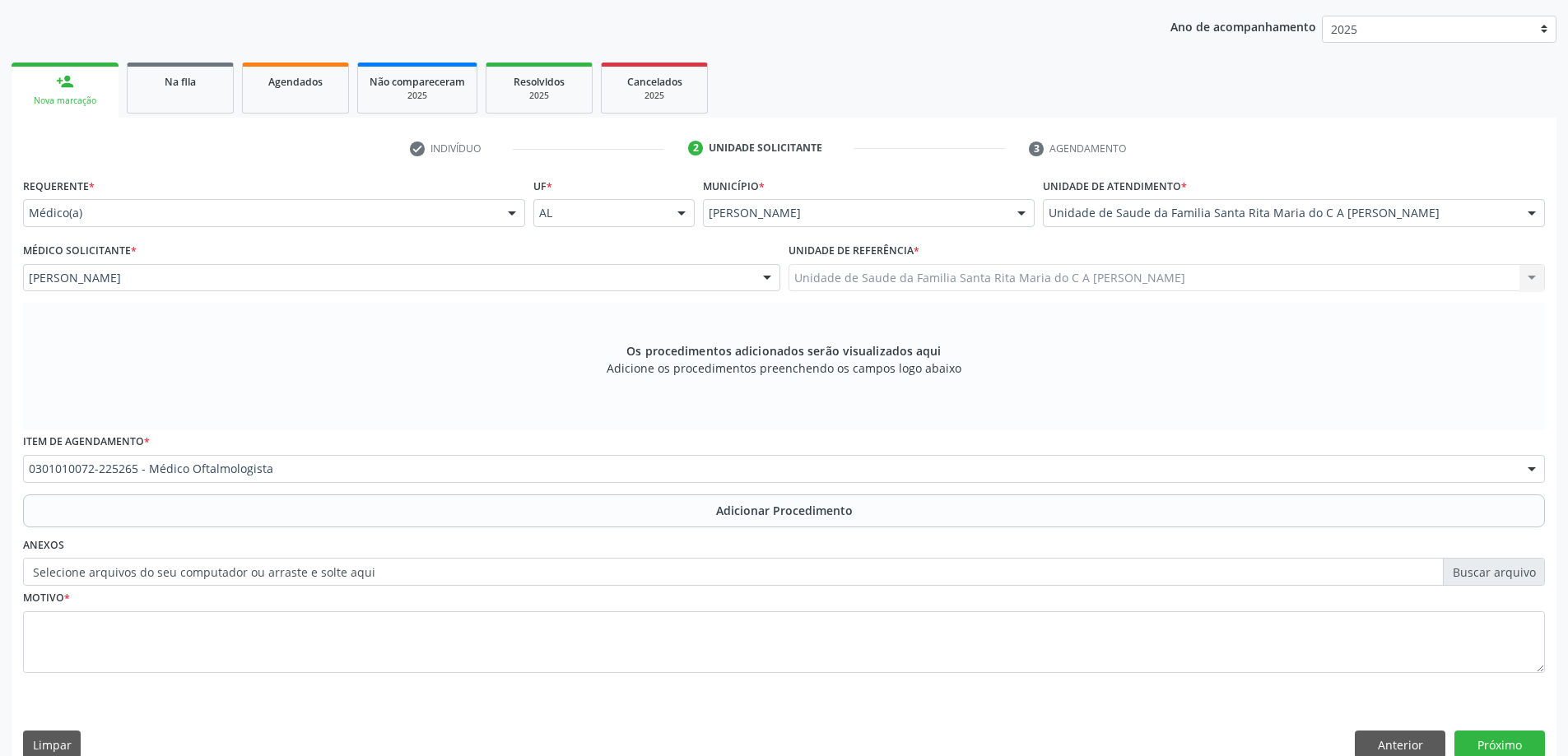
scroll to position [170, 0]
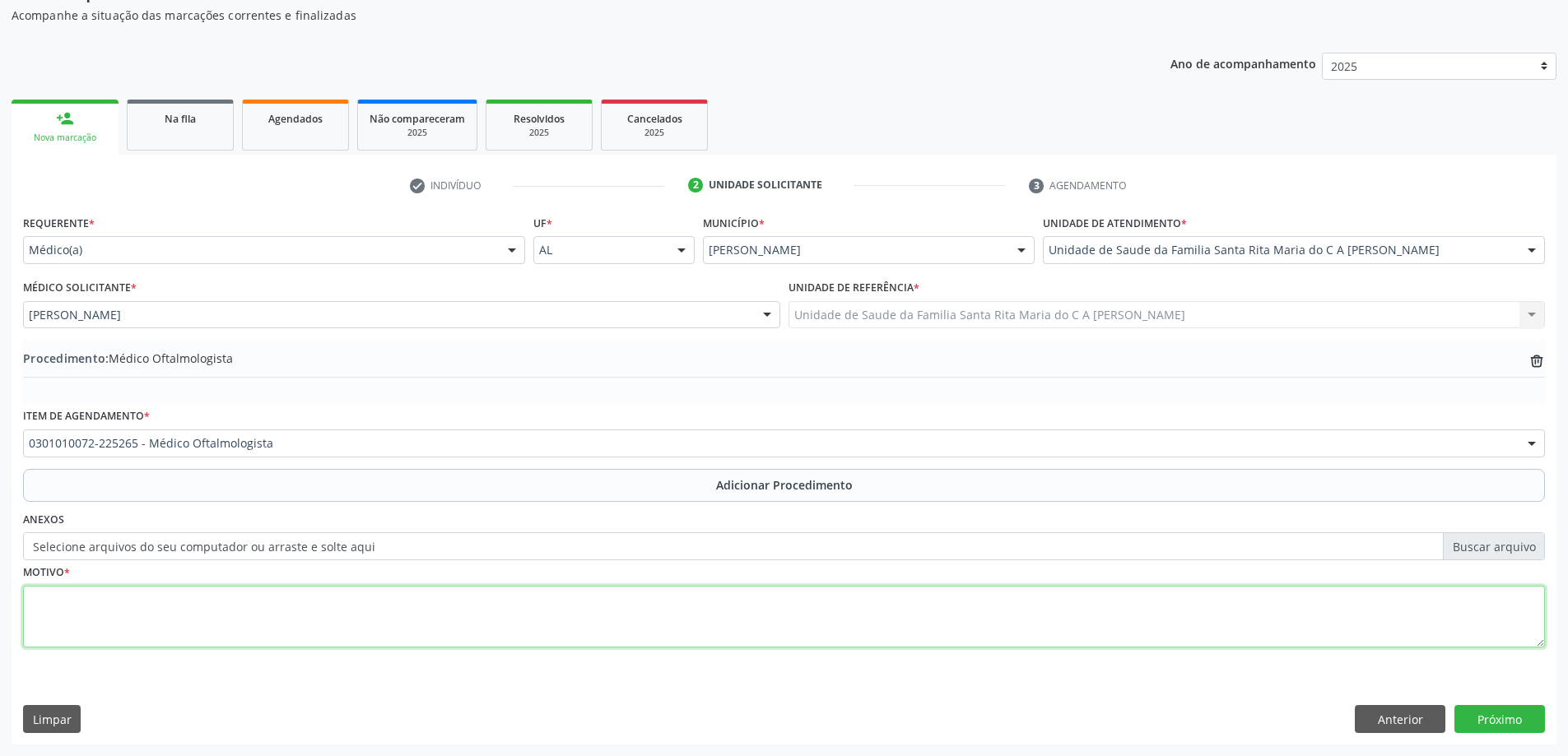
click at [173, 619] on textarea at bounding box center [784, 617] width 1522 height 62
type textarea "AQUIDADE VISUAL"
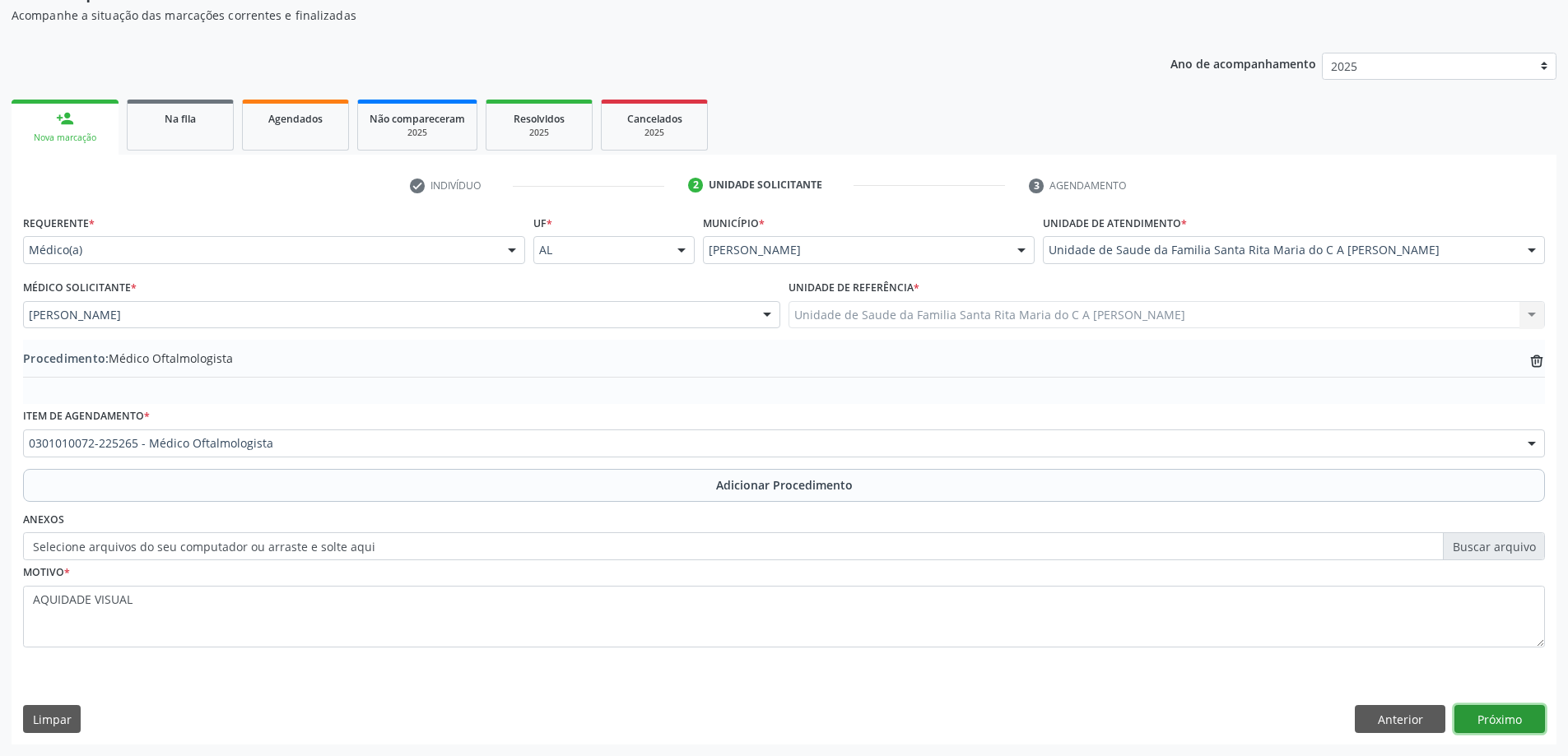
click at [1484, 713] on button "Próximo" at bounding box center [1500, 719] width 91 height 28
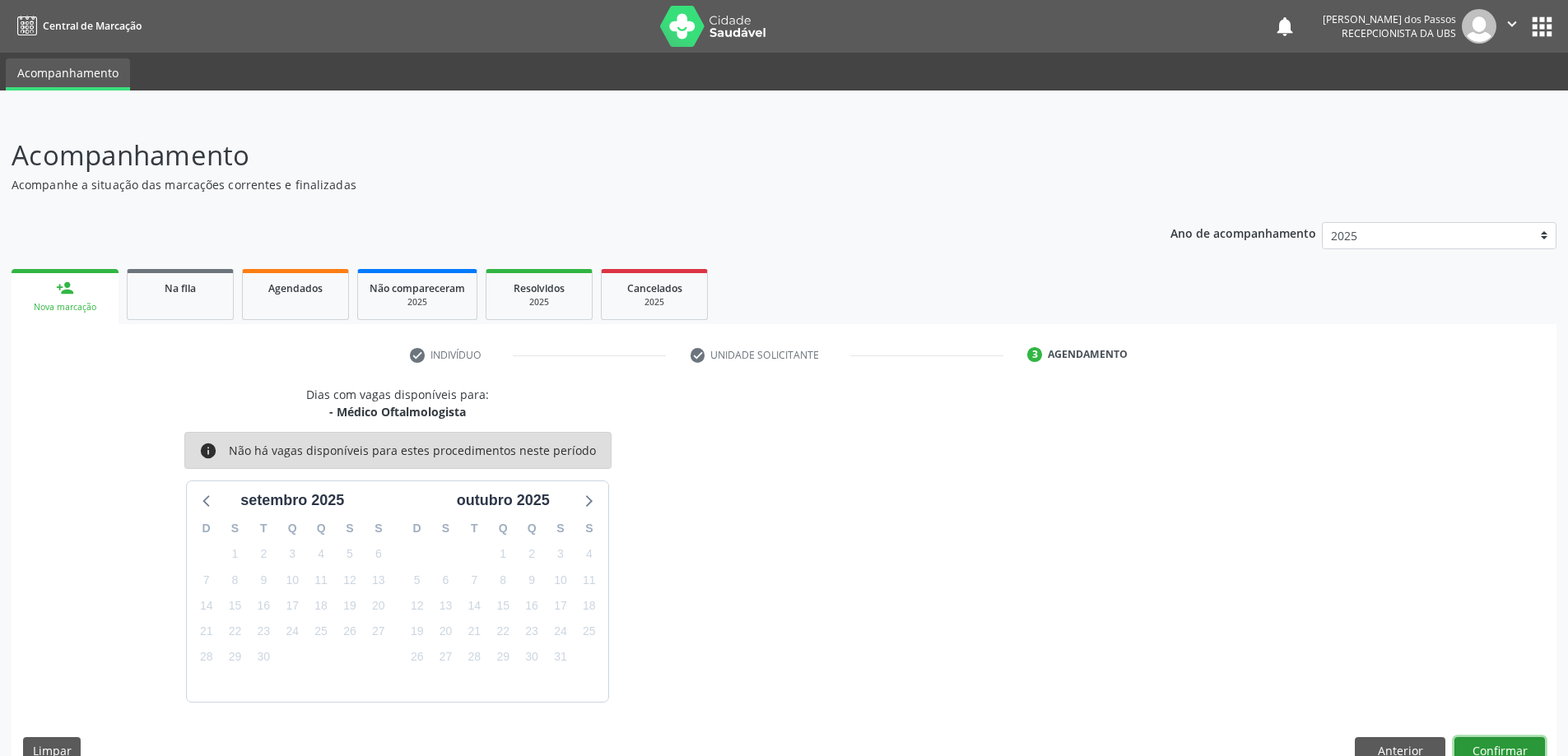
click at [1515, 751] on button "Confirmar" at bounding box center [1500, 751] width 91 height 28
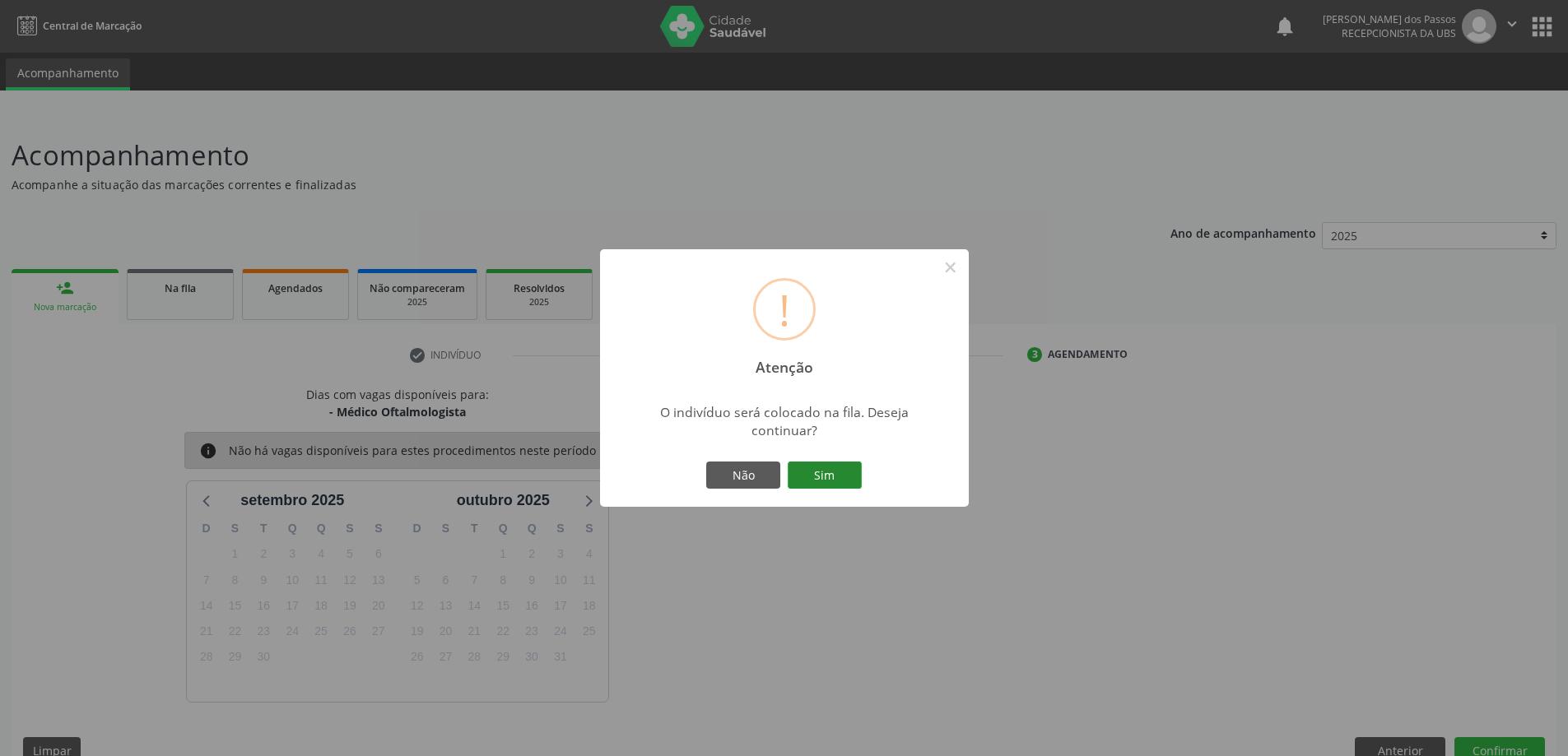
click at [821, 472] on button "Sim" at bounding box center [825, 475] width 75 height 28
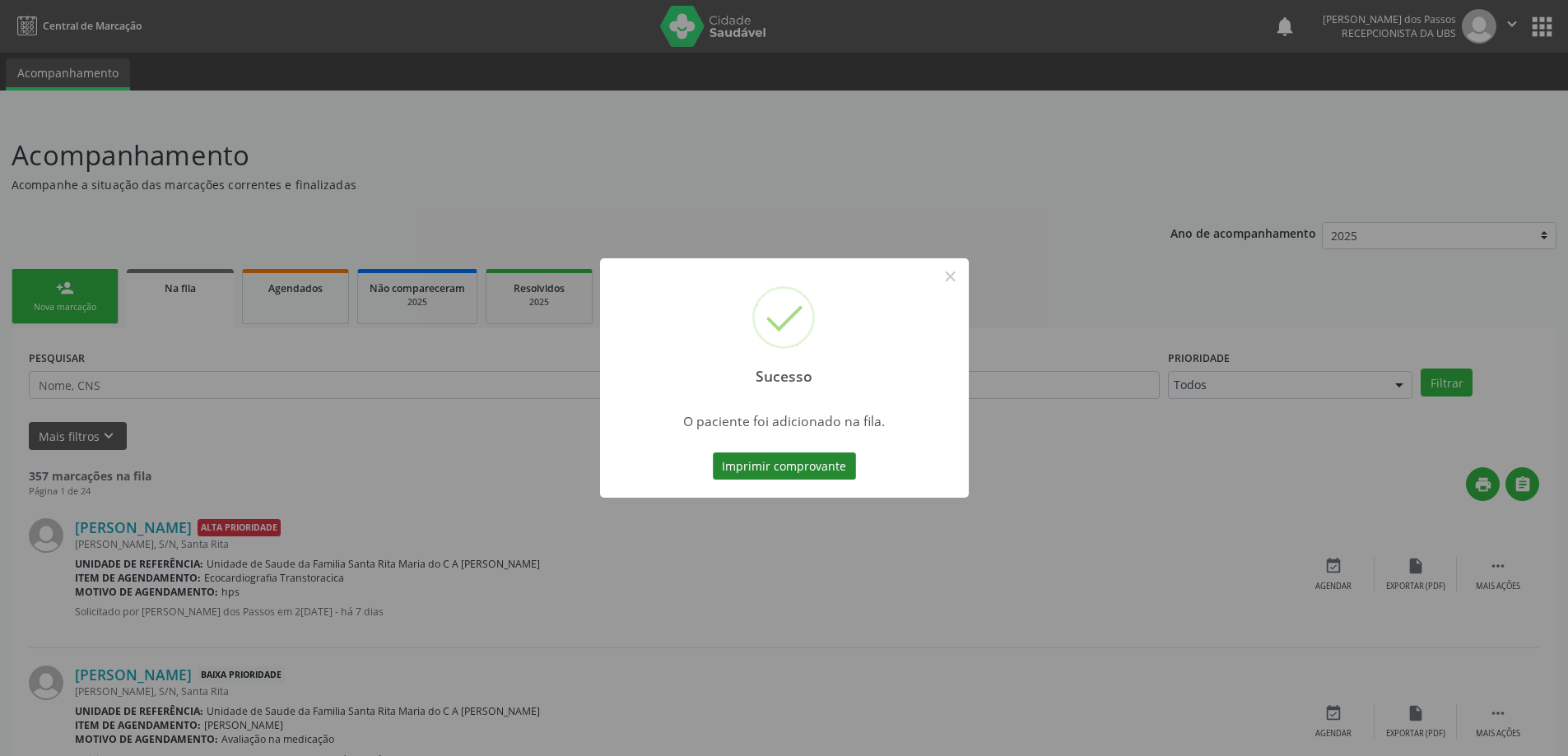
click at [775, 462] on button "Imprimir comprovante" at bounding box center [784, 467] width 143 height 28
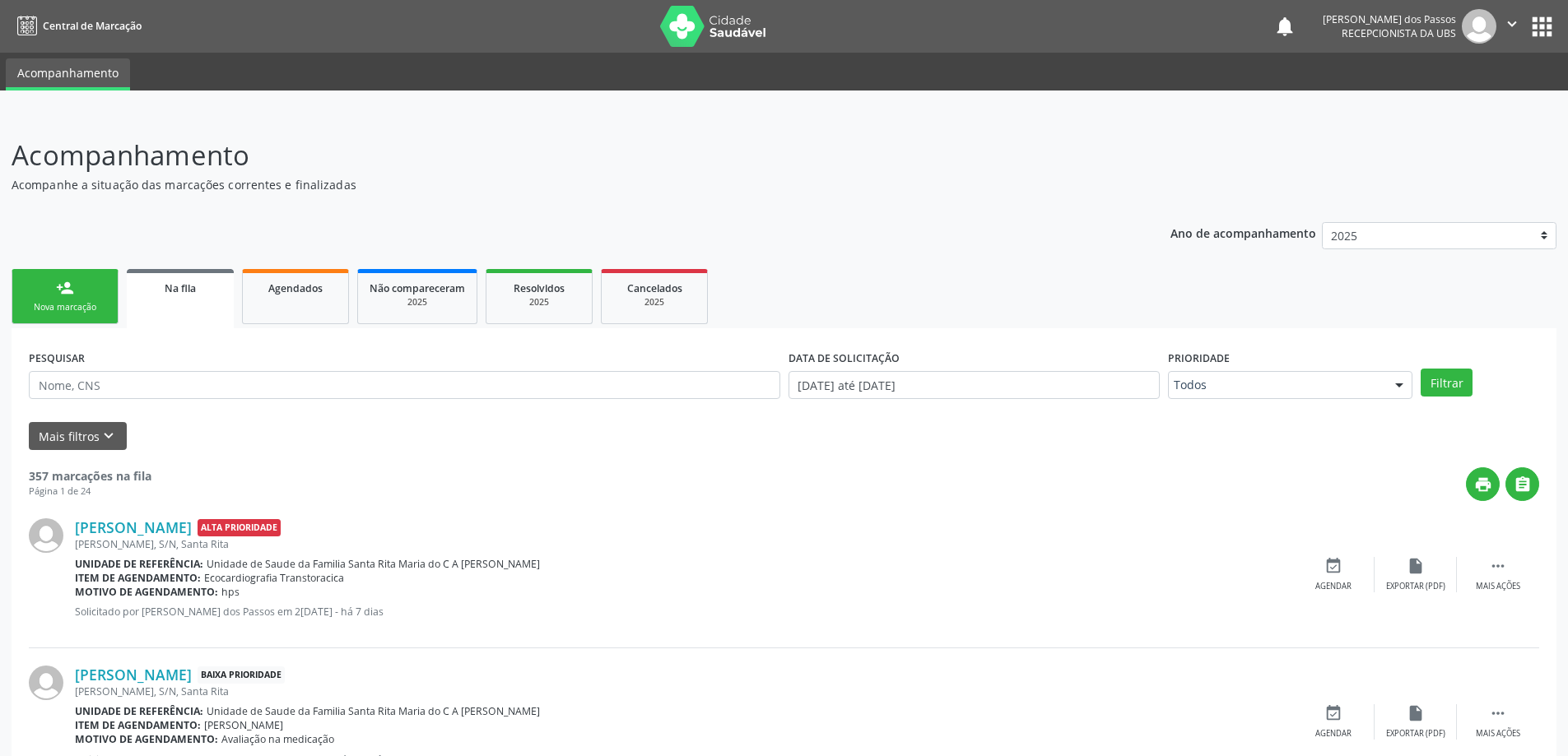
click at [54, 306] on div "Nova marcação" at bounding box center [65, 307] width 82 height 12
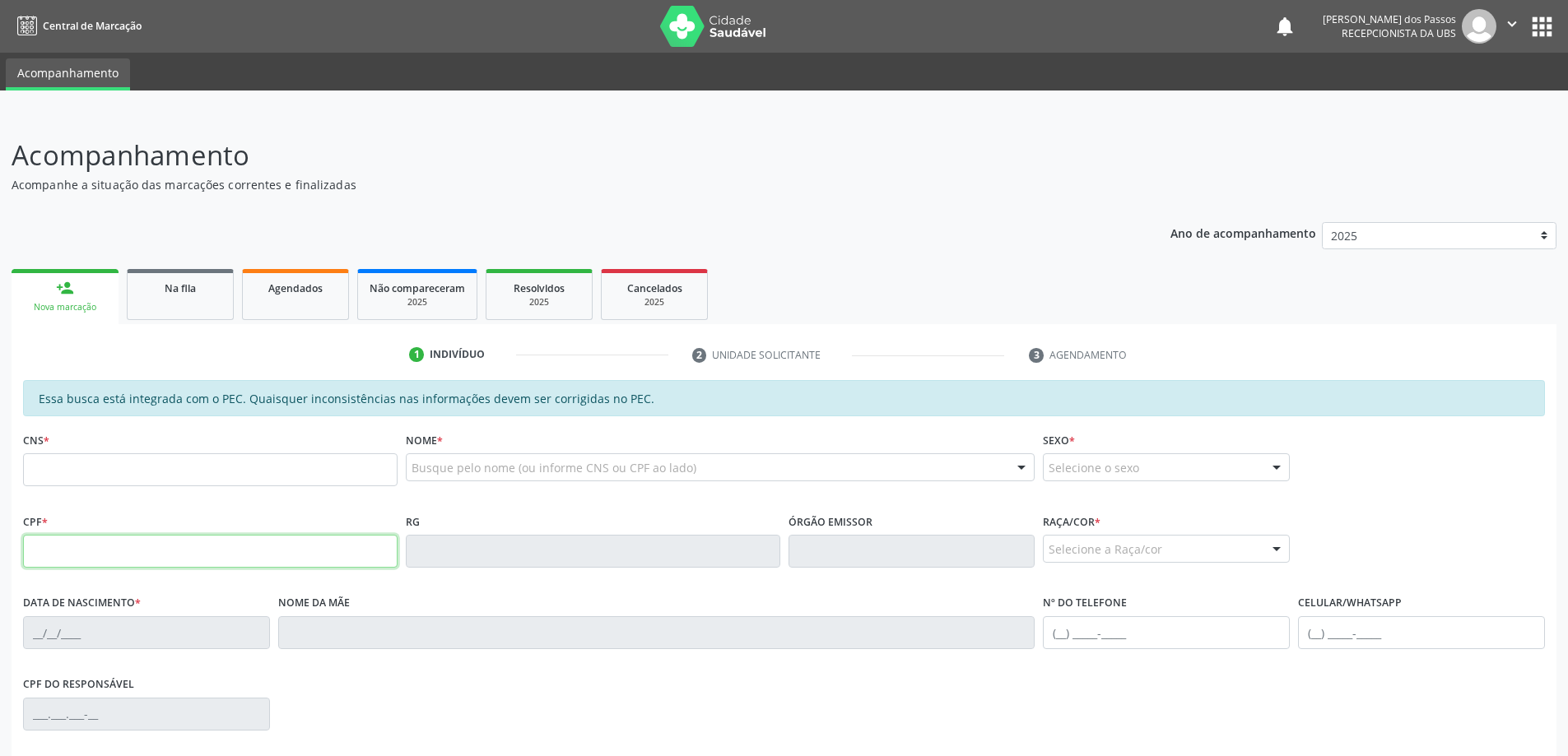
click at [157, 546] on input "text" at bounding box center [211, 552] width 374 height 33
type input "003.555.144-51"
type input "2[DATE]"
type input "[PERSON_NAME] [PERSON_NAME]"
type input "[PHONE_NUMBER]"
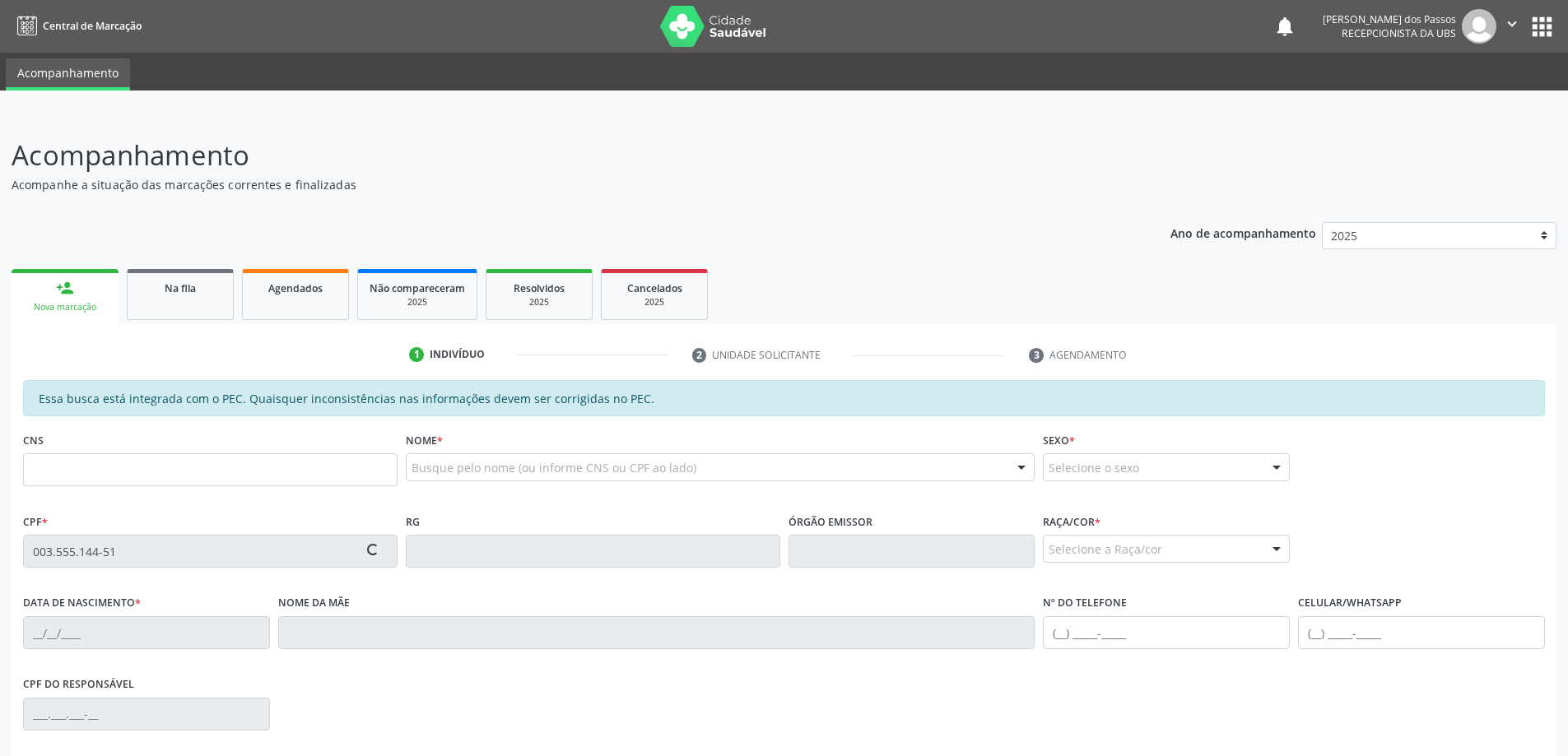
type input "S/N"
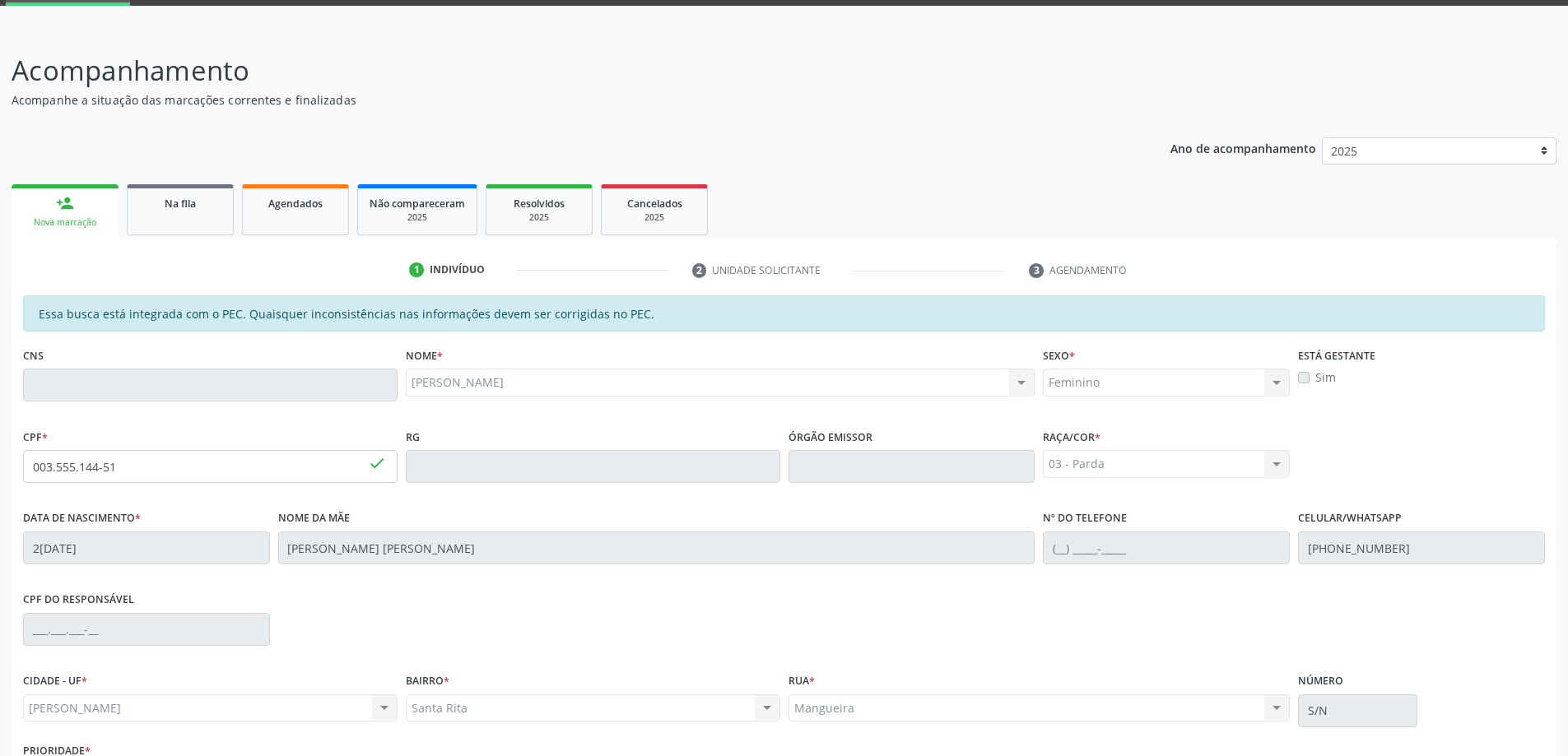
scroll to position [165, 0]
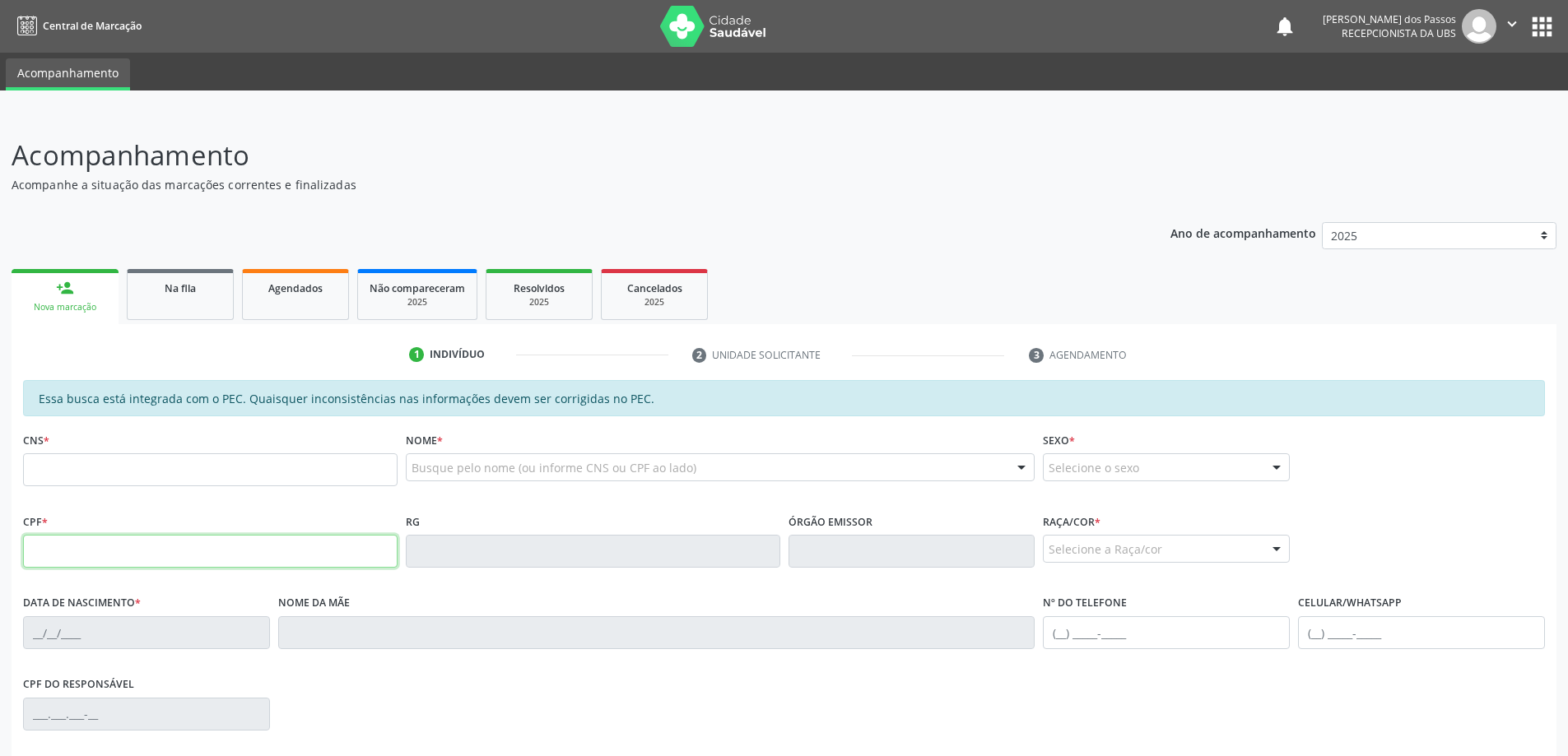
click at [129, 560] on input "text" at bounding box center [211, 552] width 374 height 33
type input "003.555.144-51"
type input "707 0058 6630 4432"
type input "2[DATE]"
type input "[PERSON_NAME] [PERSON_NAME]"
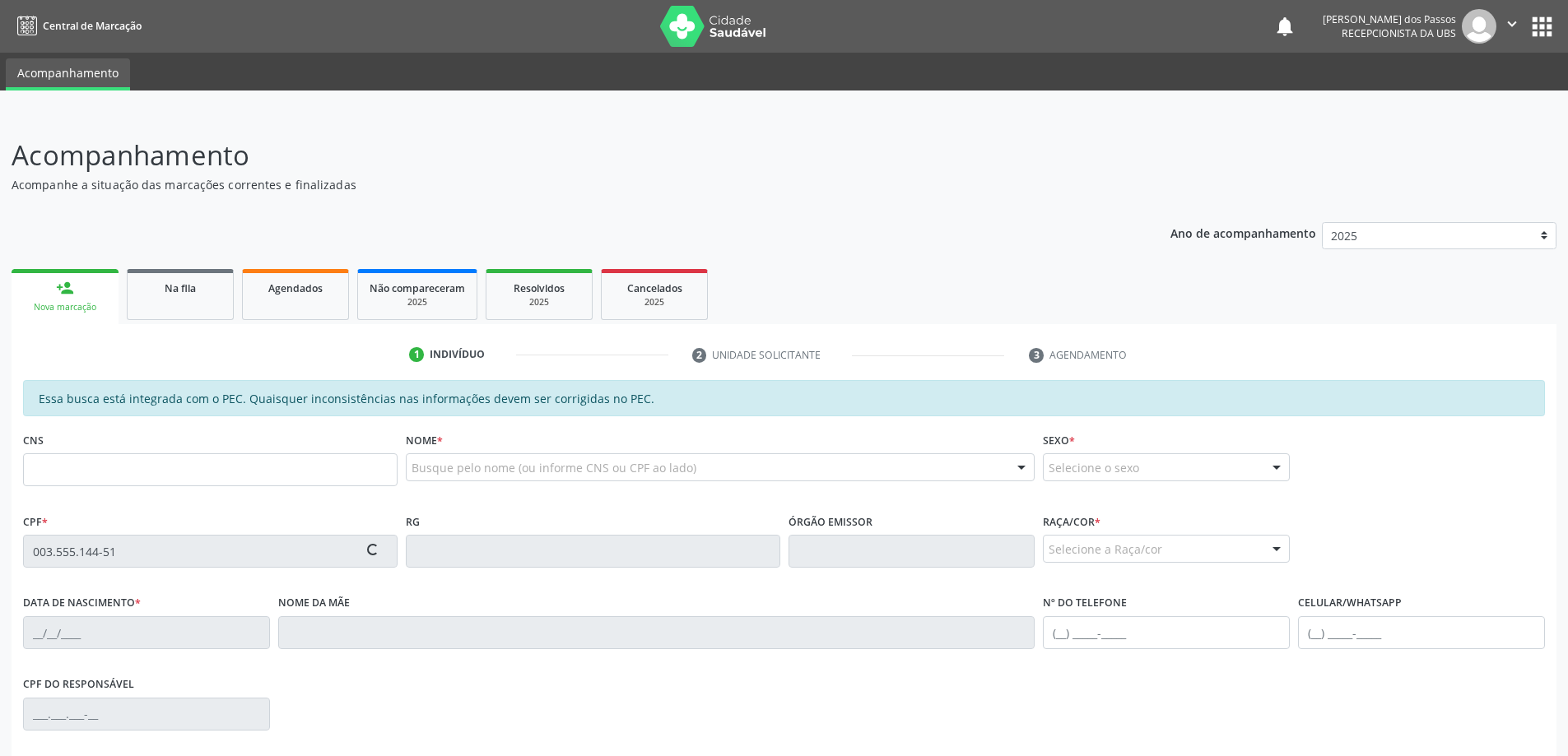
type input "[PHONE_NUMBER]"
type input "S/N"
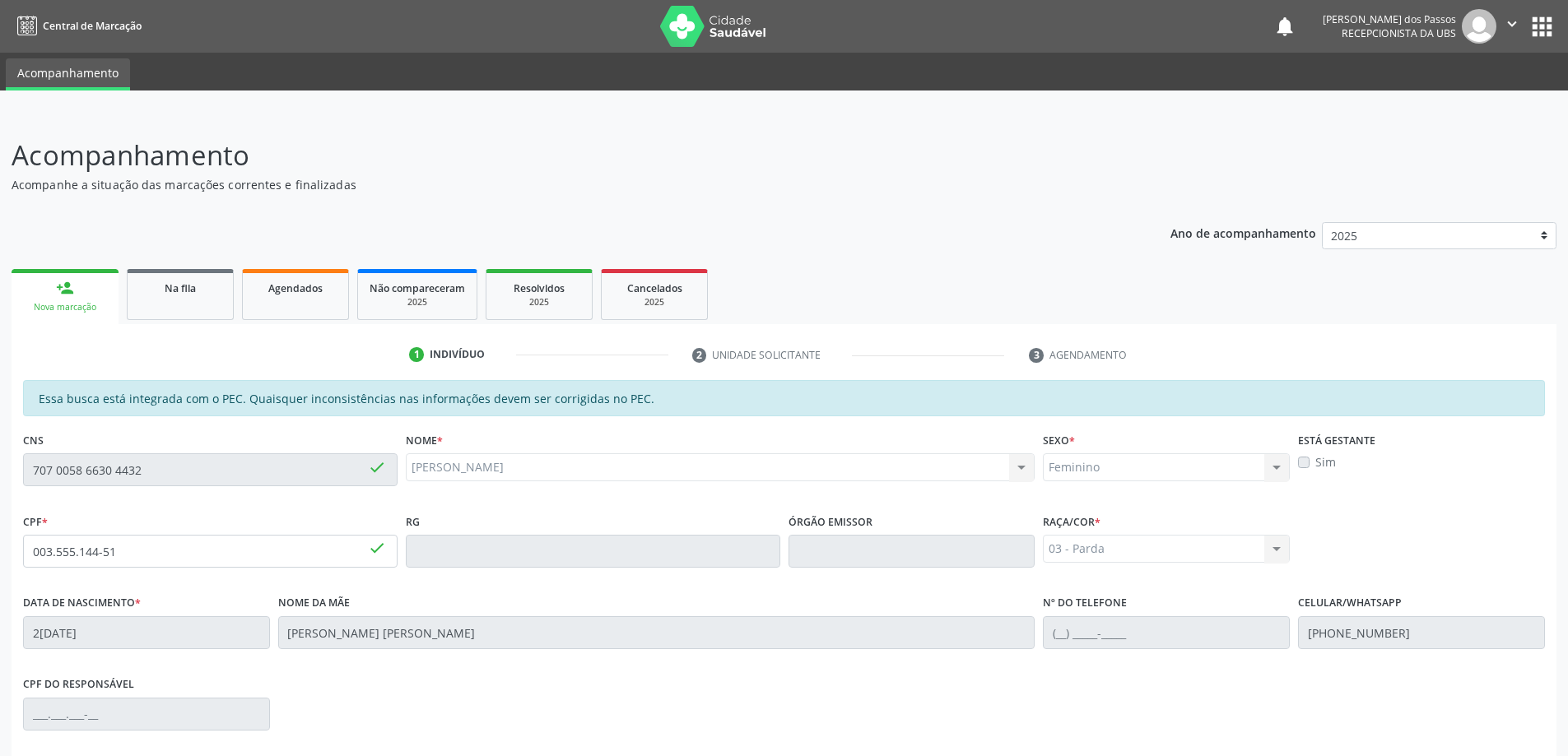
scroll to position [206, 0]
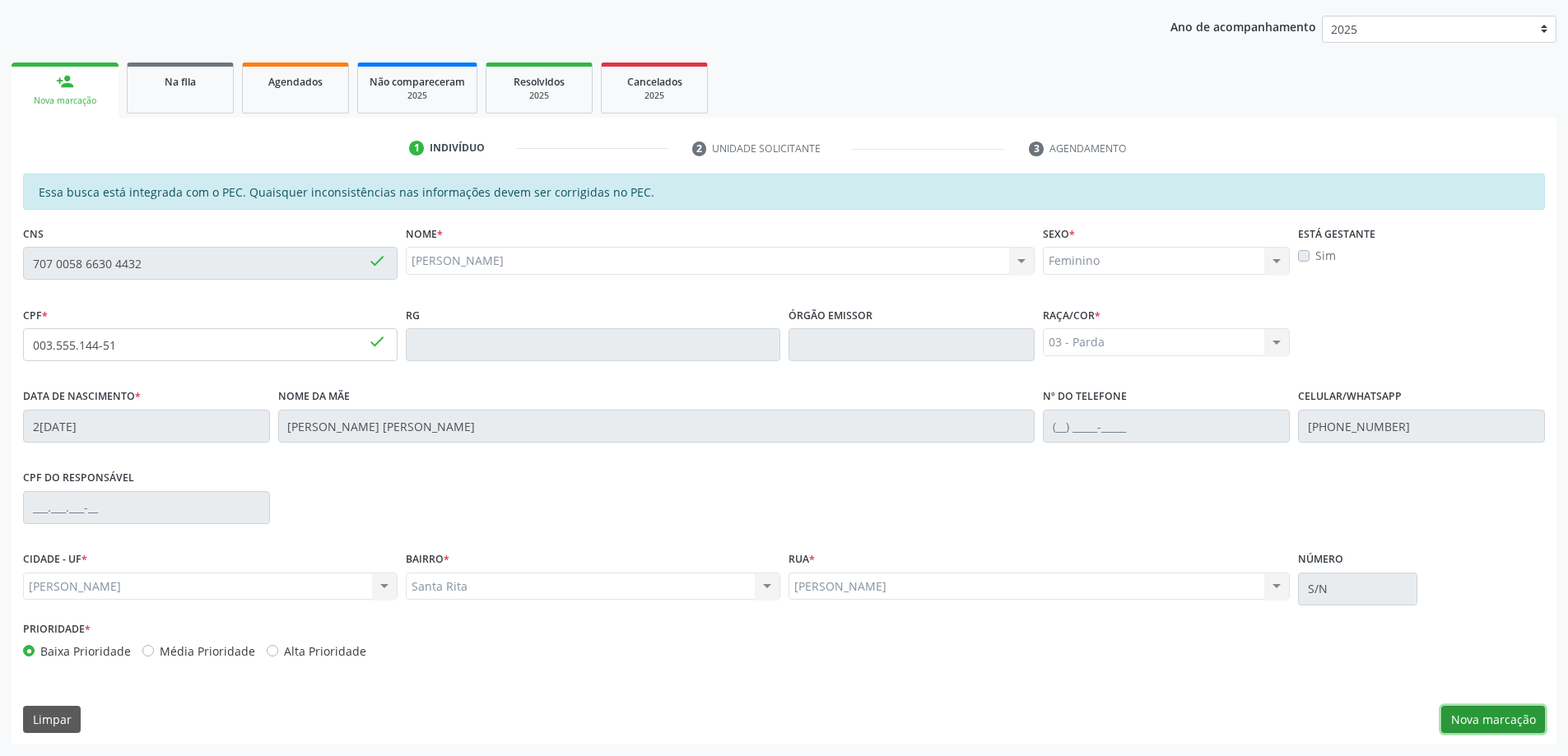
drag, startPoint x: 1506, startPoint y: 721, endPoint x: 1492, endPoint y: 715, distance: 15.2
click at [1505, 721] on button "Nova marcação" at bounding box center [1493, 720] width 104 height 28
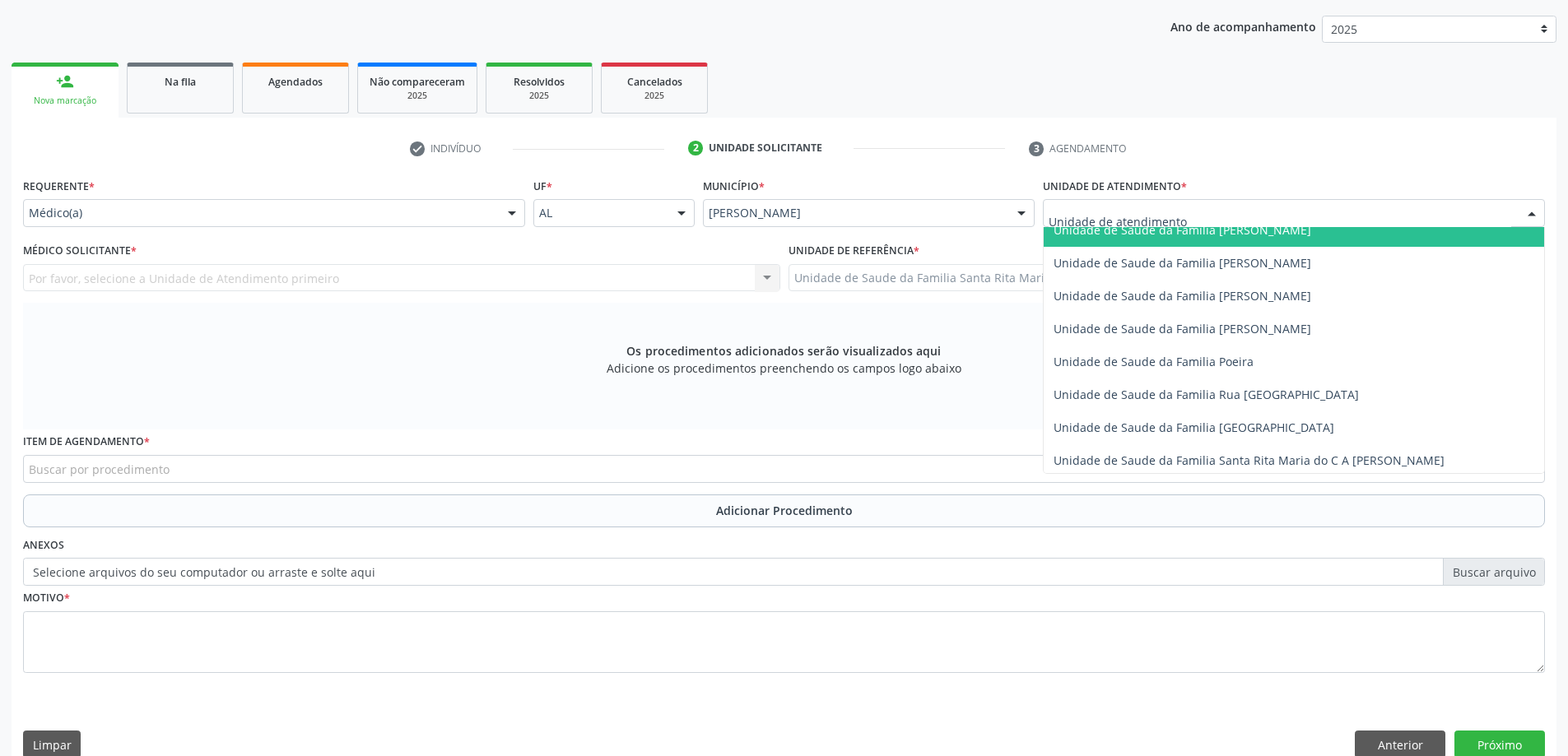
scroll to position [987, 0]
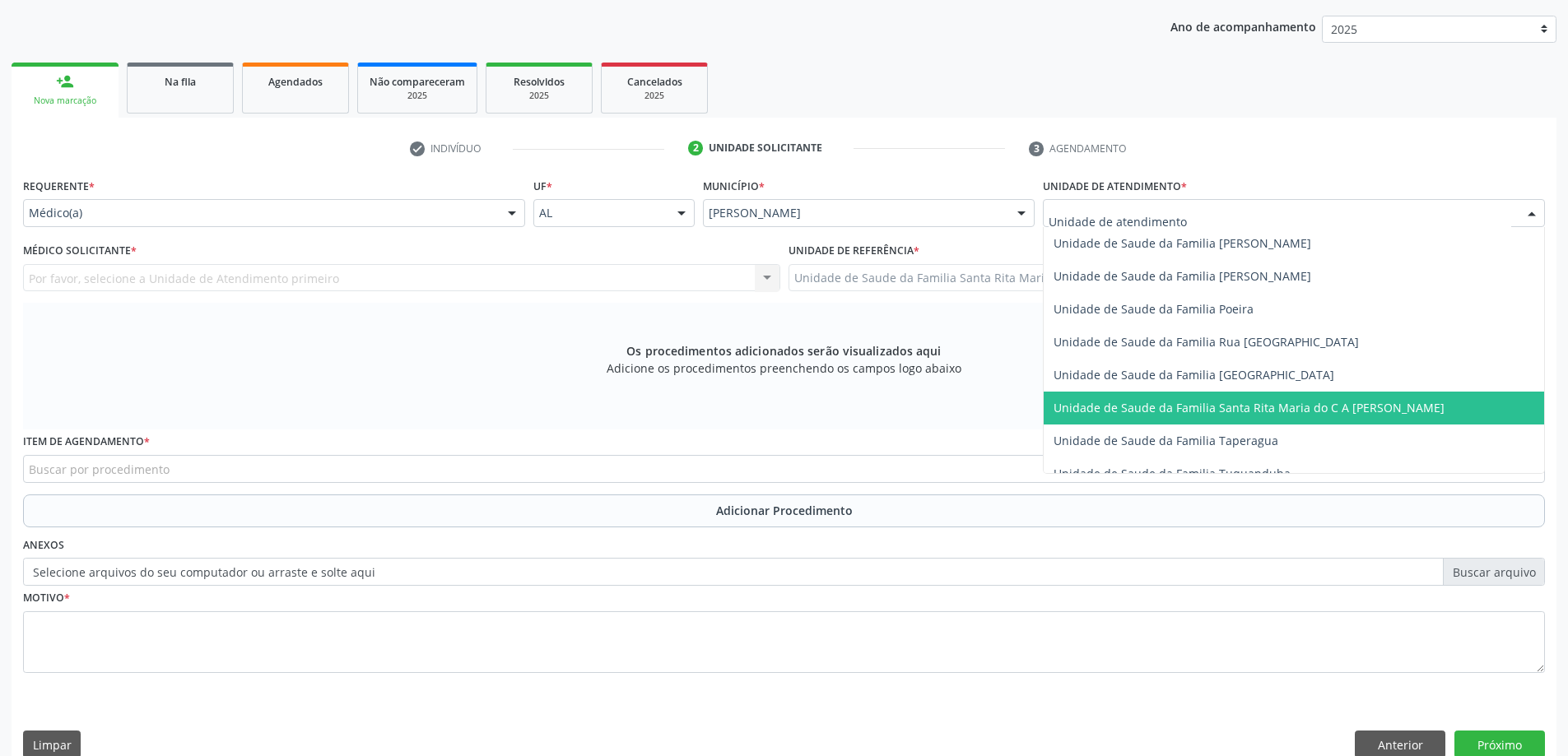
click at [1144, 403] on span "Unidade de Saude da Familia Santa Rita Maria do C A [PERSON_NAME]" at bounding box center [1248, 408] width 391 height 16
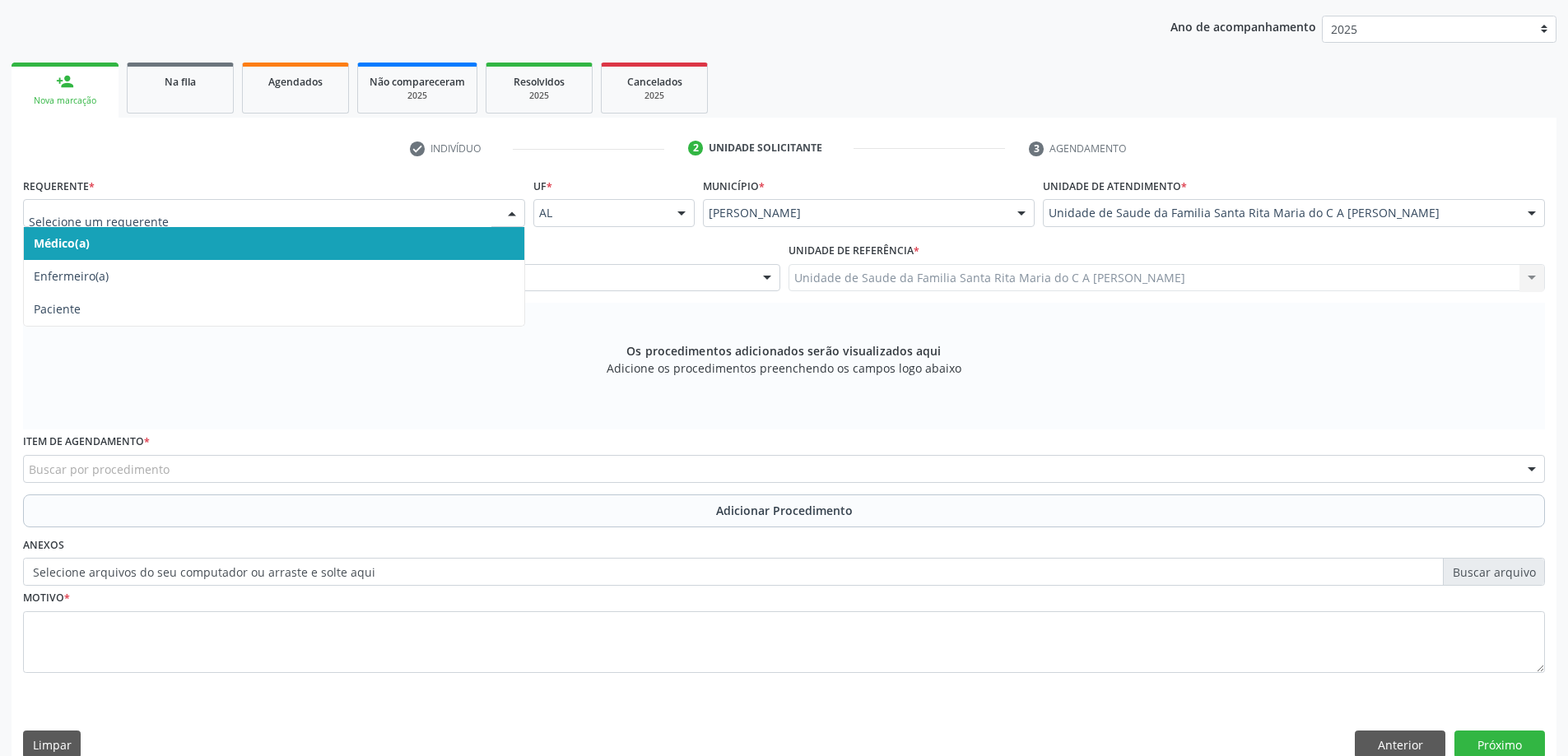
click at [368, 246] on span "Médico(a)" at bounding box center [275, 243] width 501 height 33
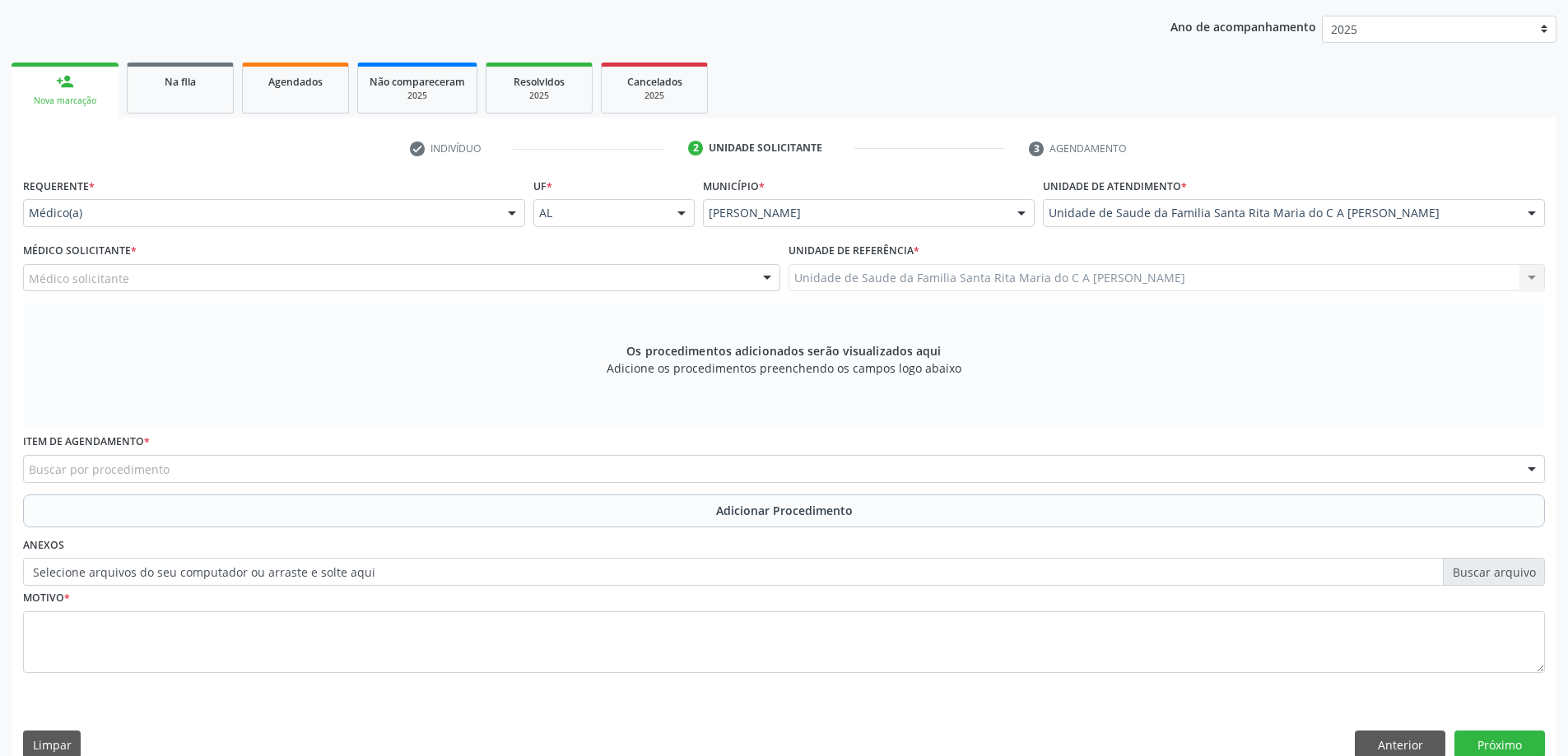
click at [340, 278] on div "Médico solicitante" at bounding box center [402, 278] width 757 height 28
type input "ANDREA MARIA COSTA FERREIRA"
click at [269, 308] on strong "ANDREA MARIA COSTA FERREIRA" at bounding box center [292, 307] width 94 height 16
click at [179, 472] on div "Buscar por procedimento" at bounding box center [784, 468] width 1522 height 28
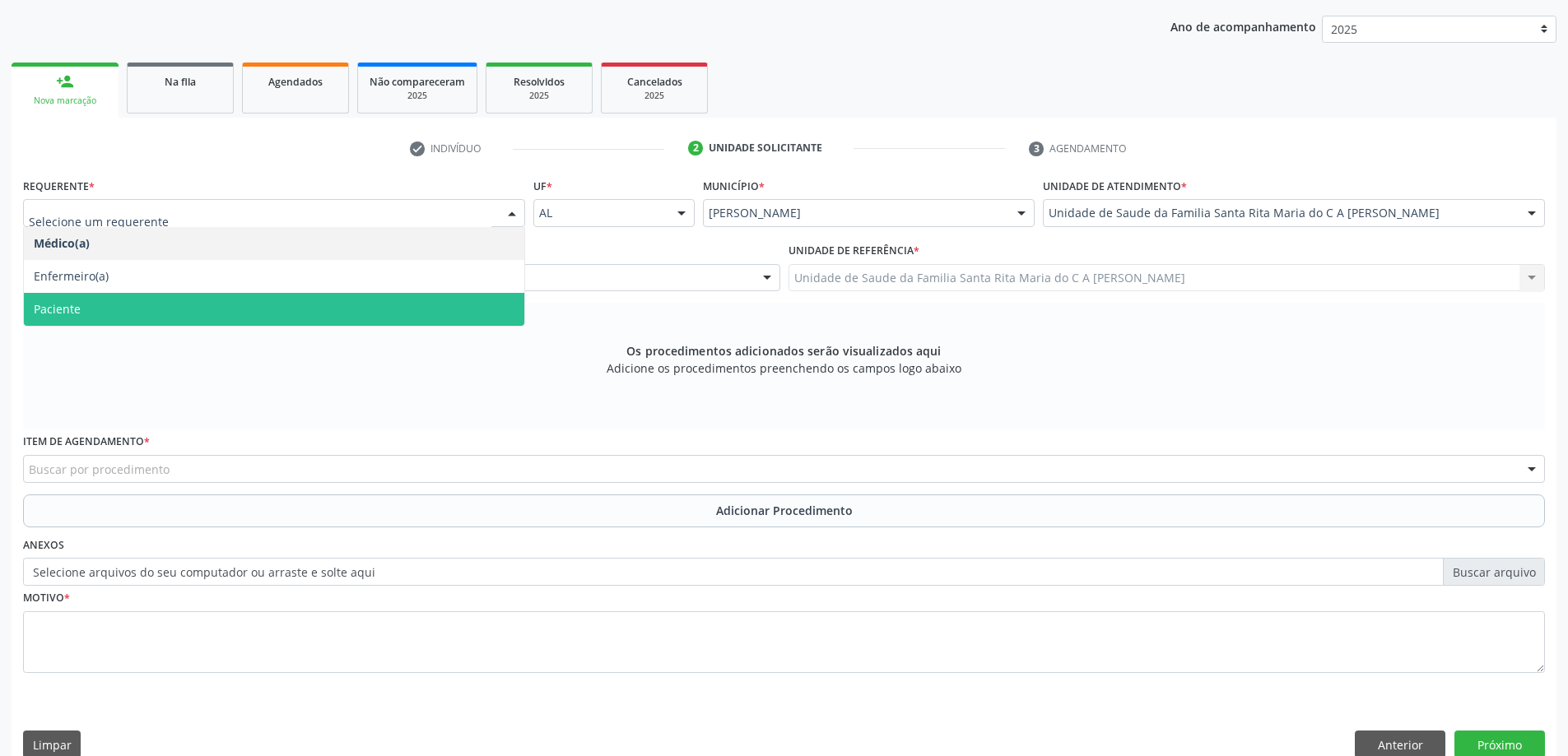
click at [130, 305] on span "Paciente" at bounding box center [275, 309] width 501 height 33
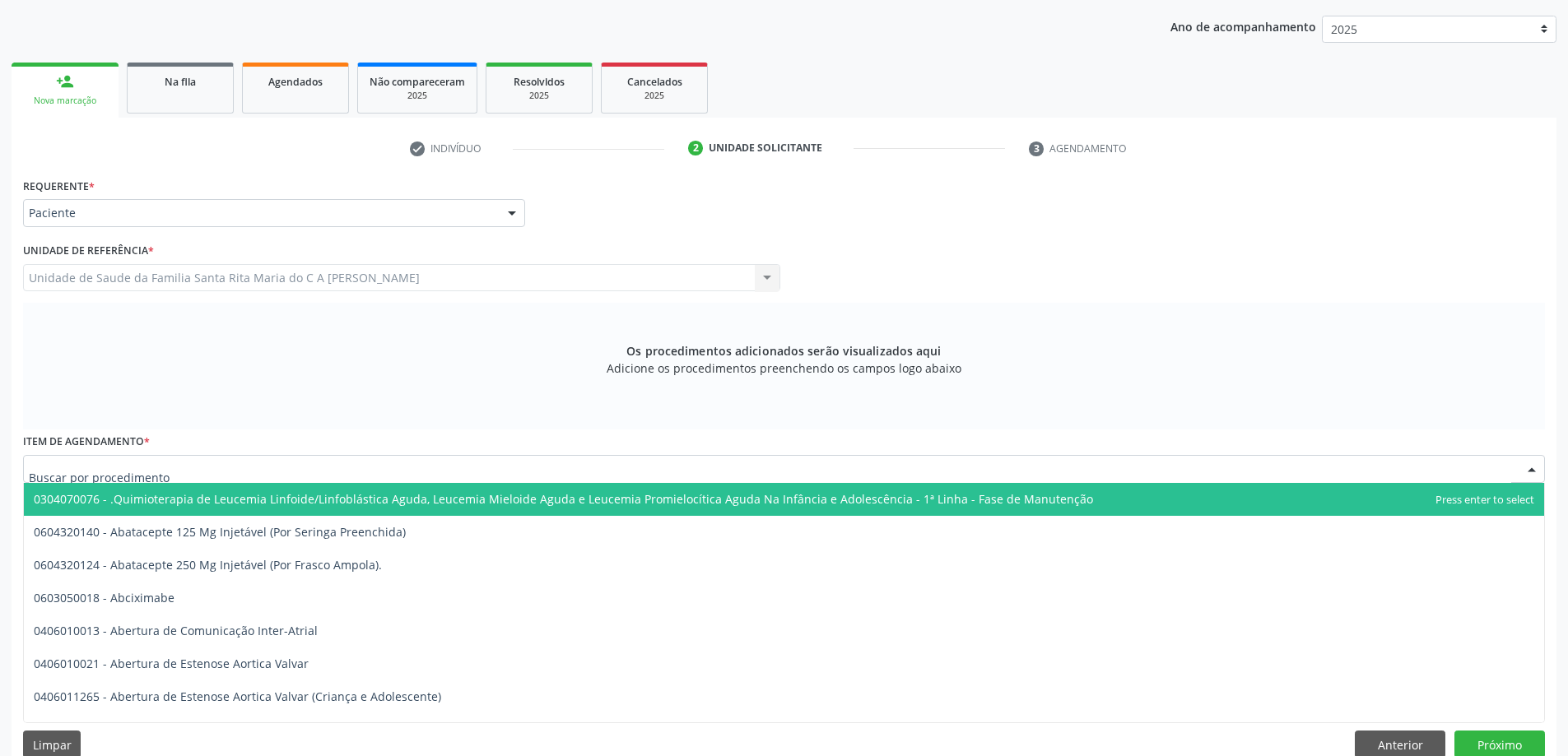
click at [174, 474] on div at bounding box center [784, 468] width 1522 height 28
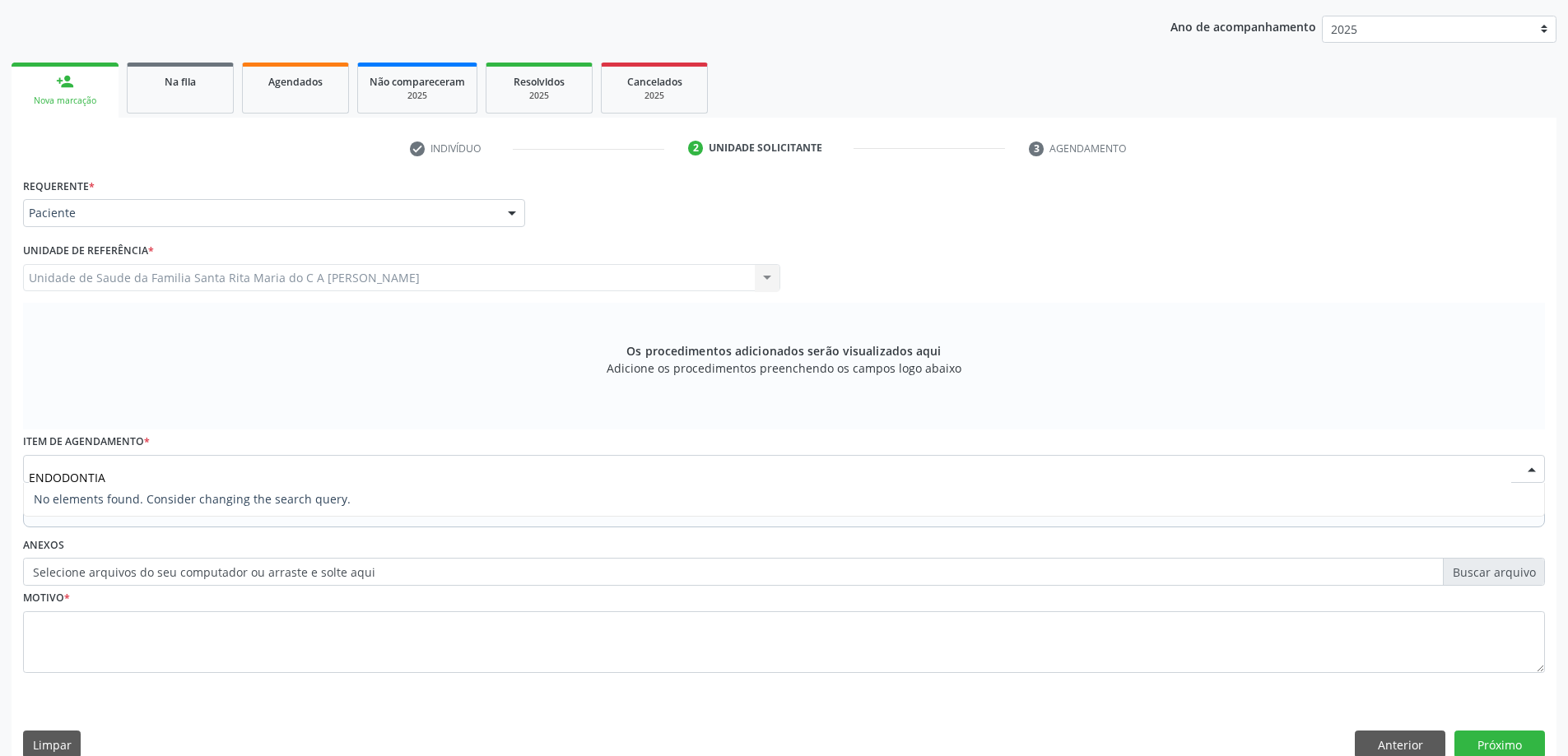
type input "ENDODONTI"
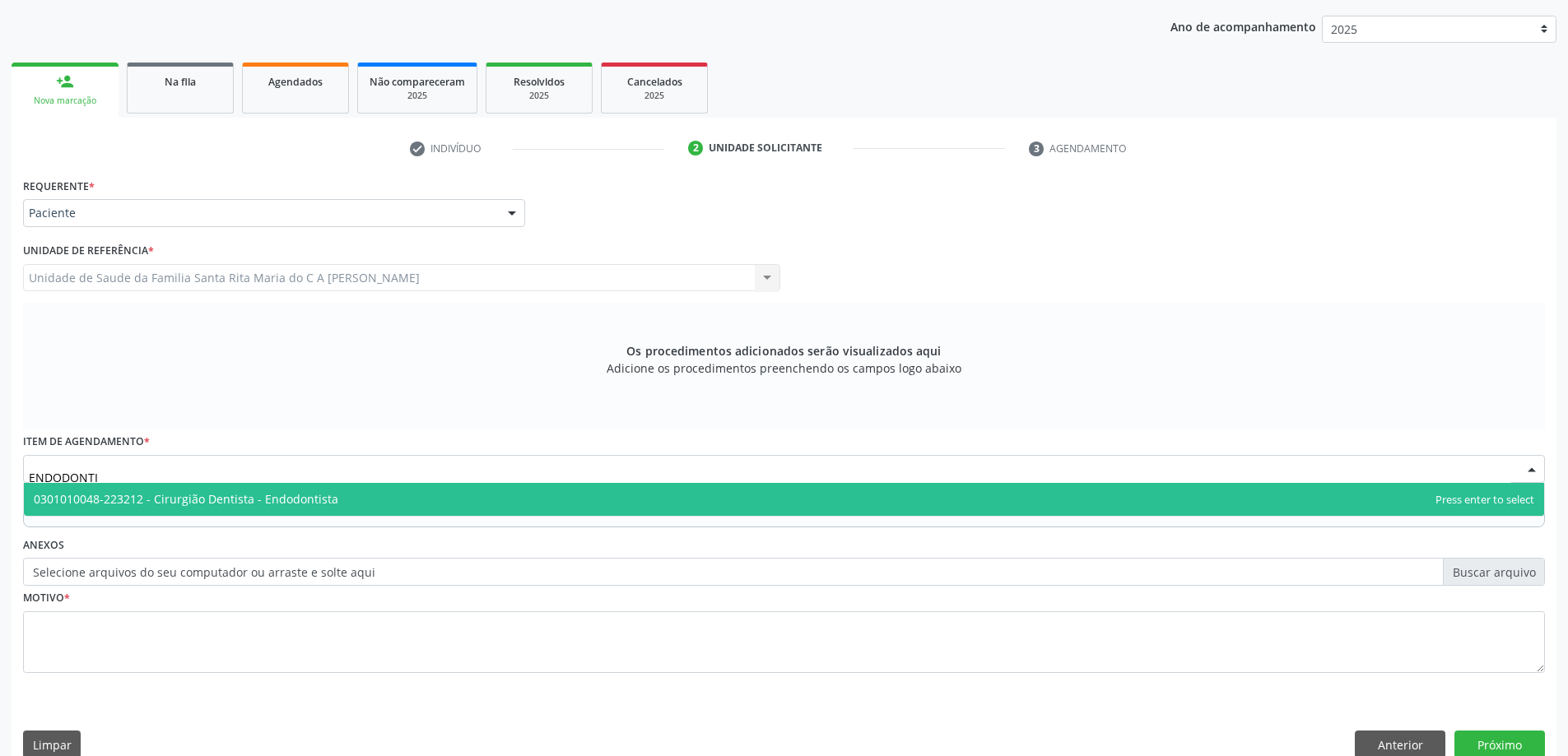
click at [189, 509] on span "0301010048-223212 - Cirurgião Dentista - Endodontista" at bounding box center [784, 500] width 1520 height 33
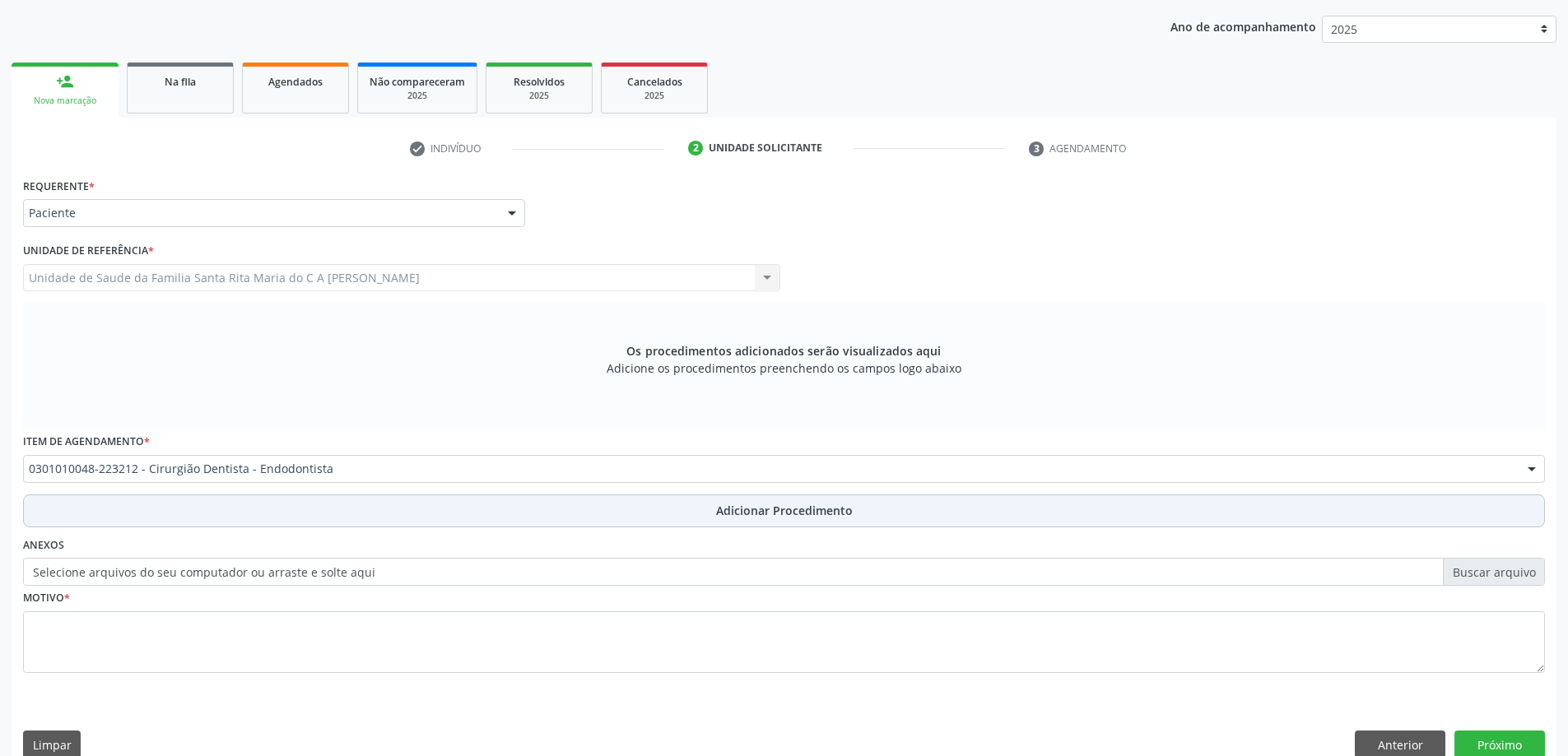
click at [189, 503] on button "Adicionar Procedimento" at bounding box center [784, 511] width 1522 height 33
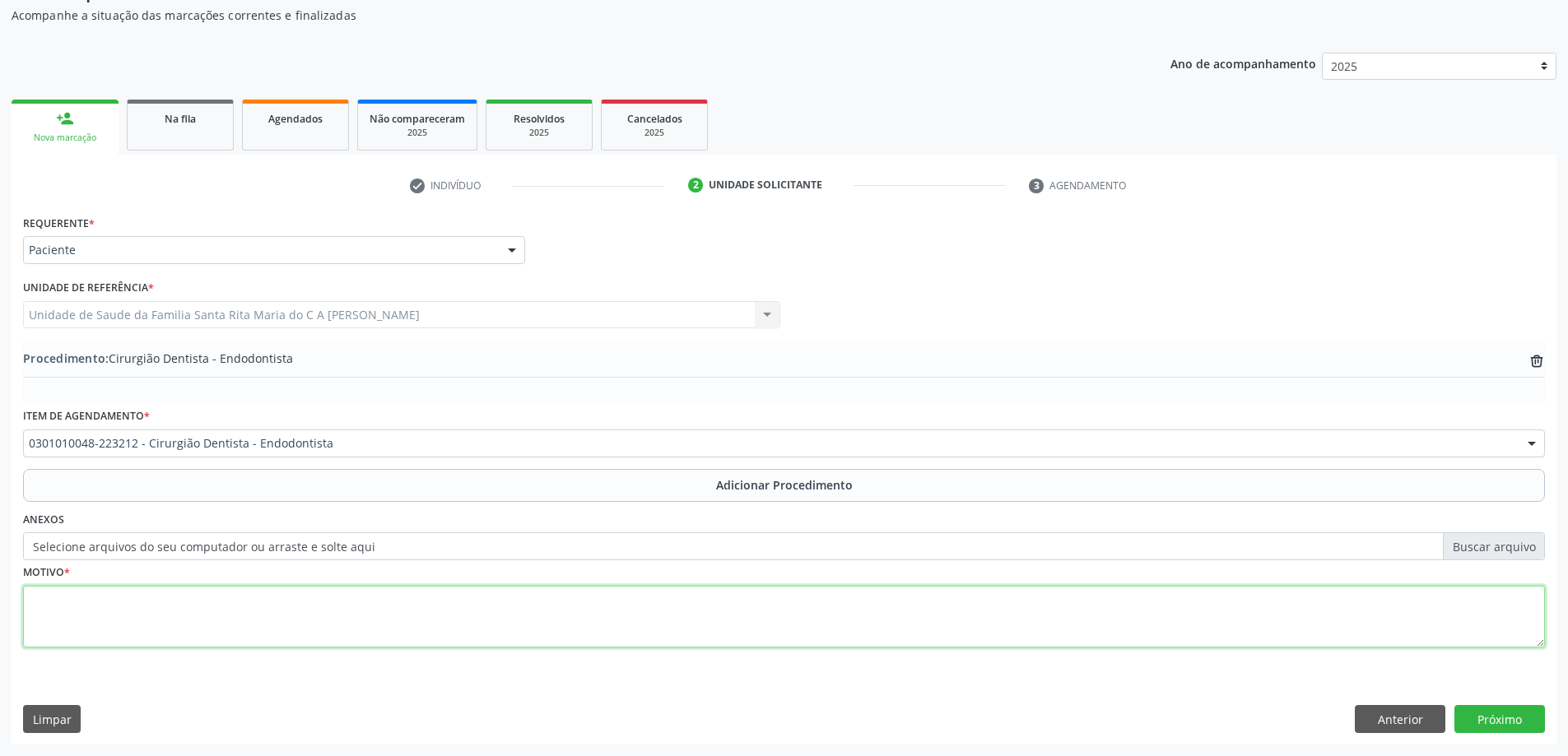
click at [162, 624] on textarea at bounding box center [784, 617] width 1522 height 62
type textarea "K040-PULPITE"
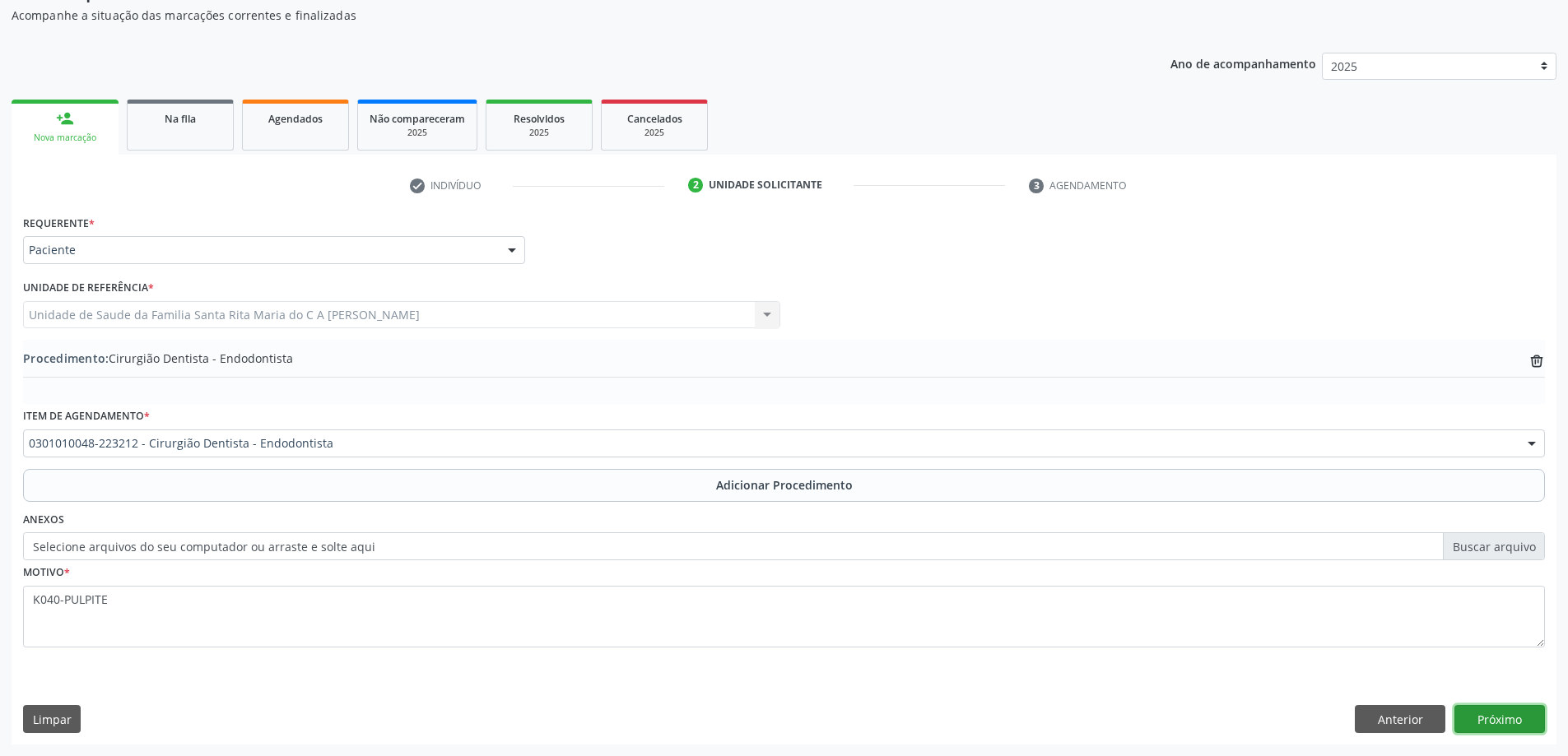
click at [1527, 724] on button "Próximo" at bounding box center [1500, 719] width 91 height 28
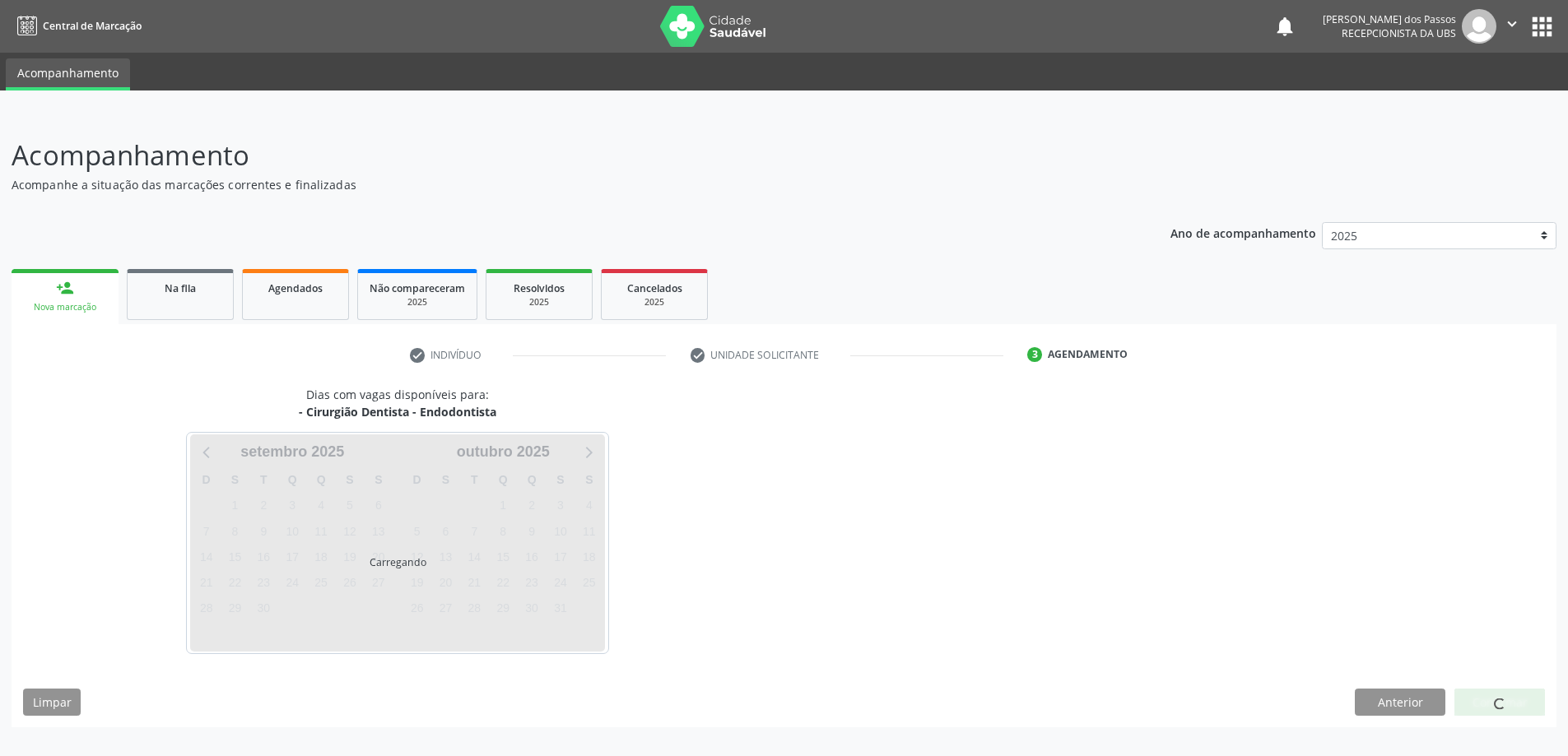
scroll to position [0, 0]
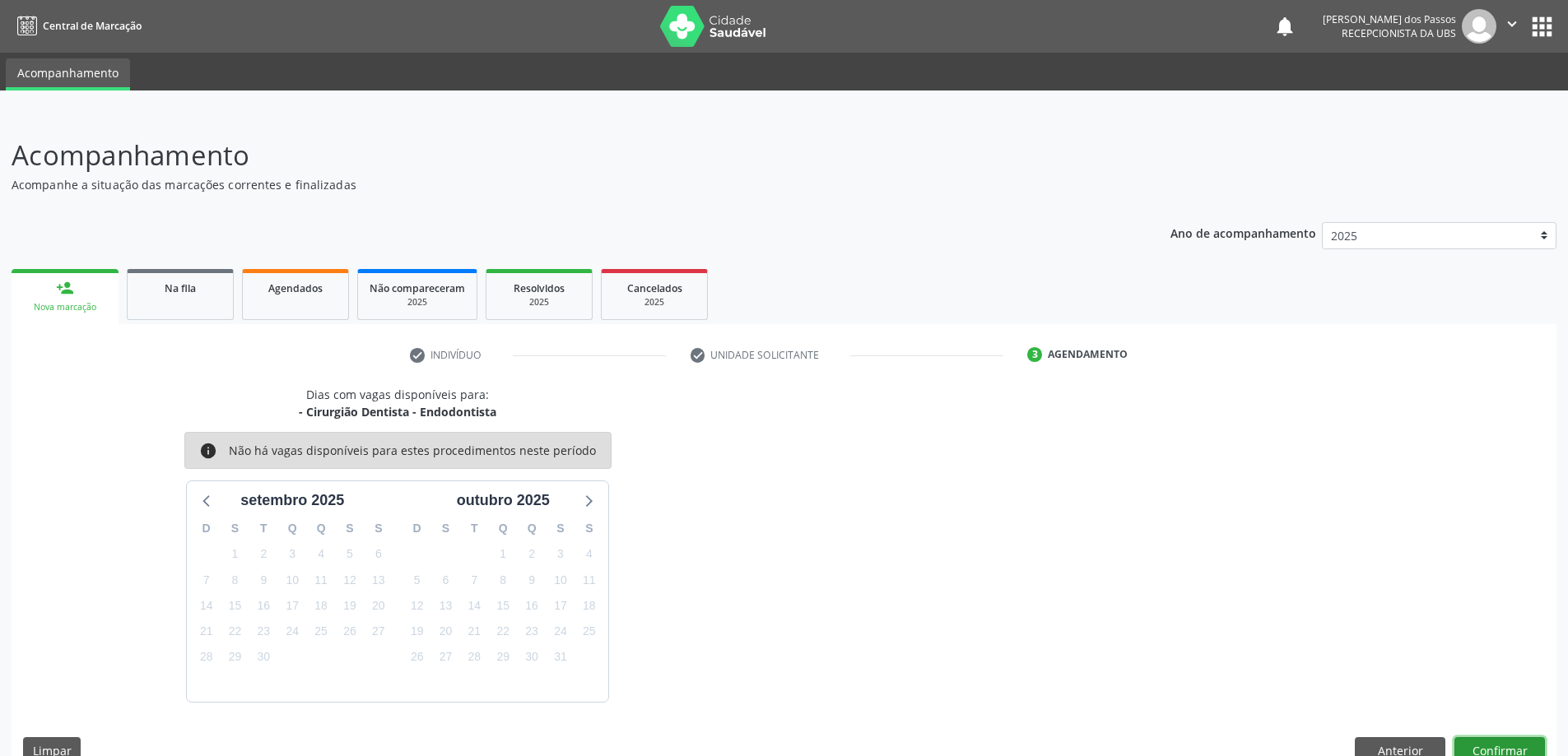
click at [1482, 749] on button "Confirmar" at bounding box center [1500, 751] width 91 height 28
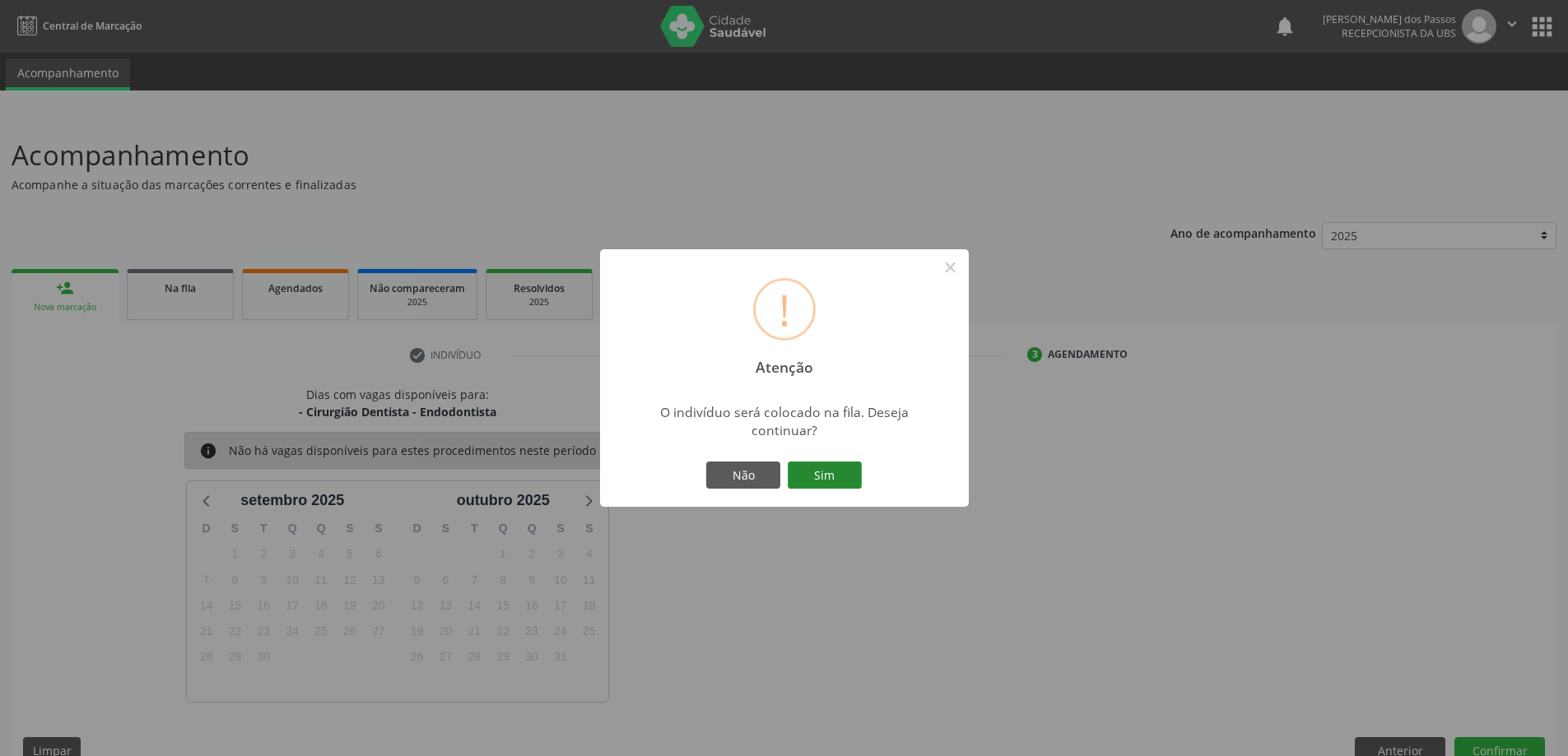
click at [845, 485] on button "Sim" at bounding box center [825, 475] width 75 height 28
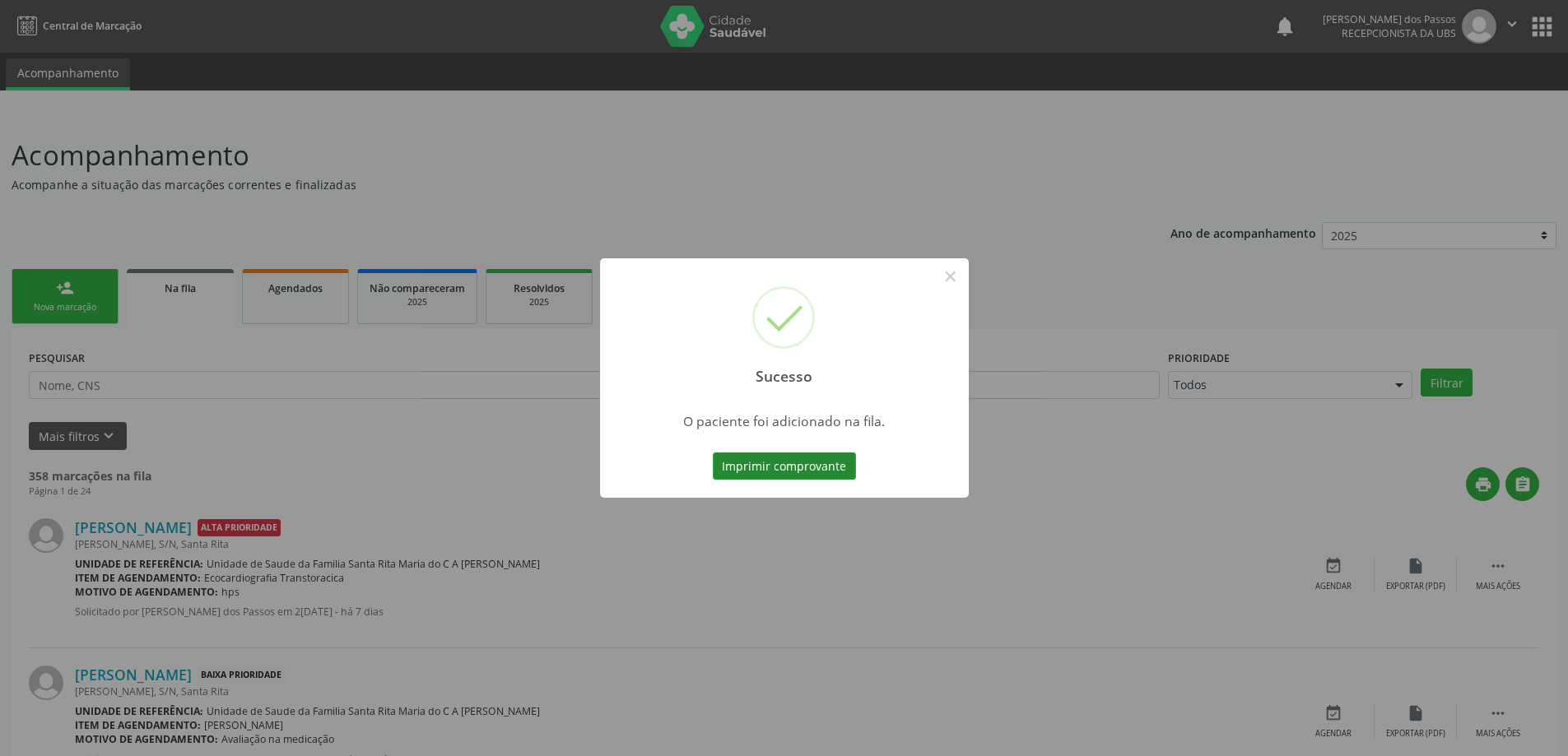
click at [839, 470] on button "Imprimir comprovante" at bounding box center [784, 467] width 143 height 28
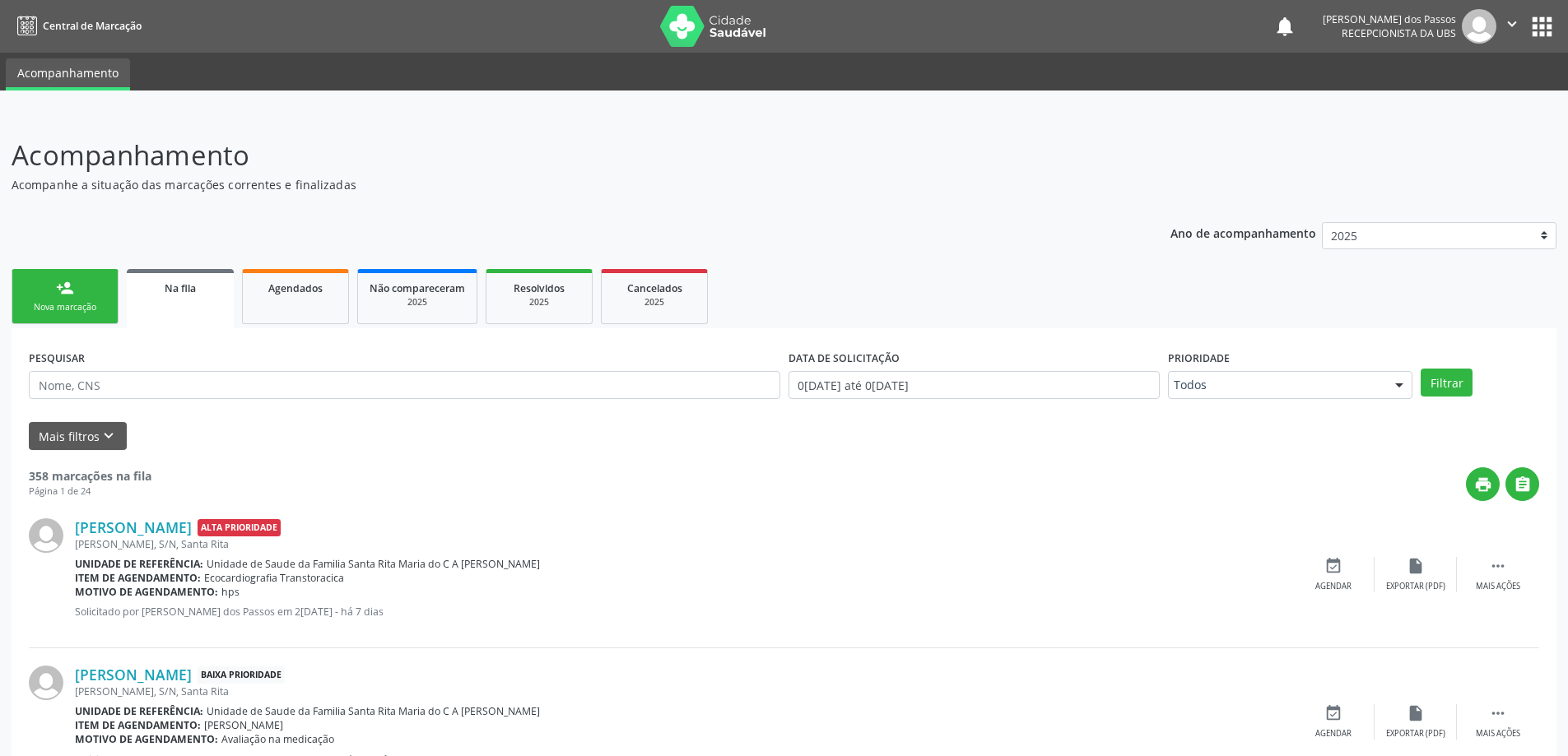
click at [70, 300] on link "person_add Nova marcação" at bounding box center [65, 297] width 107 height 55
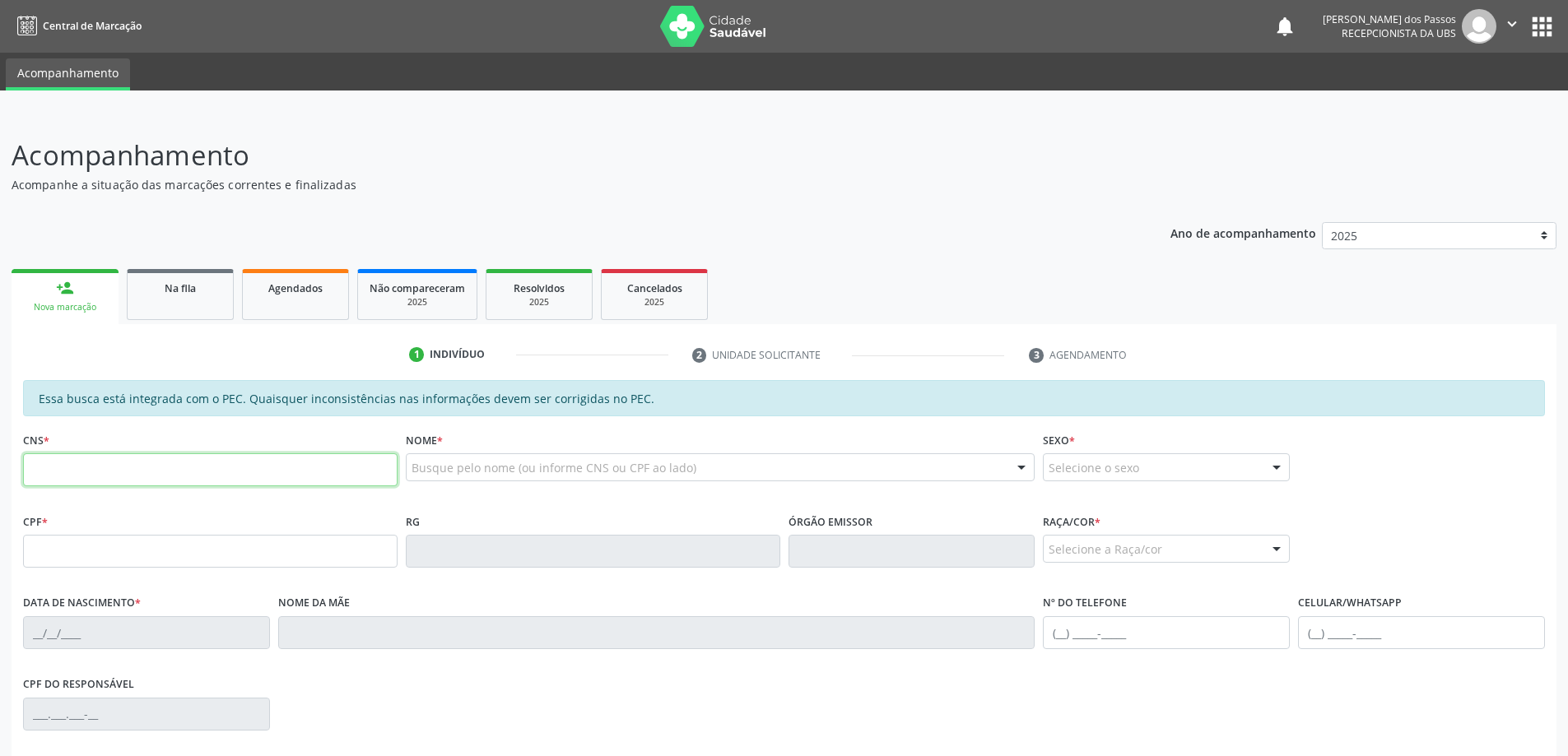
click at [75, 472] on input "text" at bounding box center [211, 470] width 374 height 33
type input "700 2029 2976 4328"
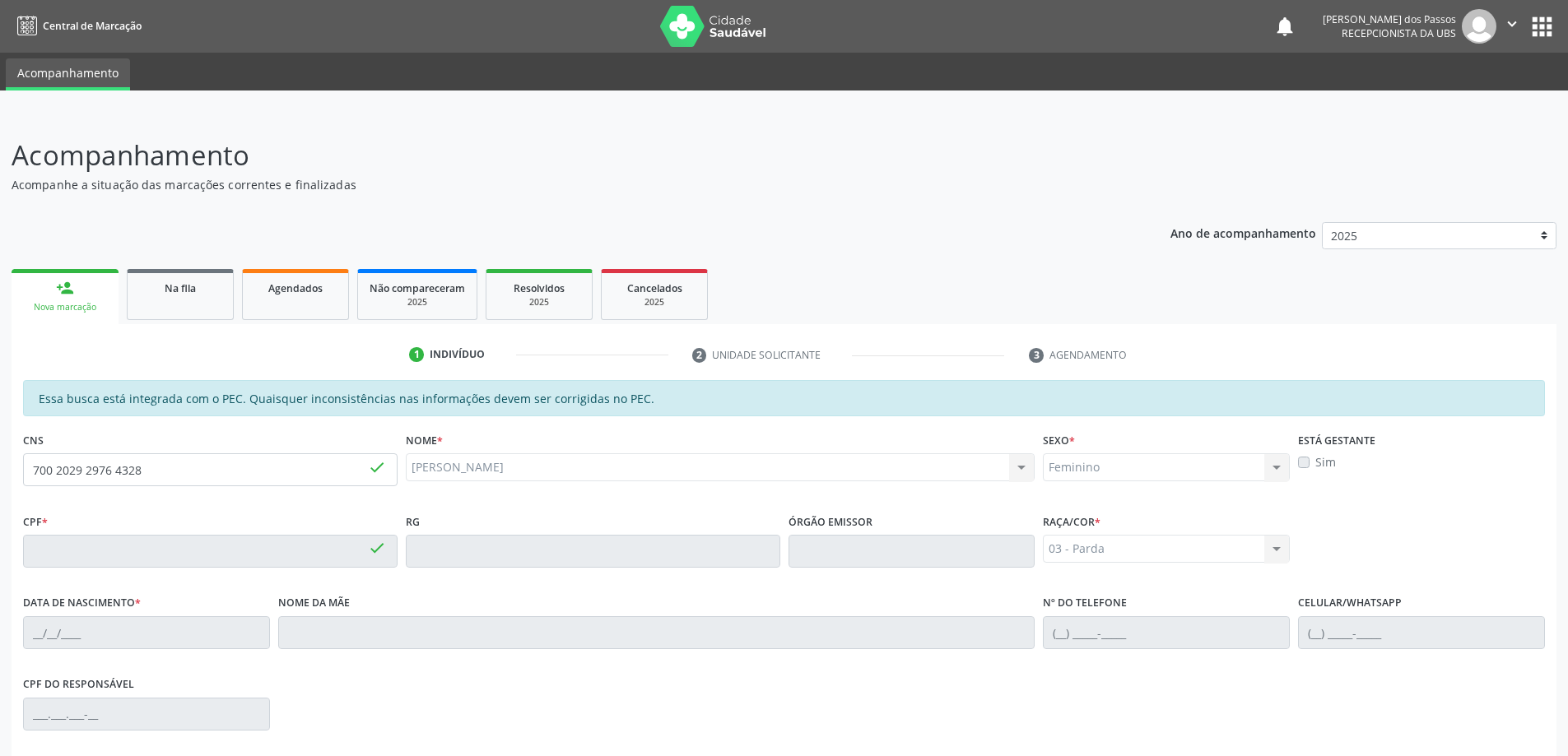
type input "759.151.384-20"
type input "20/01/1962"
type input "Maria do Carmo da Silva"
type input "(82) 99105-6655"
type input "S/N"
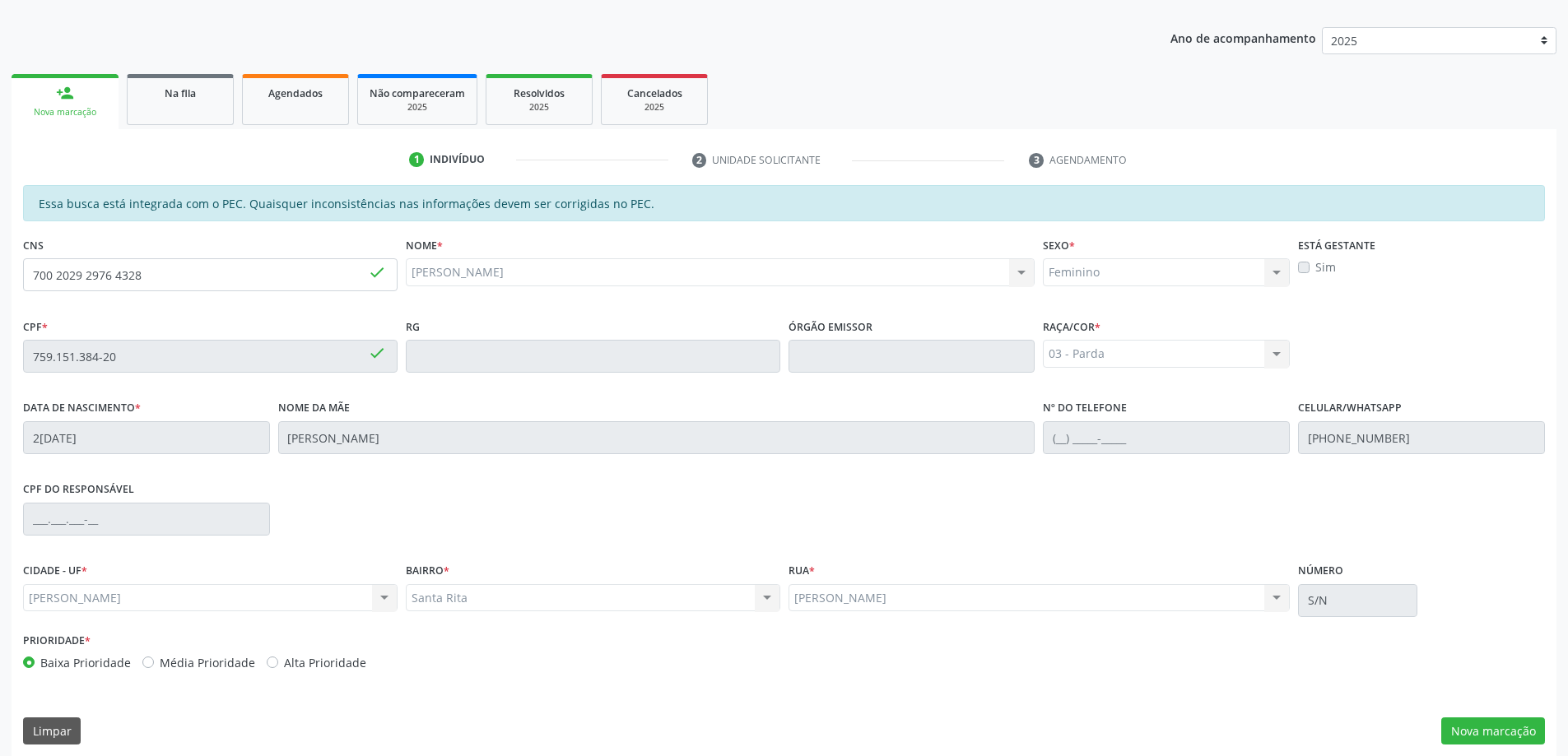
scroll to position [206, 0]
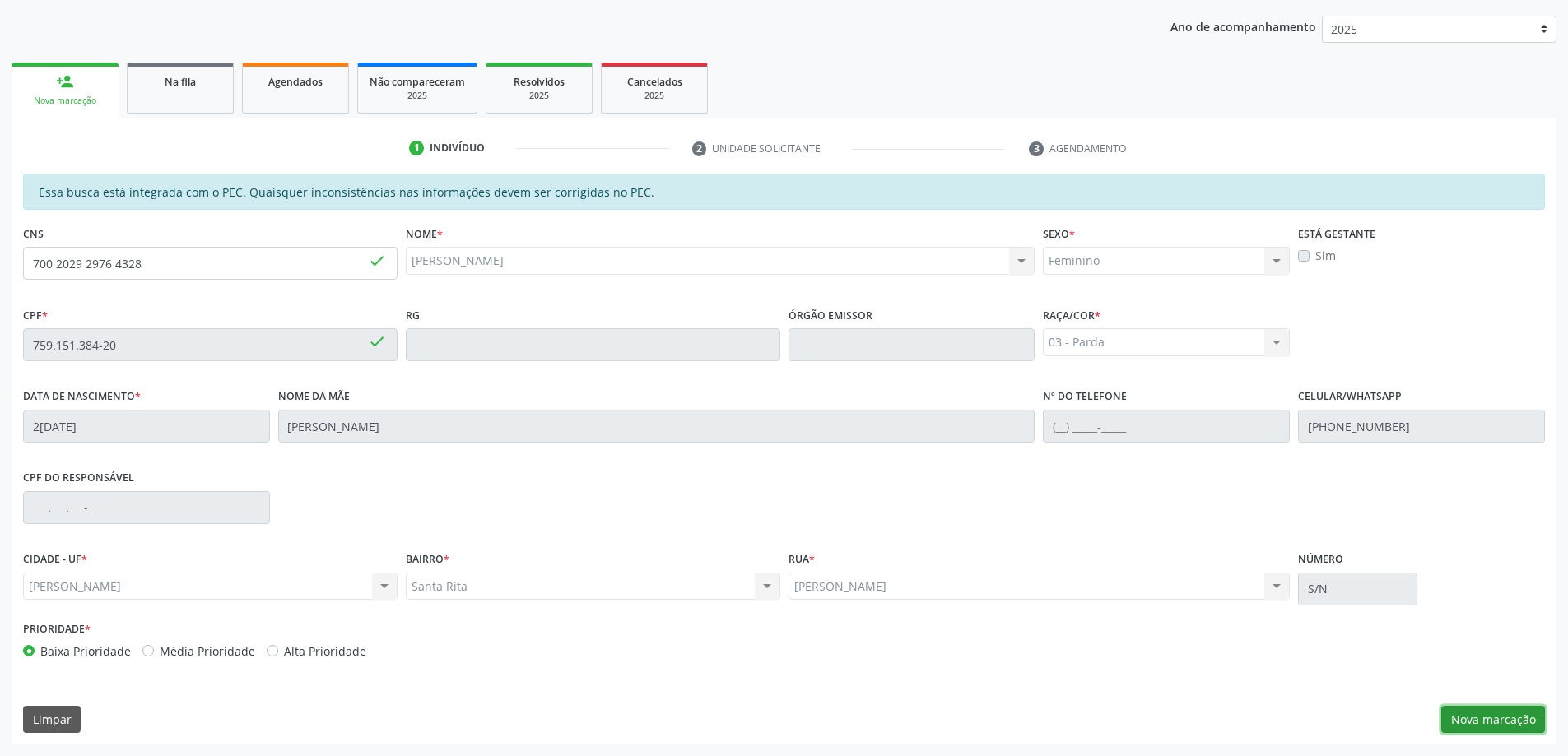
click at [1503, 721] on button "Nova marcação" at bounding box center [1493, 720] width 104 height 28
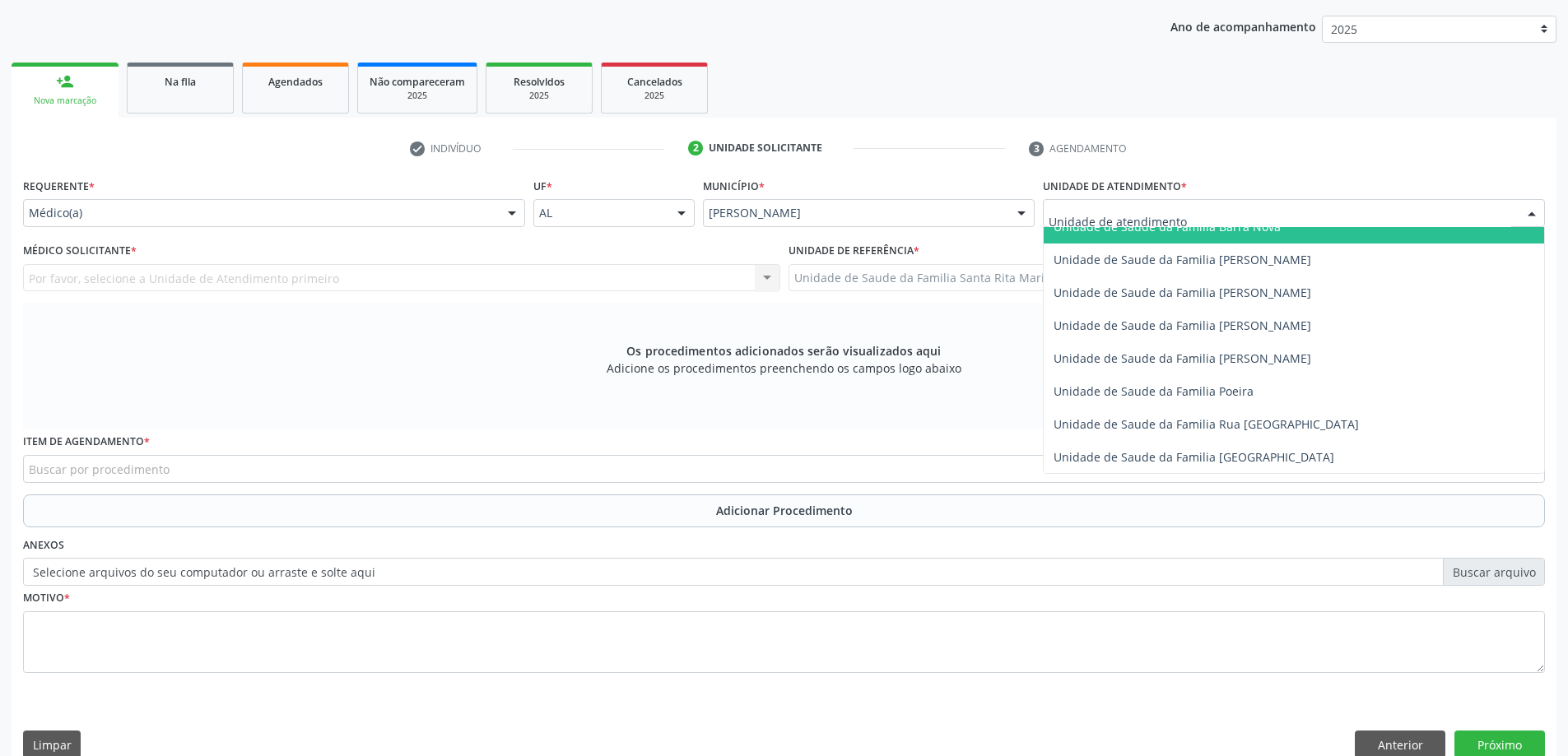
scroll to position [987, 0]
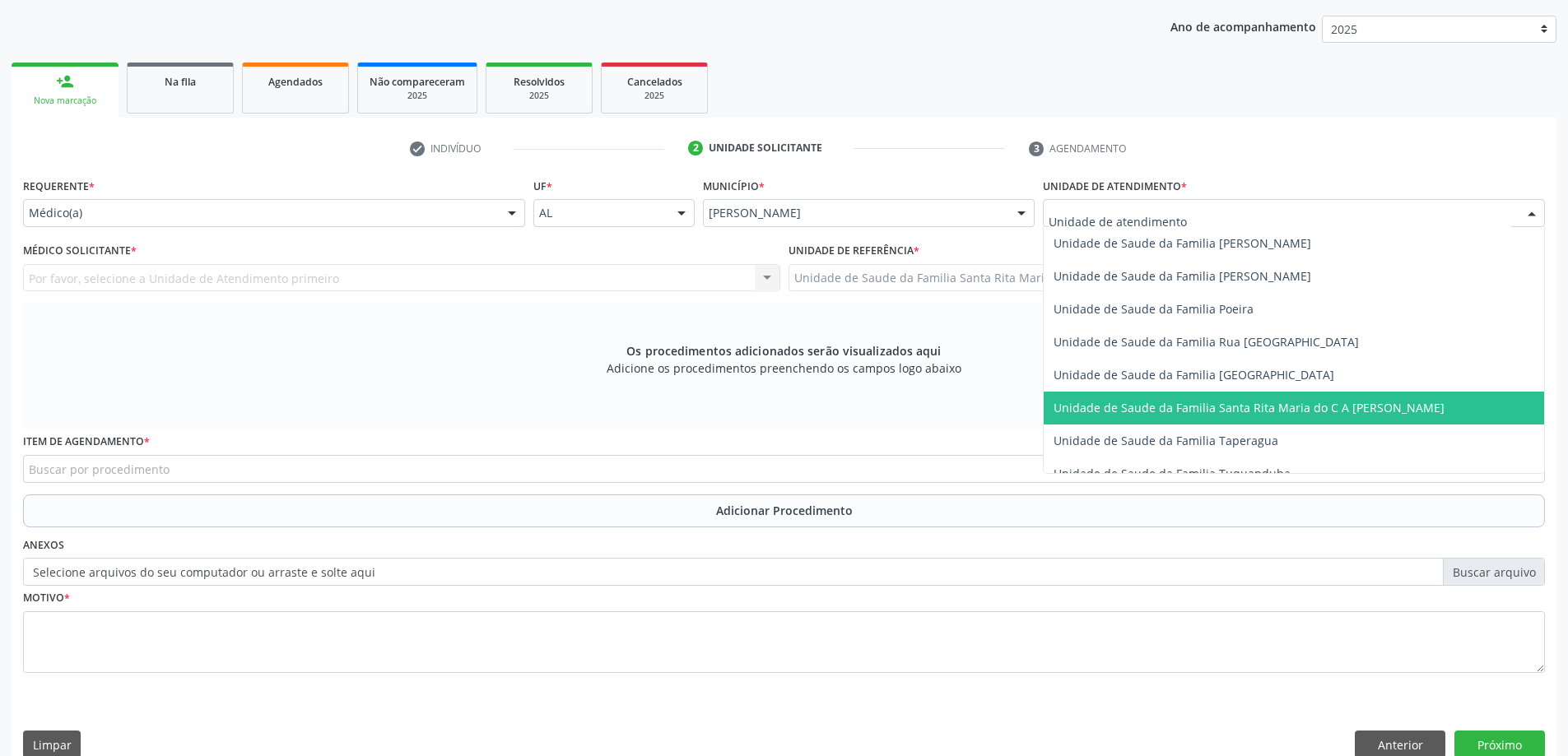
click at [1203, 407] on span "Unidade de Saude da Familia Santa Rita Maria do C A [PERSON_NAME]" at bounding box center [1248, 408] width 391 height 16
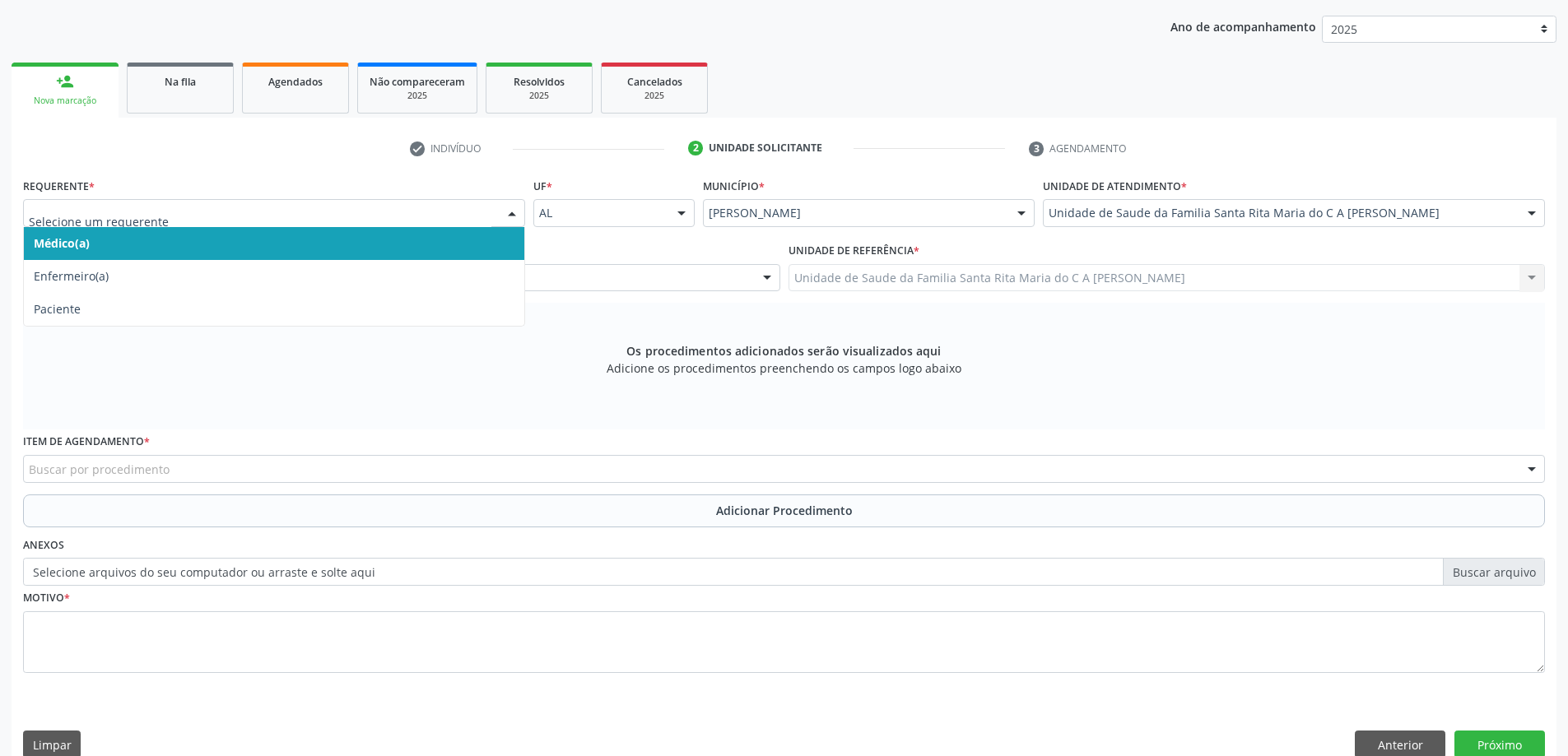
click at [130, 245] on span "Médico(a)" at bounding box center [275, 243] width 501 height 33
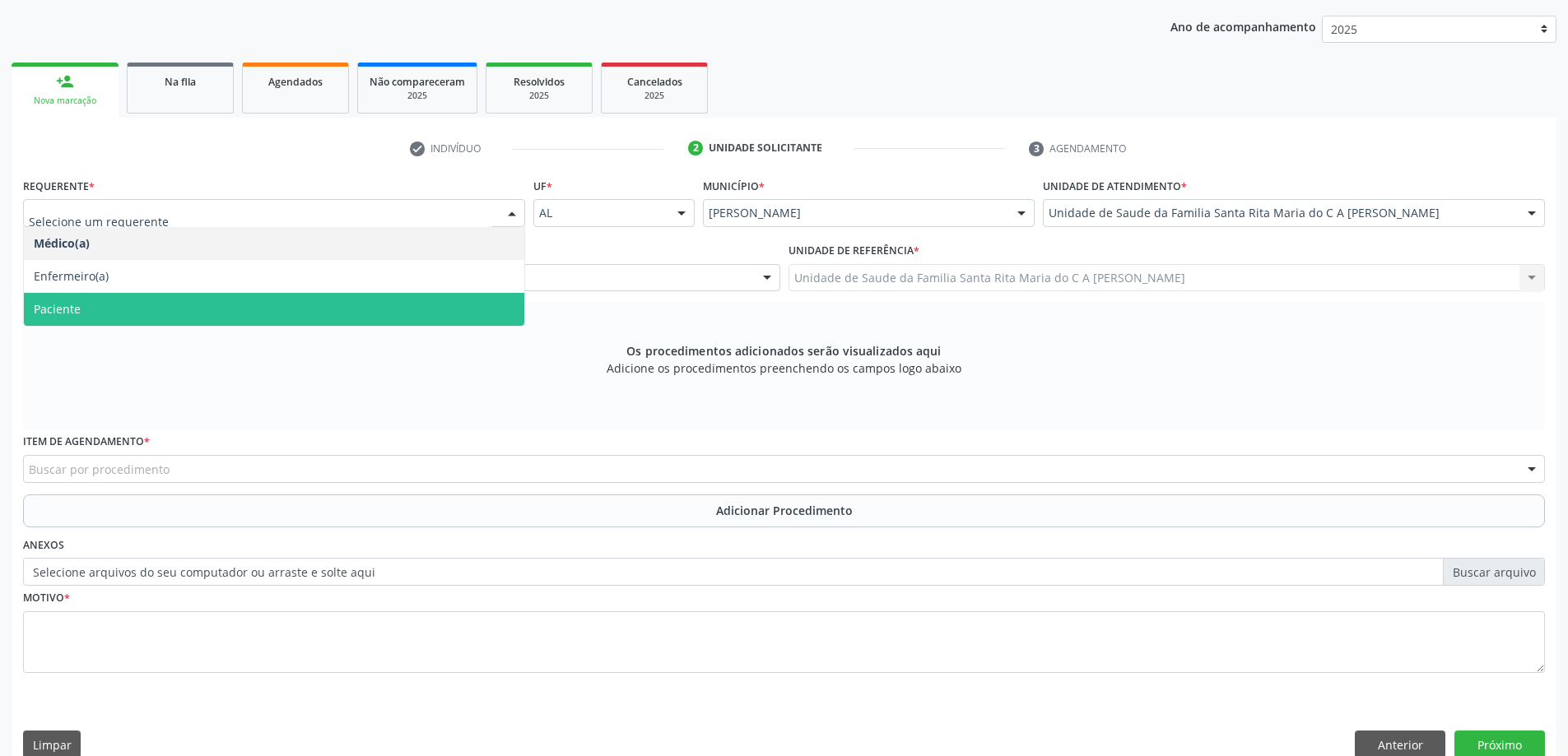
click at [213, 303] on span "Paciente" at bounding box center [275, 309] width 501 height 33
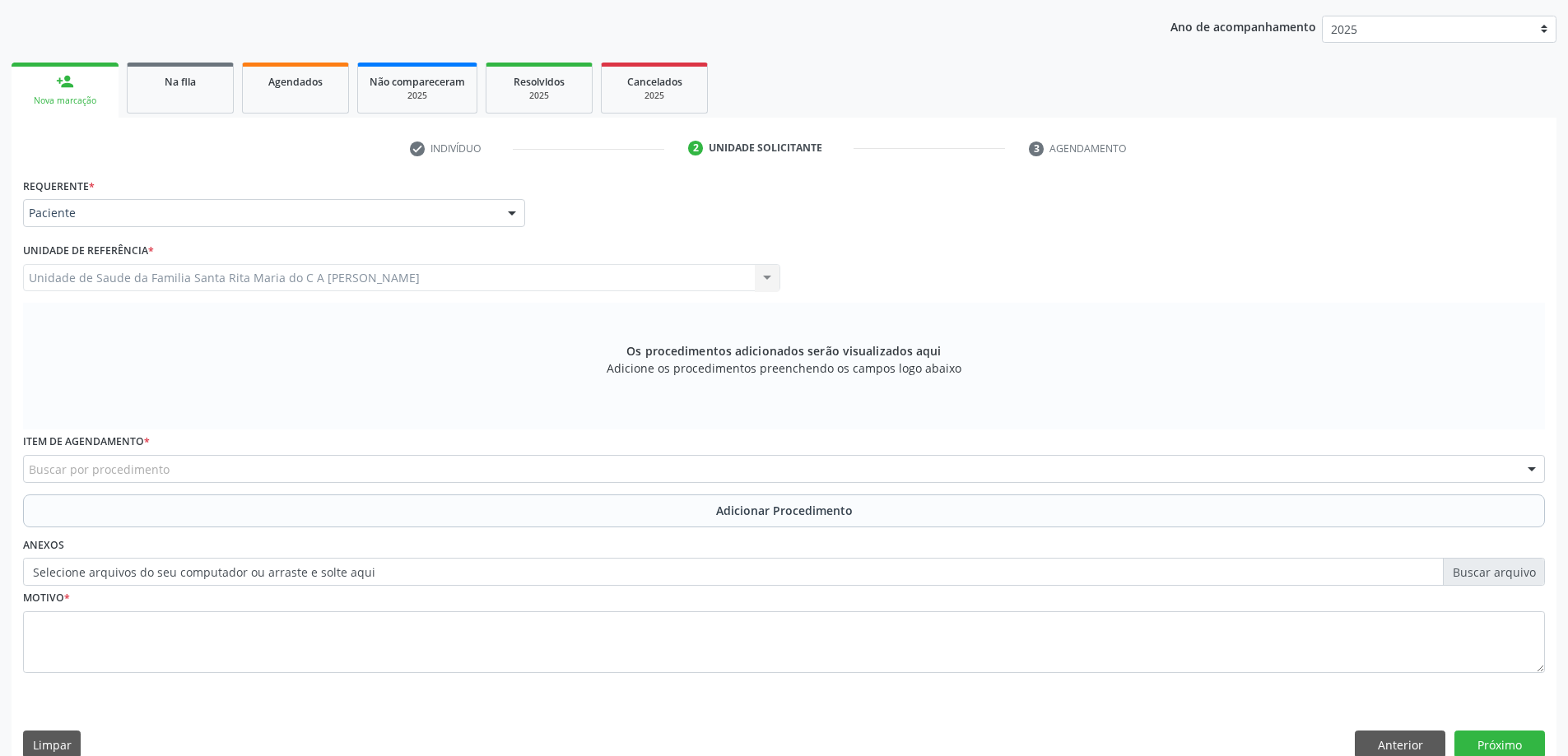
click at [272, 471] on div "Buscar por procedimento" at bounding box center [784, 468] width 1522 height 28
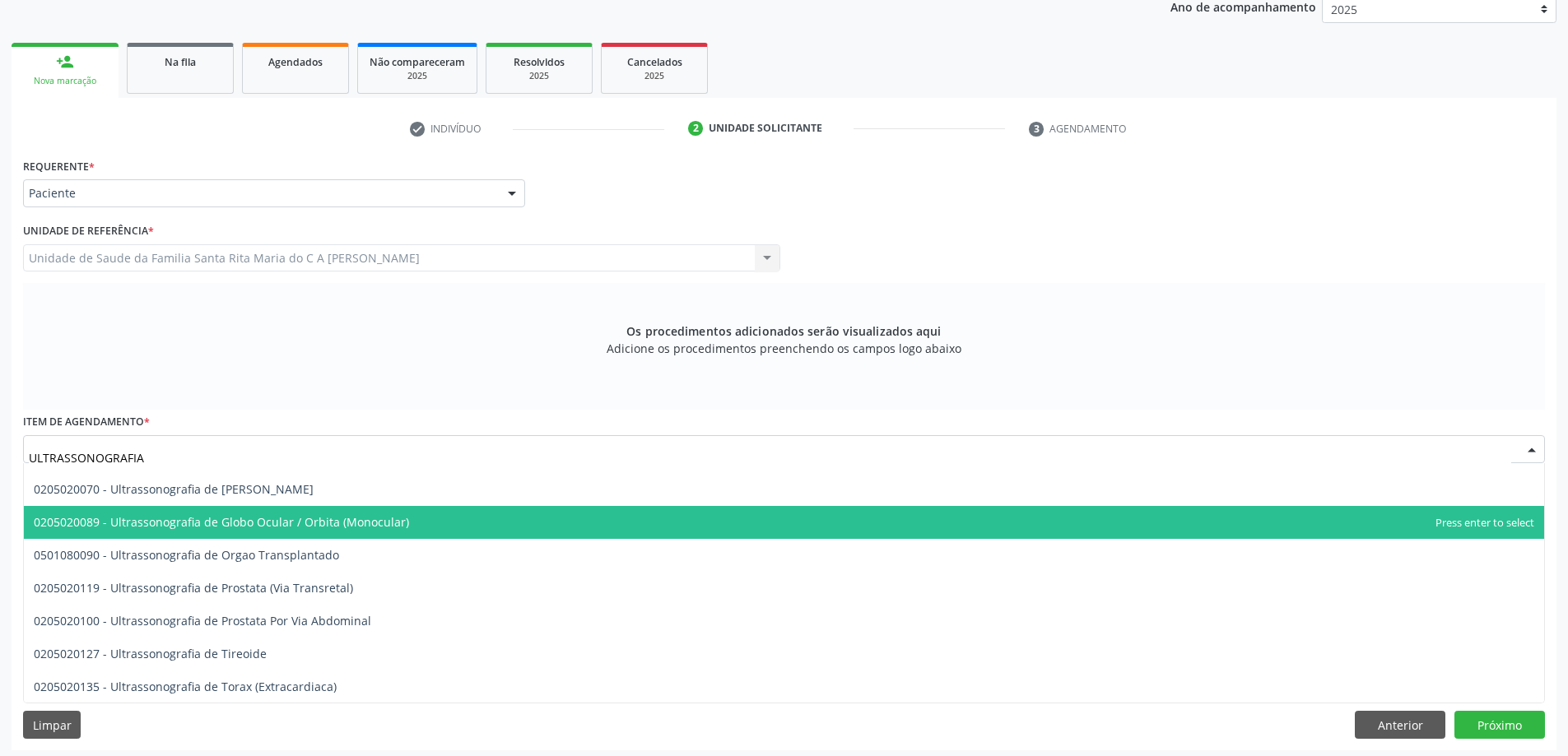
scroll to position [232, 0]
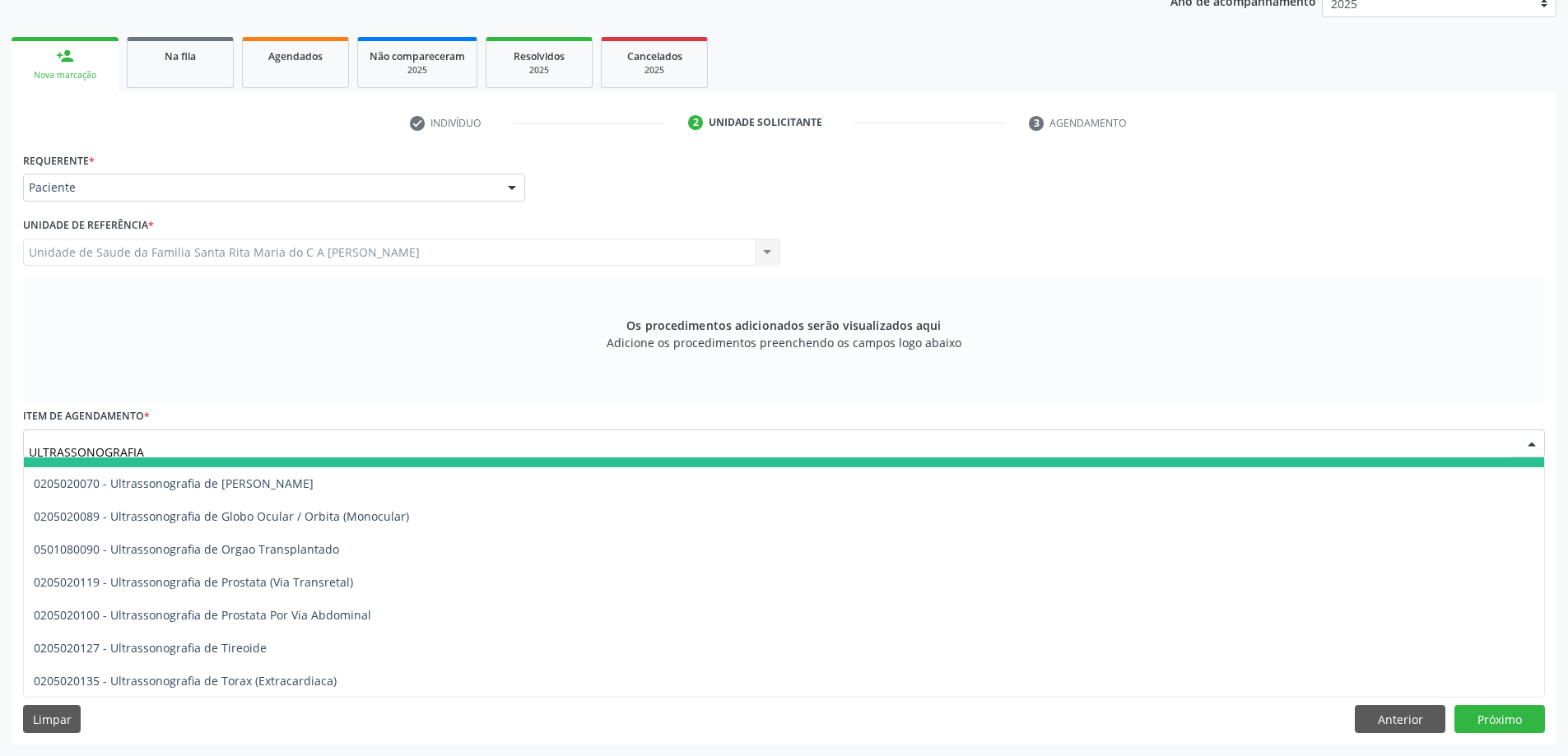
click at [282, 440] on input "ULTRASSONOGRAFIA" at bounding box center [769, 452] width 1482 height 33
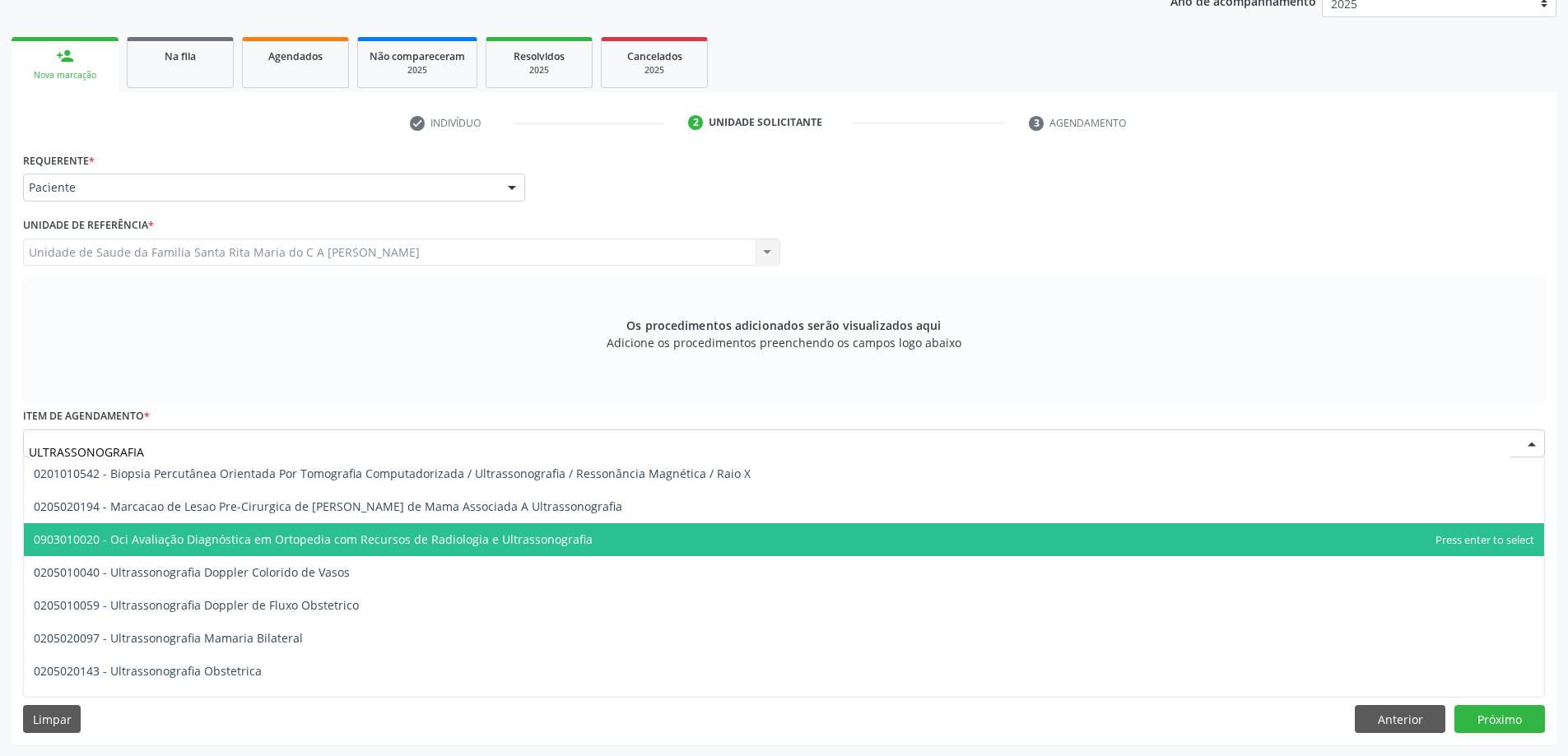
scroll to position [150, 0]
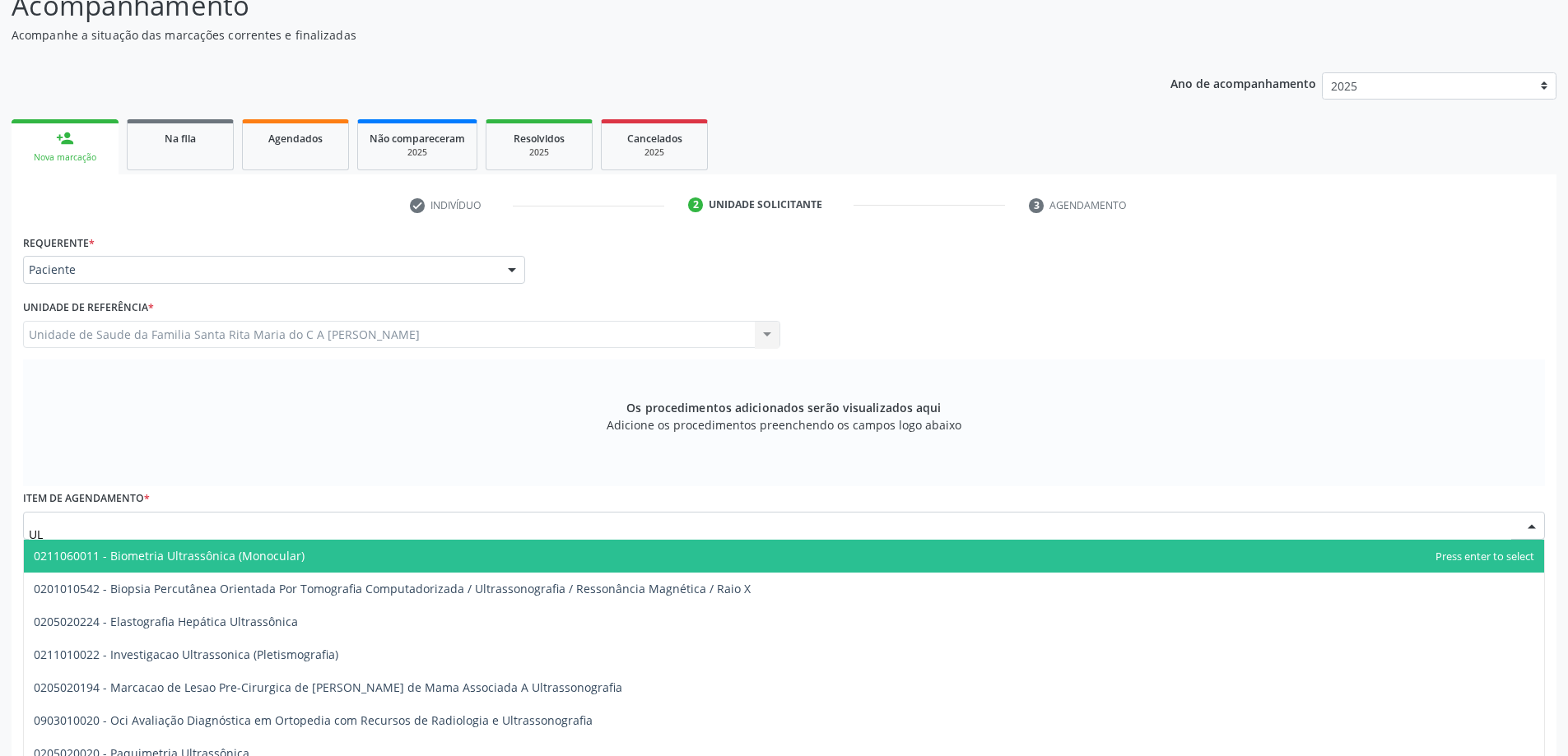
type input "U"
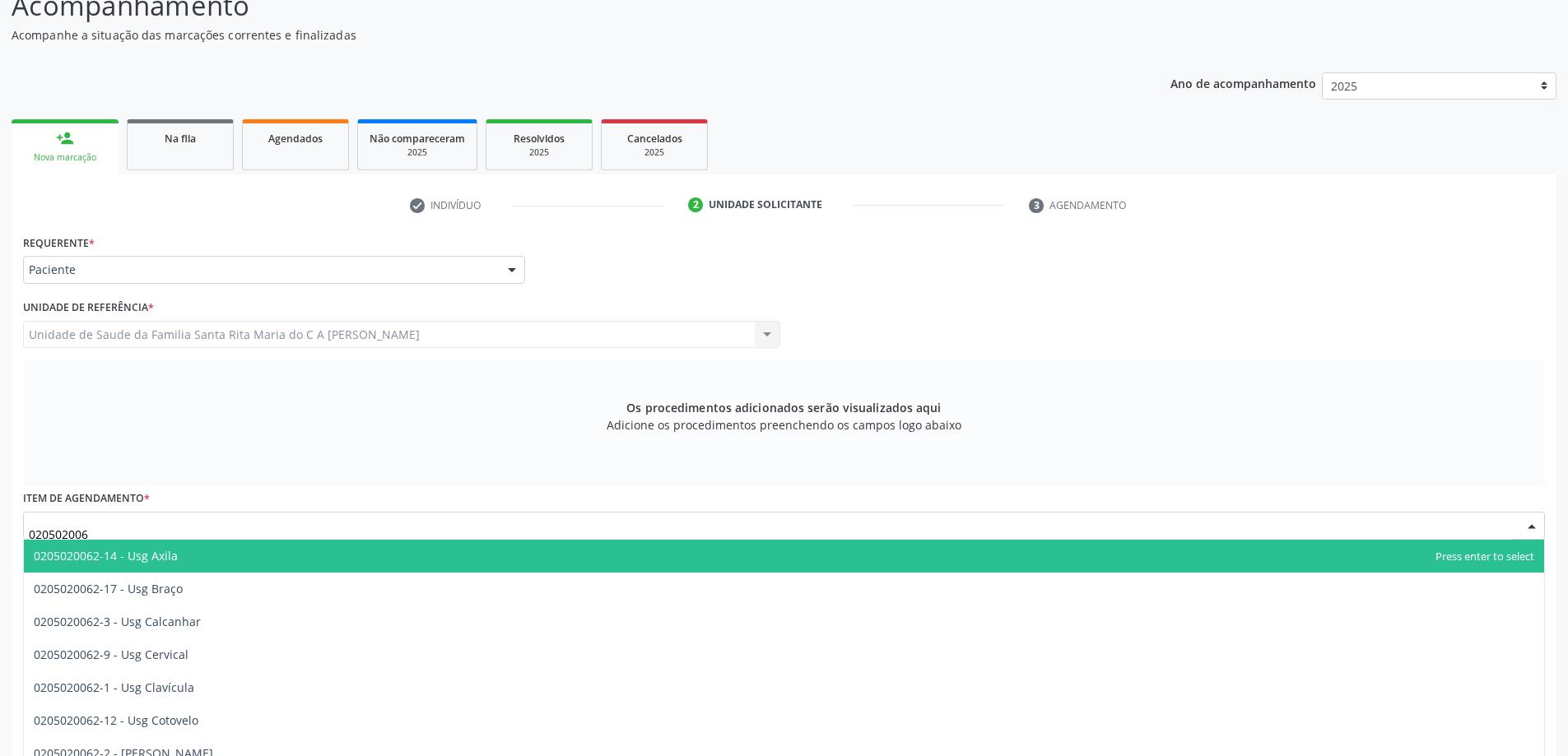
type input "0205020062"
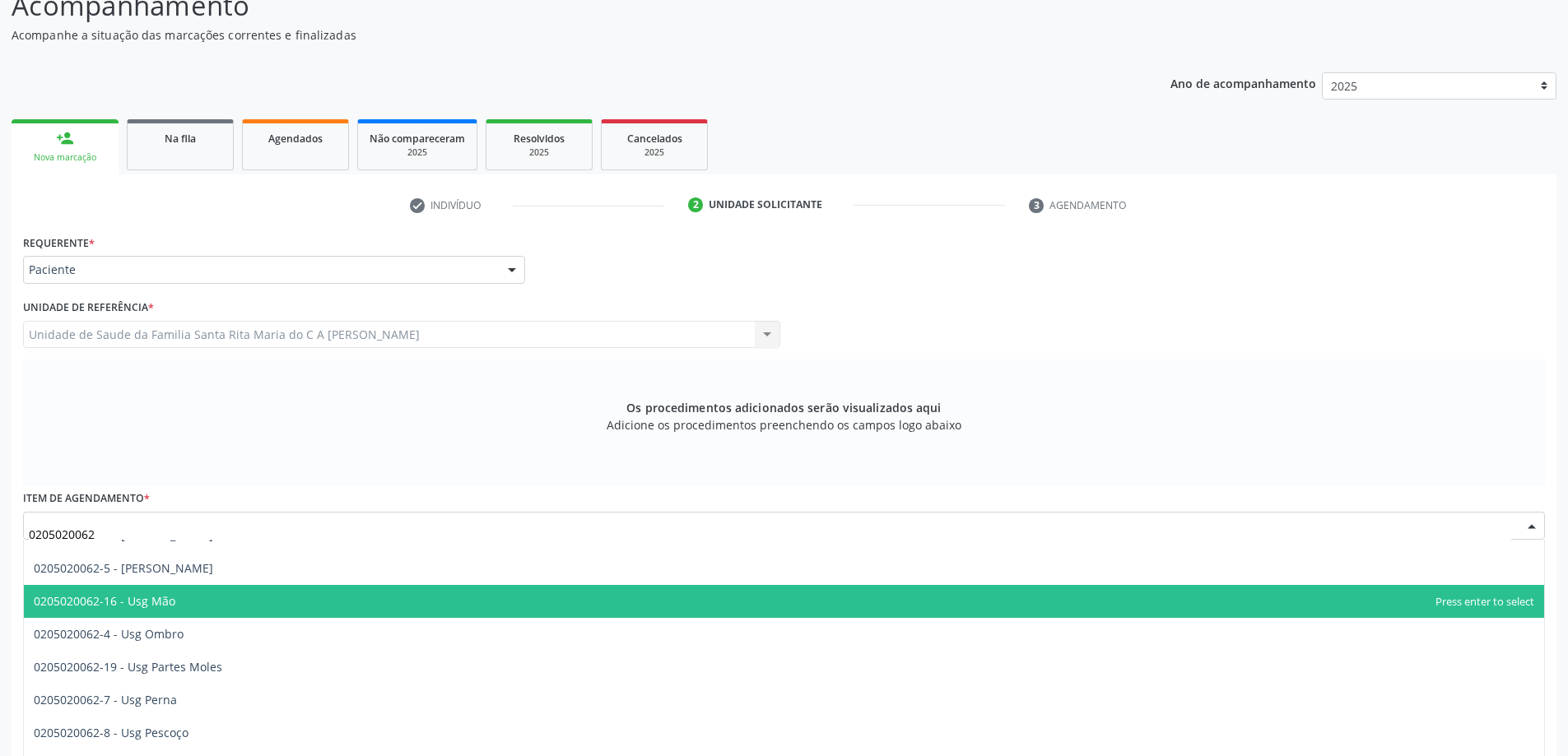
scroll to position [247, 0]
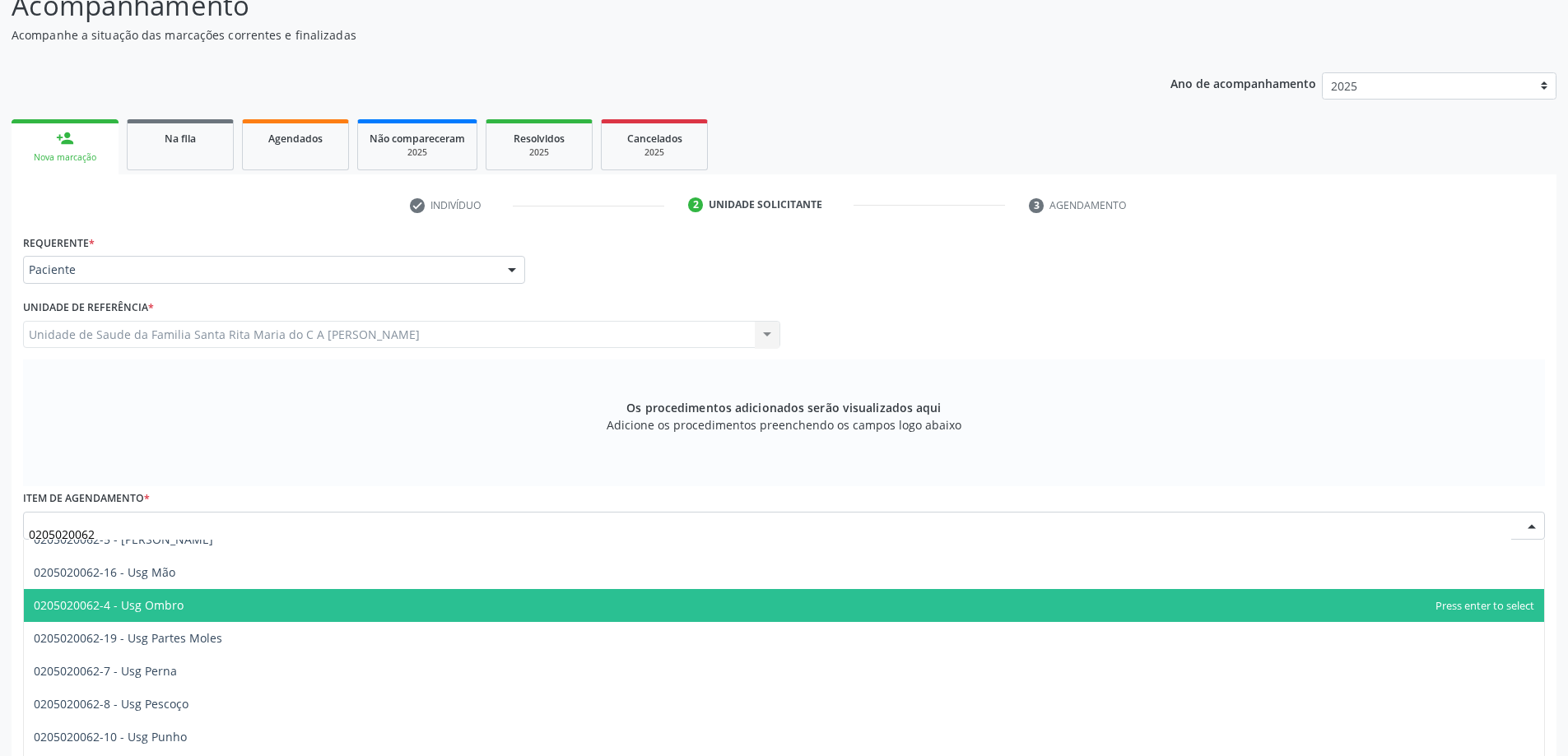
click at [209, 609] on span "0205020062-4 - Usg Ombro" at bounding box center [784, 605] width 1520 height 33
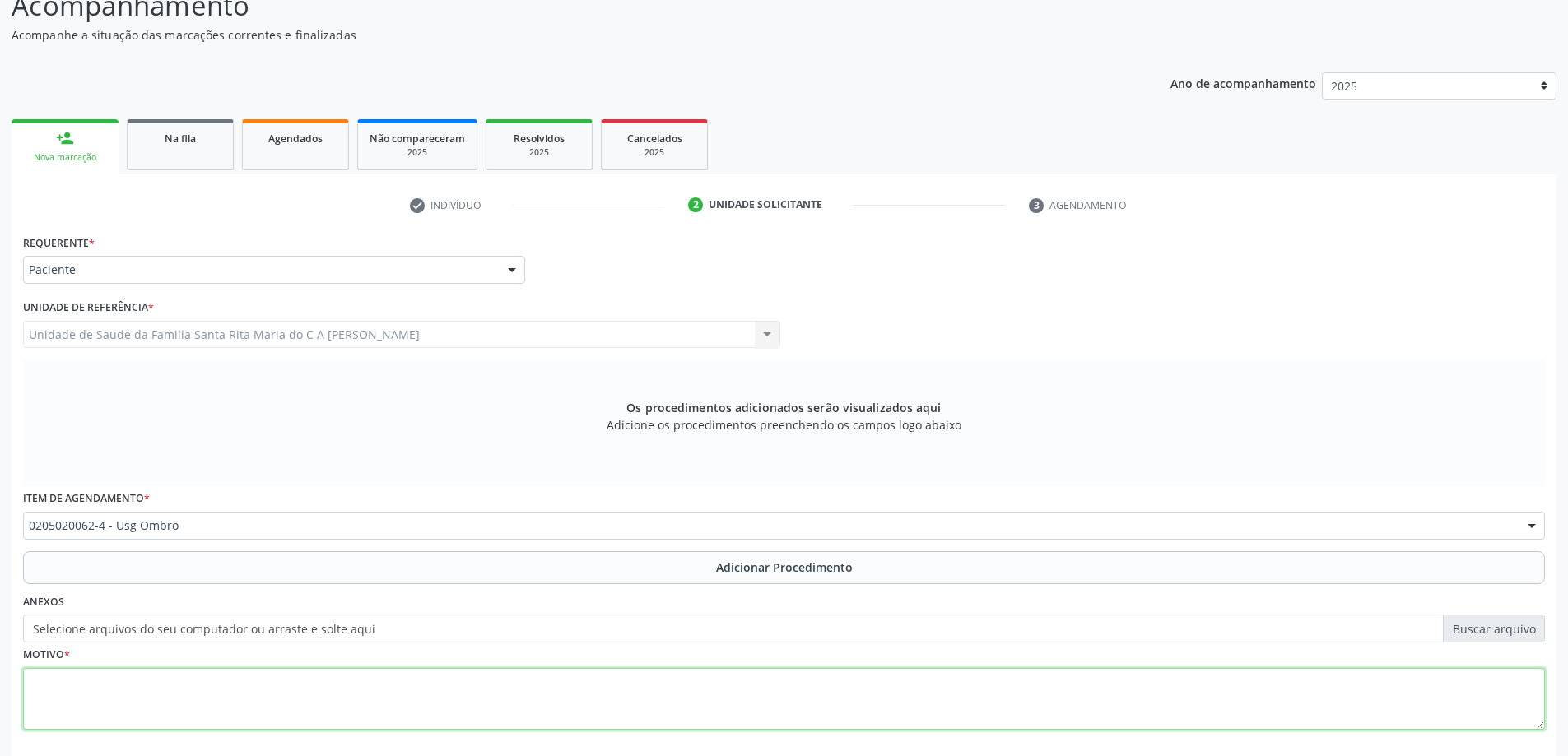
click at [204, 699] on textarea at bounding box center [784, 700] width 1522 height 62
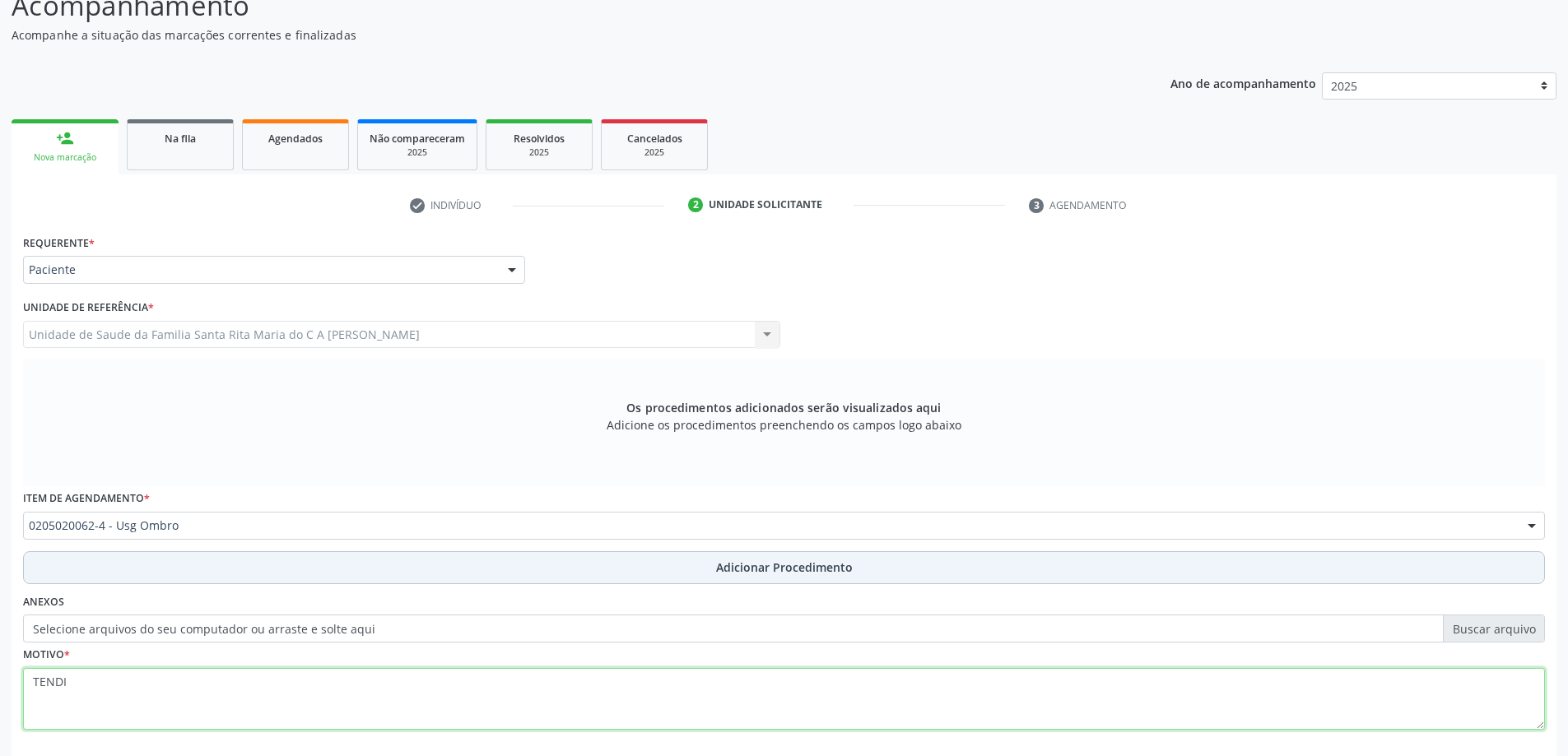
type textarea "TENDI"
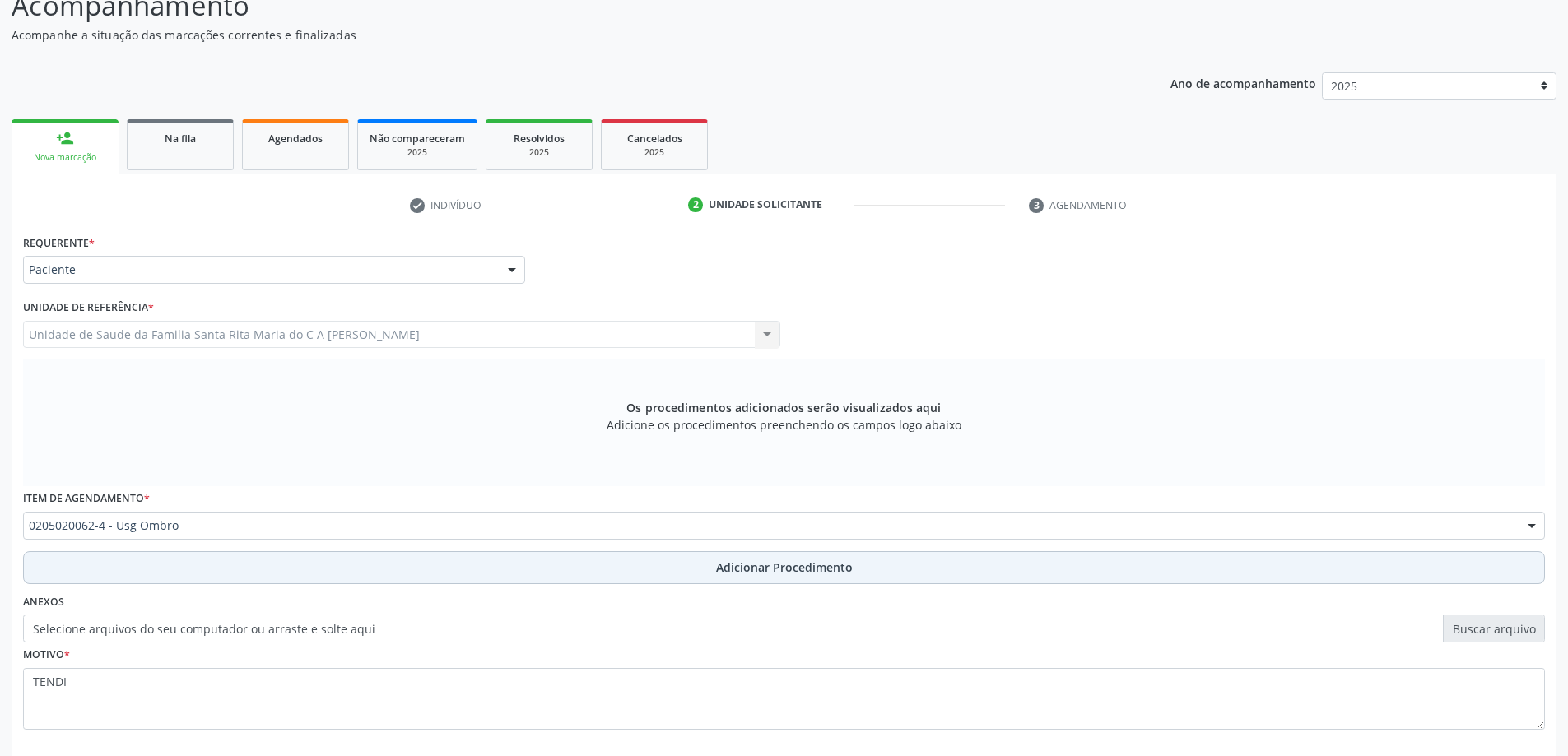
click at [439, 567] on button "Adicionar Procedimento" at bounding box center [784, 568] width 1522 height 33
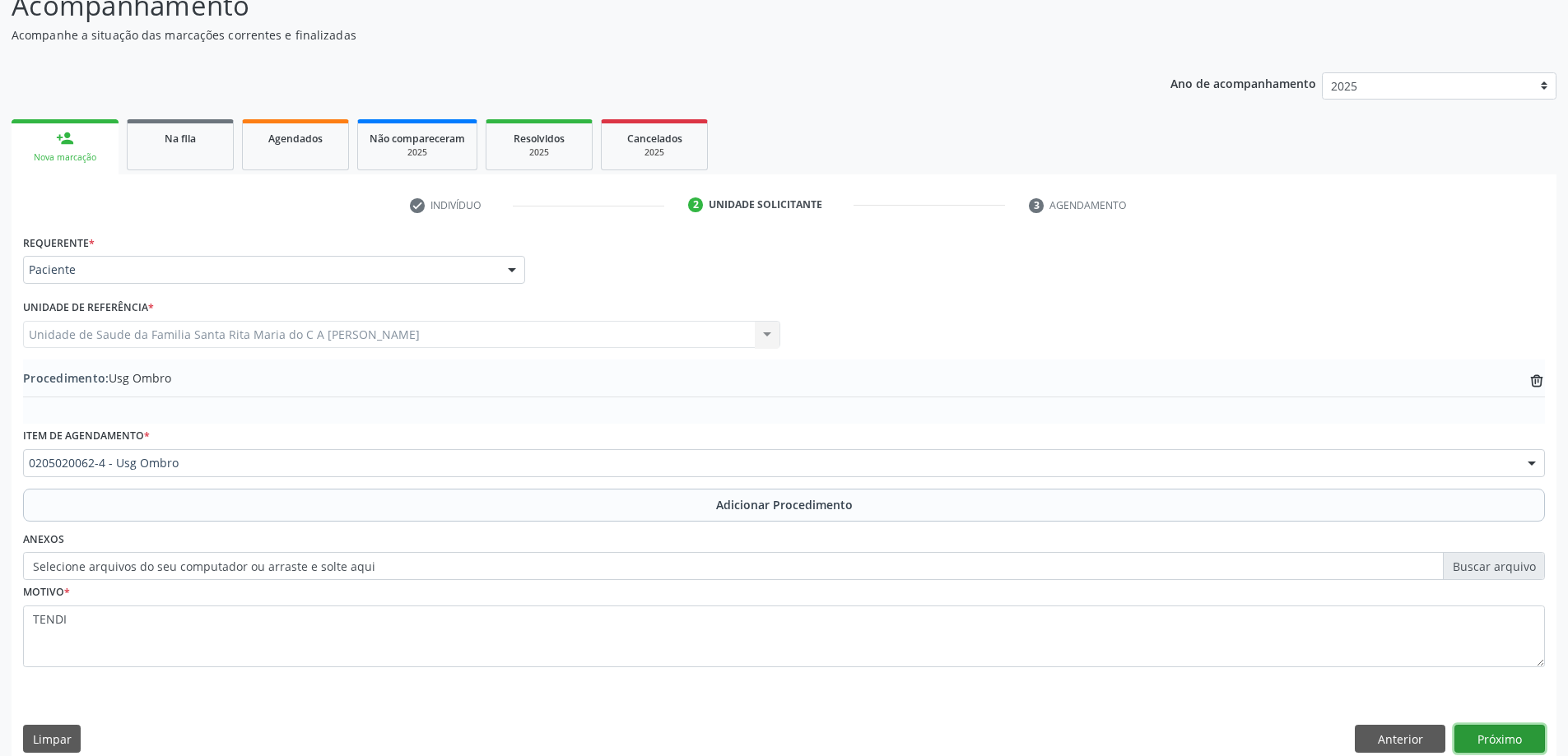
click at [1519, 744] on button "Próximo" at bounding box center [1500, 739] width 91 height 28
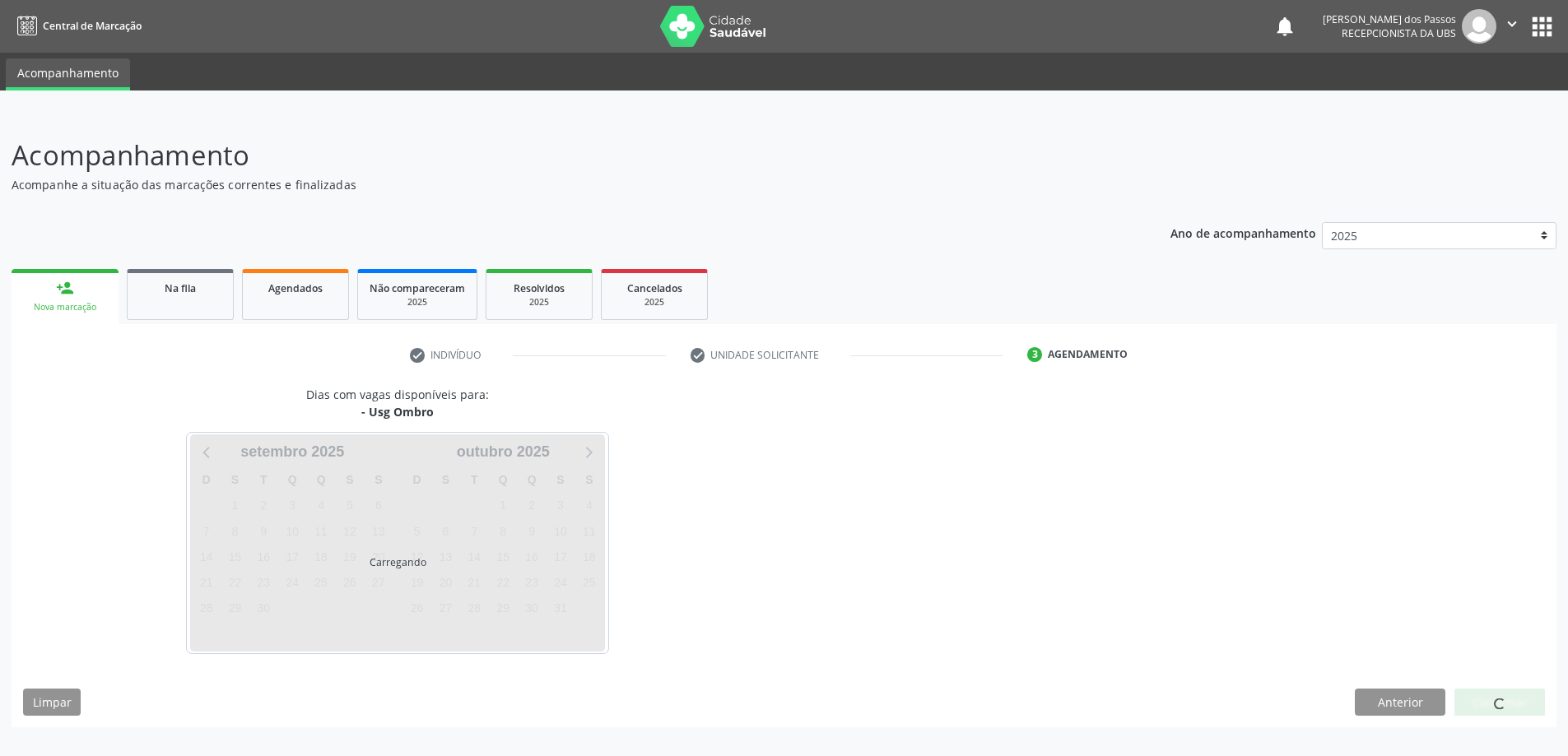
scroll to position [0, 0]
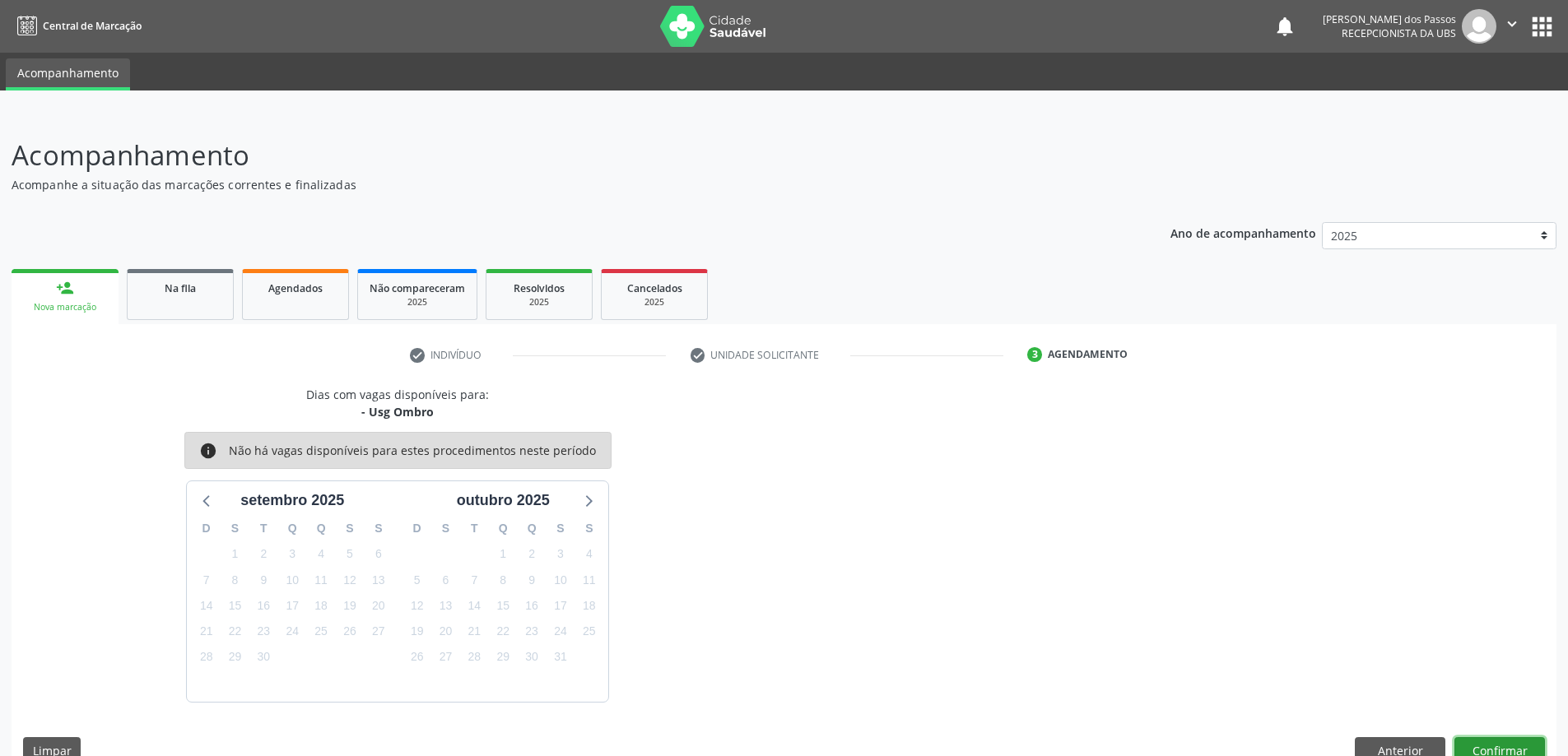
click at [1497, 739] on button "Confirmar" at bounding box center [1500, 751] width 91 height 28
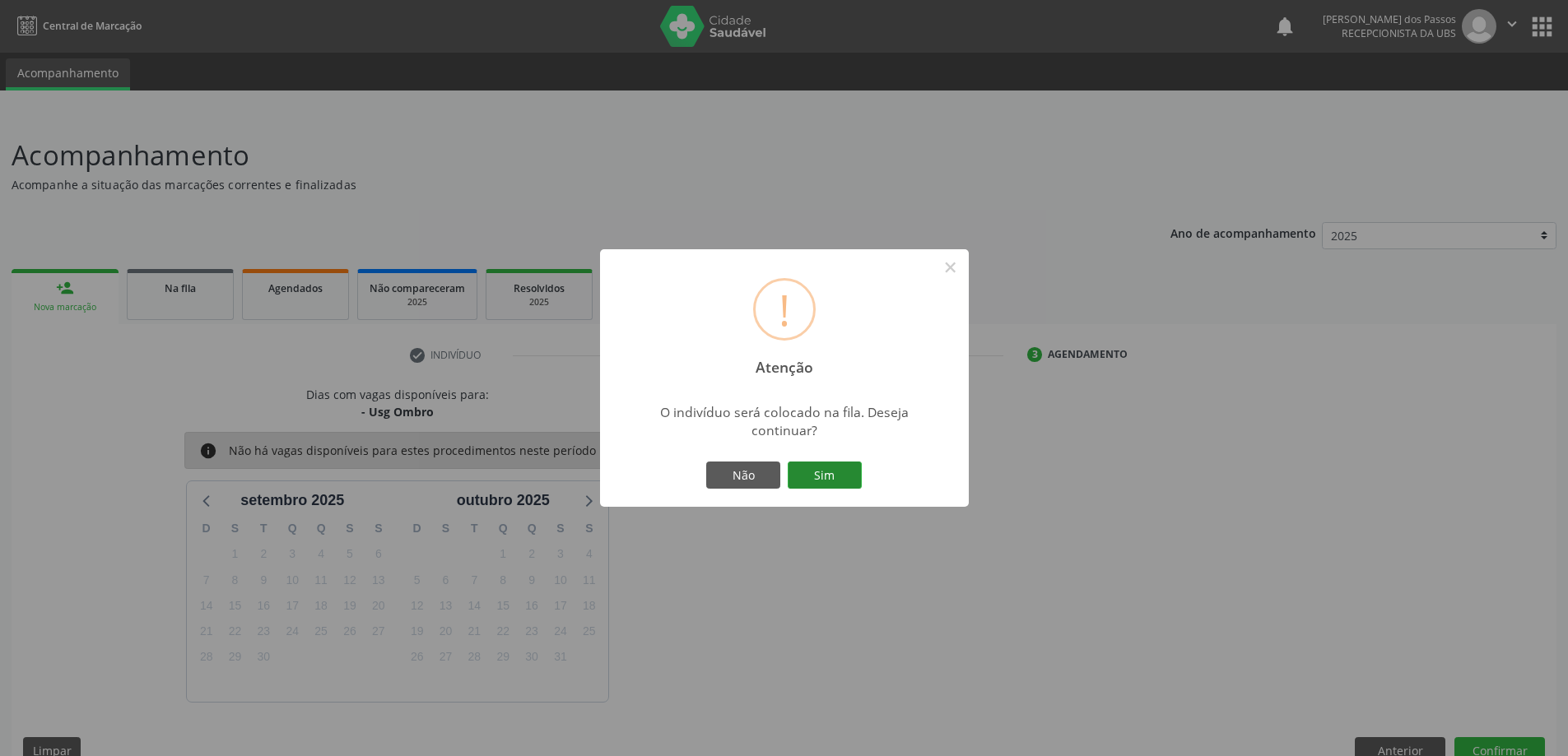
click at [820, 481] on button "Sim" at bounding box center [825, 475] width 75 height 28
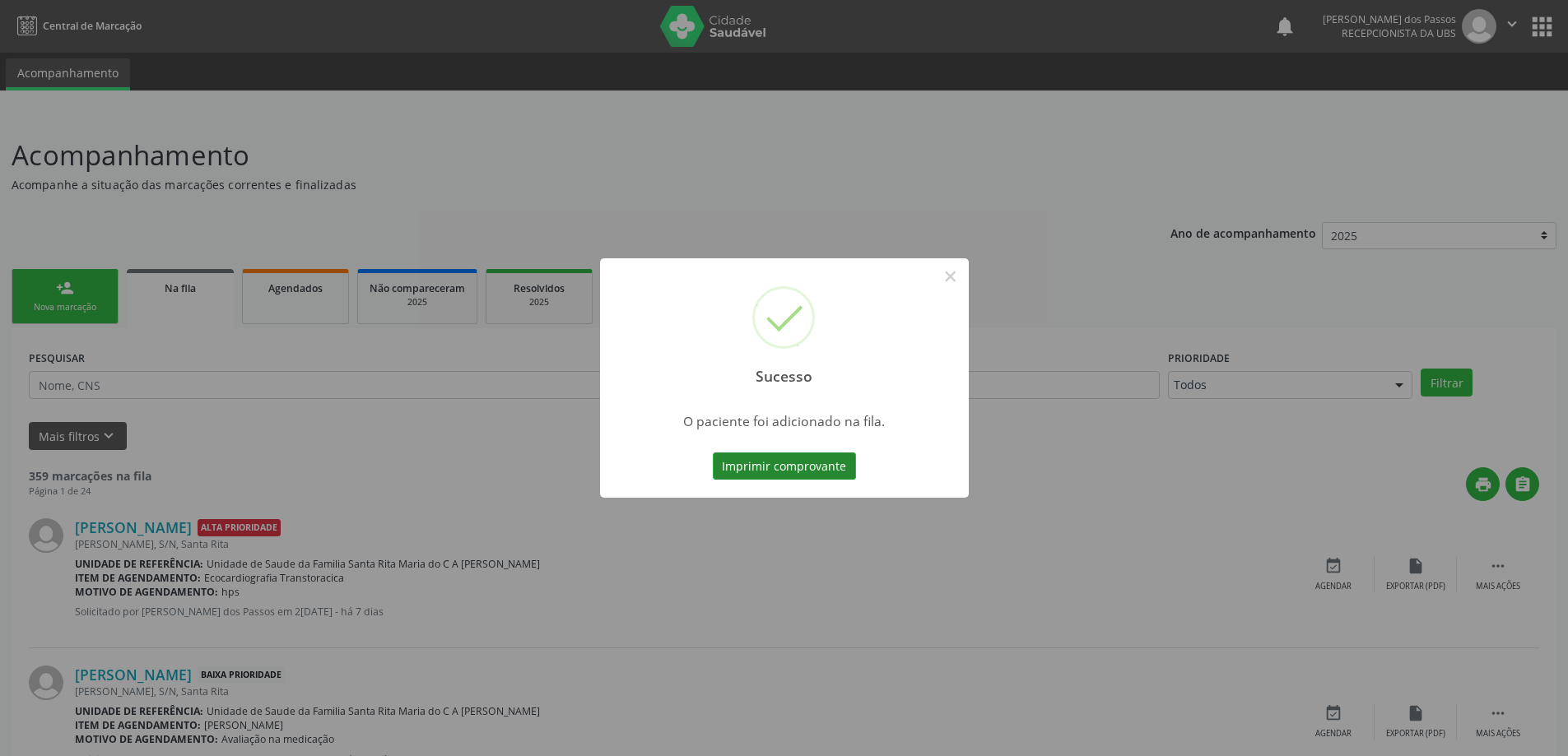
click at [814, 475] on button "Imprimir comprovante" at bounding box center [784, 467] width 143 height 28
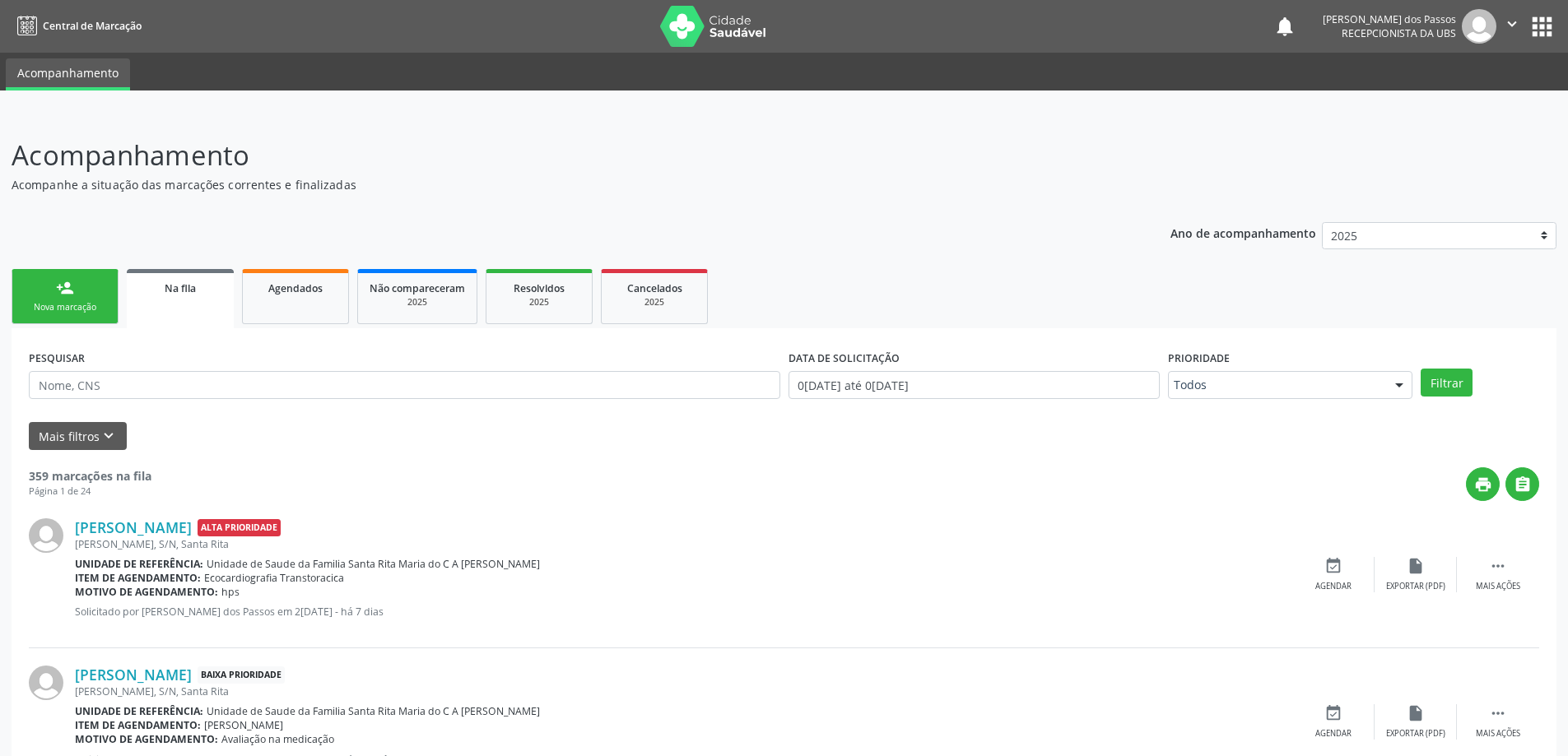
click at [69, 307] on div "Nova marcação" at bounding box center [65, 307] width 82 height 12
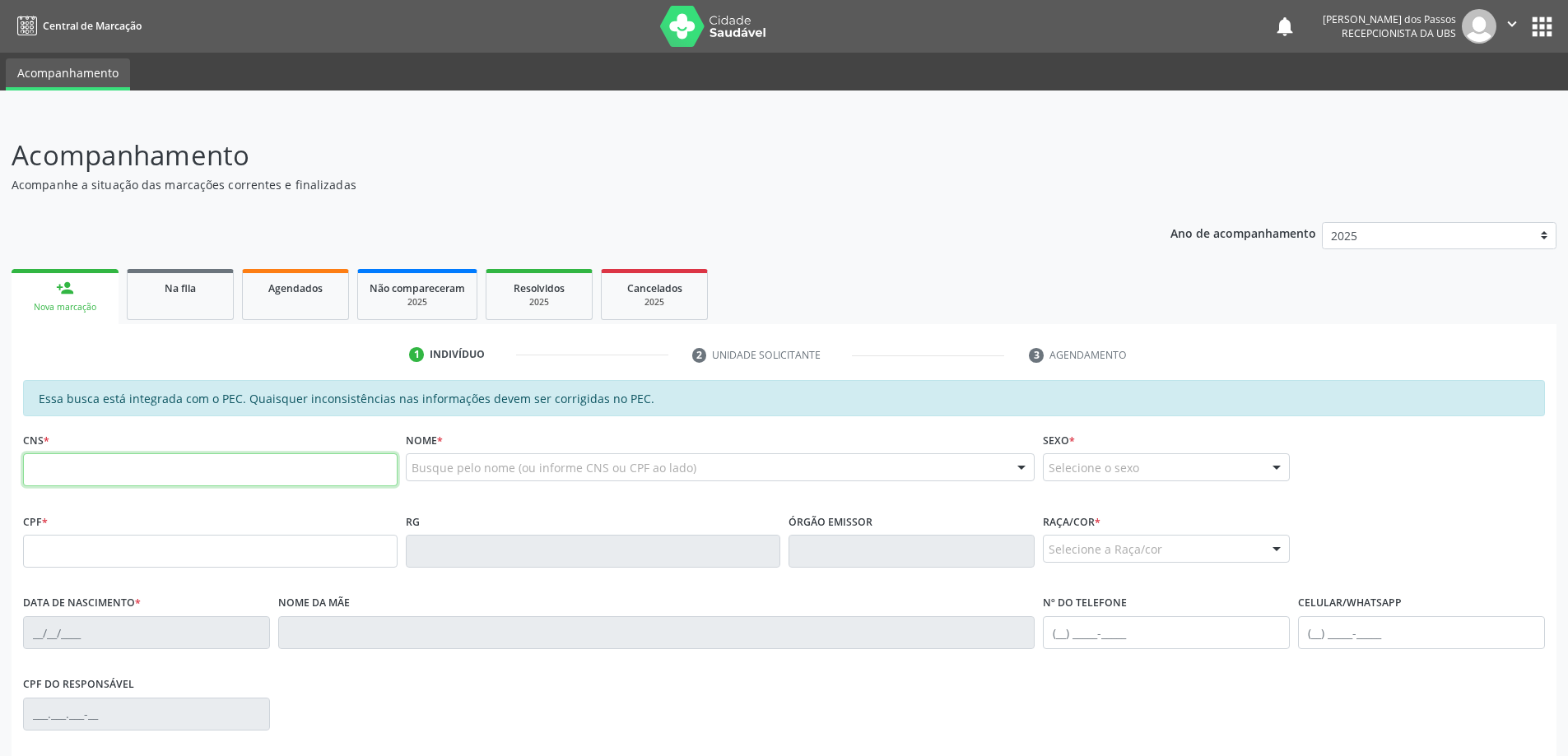
click at [175, 470] on input "text" at bounding box center [211, 470] width 374 height 33
type input "700 2029 2976 4328"
type input "759.151.384-20"
type input "20/01/1962"
type input "Maria do Carmo da Silva"
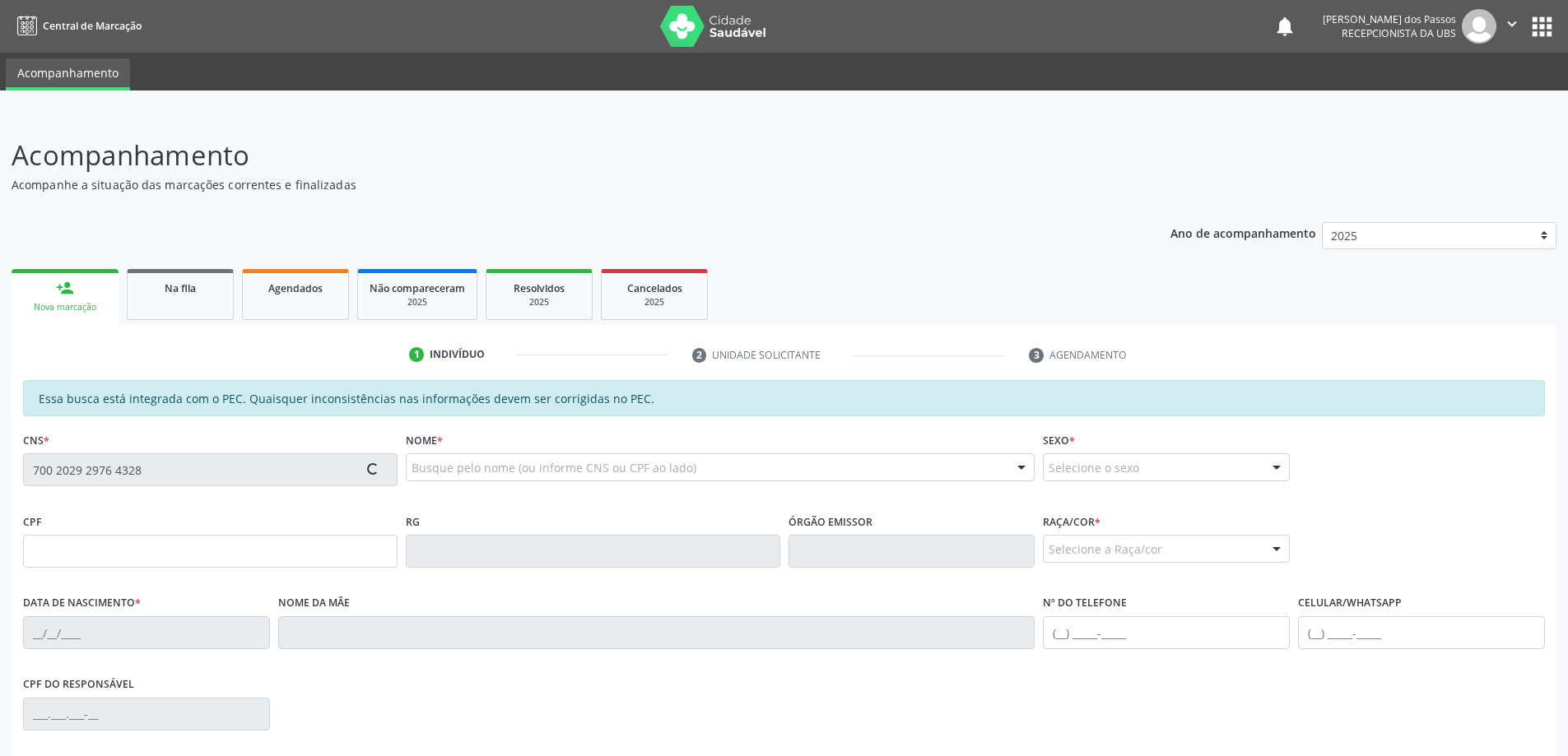
type input "(82) 99105-6655"
type input "S/N"
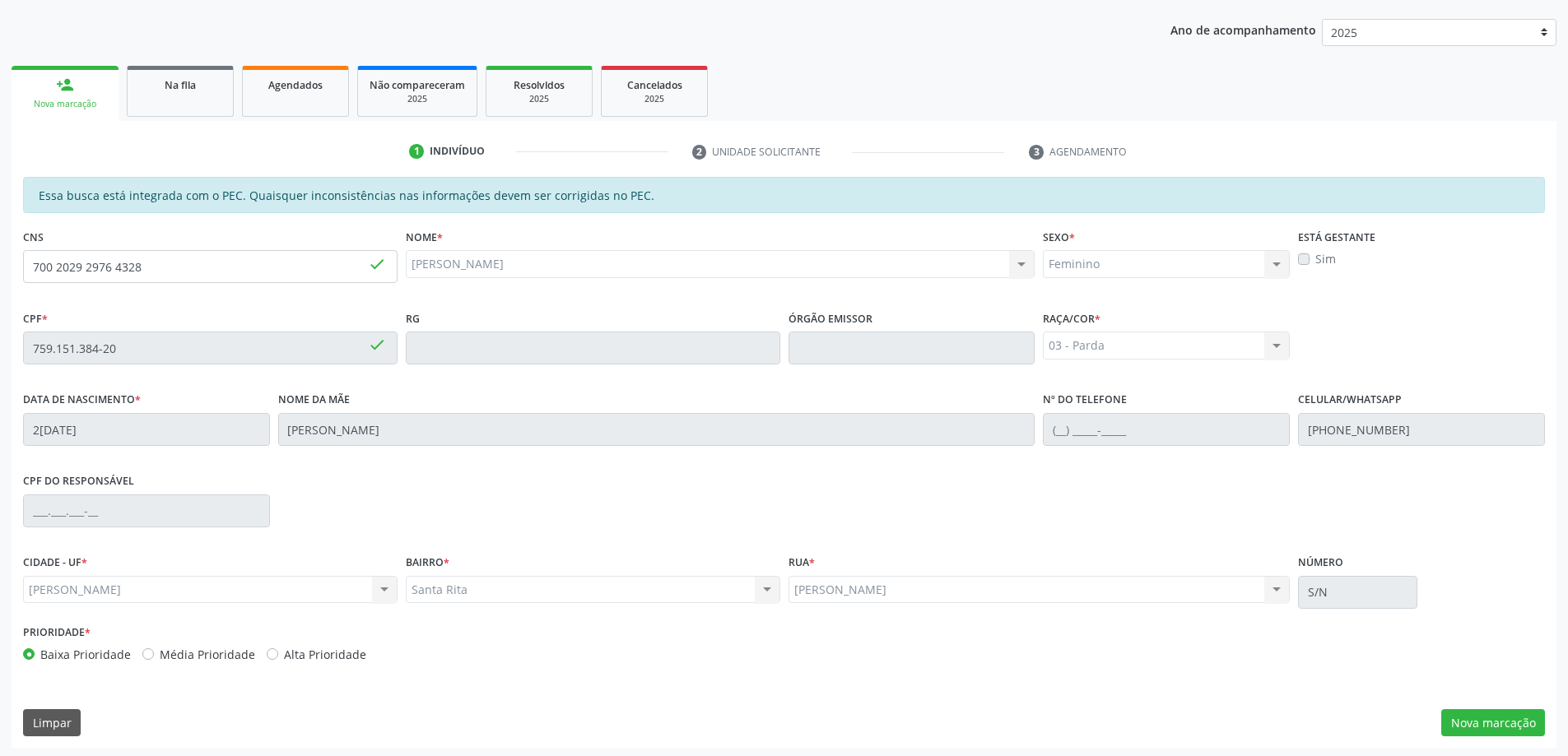
scroll to position [206, 0]
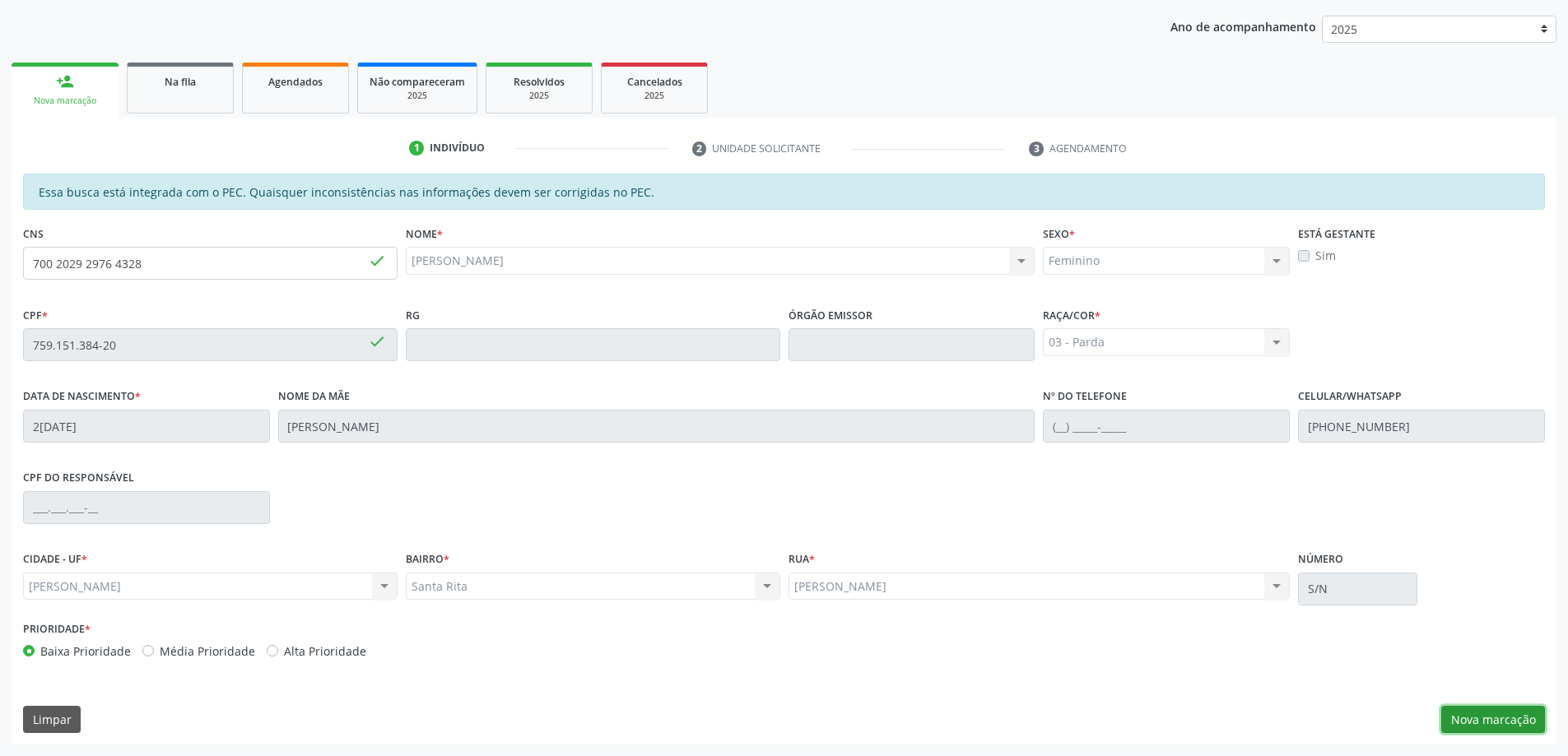
click at [1465, 714] on button "Nova marcação" at bounding box center [1493, 720] width 104 height 28
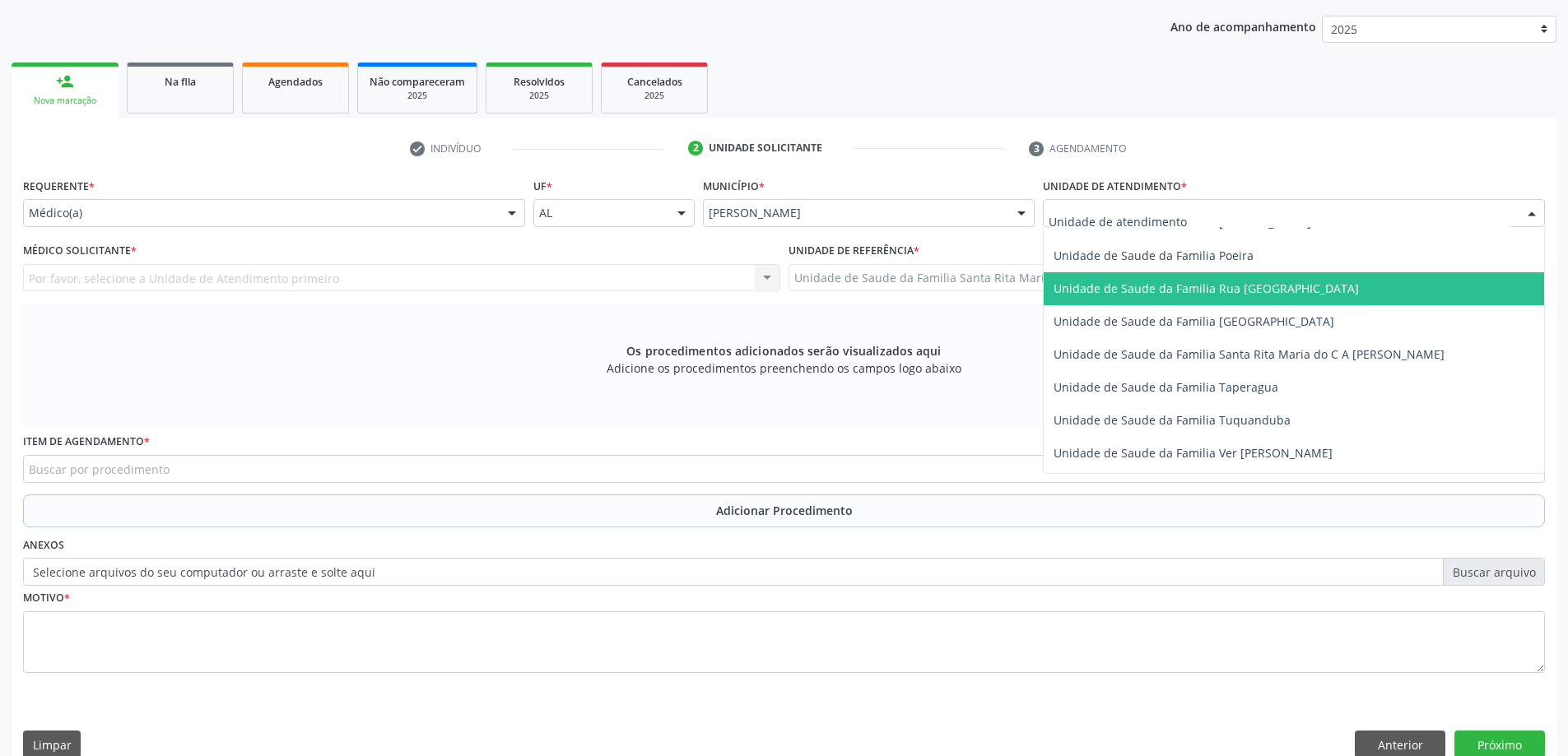
scroll to position [1069, 0]
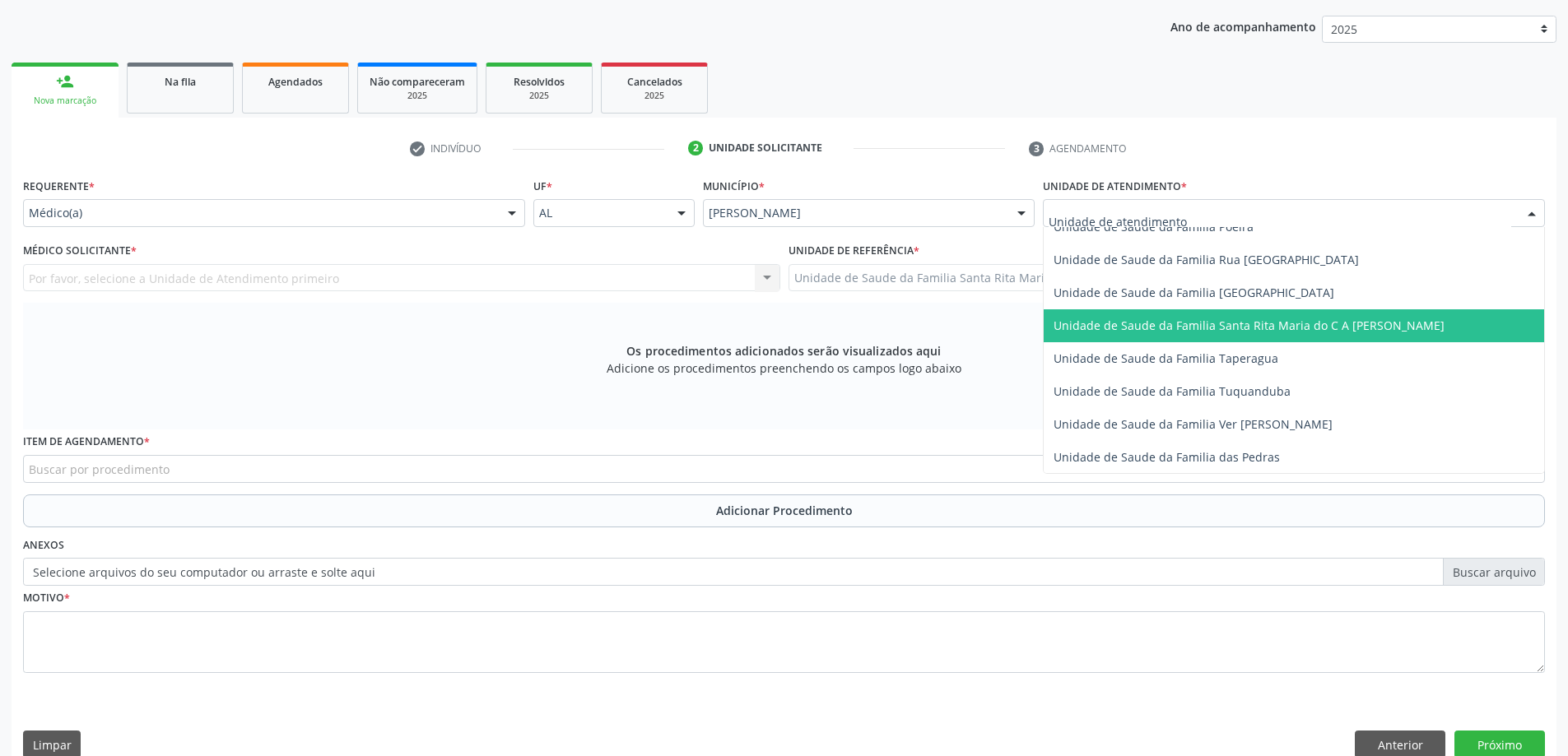
click at [1137, 332] on span "Unidade de Saude da Familia Santa Rita Maria do C A [PERSON_NAME]" at bounding box center [1248, 326] width 391 height 16
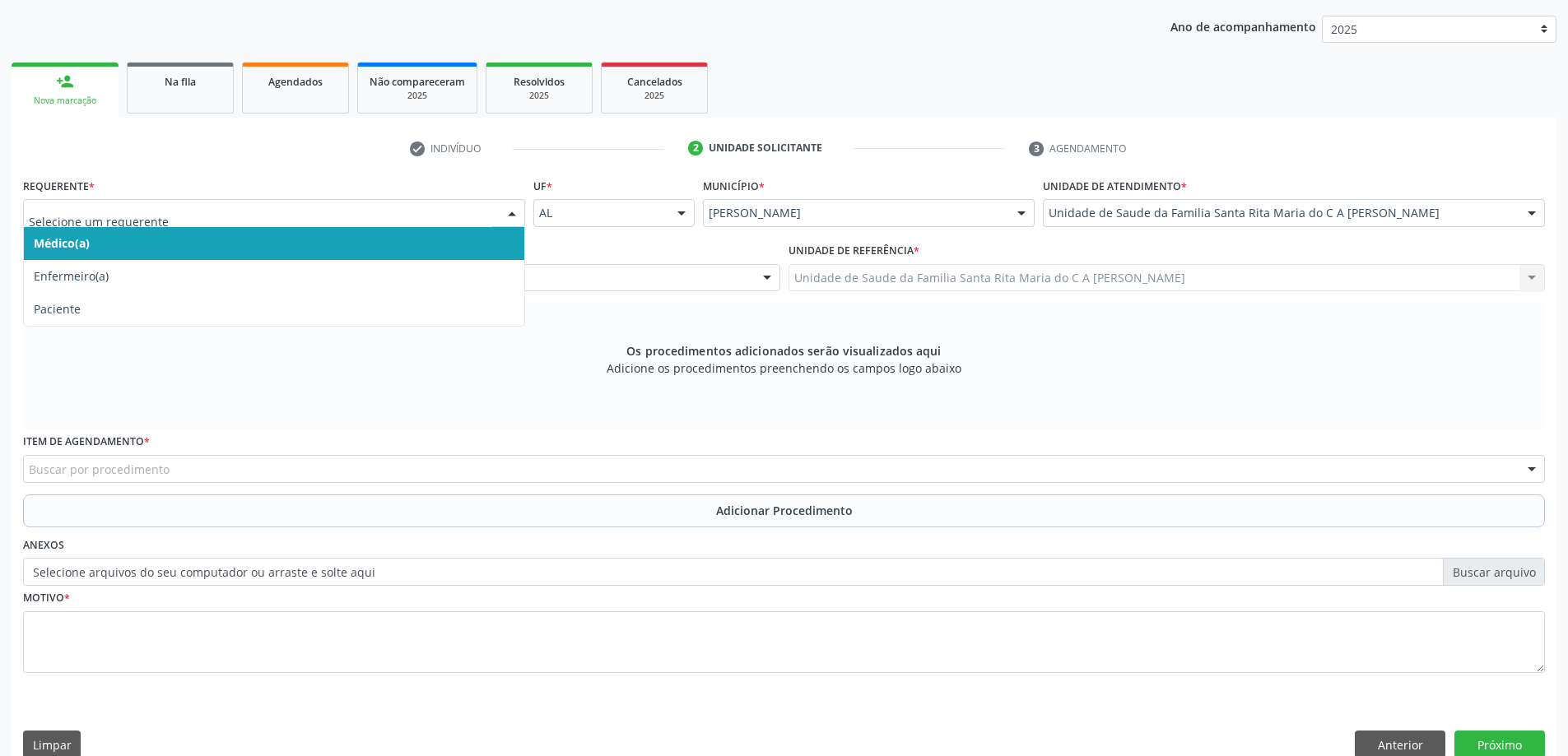
click at [242, 245] on span "Médico(a)" at bounding box center [275, 243] width 501 height 33
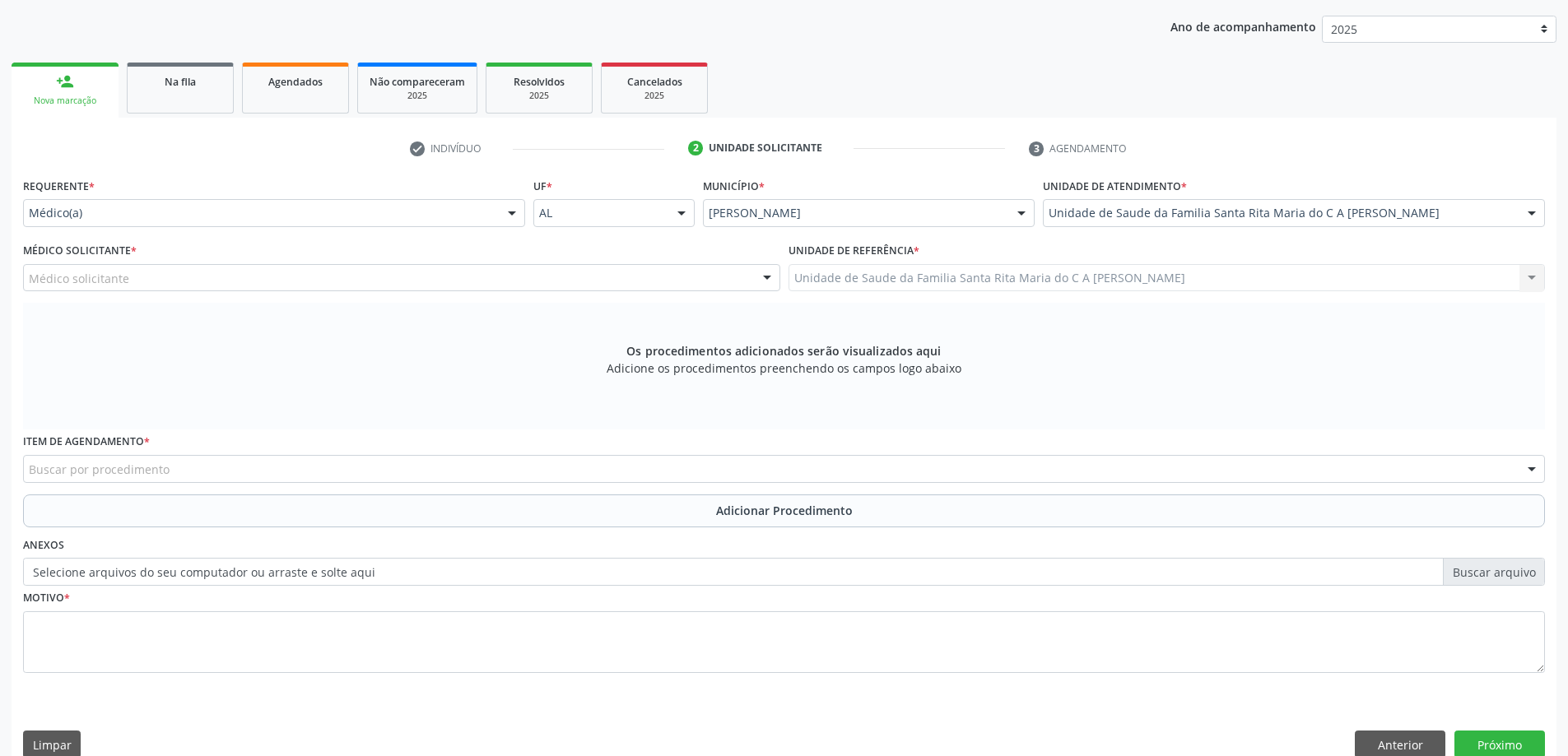
click at [239, 277] on div "Médico solicitante" at bounding box center [402, 278] width 757 height 28
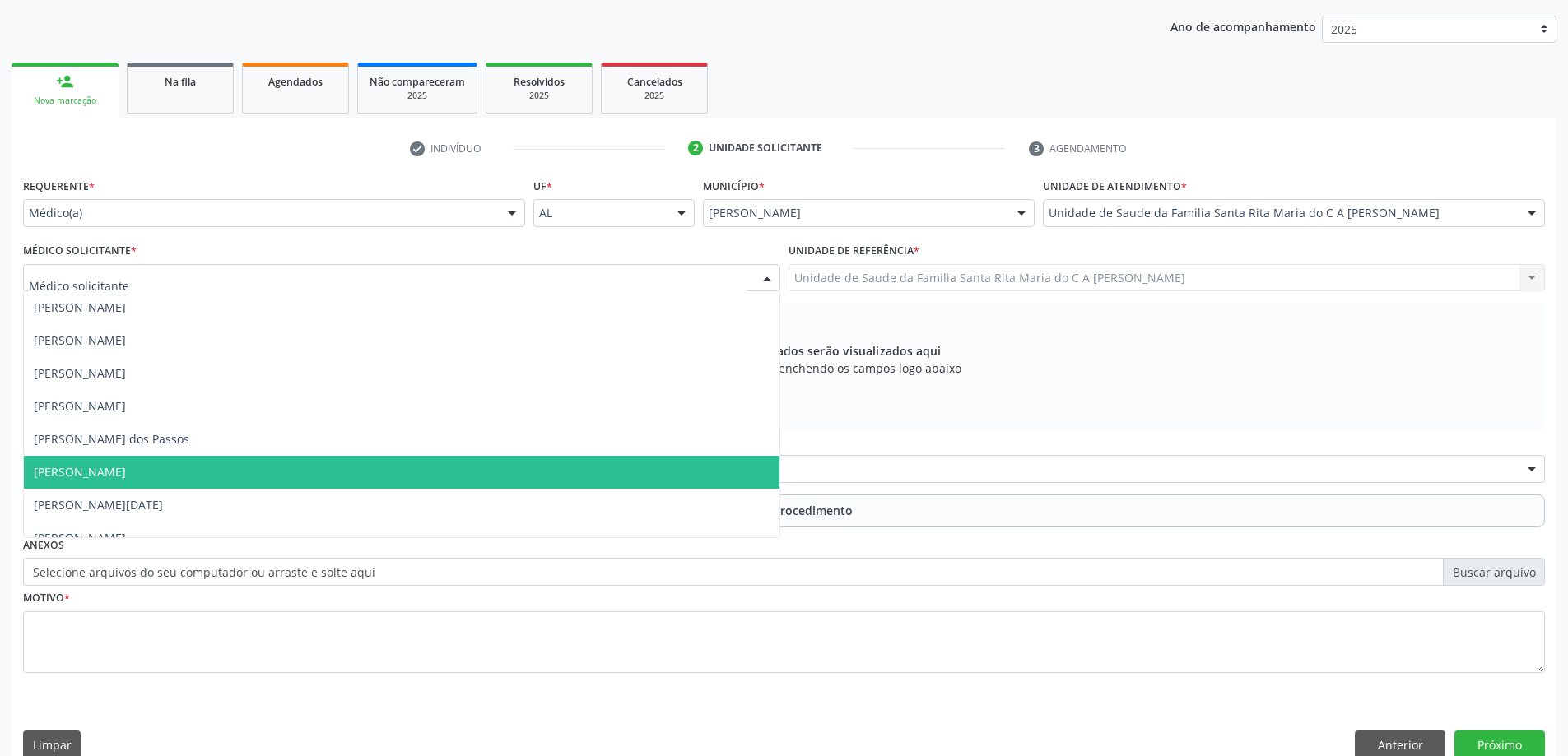
click at [214, 468] on span "[PERSON_NAME]" at bounding box center [402, 472] width 755 height 33
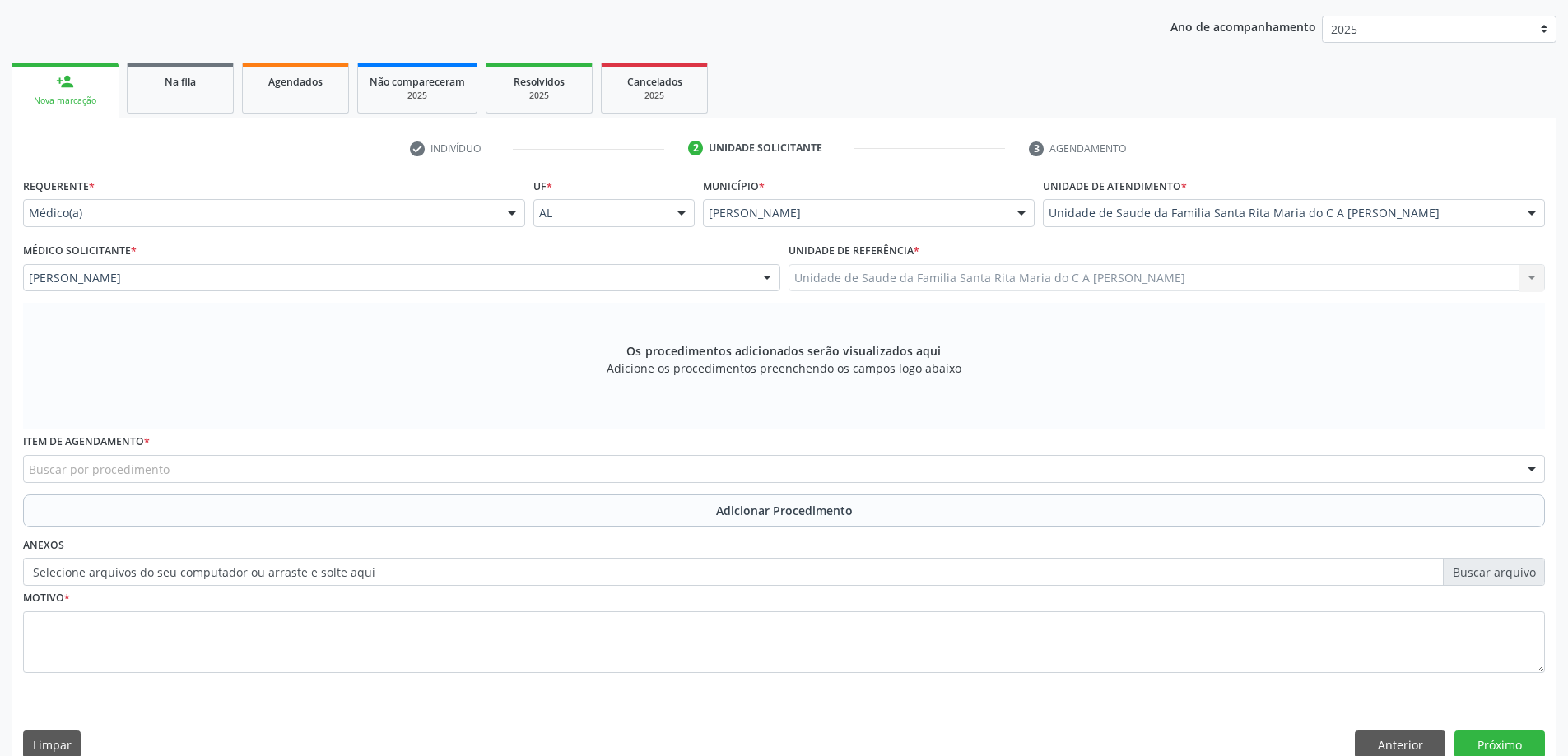
click at [213, 473] on div "Buscar por procedimento" at bounding box center [784, 468] width 1522 height 28
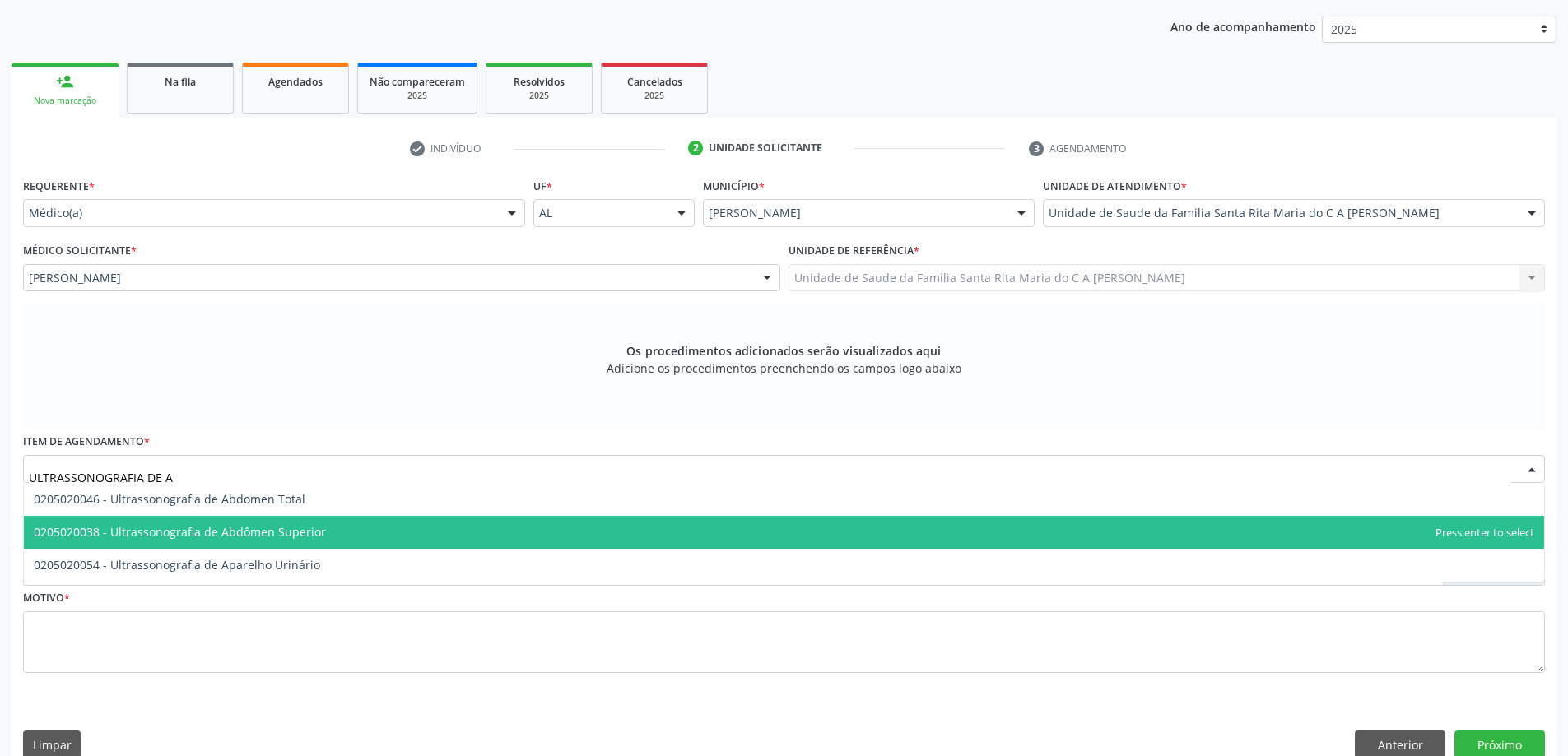
scroll to position [0, 0]
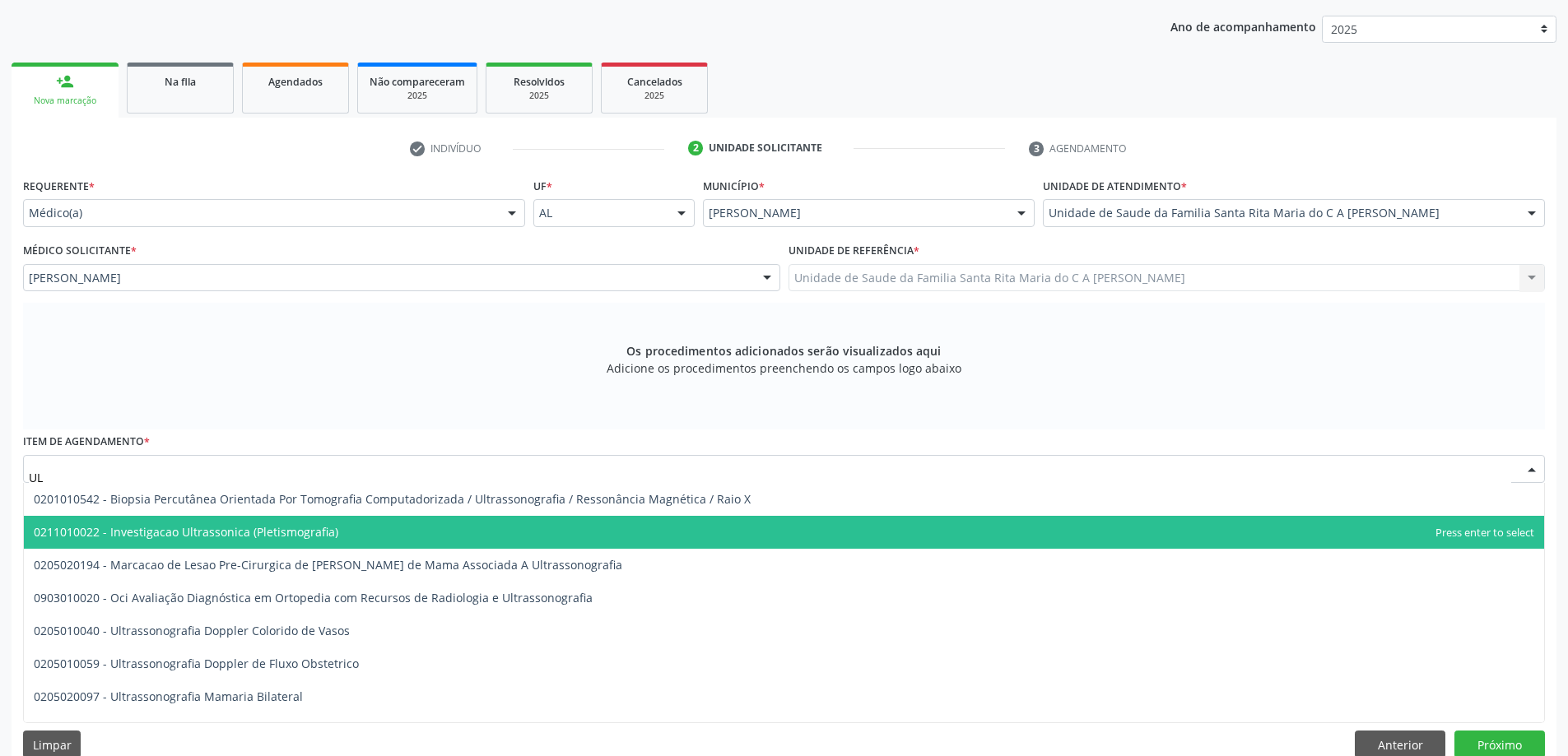
type input "U"
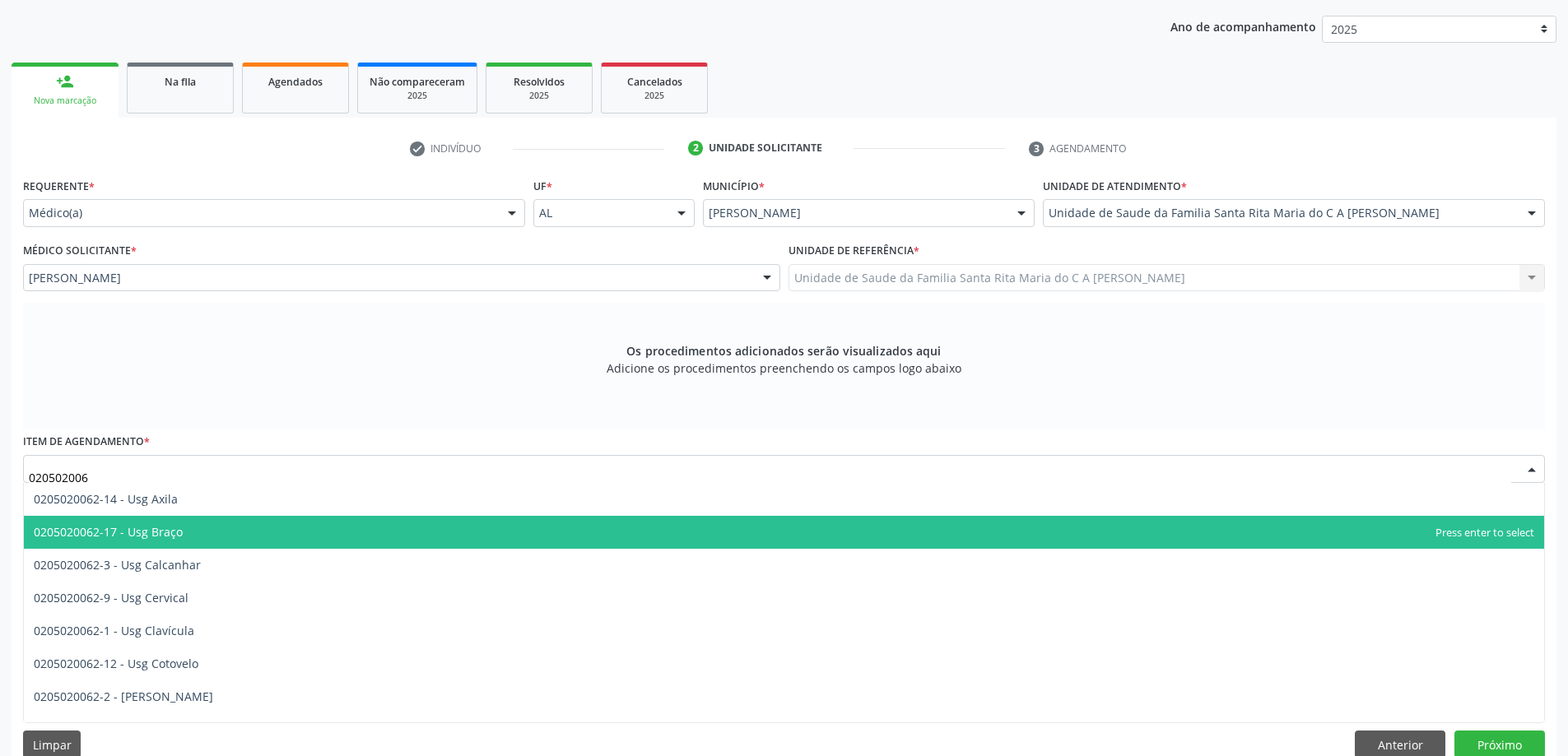
type input "0205020062"
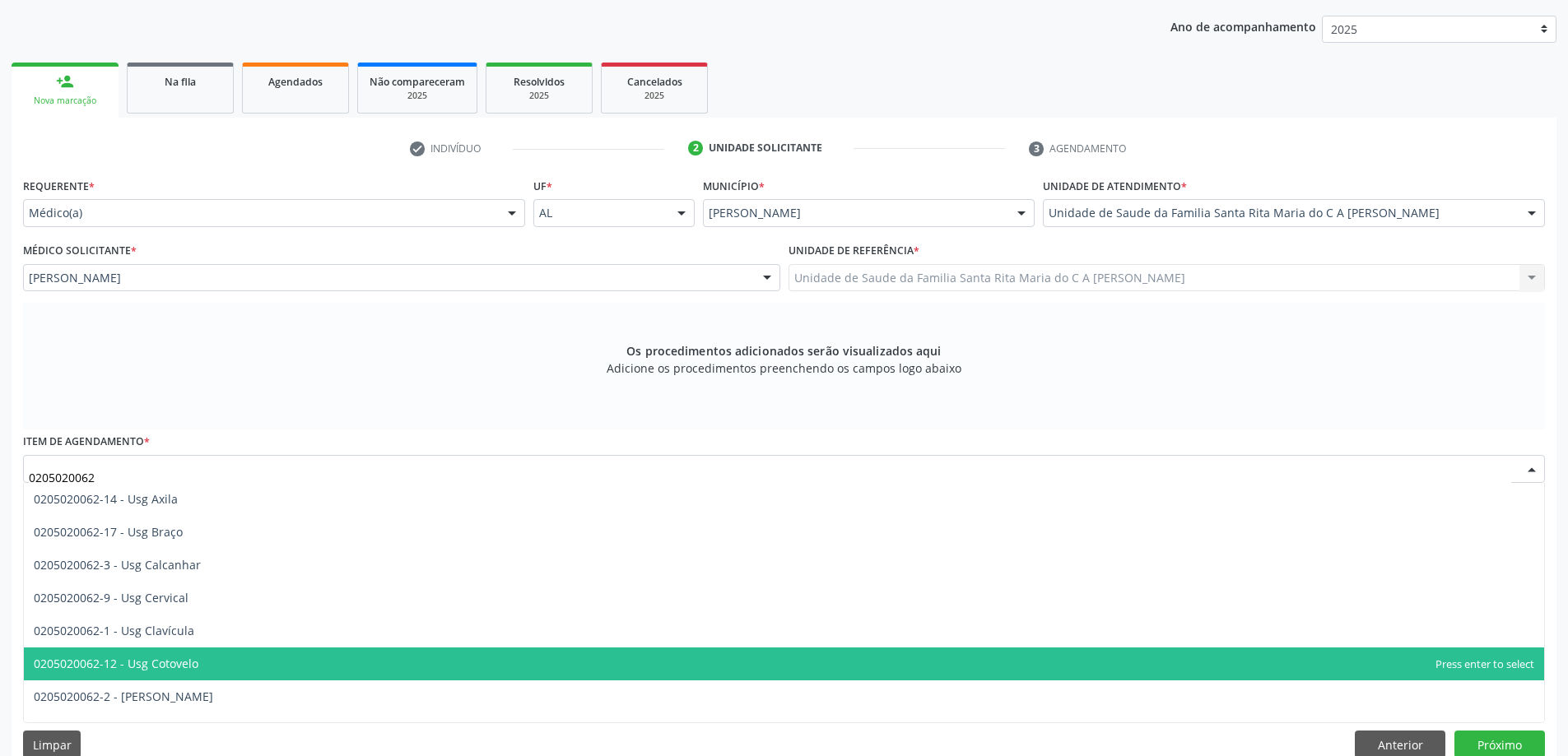
click at [252, 659] on span "0205020062-12 - Usg Cotovelo" at bounding box center [784, 664] width 1520 height 33
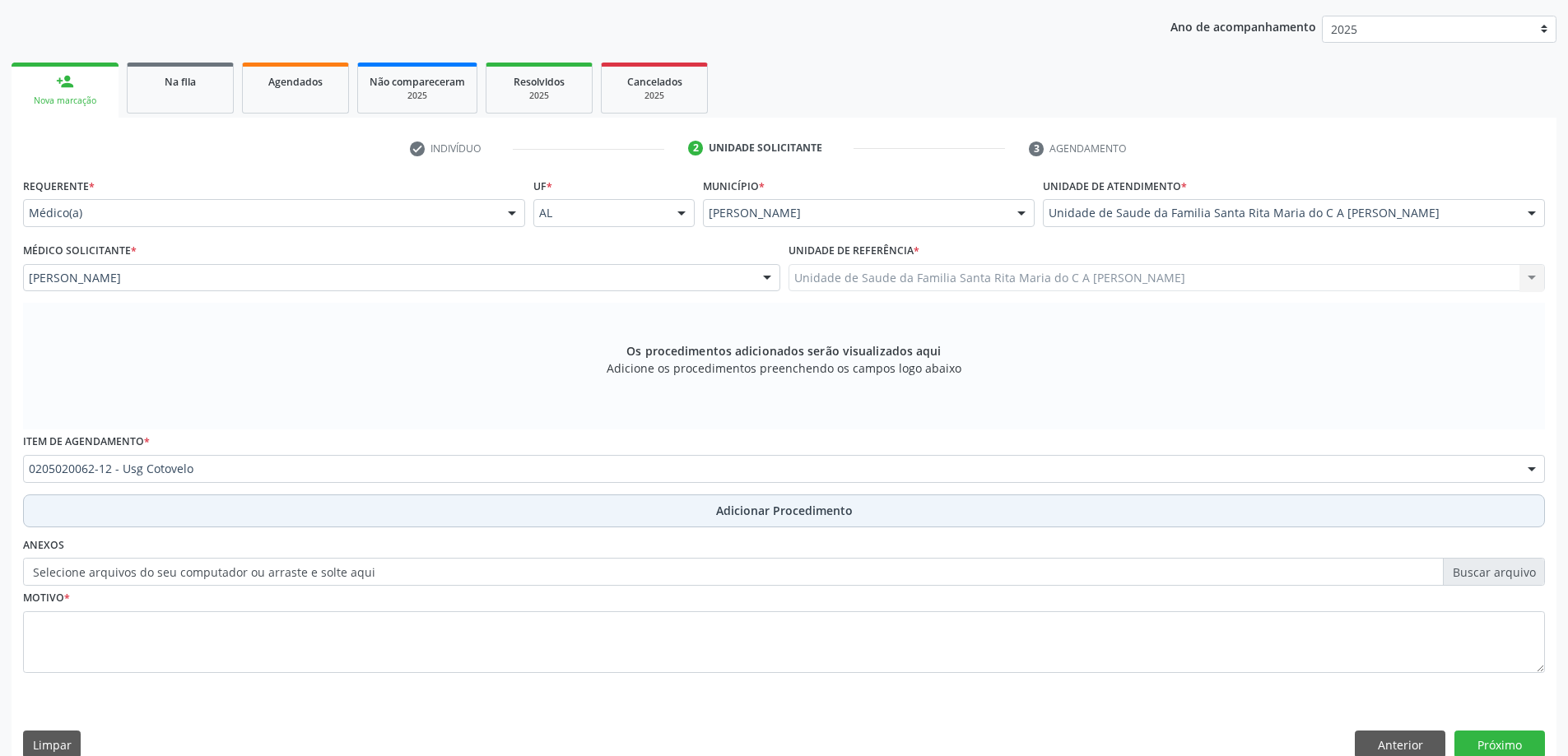
click at [329, 520] on button "Adicionar Procedimento" at bounding box center [784, 511] width 1522 height 33
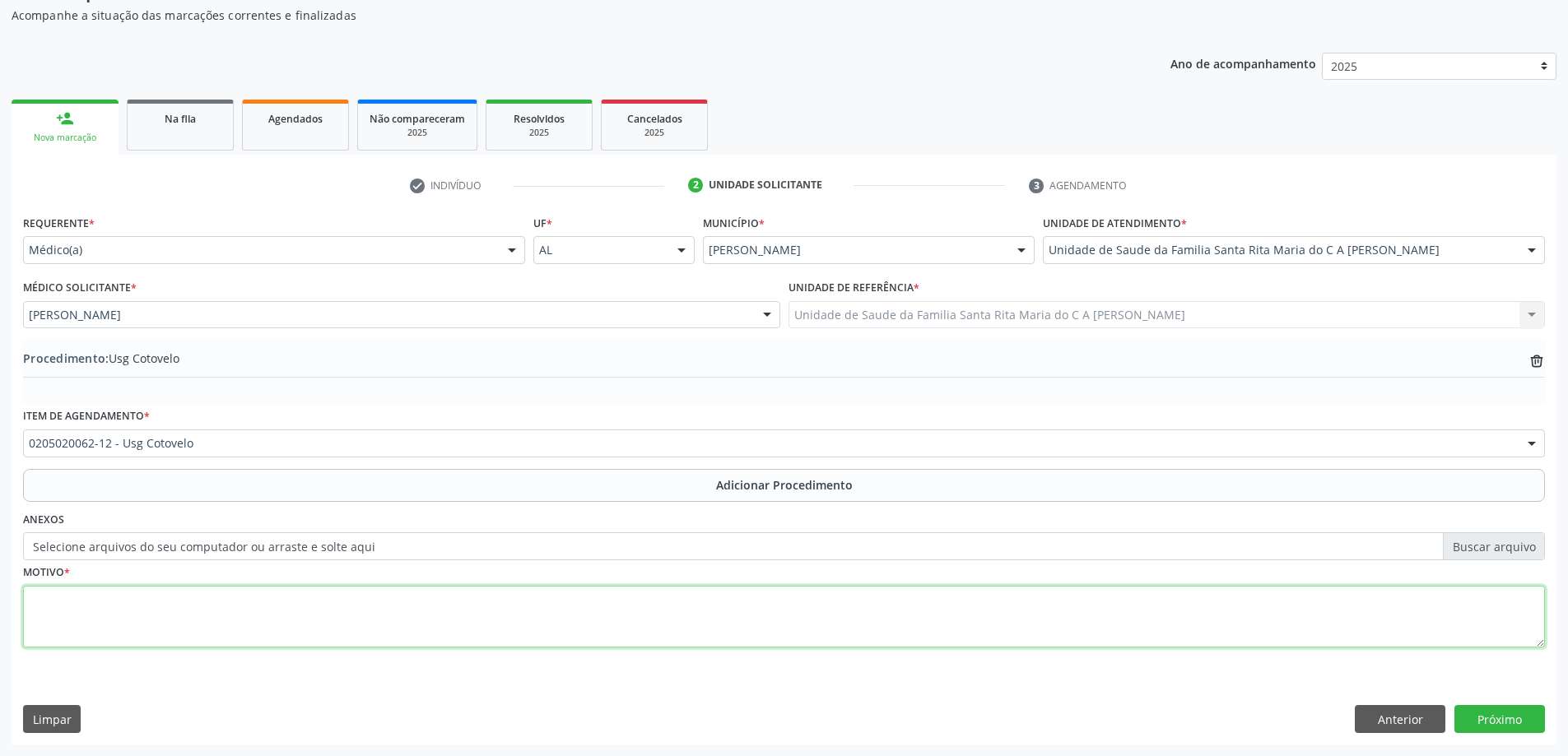
click at [316, 600] on textarea at bounding box center [784, 617] width 1522 height 62
type textarea "TENDINITE?"
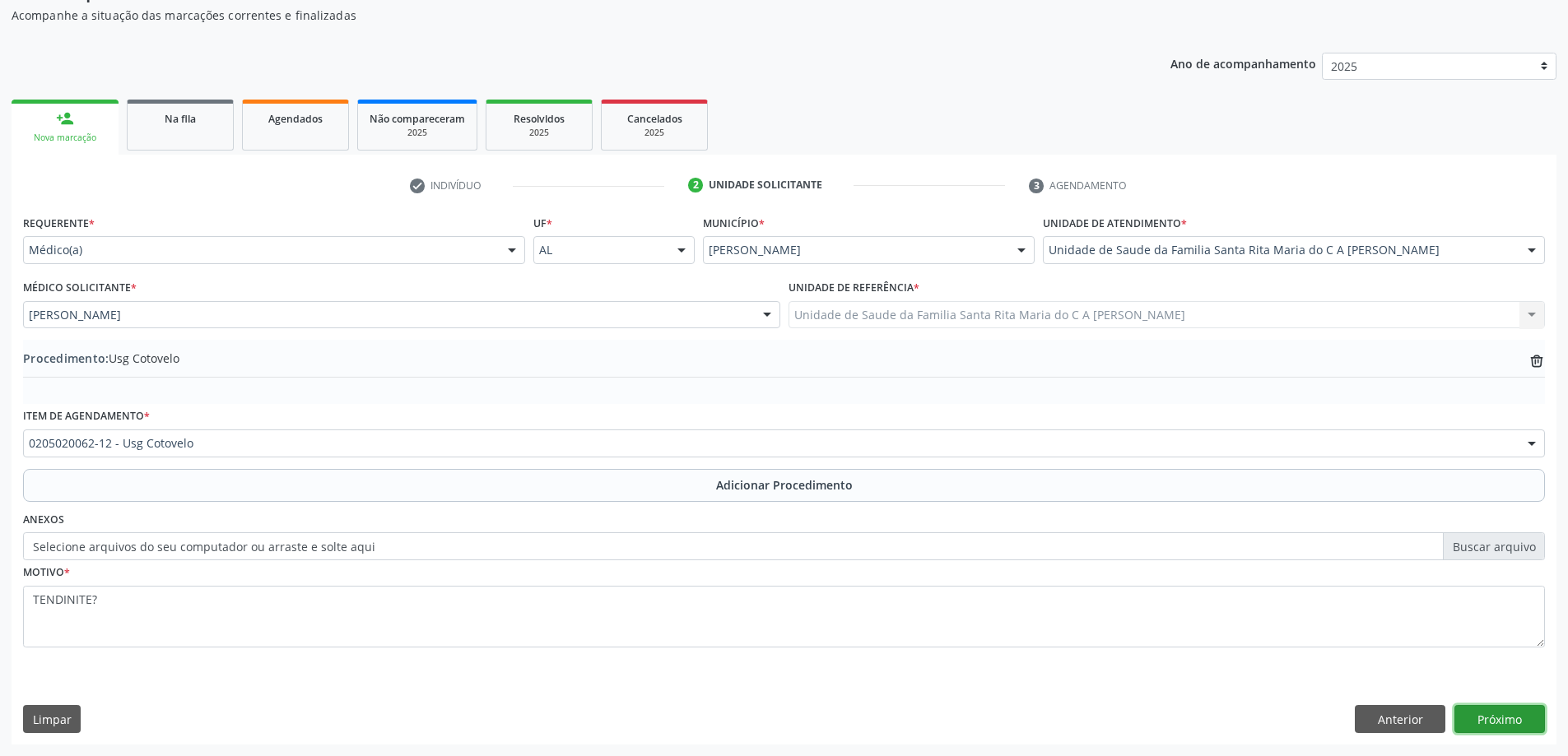
click at [1519, 724] on button "Próximo" at bounding box center [1500, 719] width 91 height 28
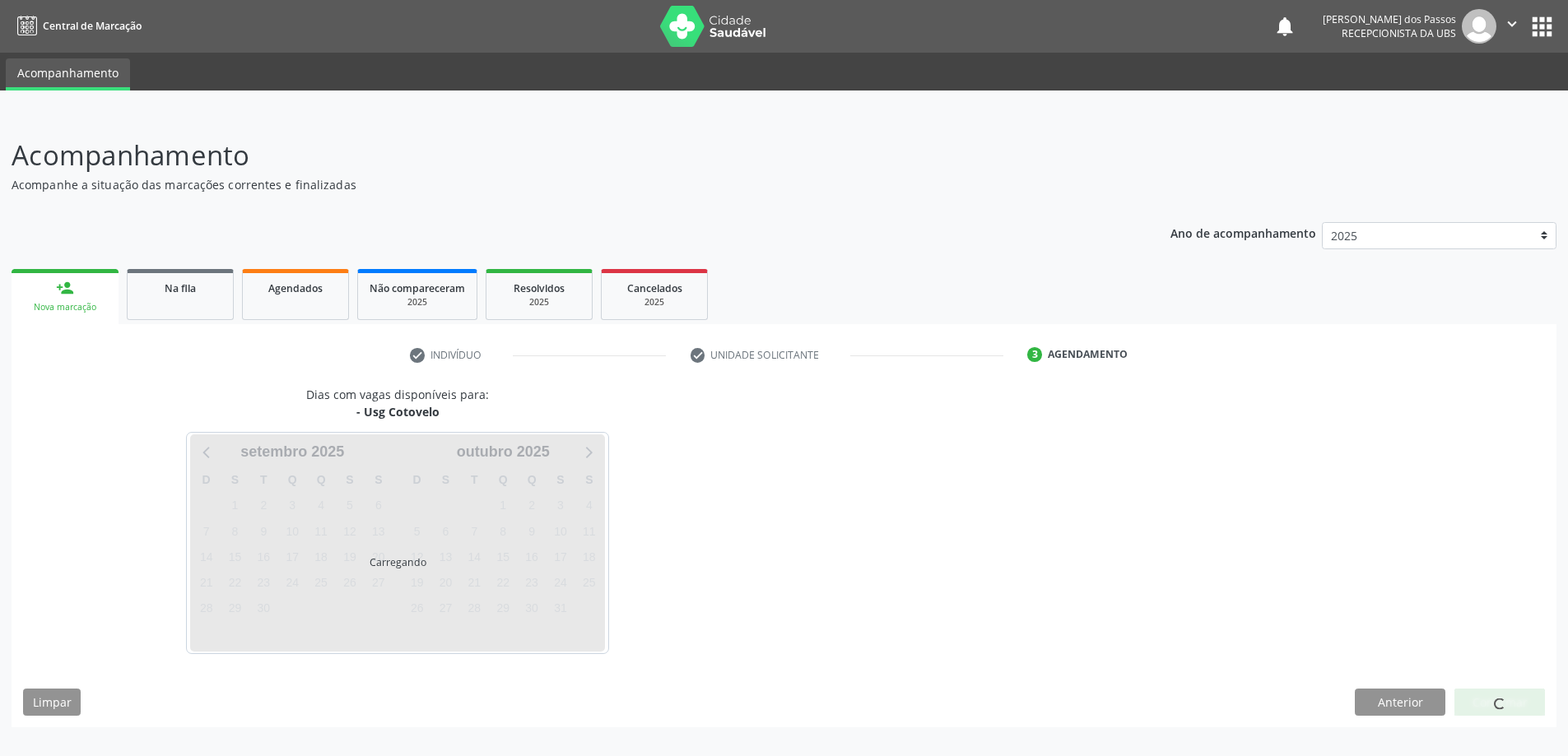
scroll to position [0, 0]
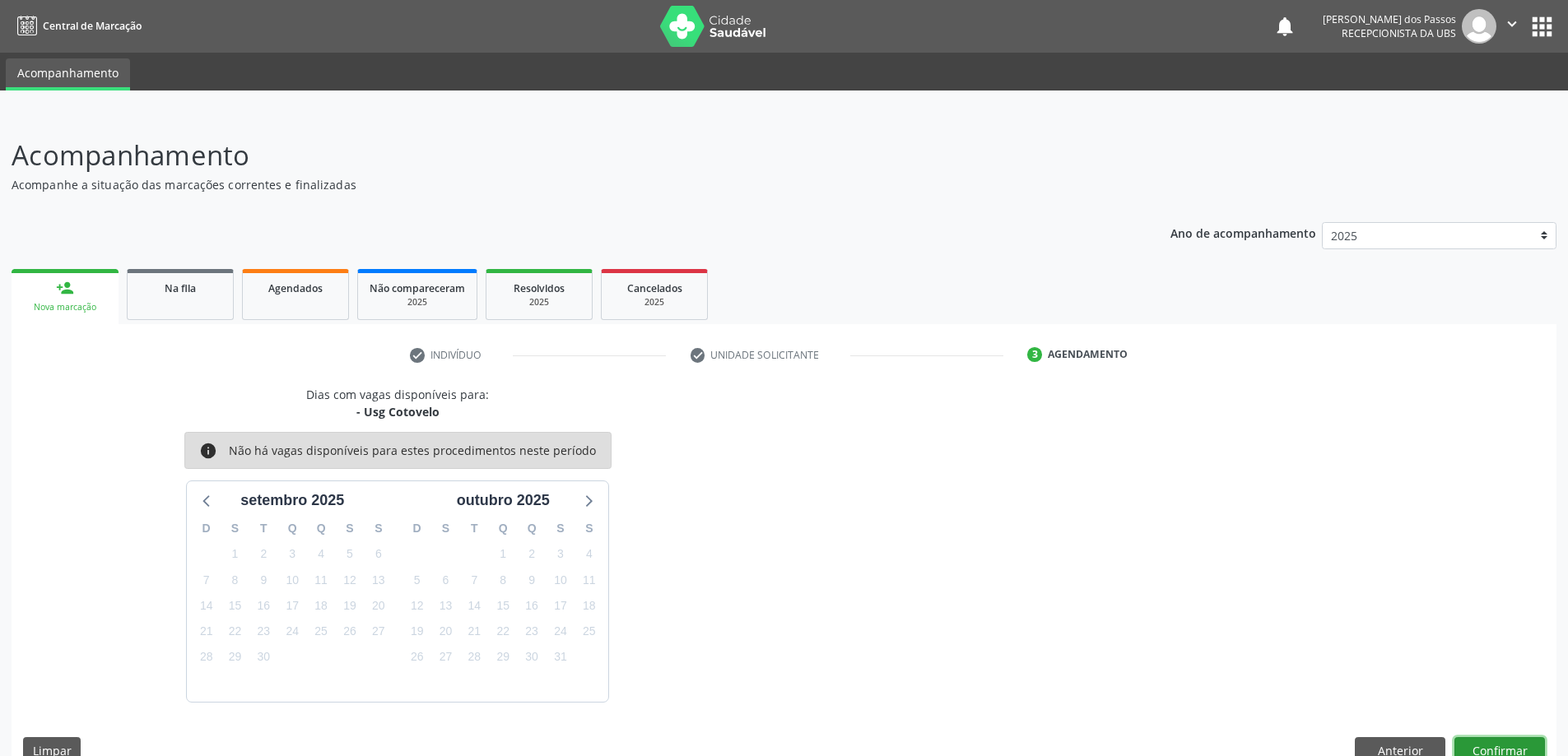
click at [1492, 747] on button "Confirmar" at bounding box center [1500, 751] width 91 height 28
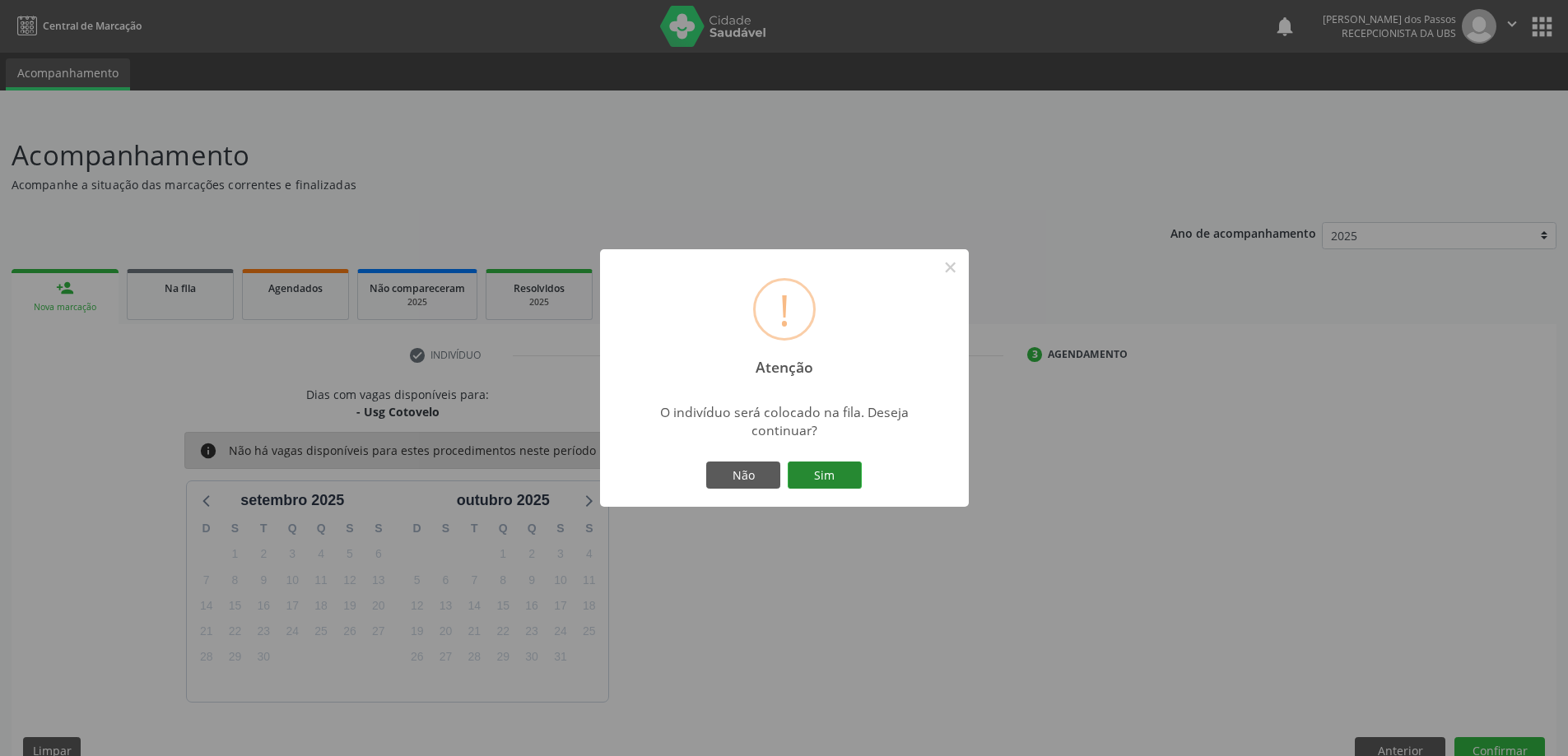
click at [807, 472] on button "Sim" at bounding box center [825, 475] width 75 height 28
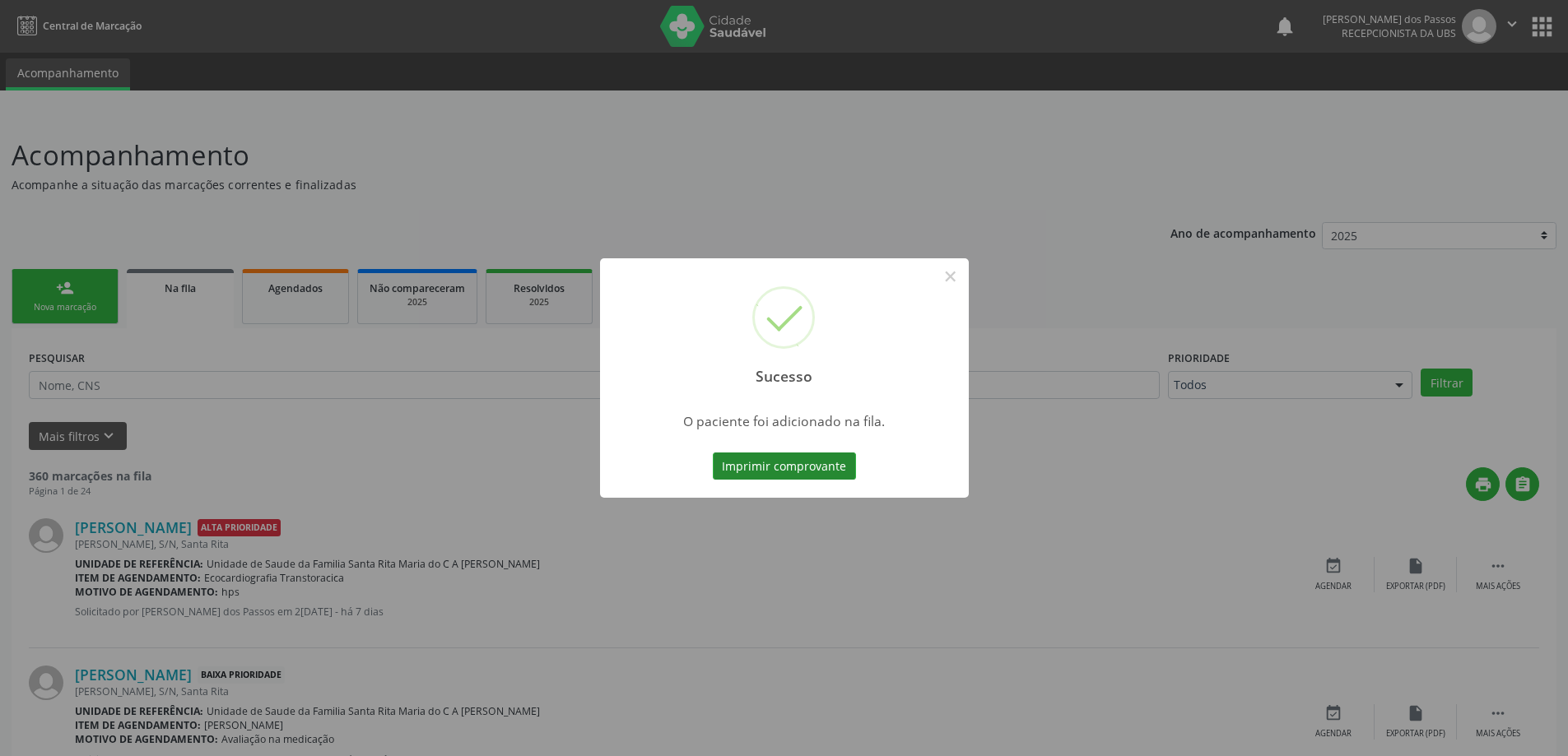
click at [796, 461] on button "Imprimir comprovante" at bounding box center [784, 467] width 143 height 28
